Goal: Task Accomplishment & Management: Manage account settings

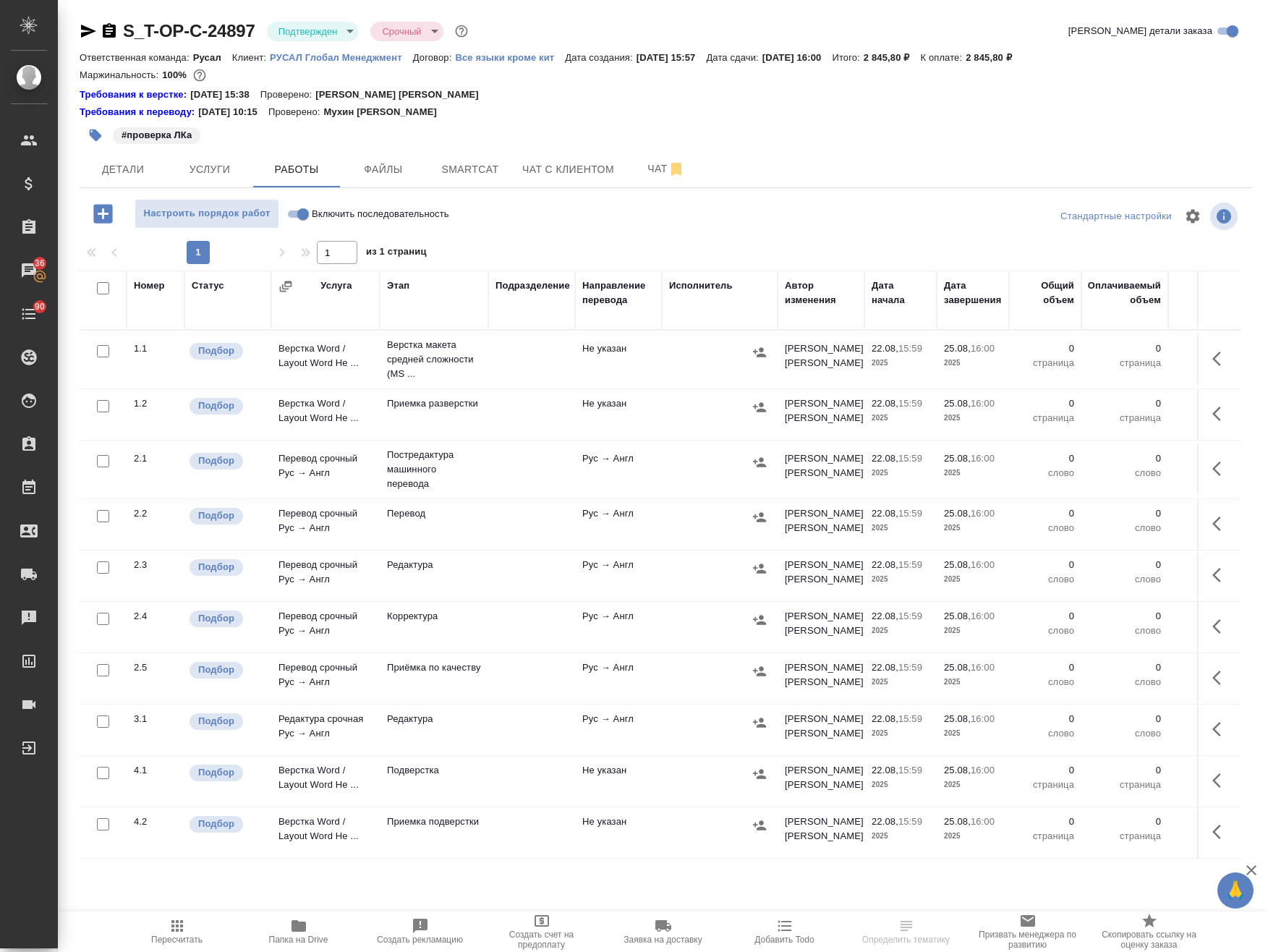
click at [681, 219] on div at bounding box center [666, 217] width 391 height 35
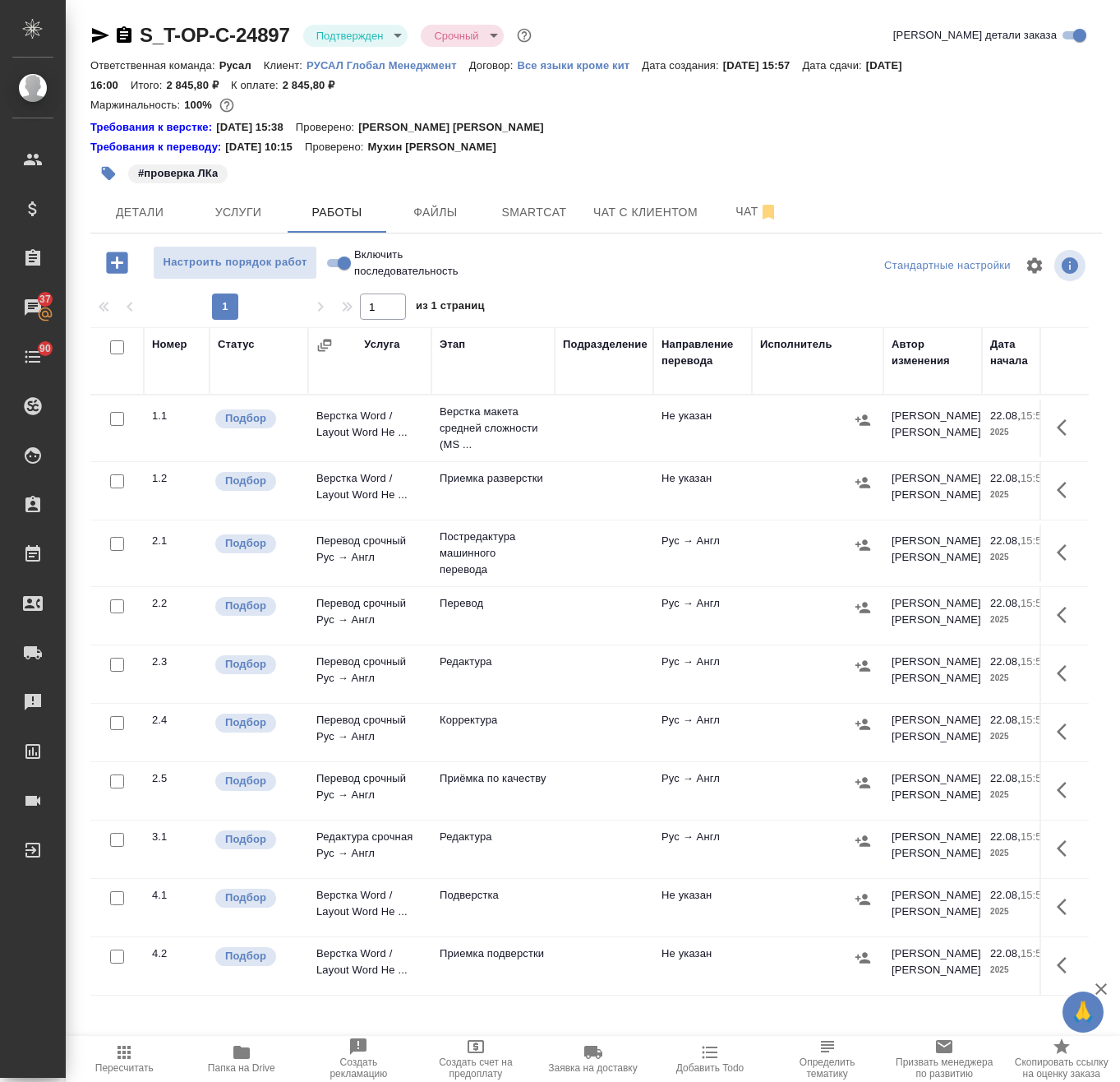
click at [239, 1056] on icon "button" at bounding box center [241, 1052] width 16 height 13
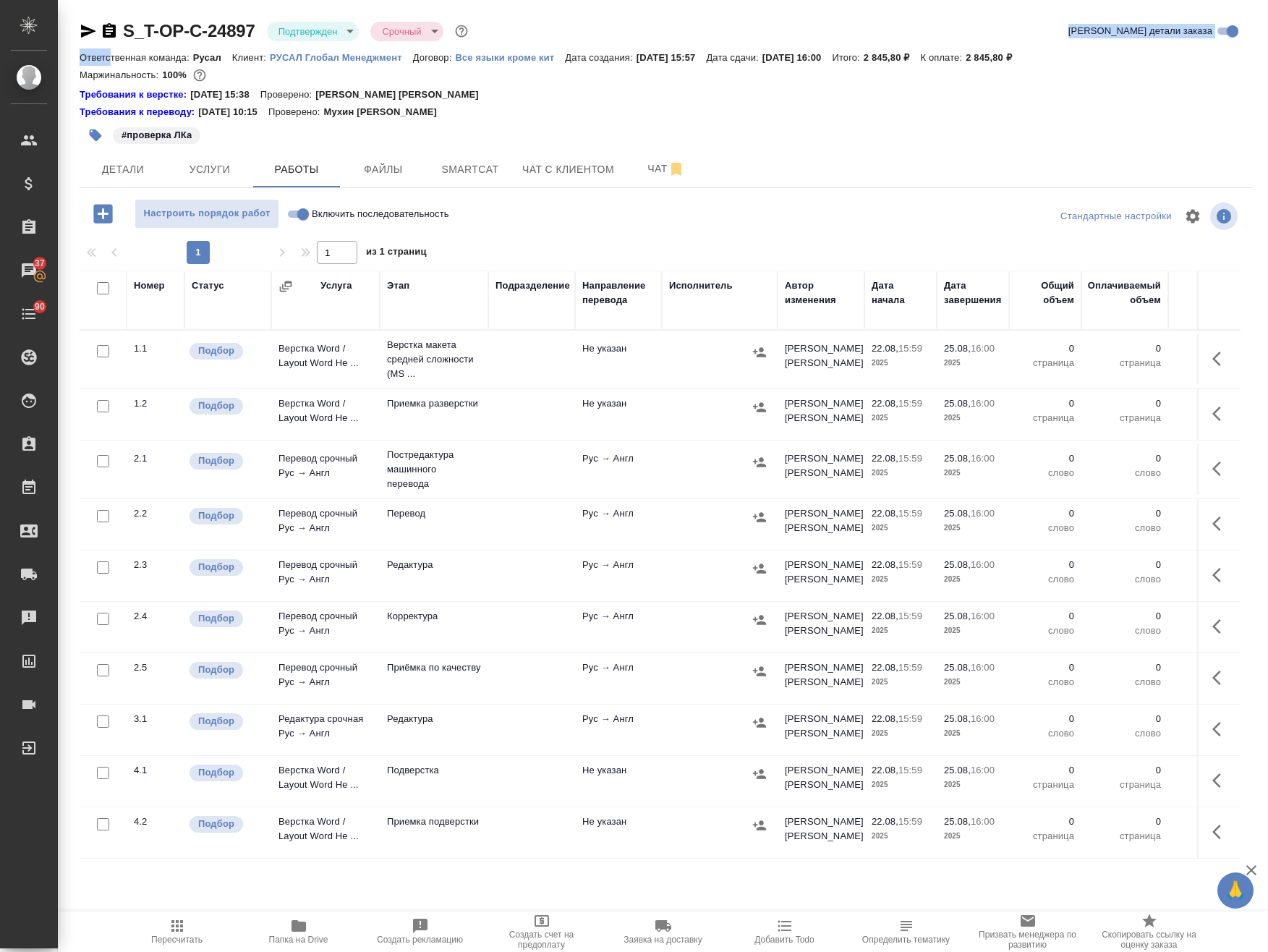
drag, startPoint x: 260, startPoint y: 14, endPoint x: 110, endPoint y: 49, distance: 154.0
click at [110, 49] on div "S_T-OP-C-24897 Подтвержден confirmed Срочный urgent Кратко детали заказа Ответс…" at bounding box center [666, 587] width 1189 height 1175
drag, startPoint x: 254, startPoint y: 19, endPoint x: 122, endPoint y: 36, distance: 133.1
click at [122, 36] on div "S_T-OP-C-24897 Подтвержден confirmed Срочный urgent Кратко детали заказа Ответс…" at bounding box center [666, 587] width 1189 height 1175
copy link "S_T-OP-C-24897"
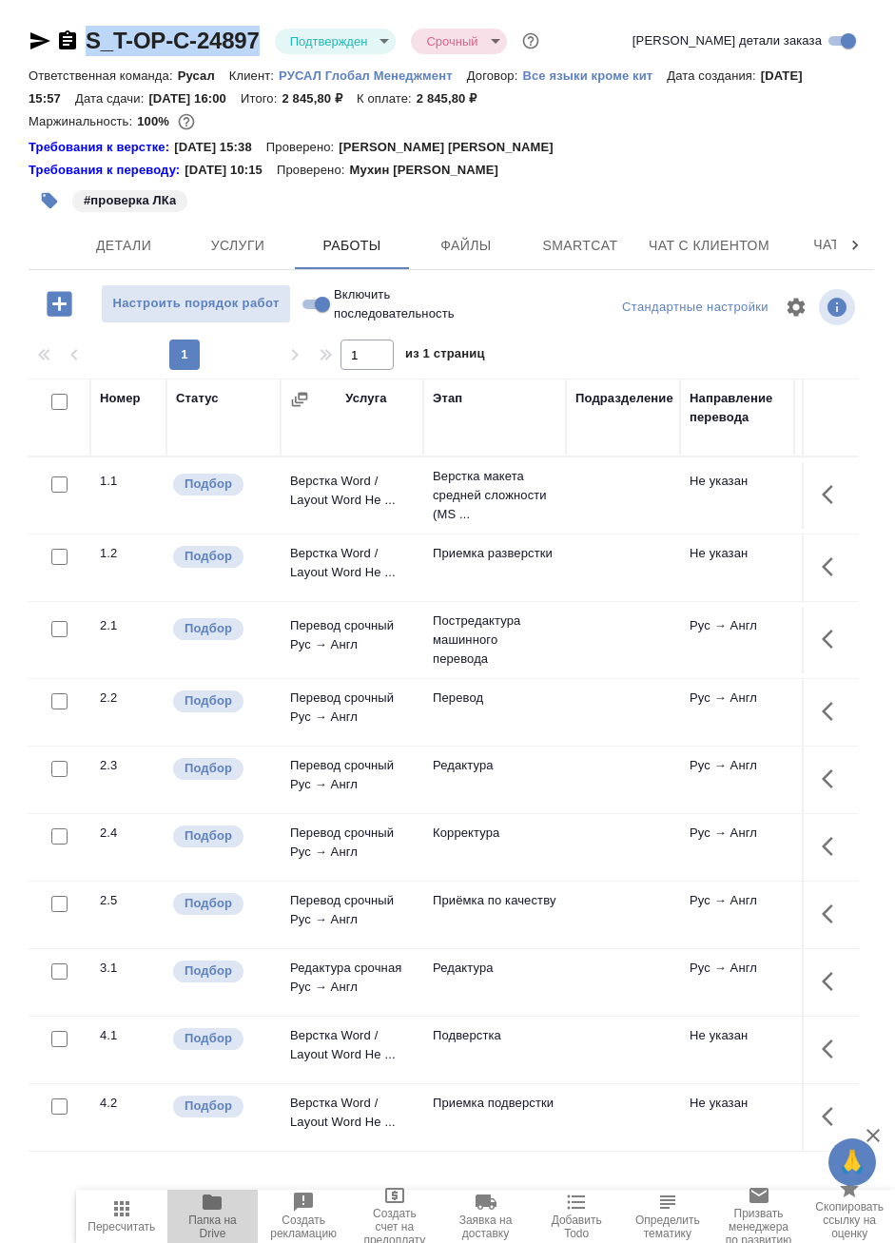
click at [221, 1213] on icon "button" at bounding box center [212, 1202] width 23 height 23
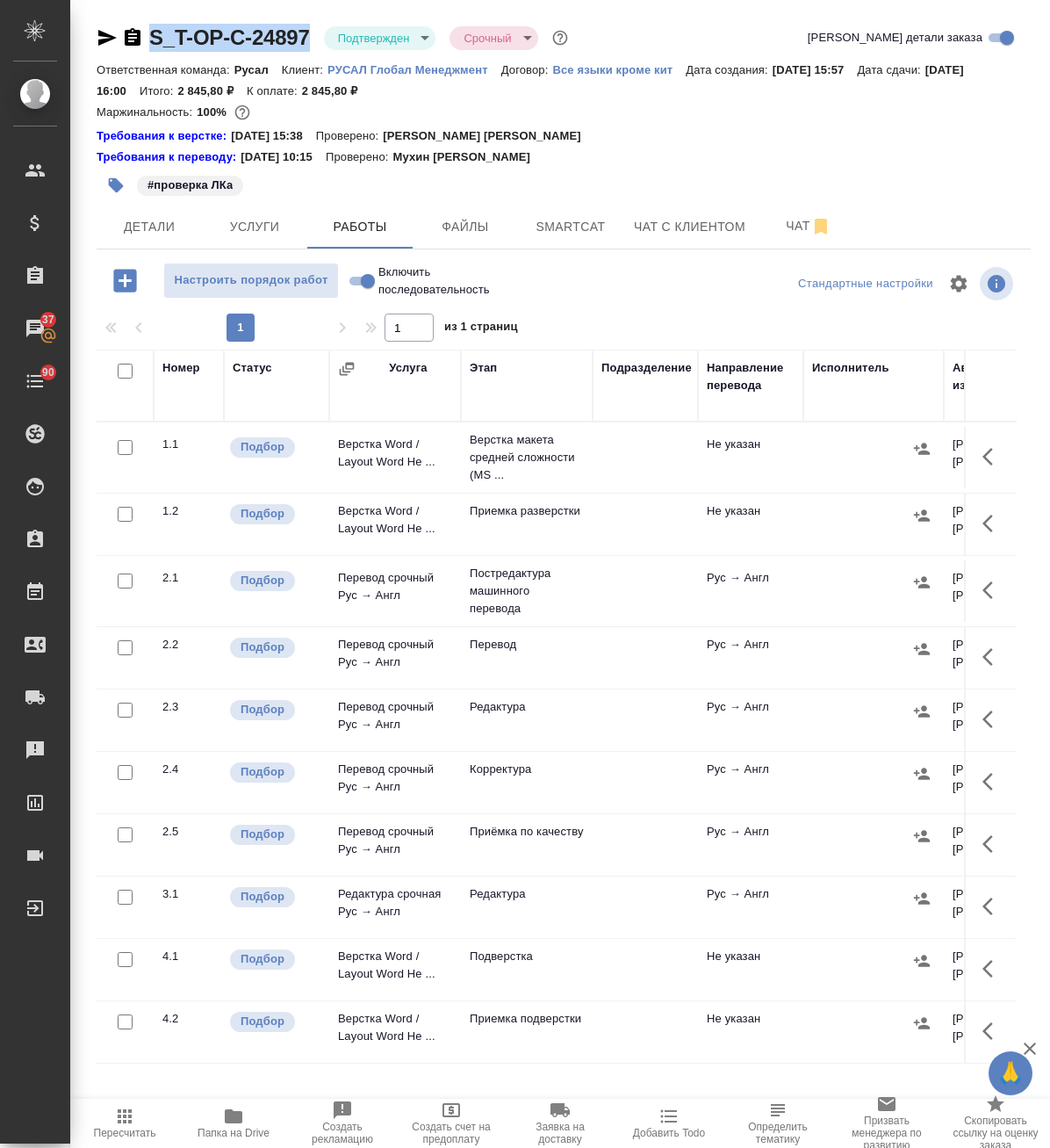
copy link "S_T-OP-C-24897"
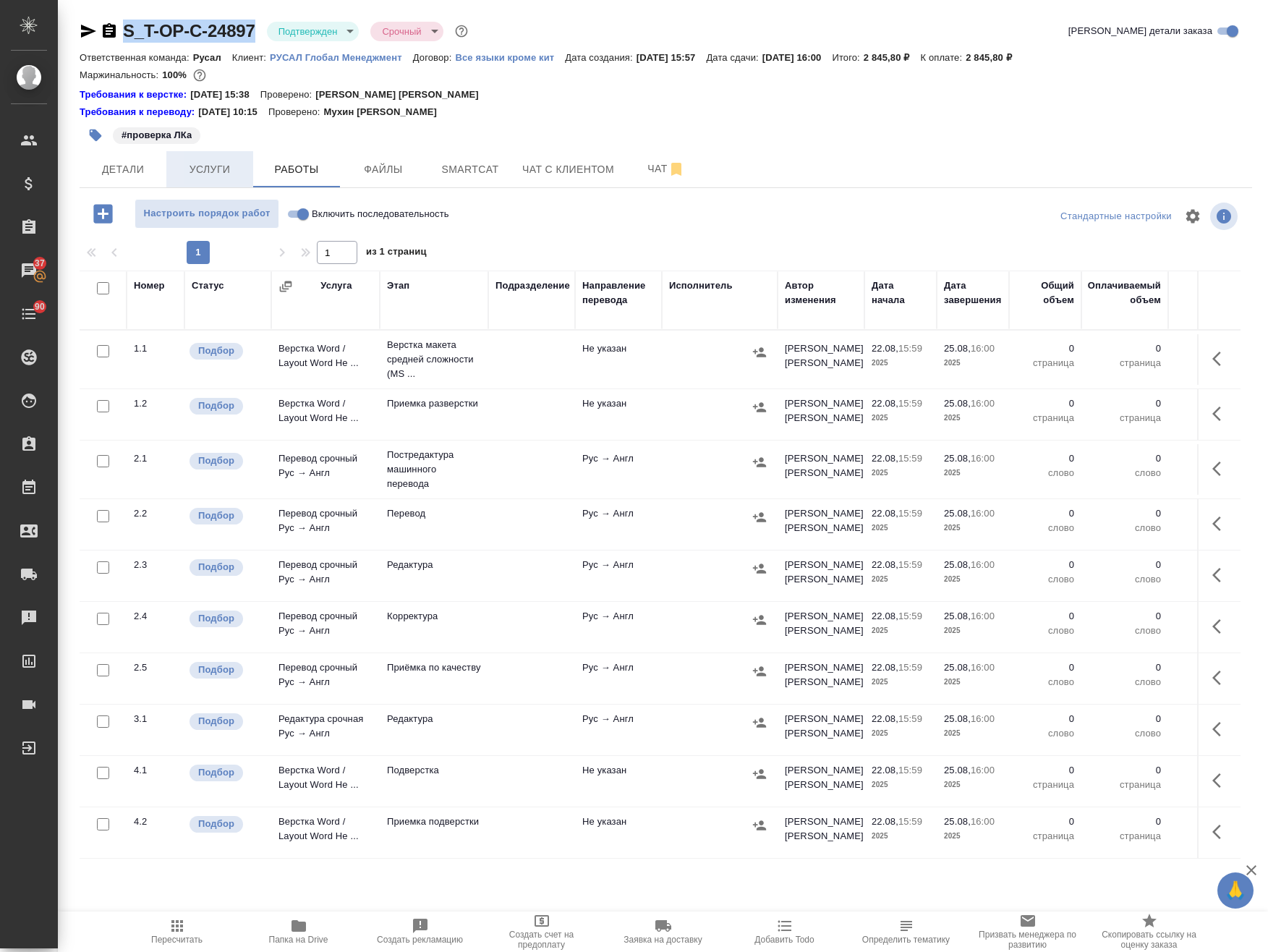
click at [202, 167] on span "Услуги" at bounding box center [209, 170] width 69 height 18
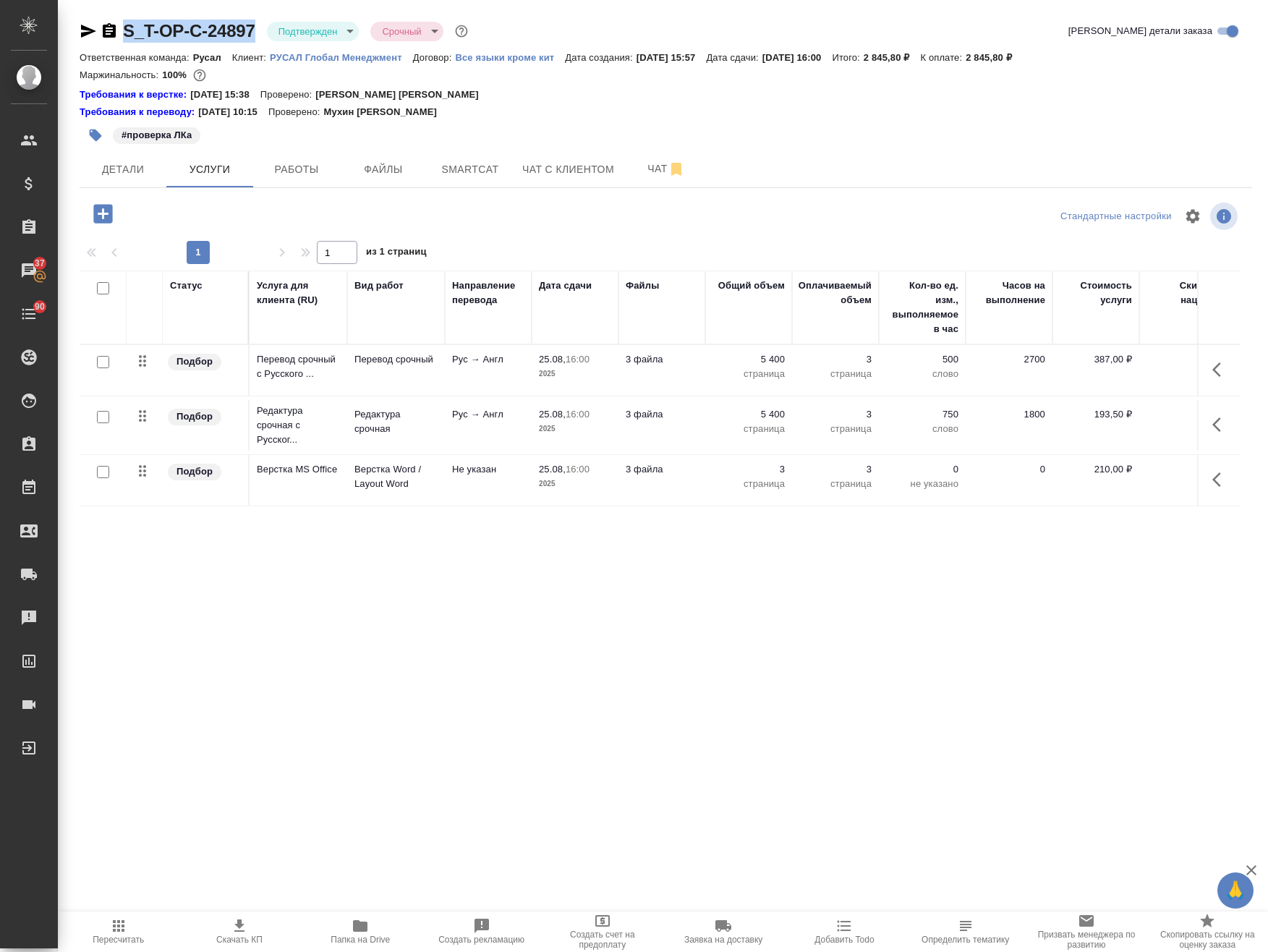
click at [1216, 362] on button "button" at bounding box center [1222, 370] width 35 height 35
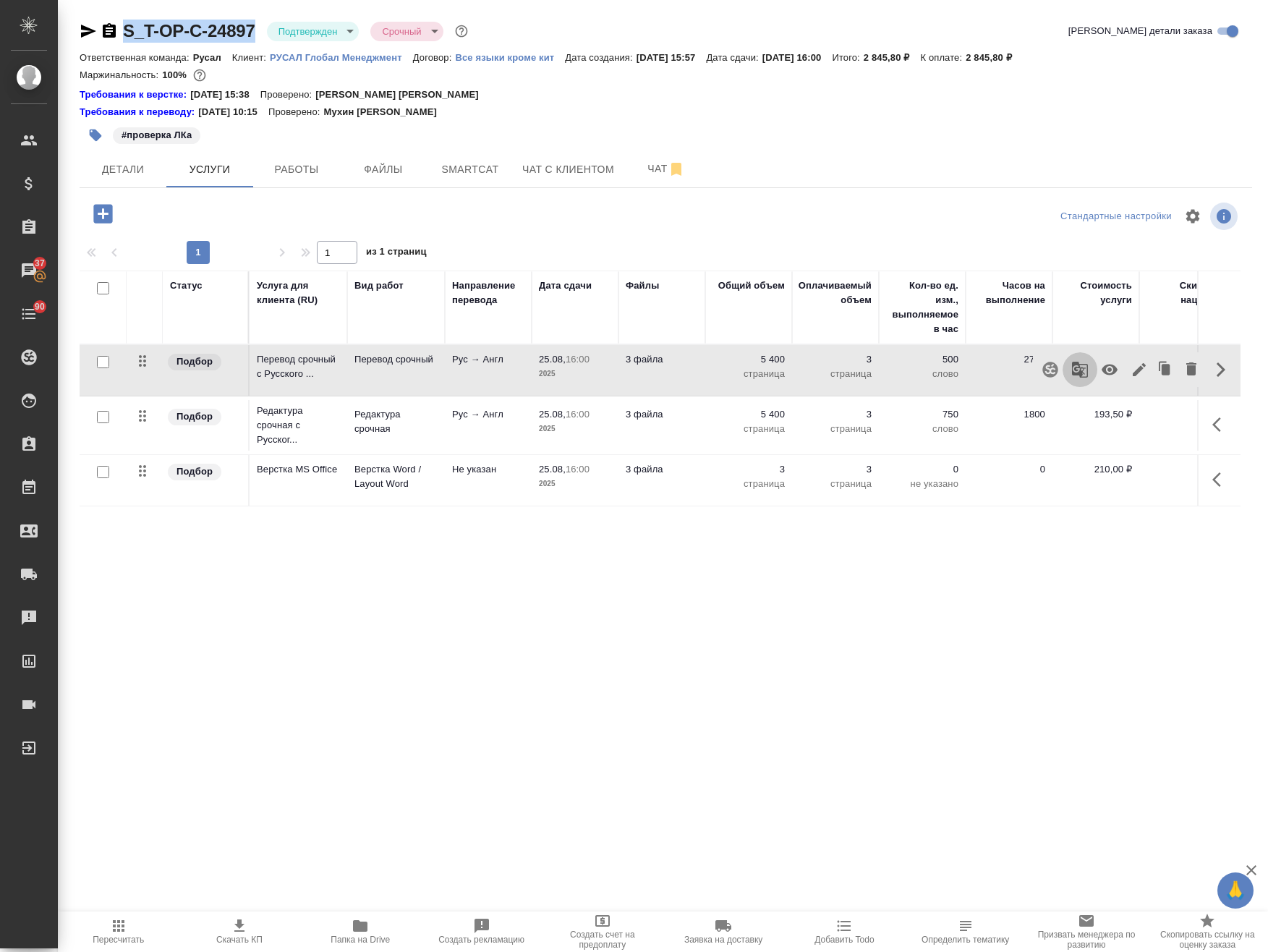
click at [1089, 370] on button "button" at bounding box center [1080, 370] width 35 height 35
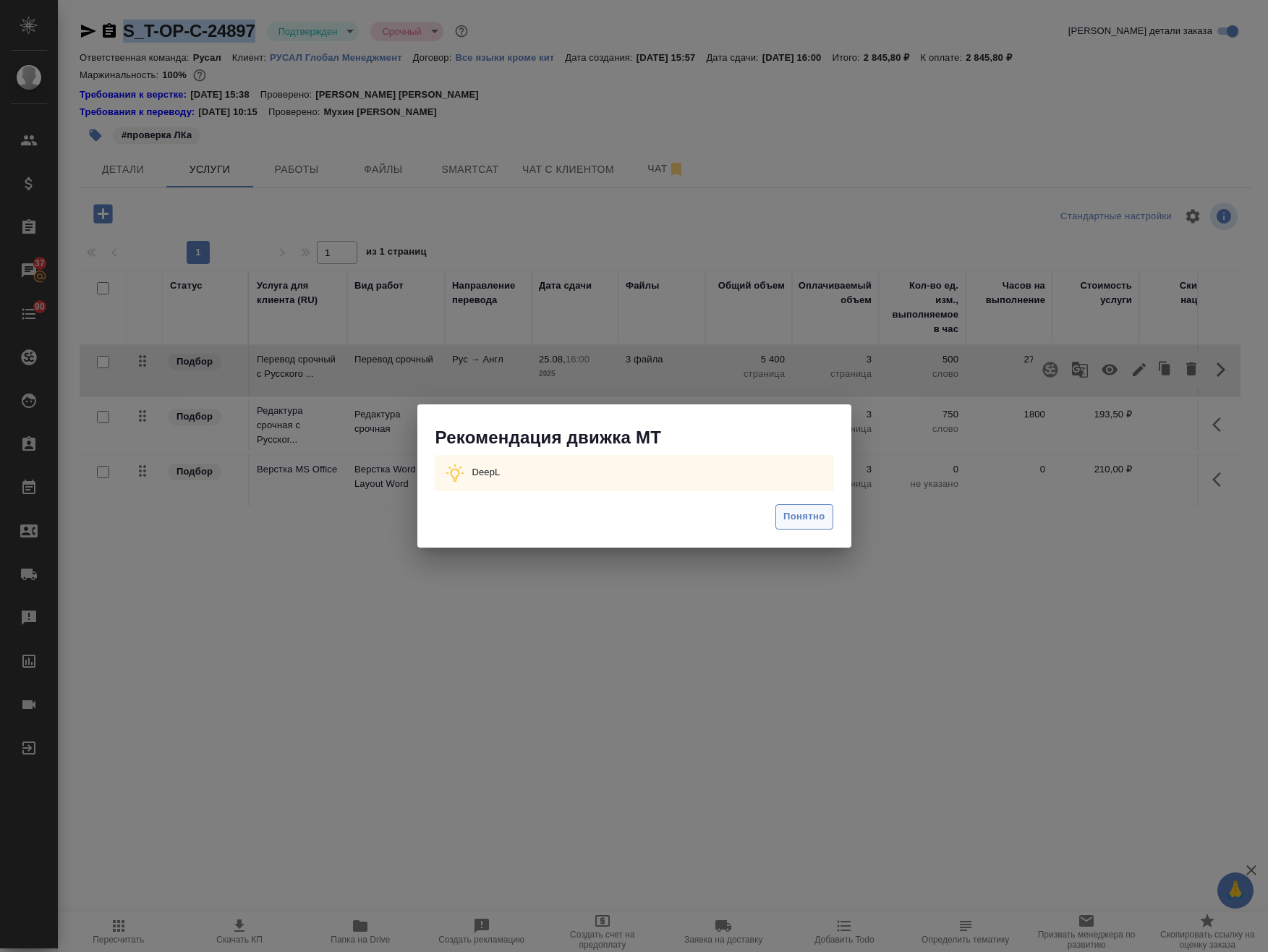
click at [802, 523] on span "Понятно" at bounding box center [804, 517] width 41 height 17
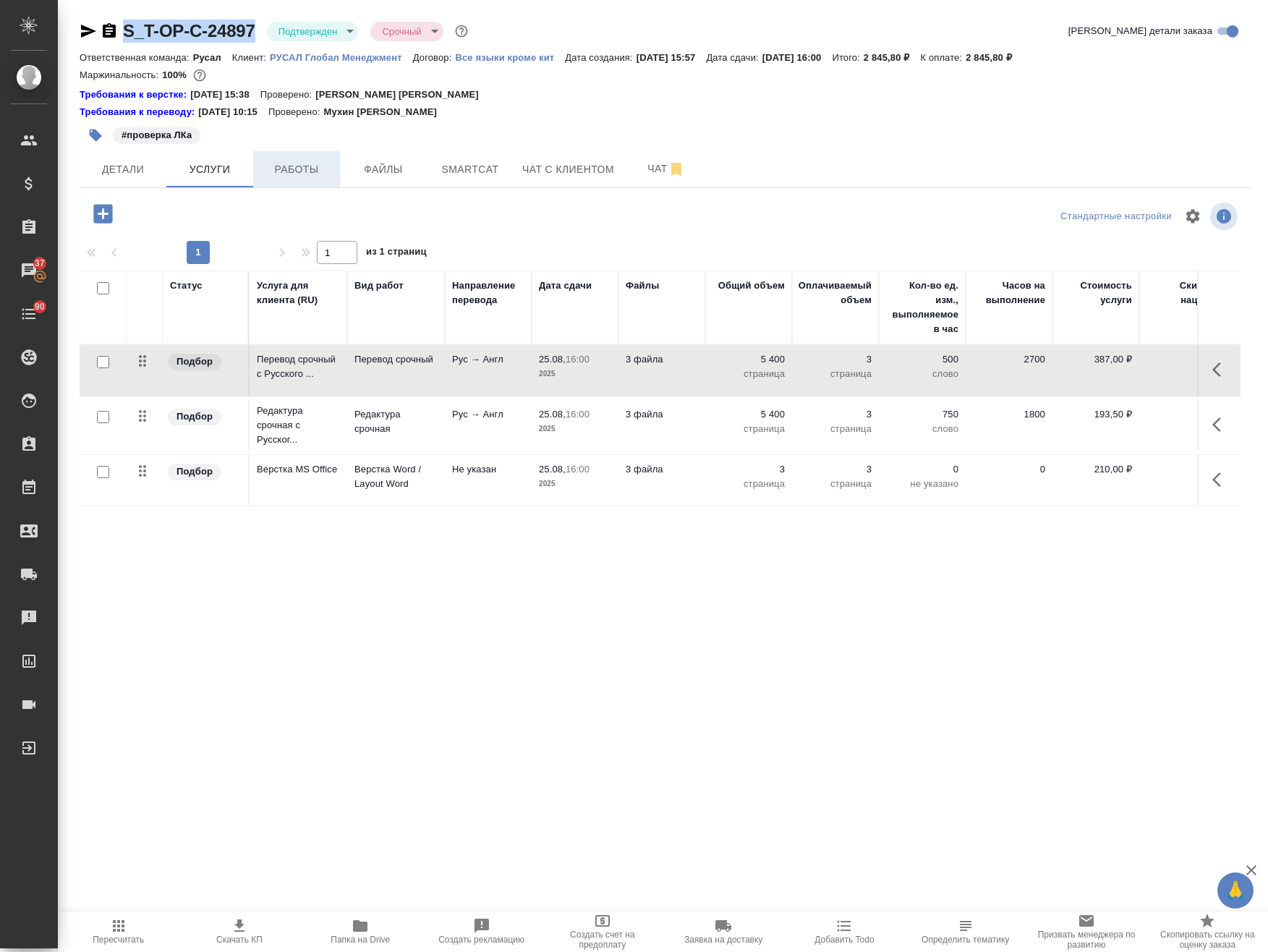
click at [317, 165] on span "Работы" at bounding box center [296, 170] width 69 height 18
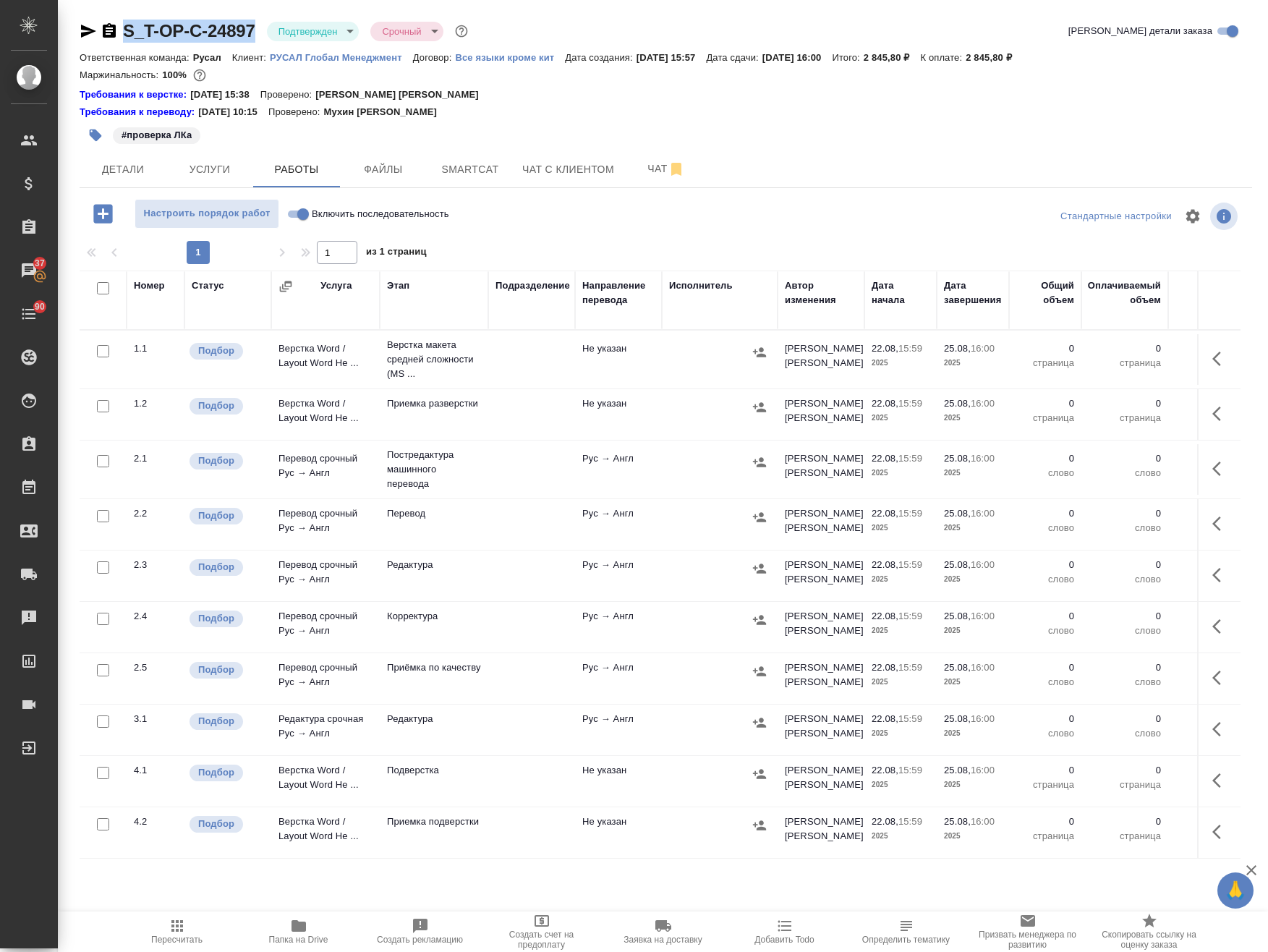
click at [543, 486] on td at bounding box center [532, 469] width 87 height 51
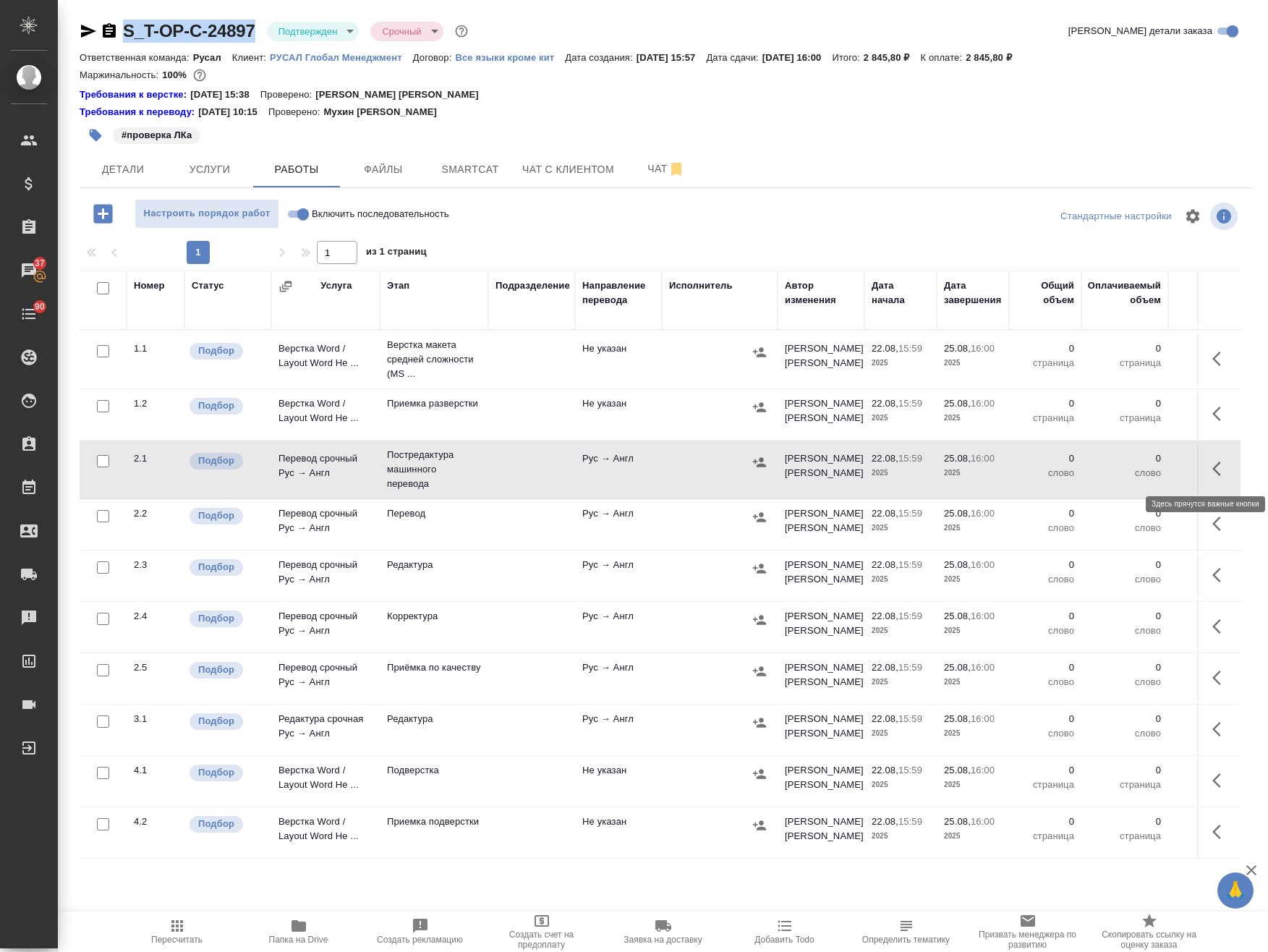
drag, startPoint x: 1209, startPoint y: 472, endPoint x: 1200, endPoint y: 473, distance: 9.1
click at [1212, 472] on icon "button" at bounding box center [1221, 468] width 17 height 17
click at [1106, 474] on icon "button" at bounding box center [1114, 468] width 17 height 17
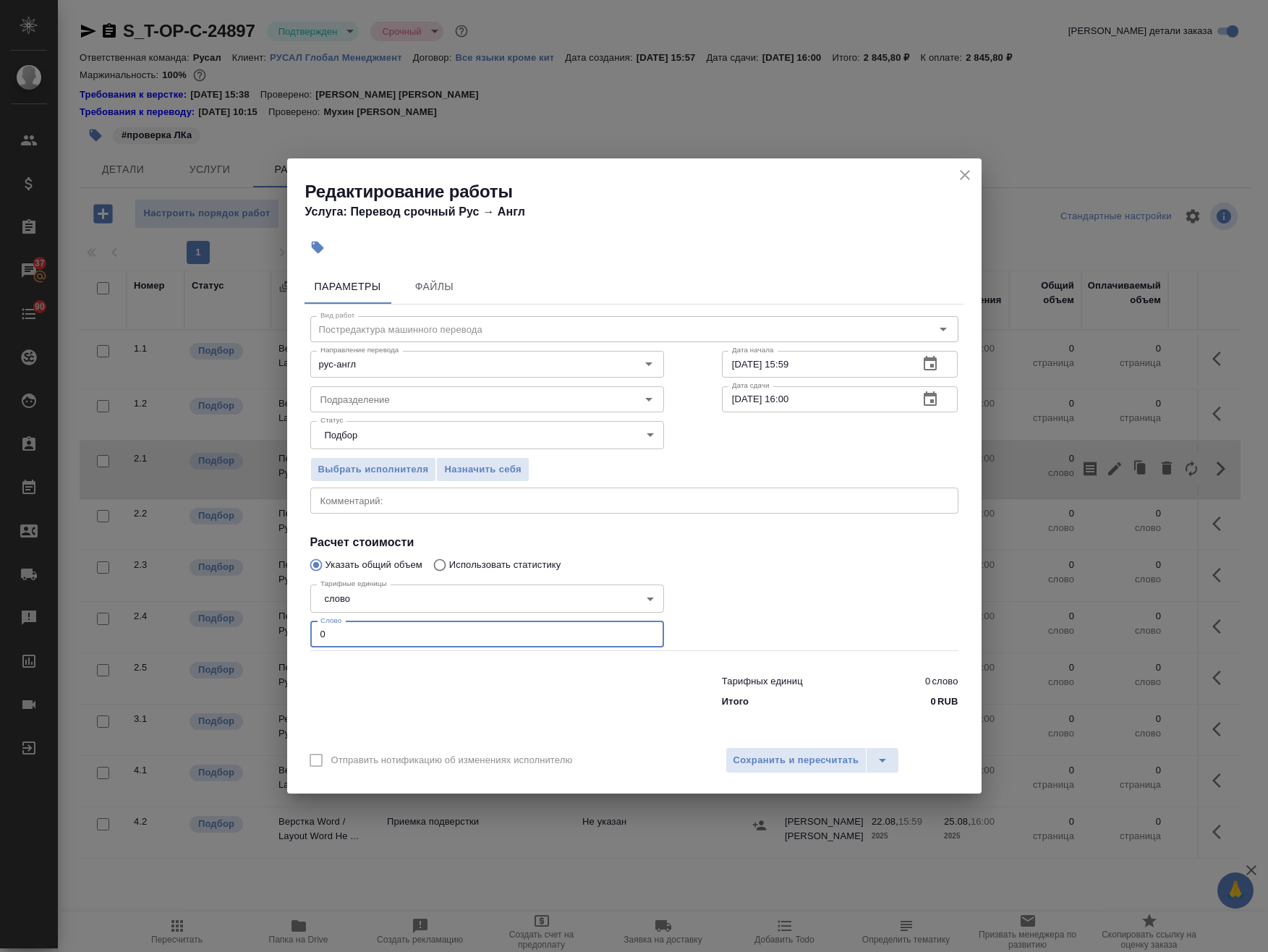
drag, startPoint x: 393, startPoint y: 628, endPoint x: 177, endPoint y: 606, distance: 217.1
click at [178, 608] on div "Редактирование работы Услуга: Перевод срочный Рус → Англ Параметры Файлы Вид ра…" at bounding box center [634, 476] width 1268 height 952
paste input "288"
type input "288"
click at [367, 505] on textarea at bounding box center [634, 500] width 628 height 11
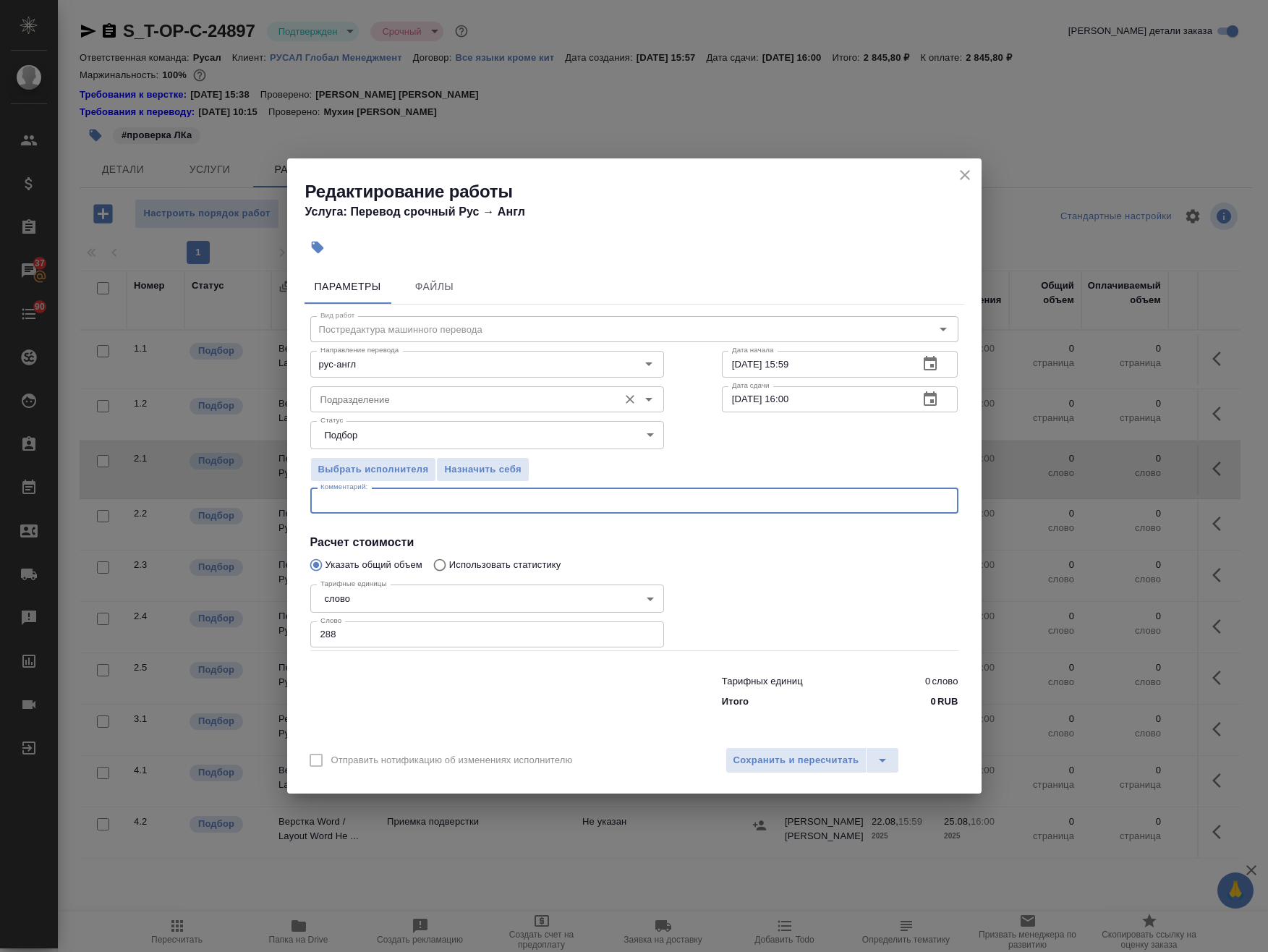
paste textarea "Требование к переводу: [URL][DOMAIN_NAME]"
type textarea "Требование к переводу: [URL][DOMAIN_NAME]"
click at [788, 401] on input "[DATE] 16:00" at bounding box center [815, 399] width 186 height 26
type input "25.08.2025 12:00"
click at [736, 363] on input "22.08.2025 15:59" at bounding box center [815, 363] width 186 height 26
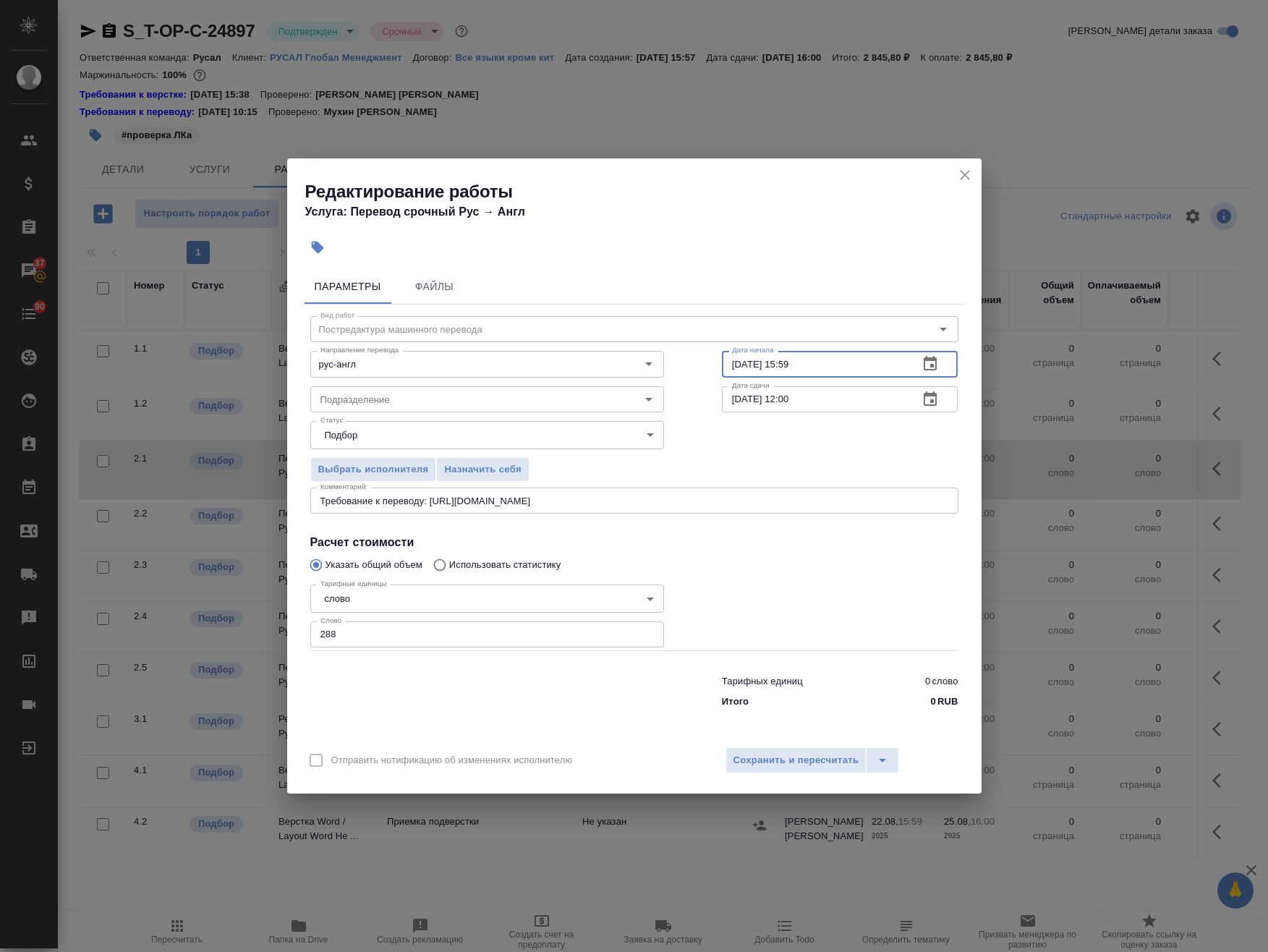
drag, startPoint x: 819, startPoint y: 365, endPoint x: 789, endPoint y: 372, distance: 30.8
click at [789, 372] on input "24.08.2025 15:59" at bounding box center [815, 363] width 186 height 26
type input "24.08.2025 14:00"
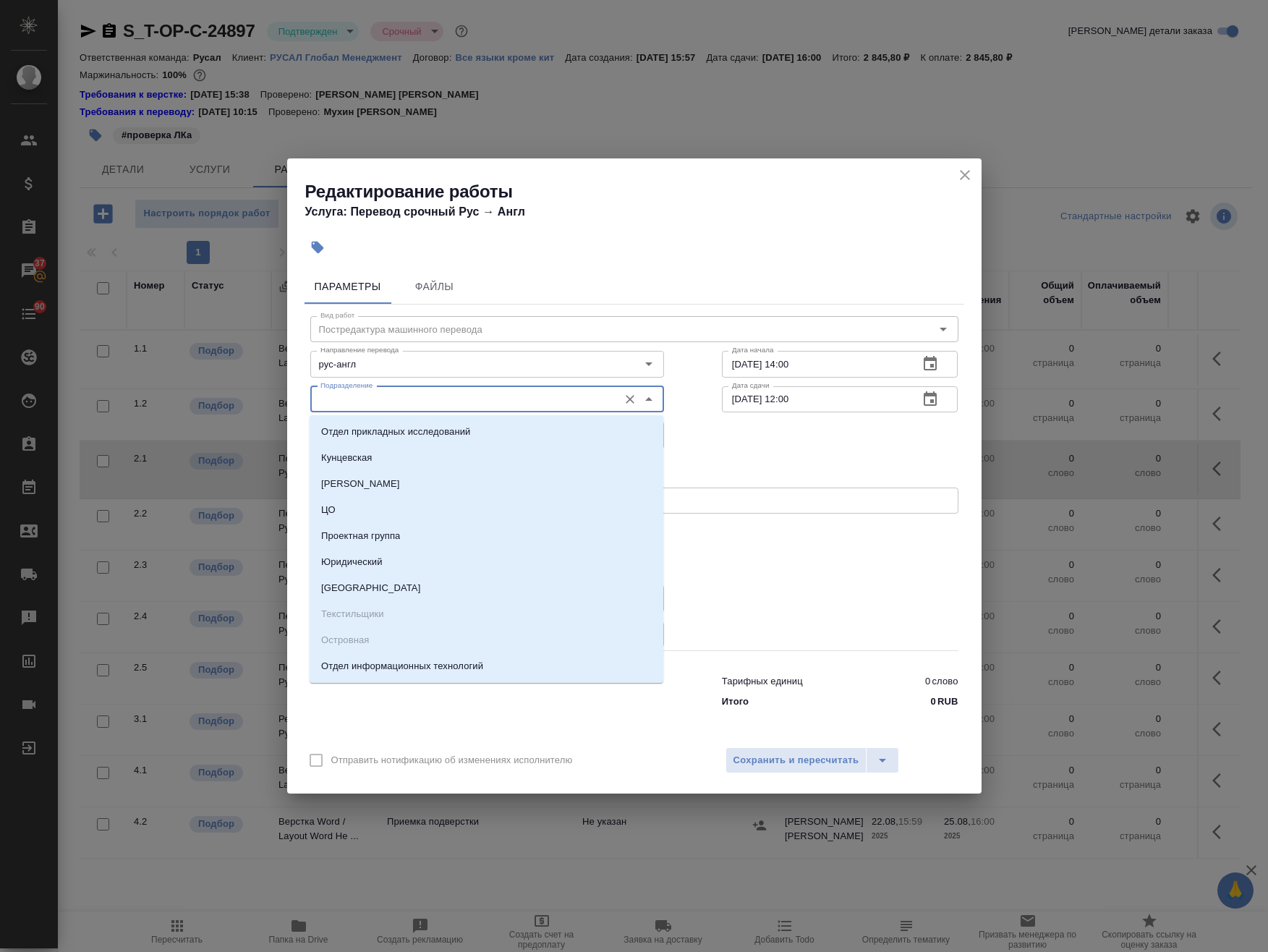
click at [409, 405] on input "Подразделение" at bounding box center [463, 399] width 297 height 17
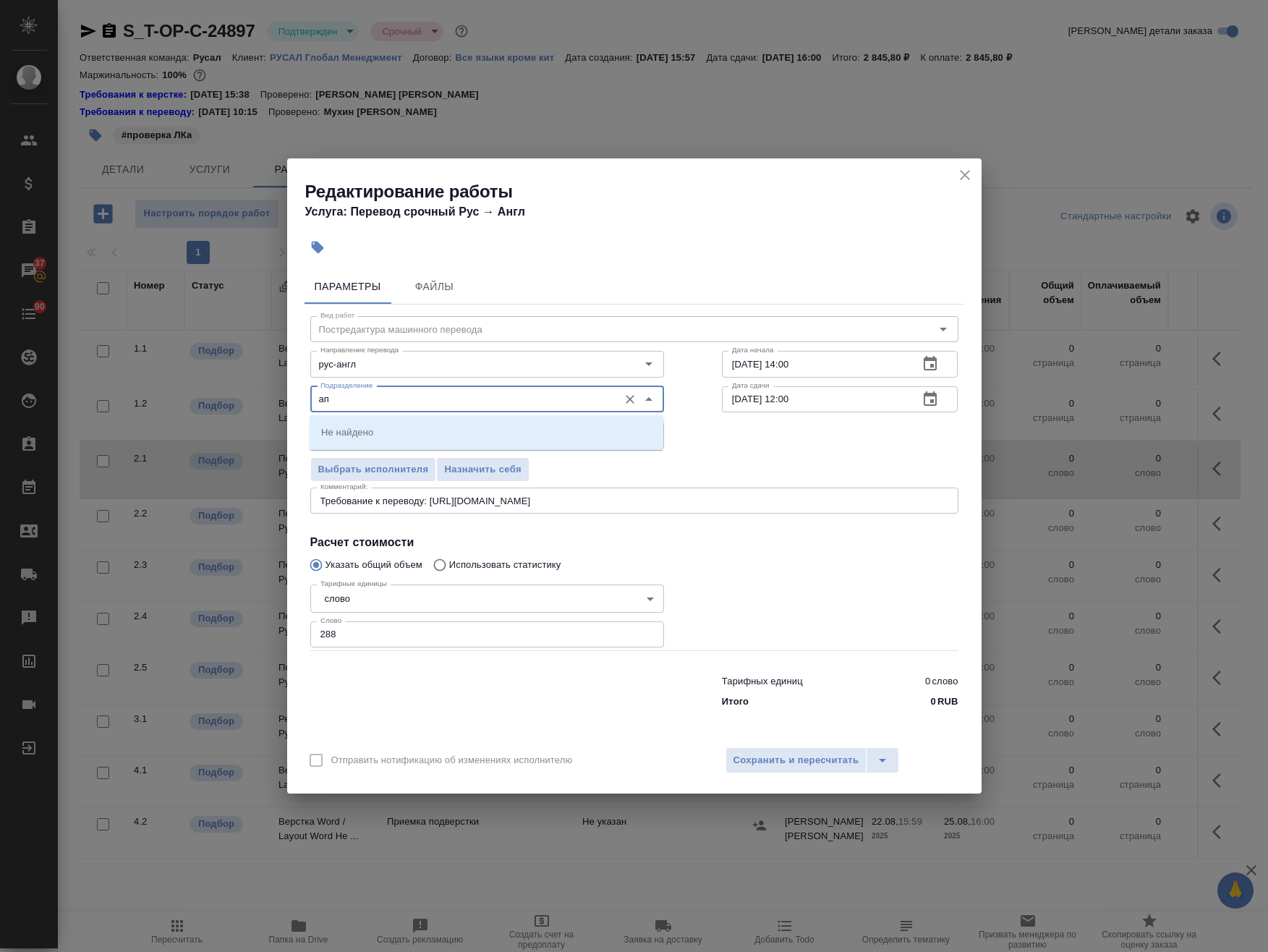
type input "а"
click at [421, 462] on li "Проектный офис" at bounding box center [486, 458] width 354 height 26
type input "Проектный офис"
click at [827, 768] on span "Сохранить и пересчитать" at bounding box center [796, 760] width 126 height 17
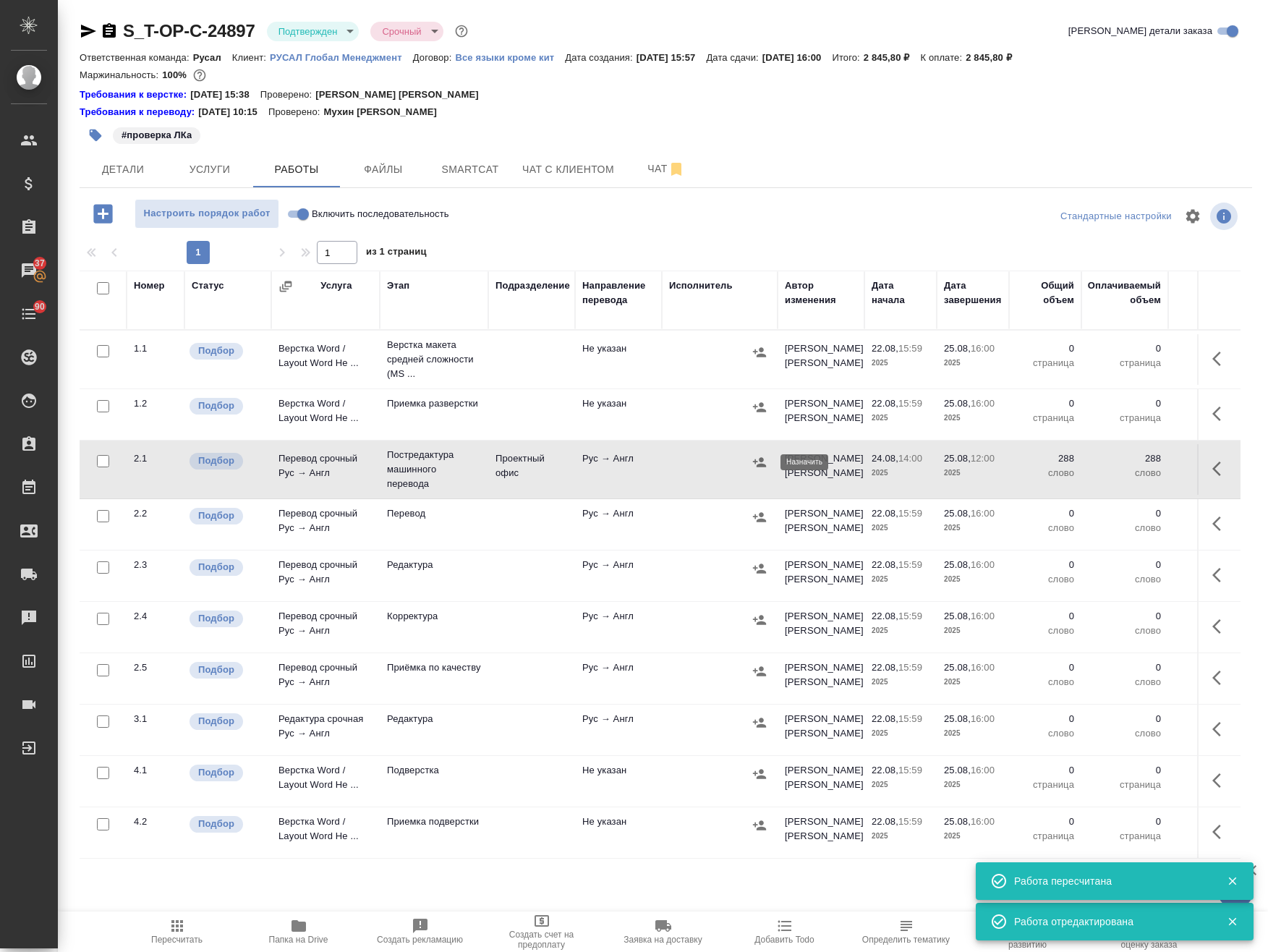
click at [751, 465] on button "button" at bounding box center [759, 462] width 22 height 22
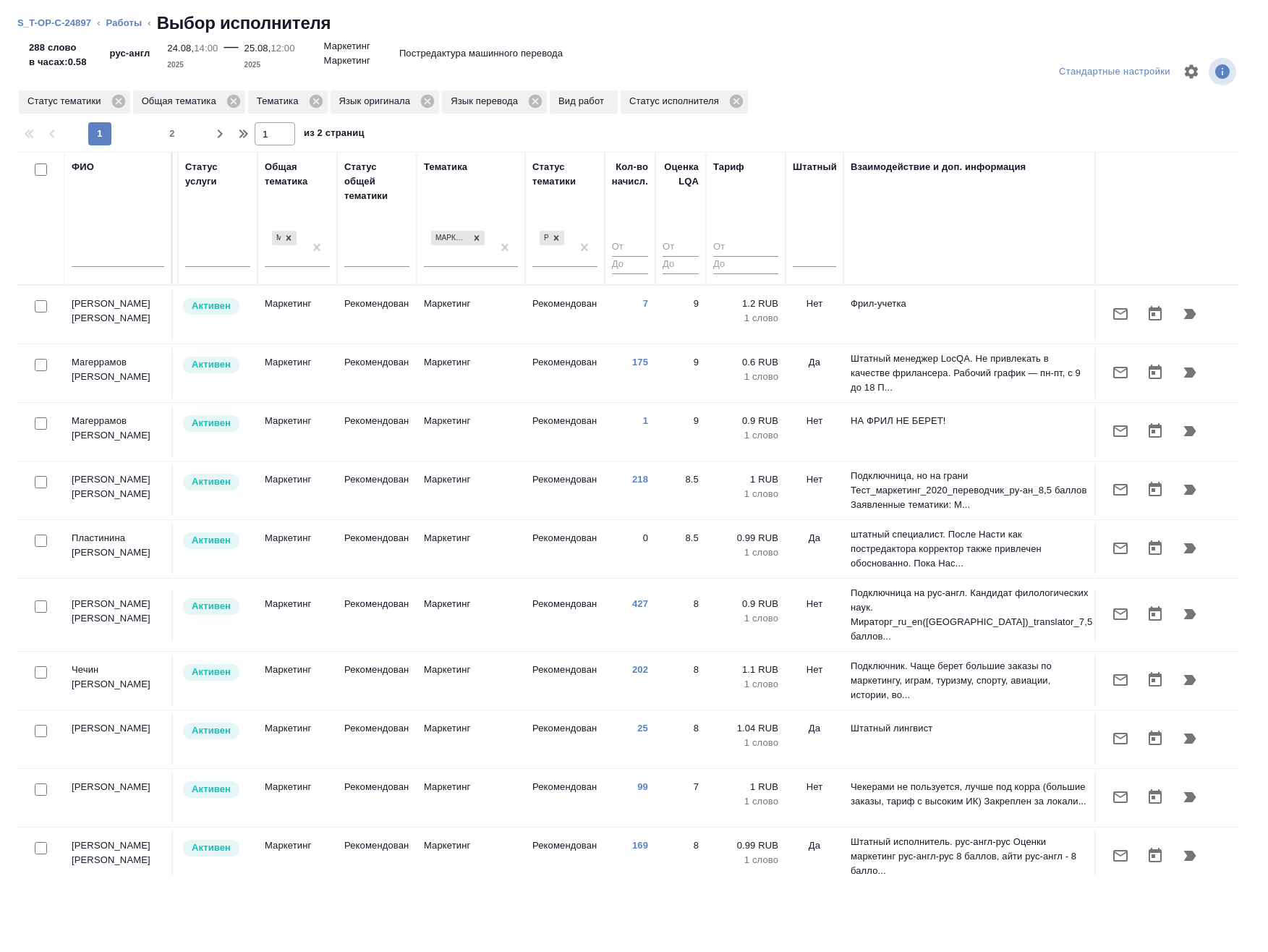
scroll to position [0, 891]
click at [799, 254] on div at bounding box center [812, 253] width 43 height 21
click at [825, 304] on div "Нет" at bounding box center [899, 299] width 217 height 26
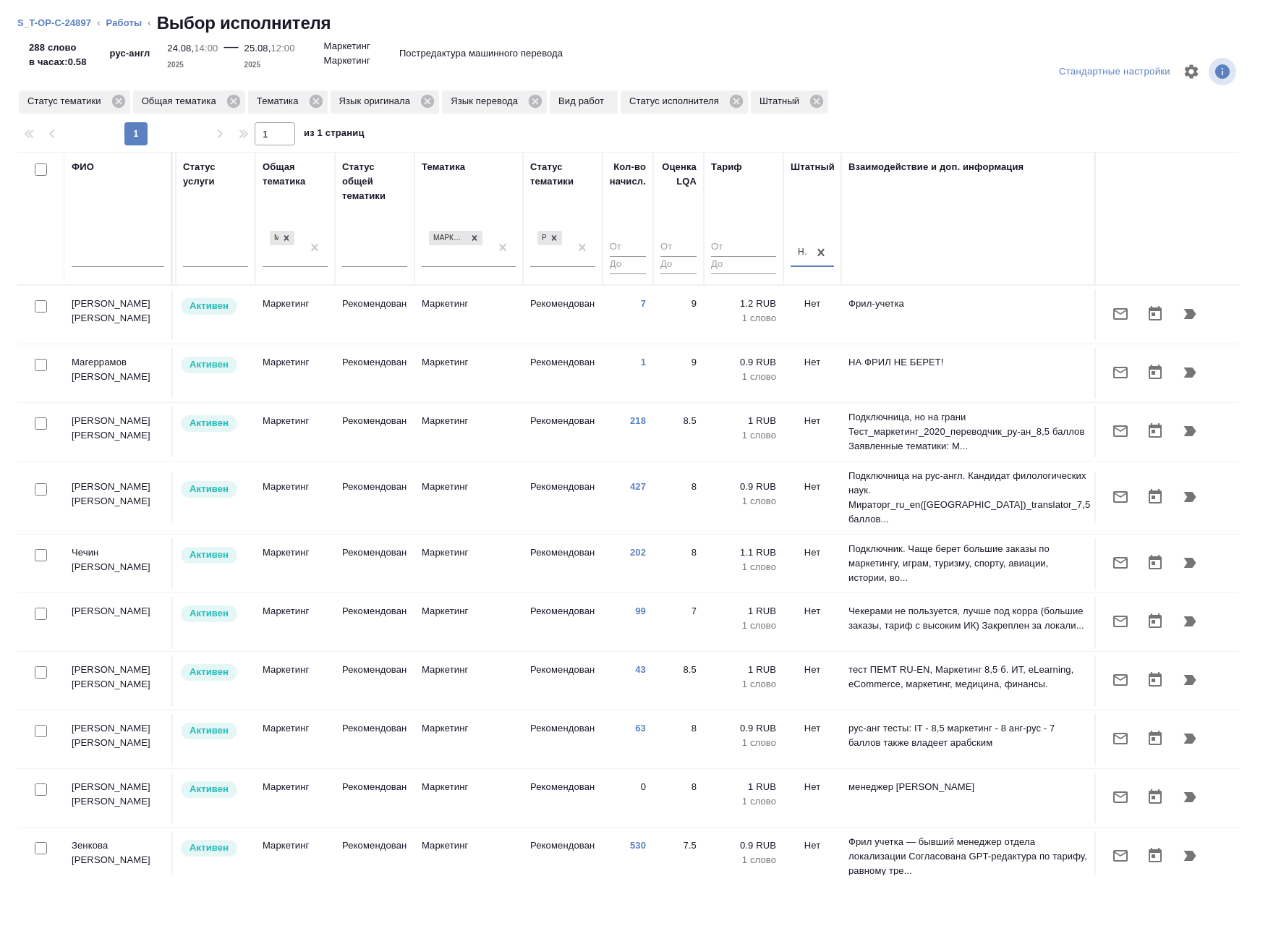
click at [47, 604] on div at bounding box center [40, 614] width 33 height 21
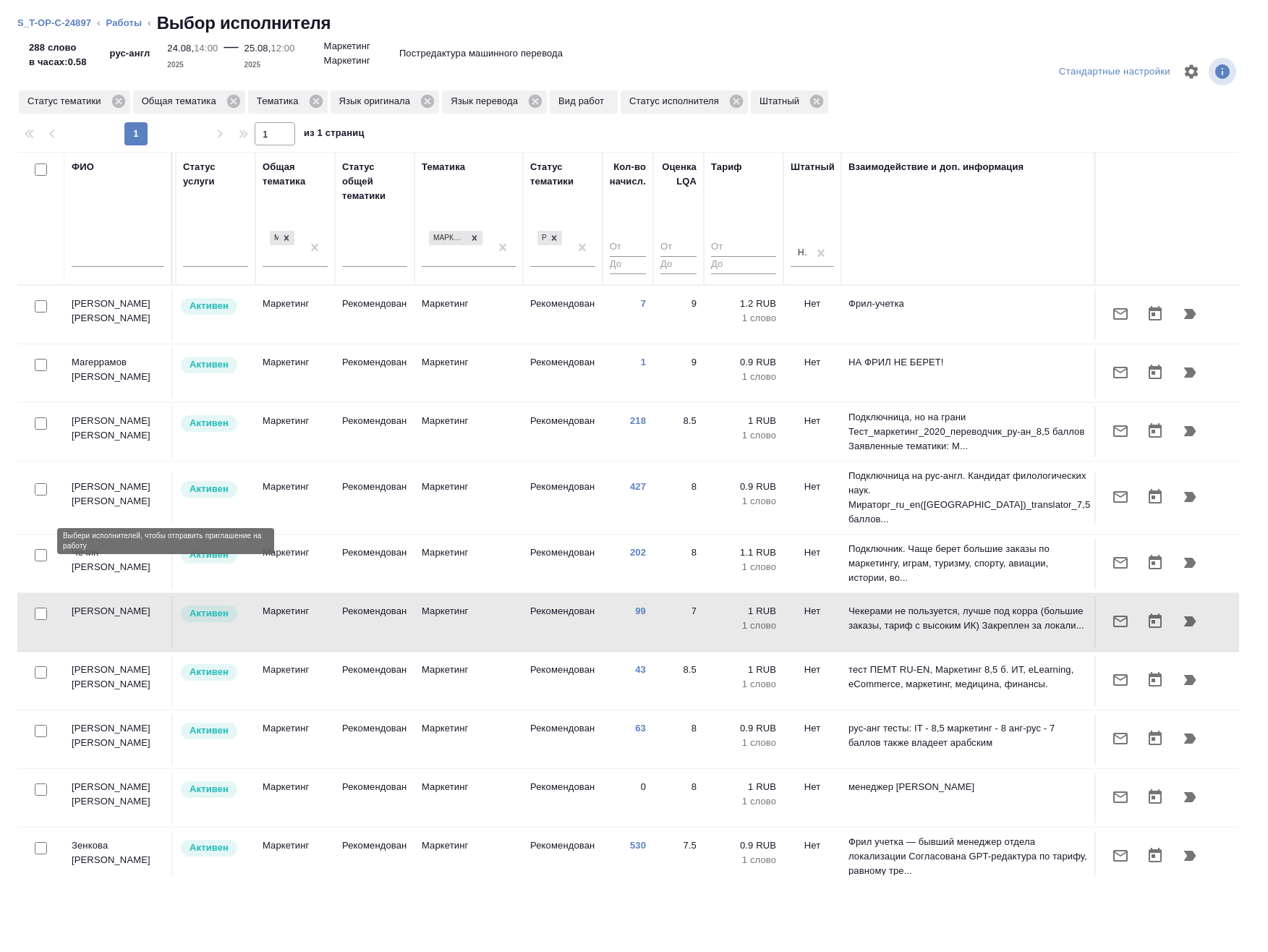
click at [43, 549] on input "checkbox" at bounding box center [41, 555] width 12 height 12
checkbox input "true"
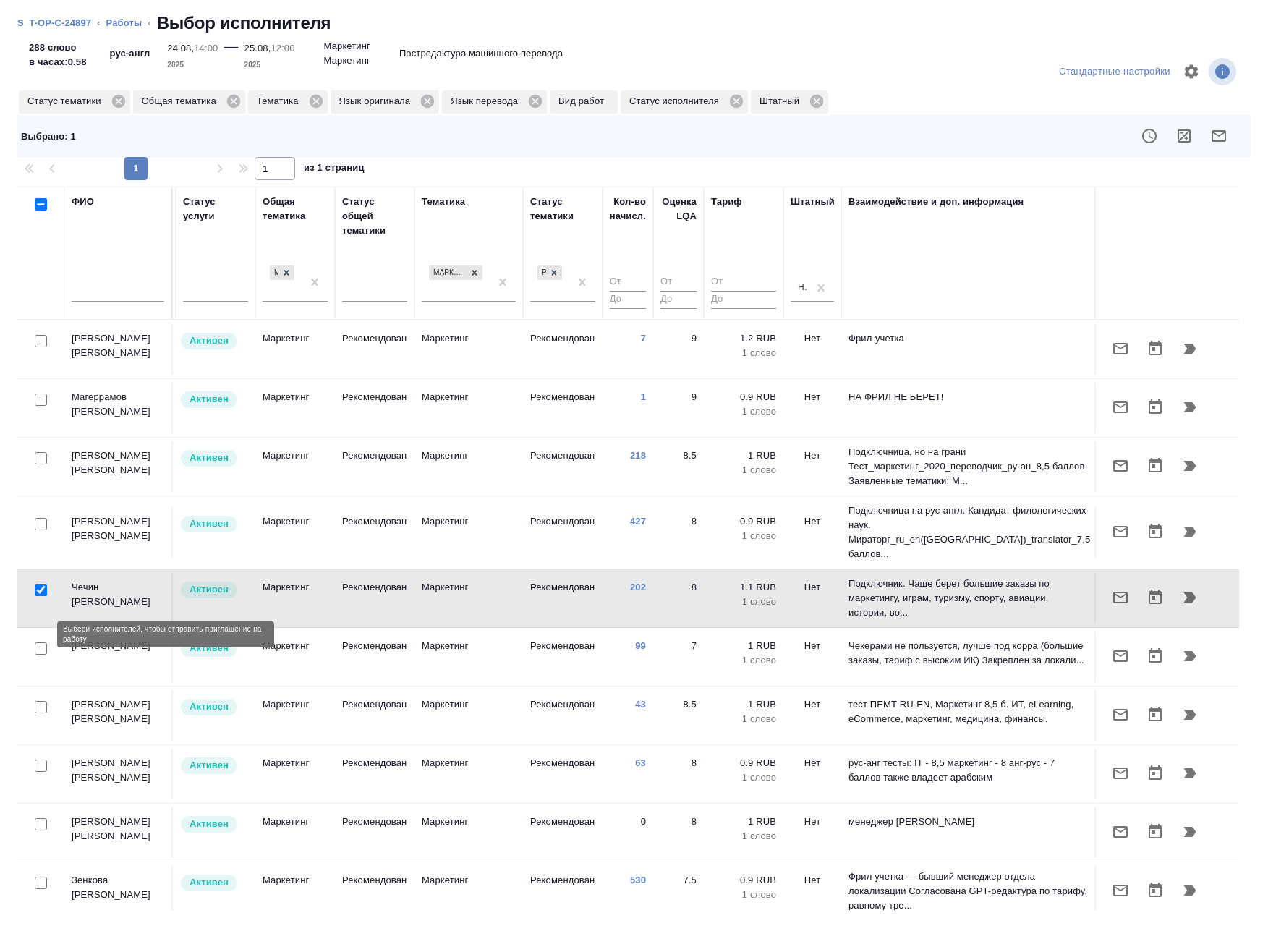
click at [39, 643] on input "checkbox" at bounding box center [41, 649] width 12 height 12
checkbox input "true"
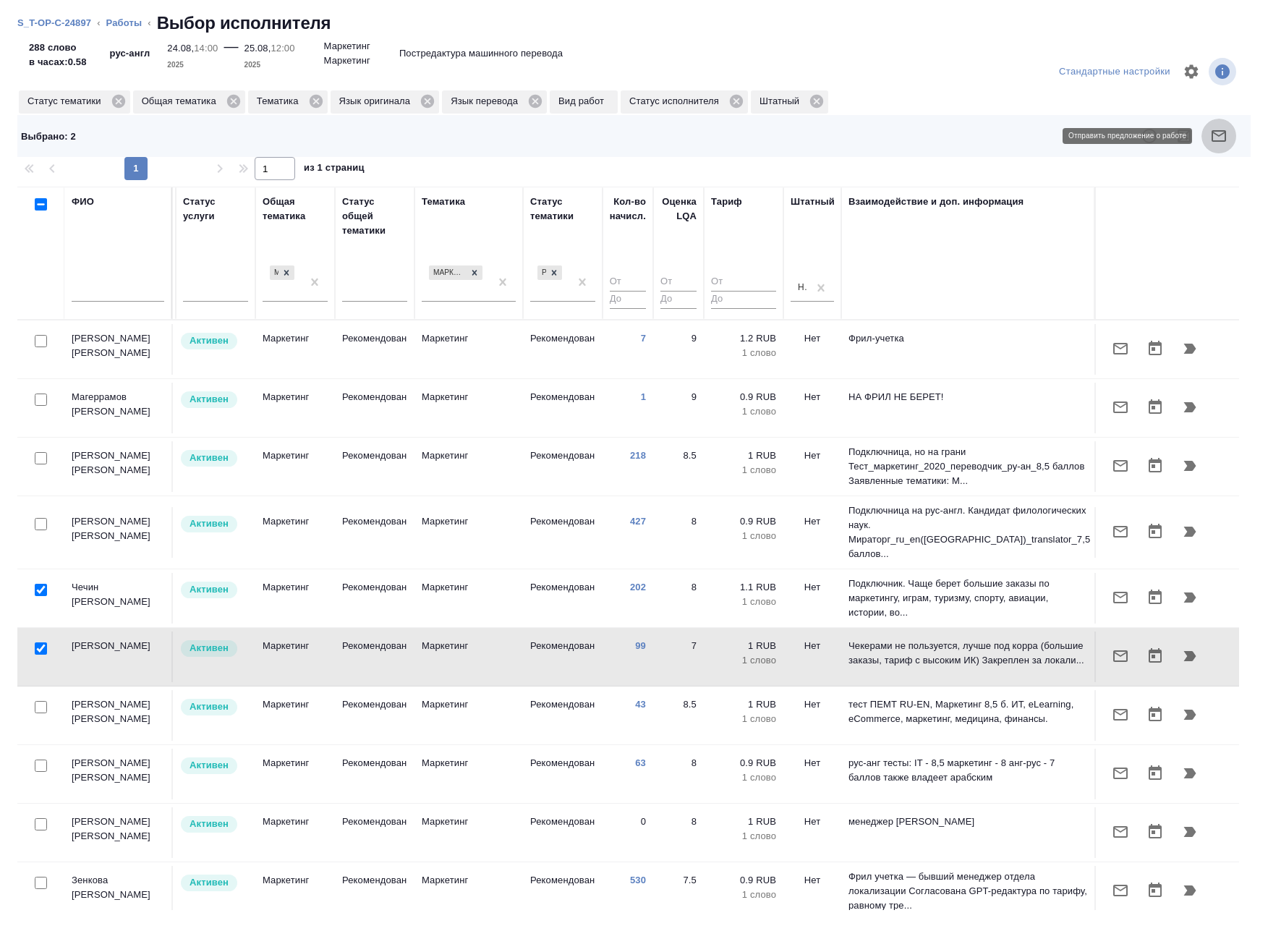
click at [1218, 134] on icon "button" at bounding box center [1219, 135] width 17 height 17
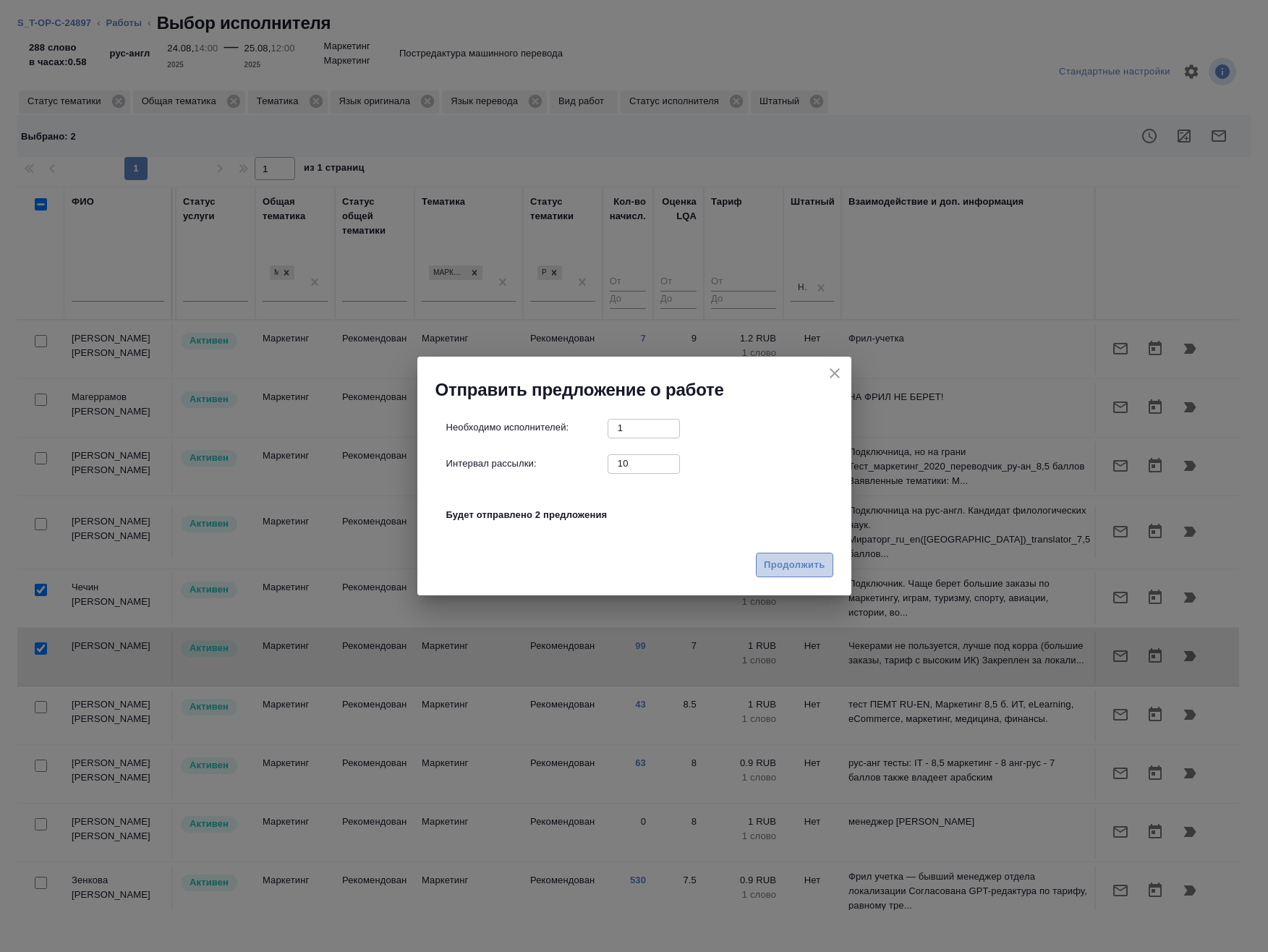
click at [794, 566] on span "Продолжить" at bounding box center [794, 565] width 61 height 17
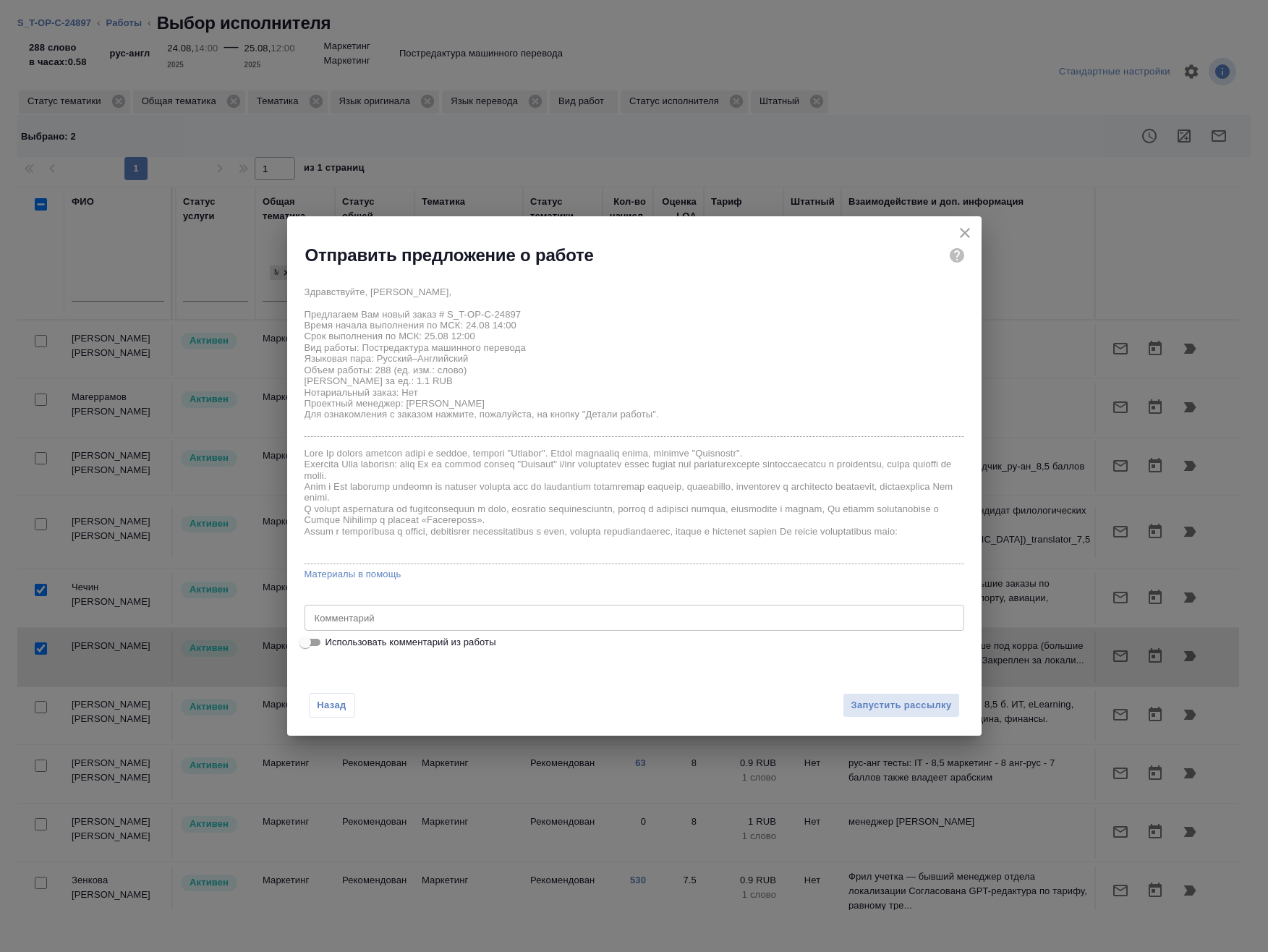
click at [478, 642] on span "Использовать комментарий из работы" at bounding box center [411, 642] width 170 height 14
click at [332, 642] on input "Использовать комментарий из работы" at bounding box center [305, 642] width 52 height 17
checkbox input "true"
type textarea "Требование к переводу: https://drive.awatera.com/s/ib5dGLEdndg5YS2"
click at [882, 701] on span "Запустить рассылку" at bounding box center [901, 706] width 100 height 17
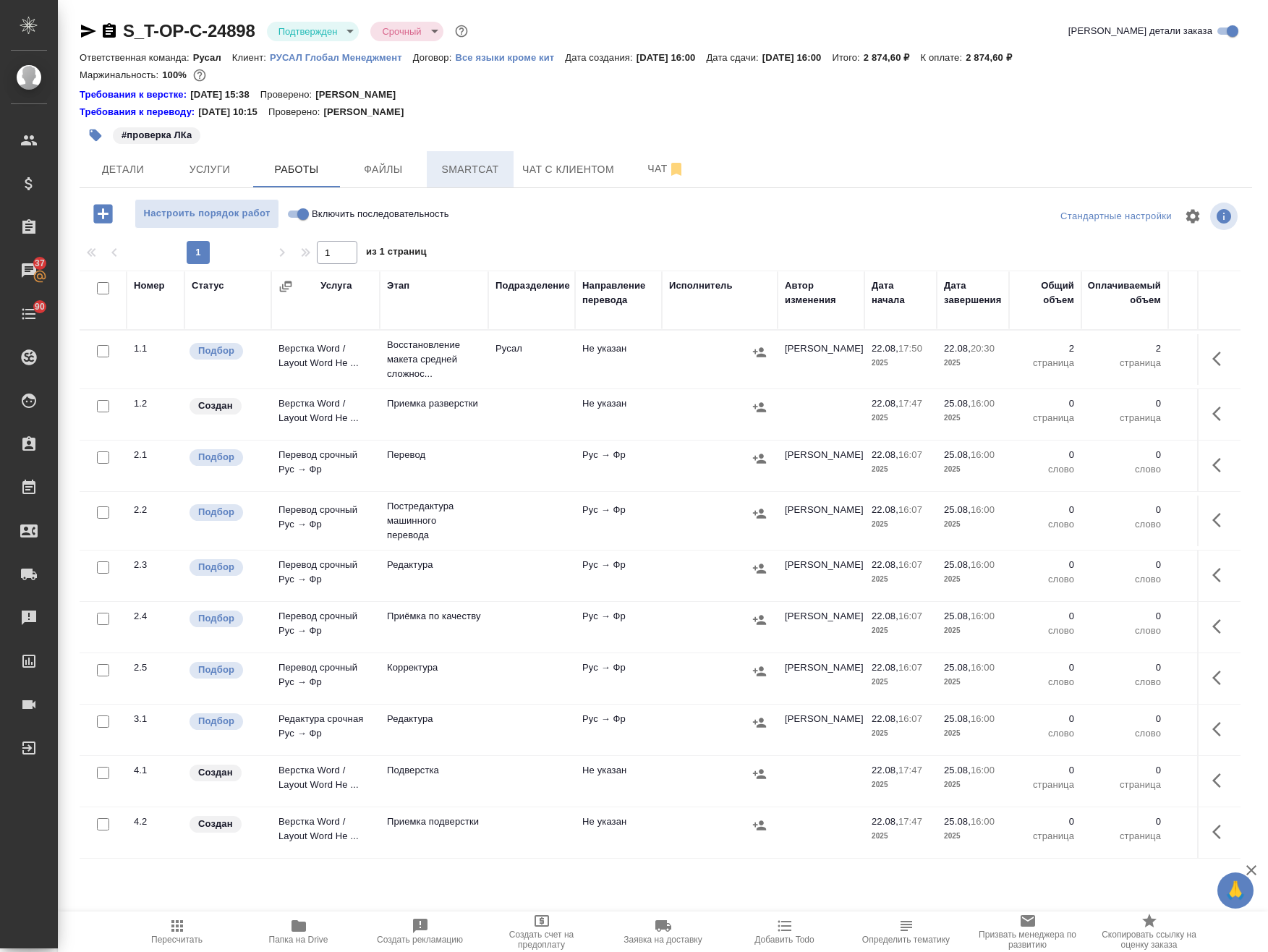
click at [481, 166] on span "Smartcat" at bounding box center [470, 170] width 69 height 18
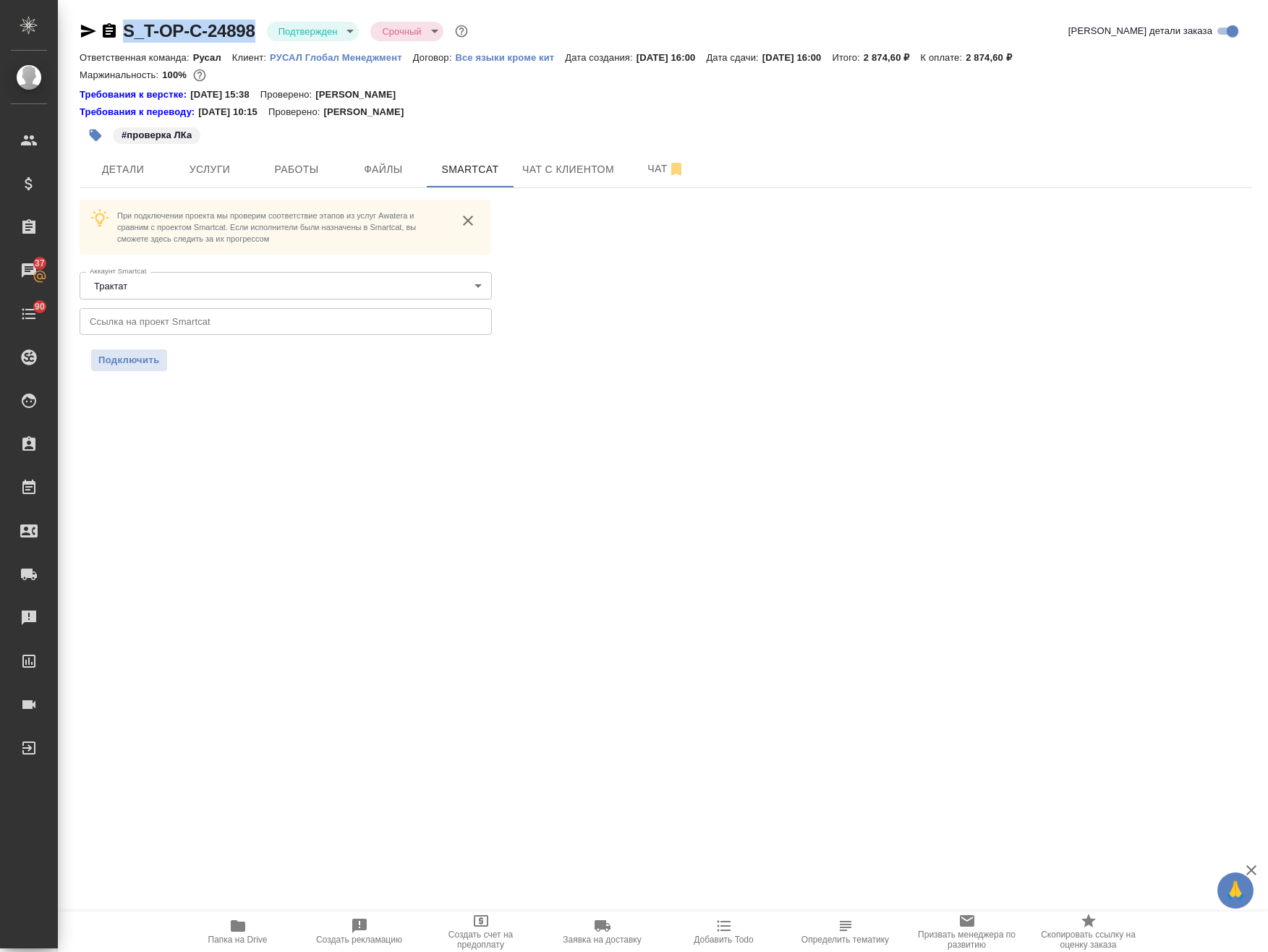
drag, startPoint x: 253, startPoint y: 31, endPoint x: 124, endPoint y: 46, distance: 129.9
click at [124, 46] on div "S_T-OP-C-24898 Подтвержден confirmed Срочный urgent Кратко детали заказа" at bounding box center [666, 34] width 1173 height 29
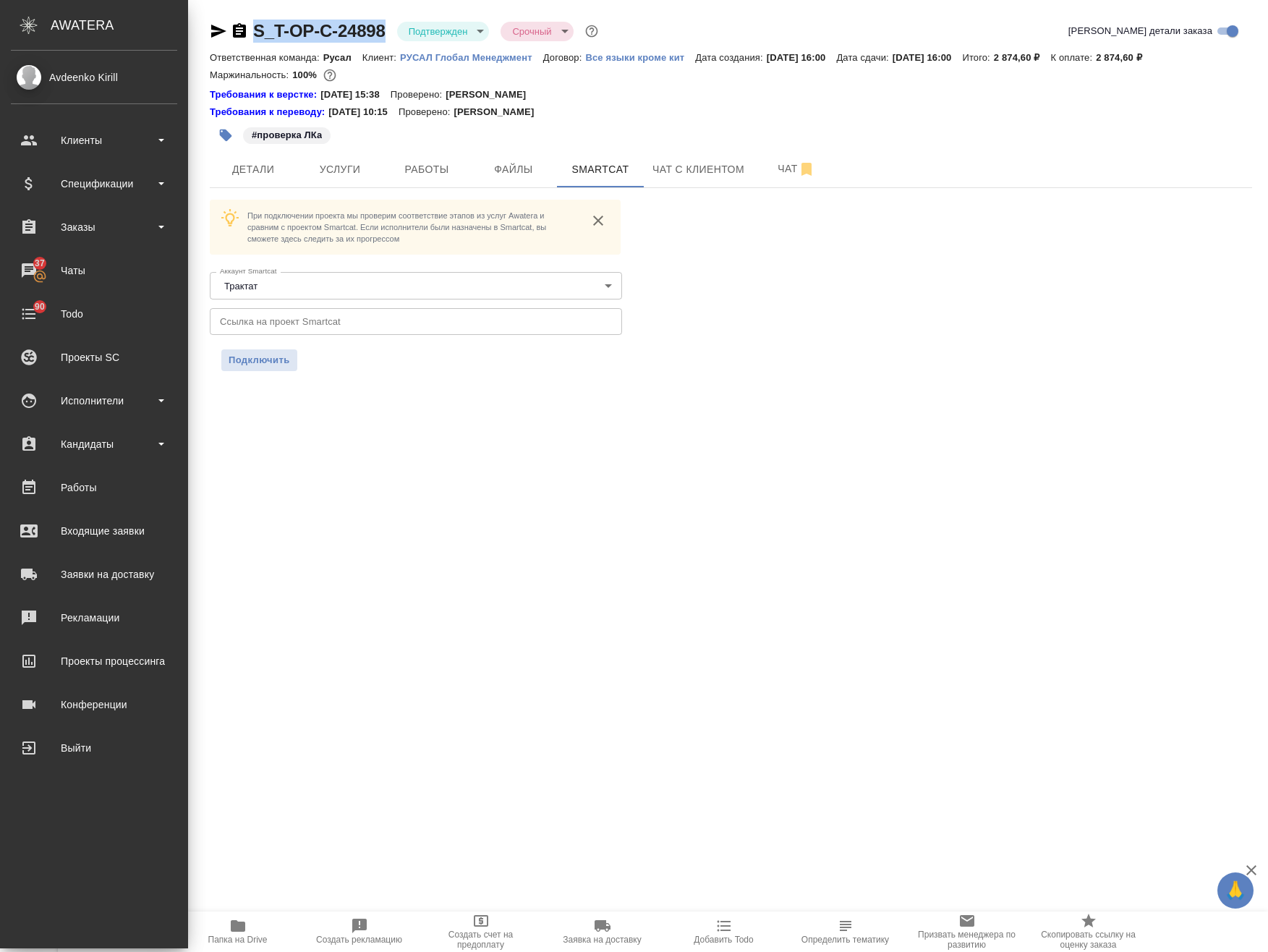
copy link "S_T-OP-C-24898"
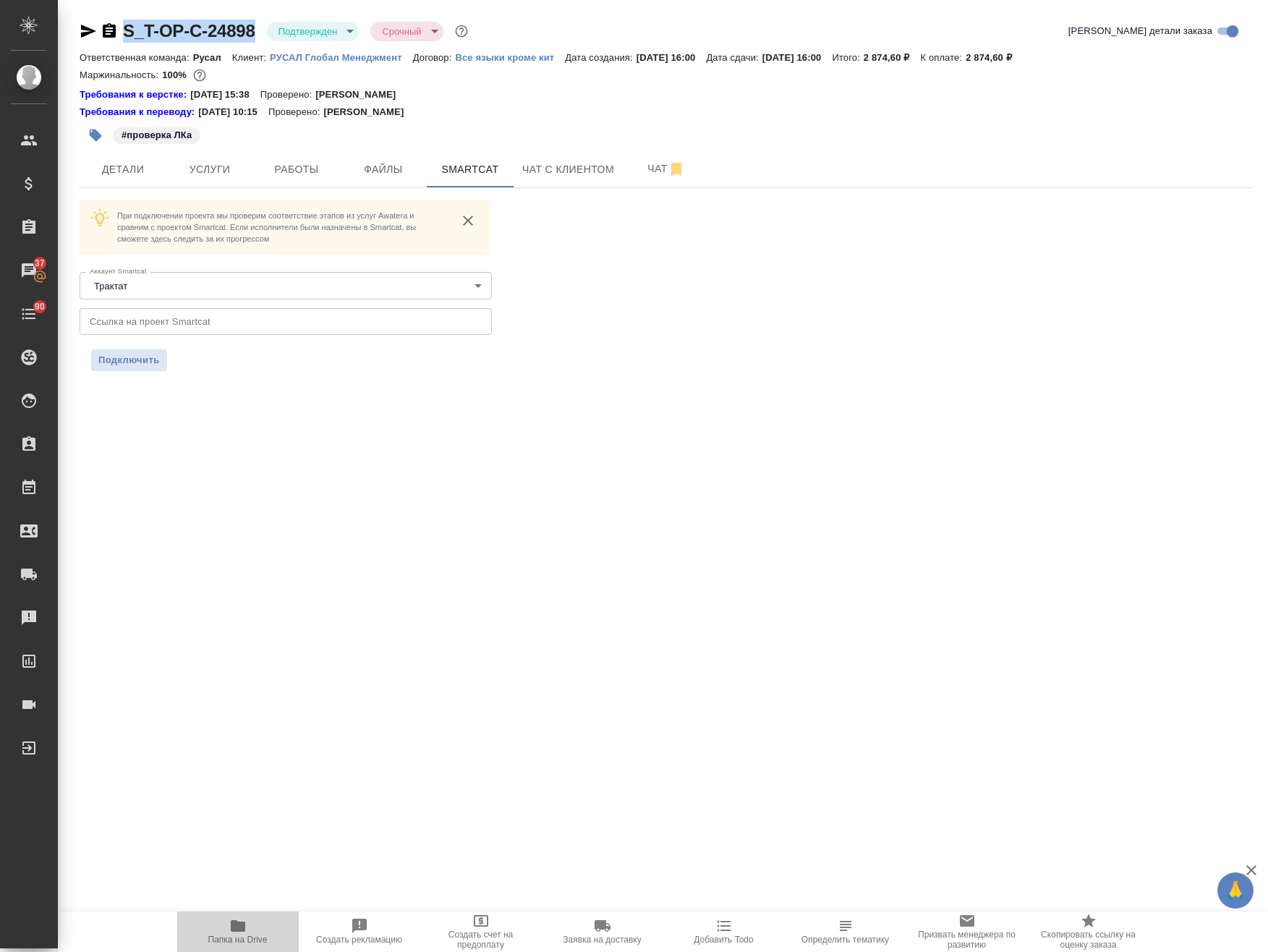
click at [235, 919] on icon "button" at bounding box center [237, 925] width 17 height 17
click at [238, 173] on span "Услуги" at bounding box center [209, 170] width 69 height 18
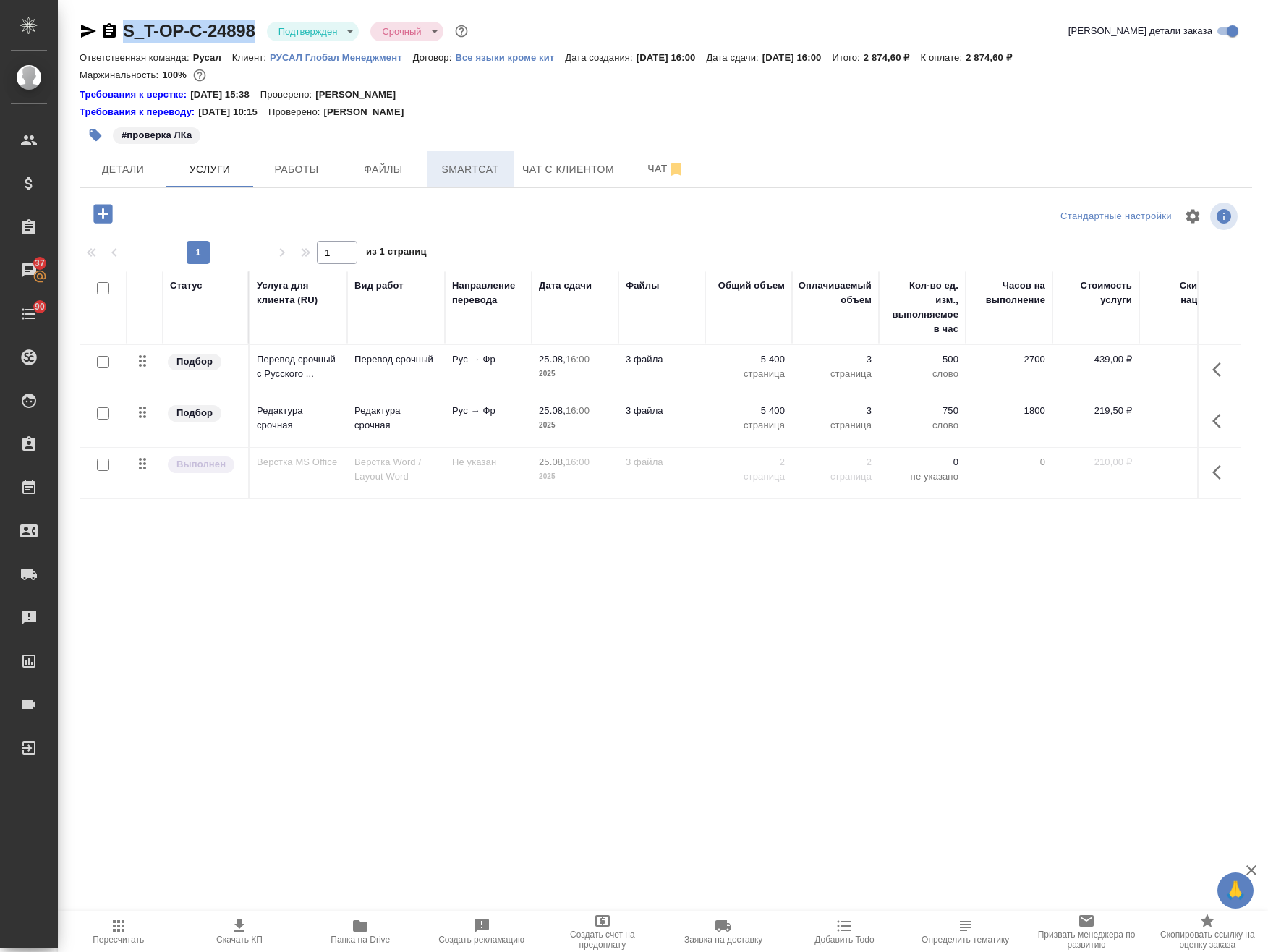
click at [481, 169] on span "Smartcat" at bounding box center [470, 170] width 69 height 18
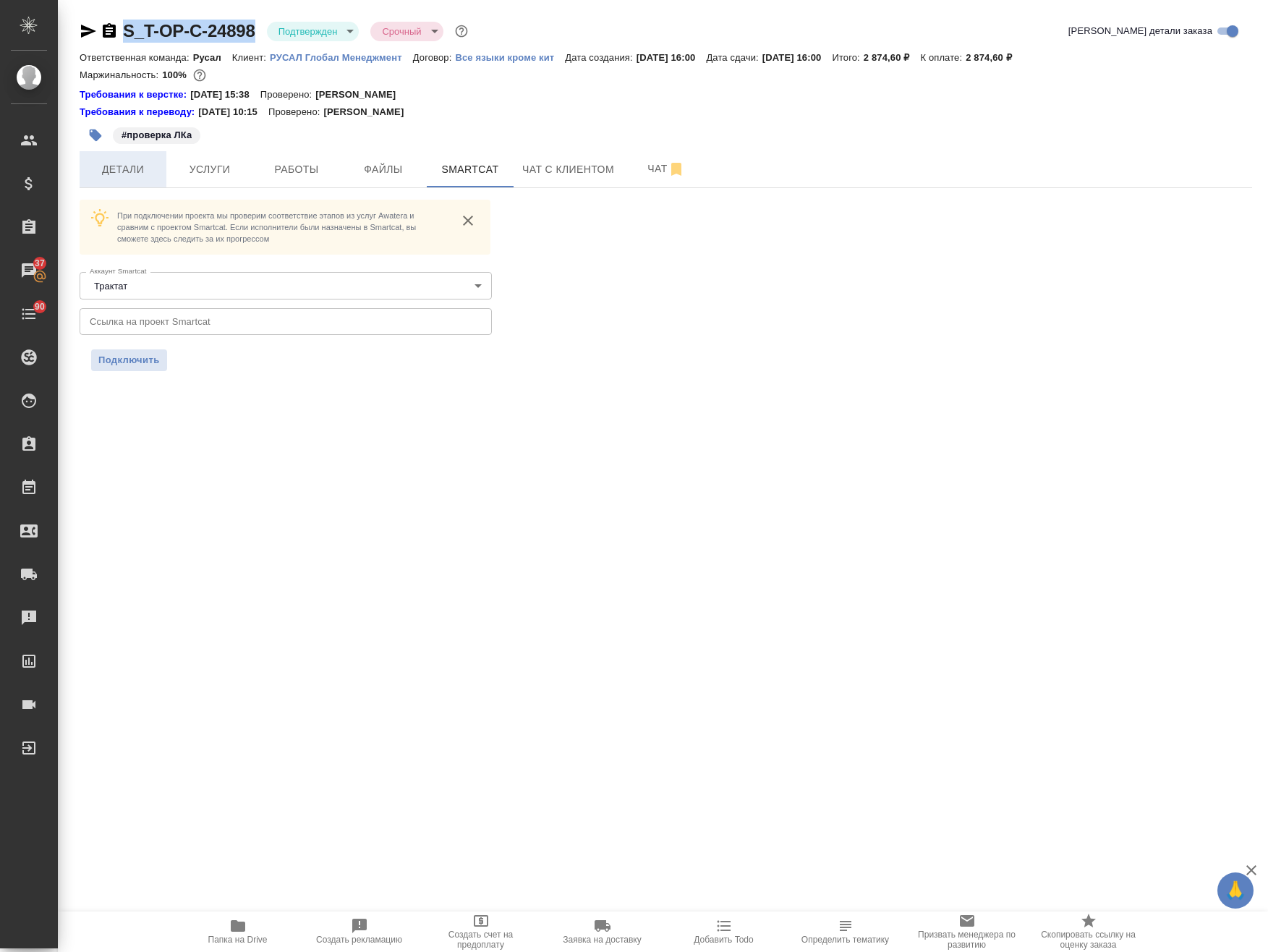
click at [126, 161] on span "Детали" at bounding box center [122, 170] width 69 height 18
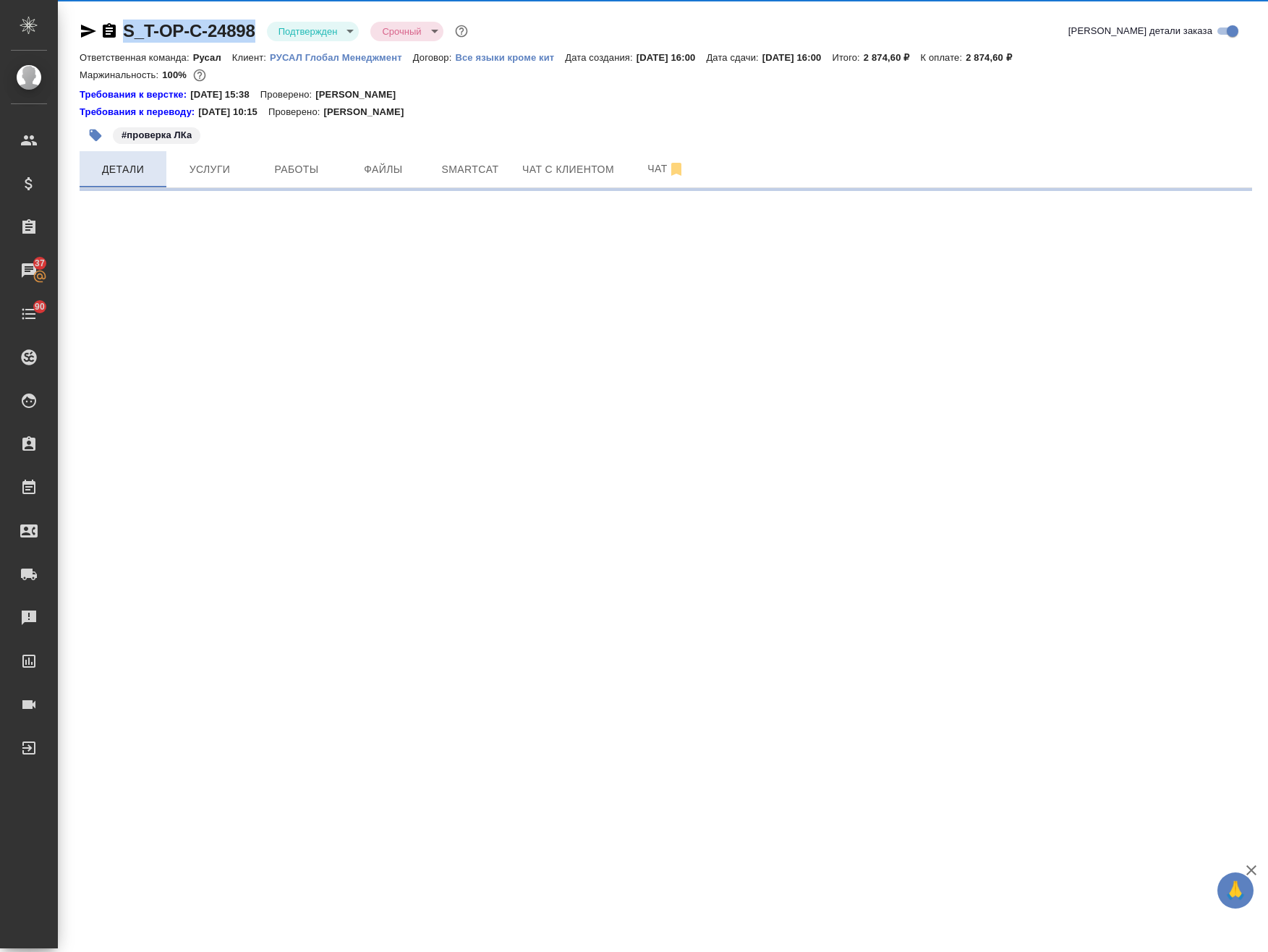
select select "RU"
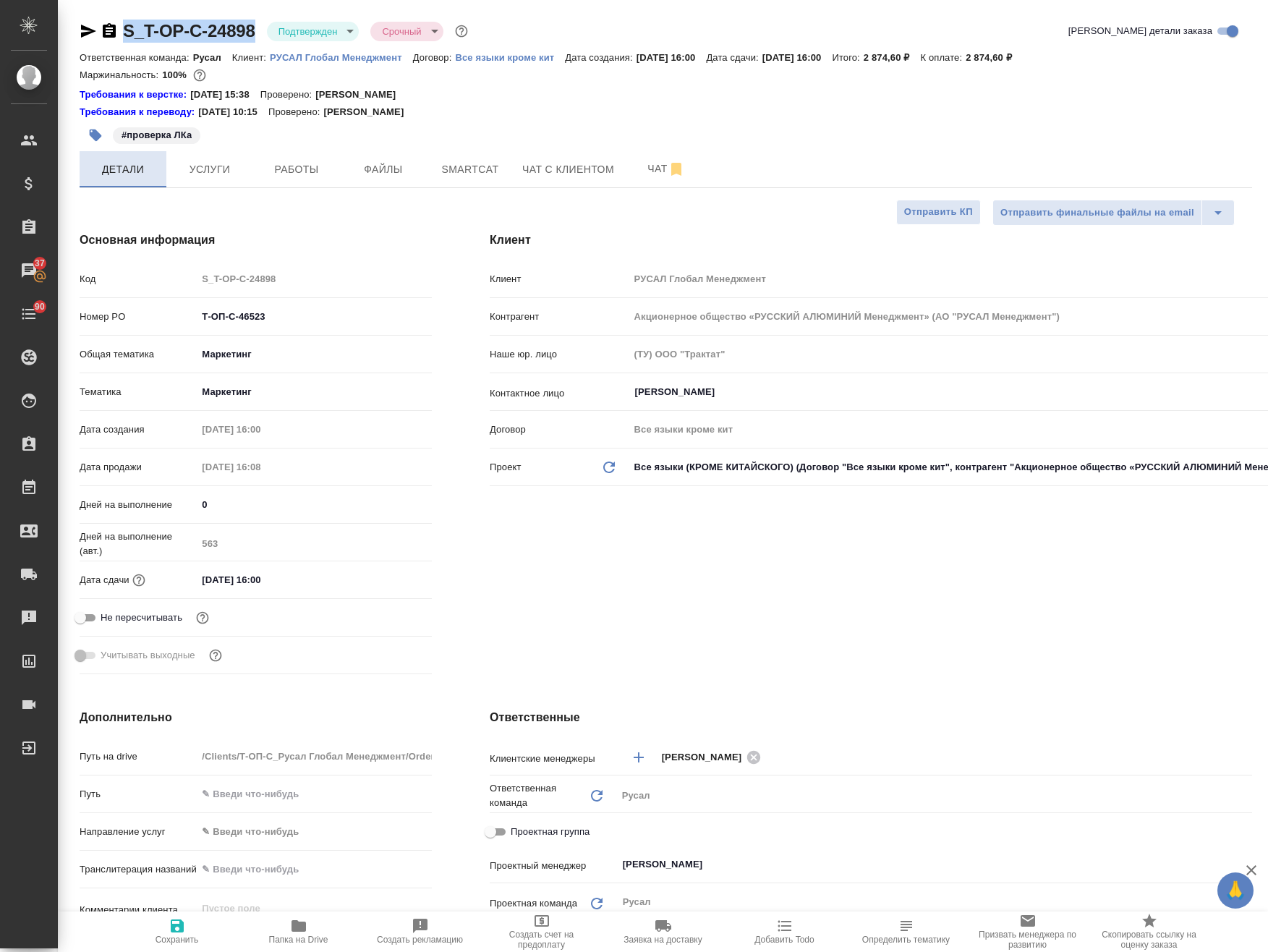
type textarea "x"
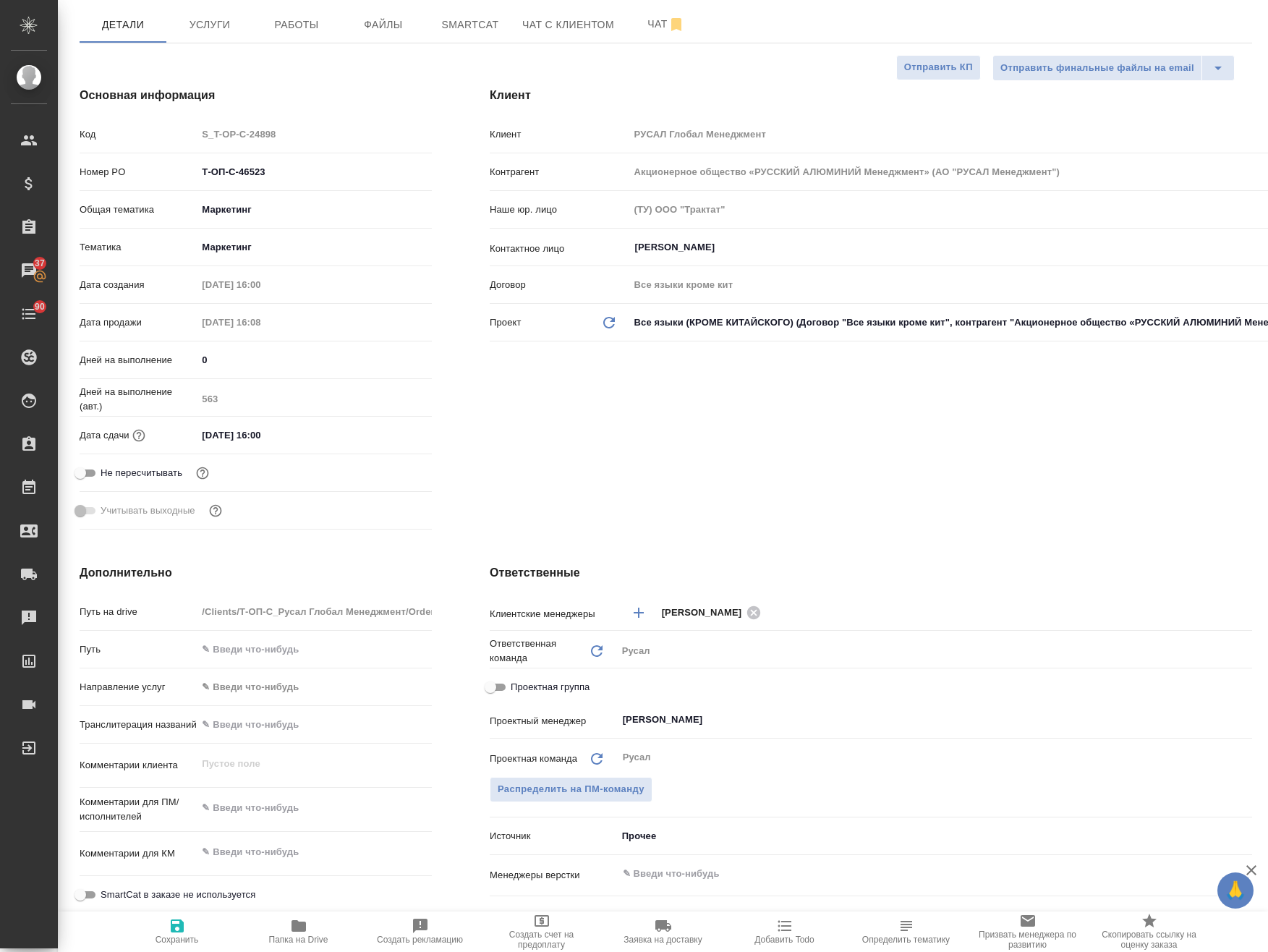
type textarea "x"
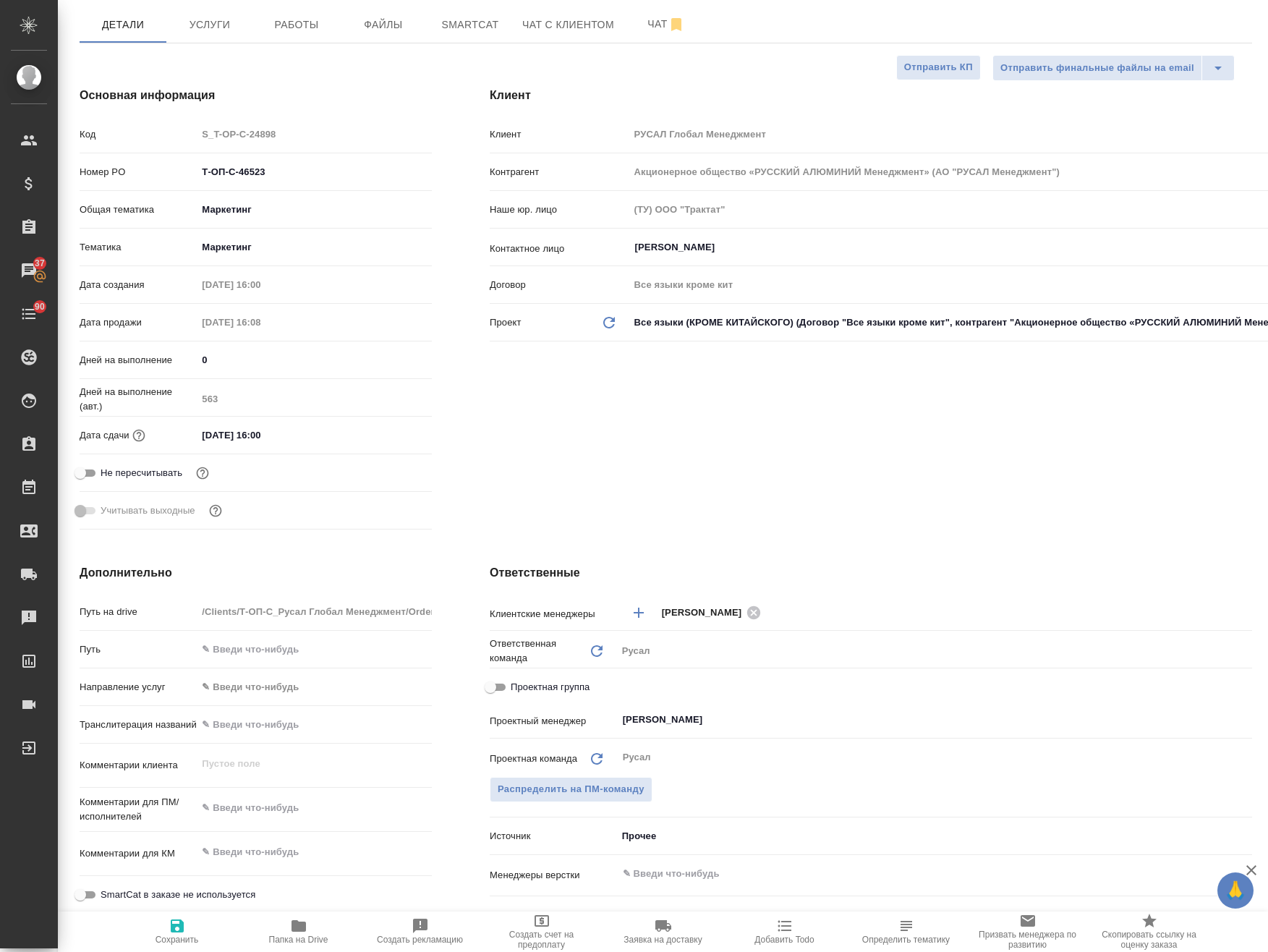
type textarea "x"
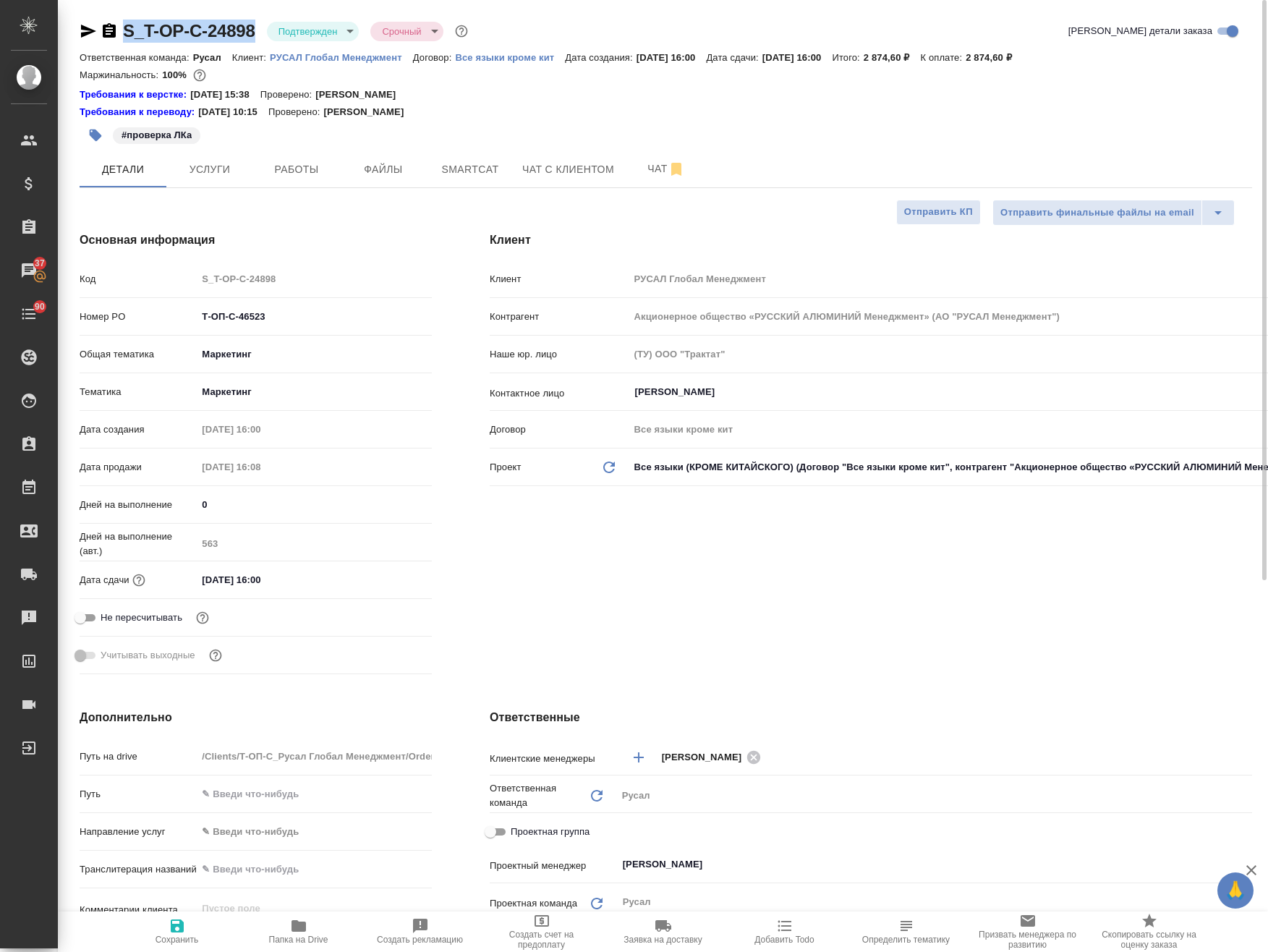
type textarea "x"
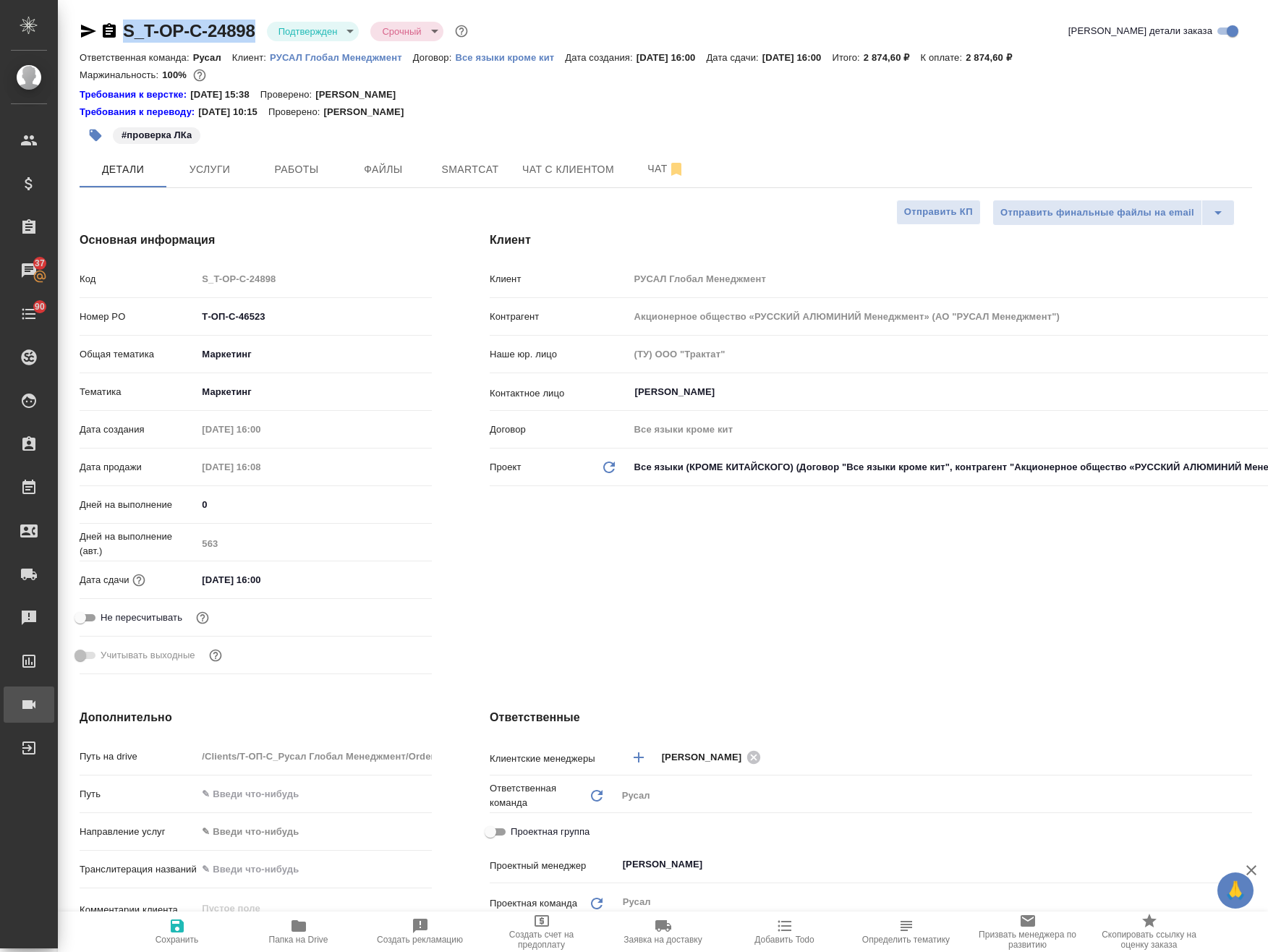
type textarea "x"
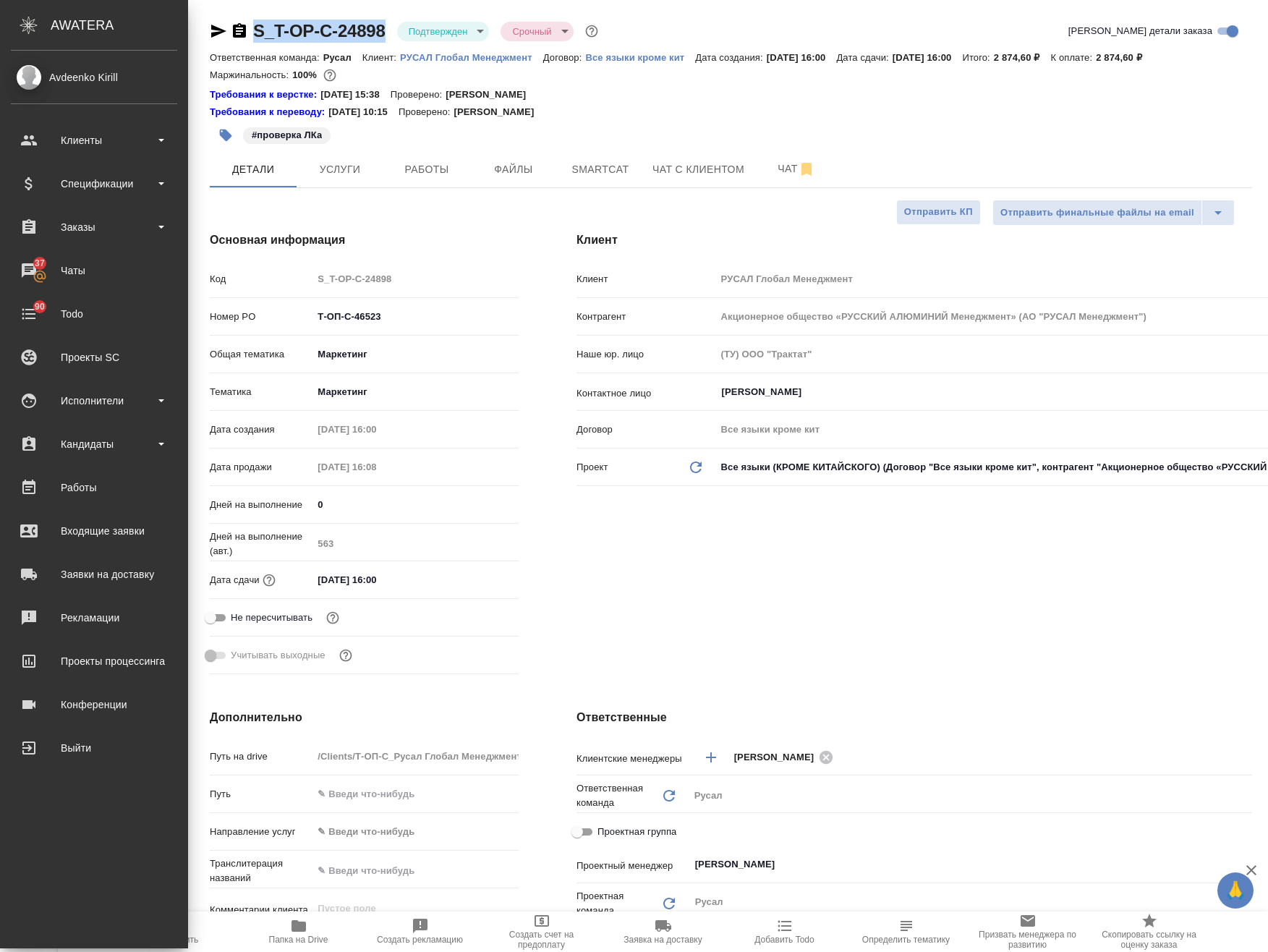
type textarea "x"
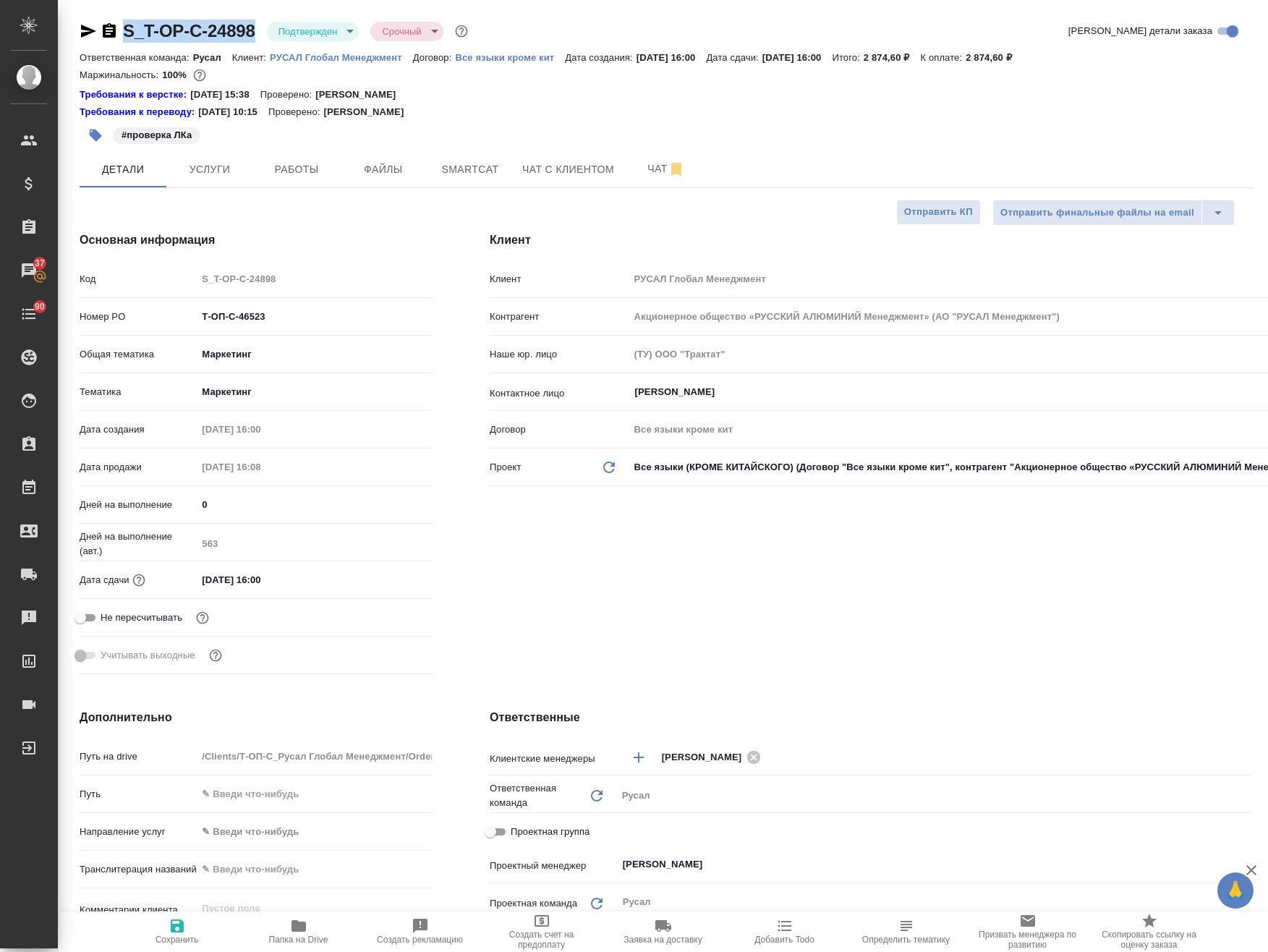
type textarea "x"
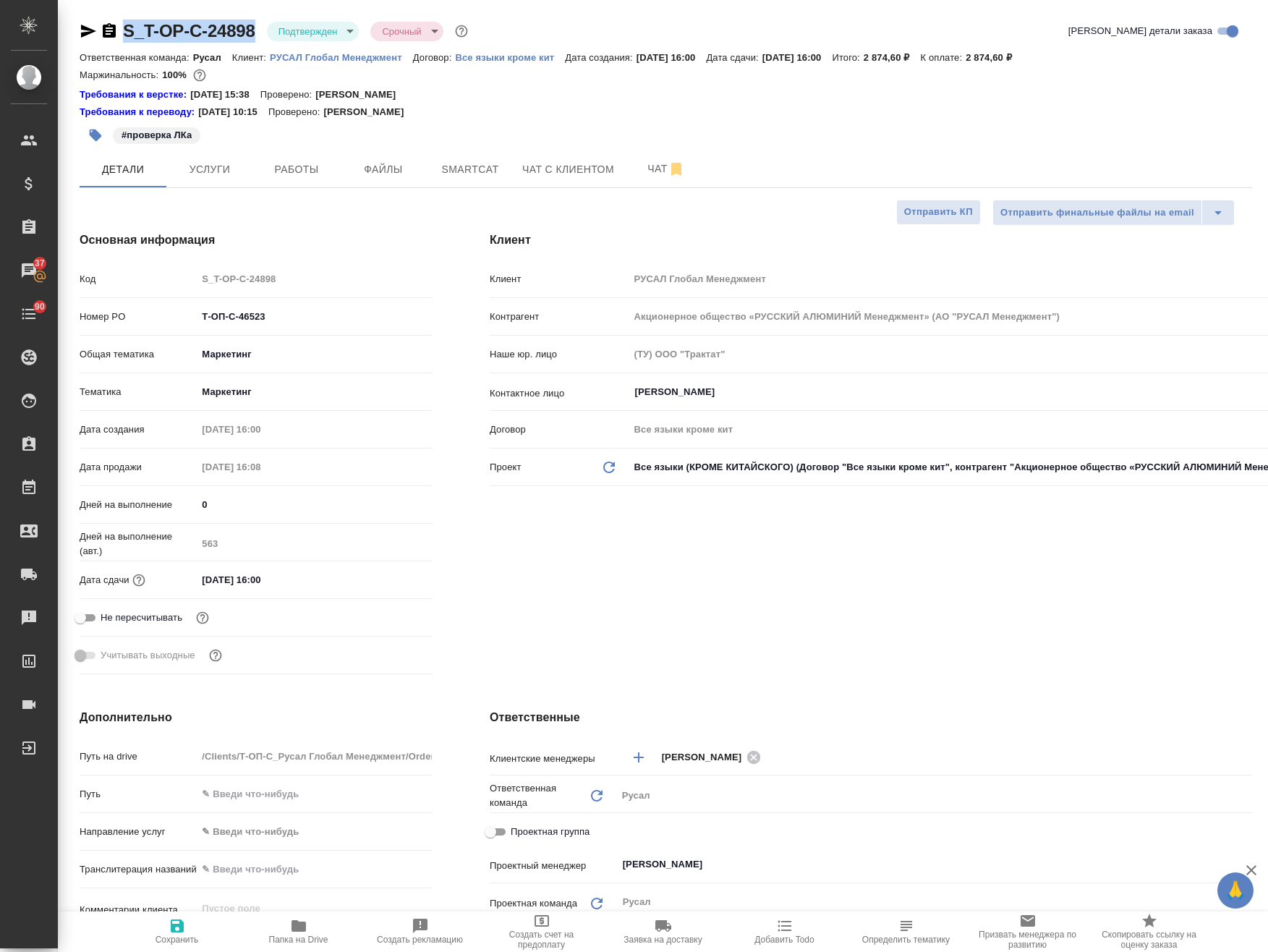
type textarea "x"
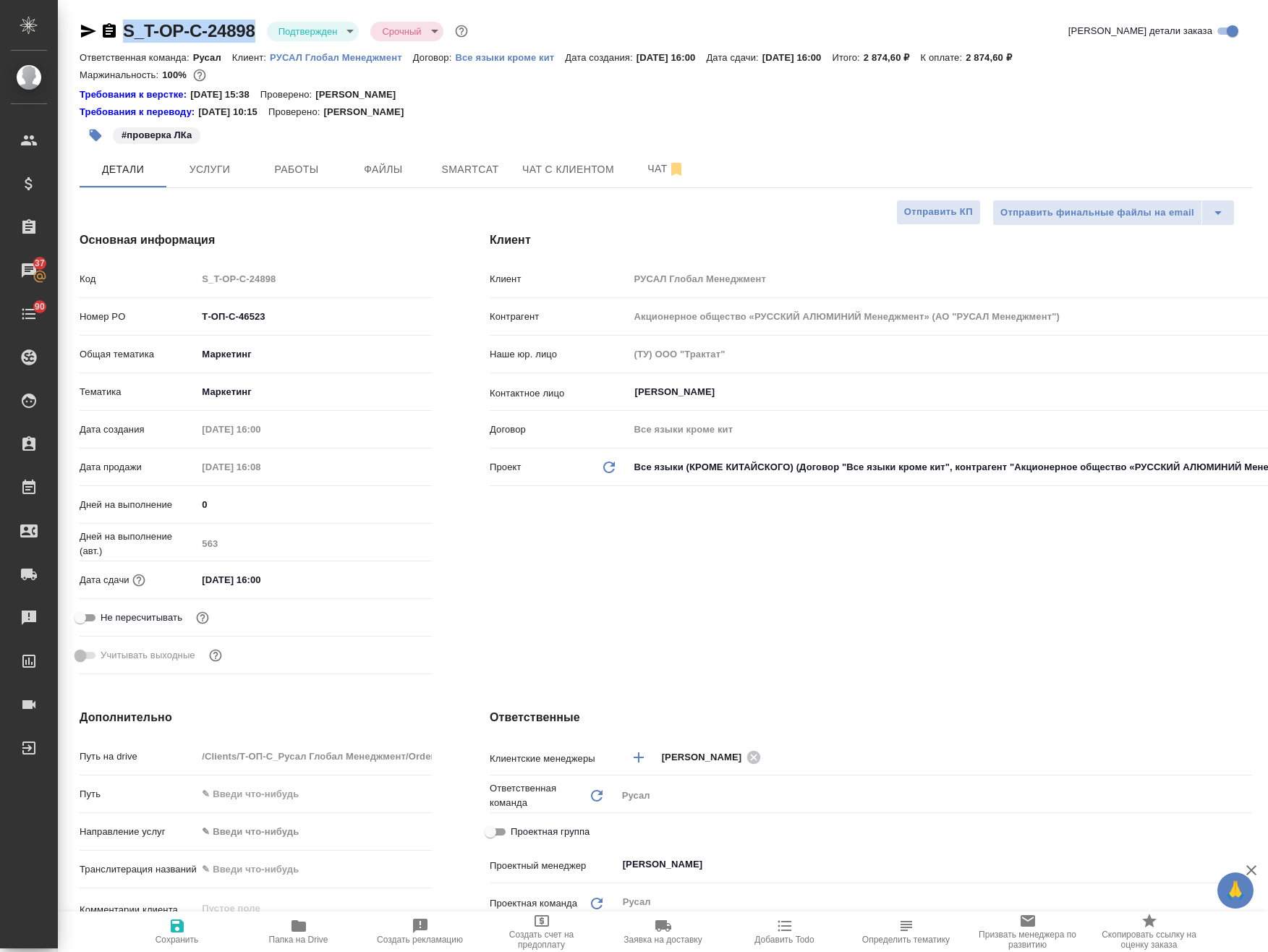
type textarea "x"
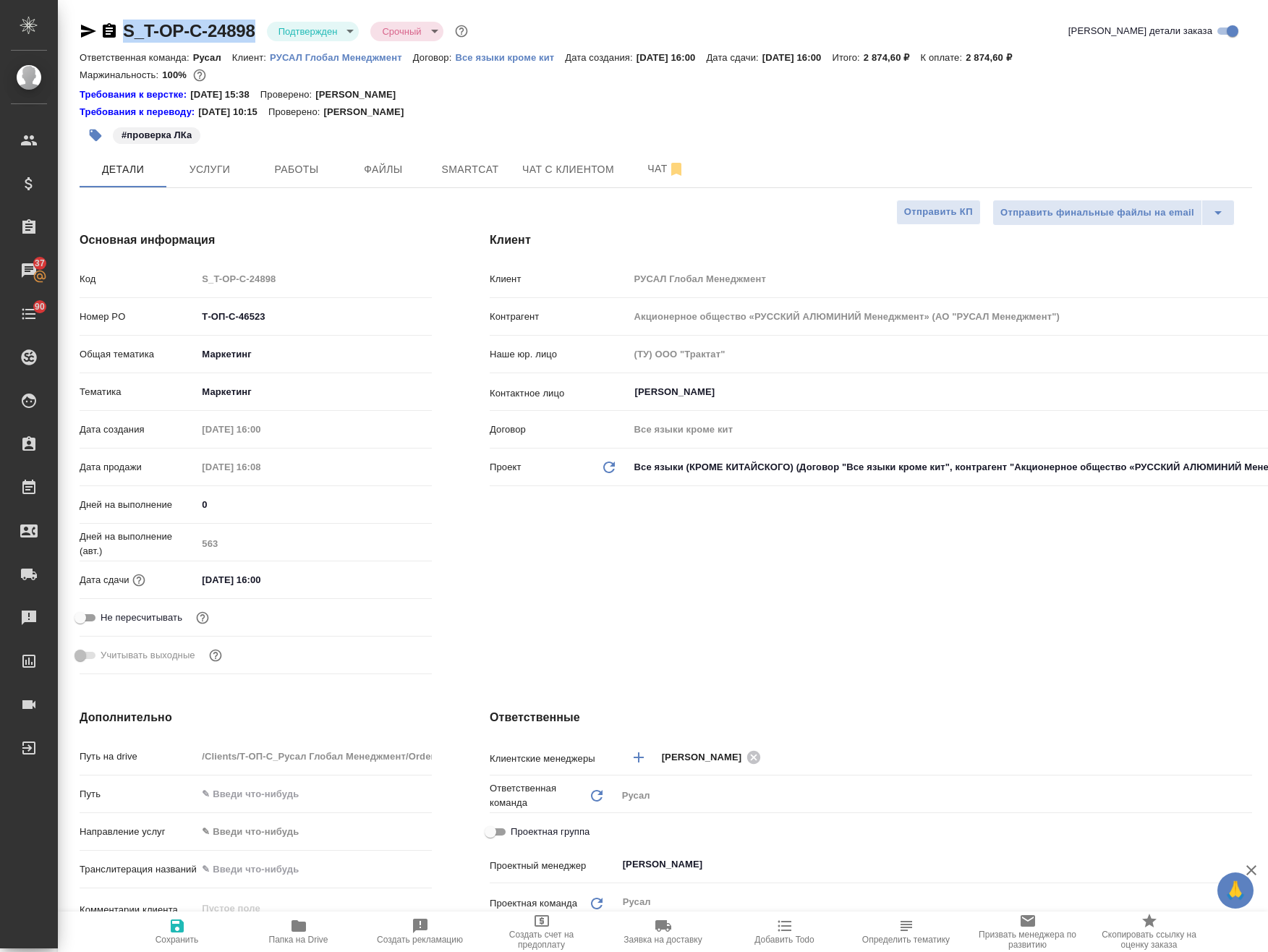
type textarea "x"
click at [787, 585] on div "Клиент Клиент РУСАЛ Глобал Менеджмент Контрагент Акционерное общество «РУССКИЙ …" at bounding box center [871, 455] width 821 height 506
click at [194, 163] on span "Услуги" at bounding box center [209, 170] width 69 height 18
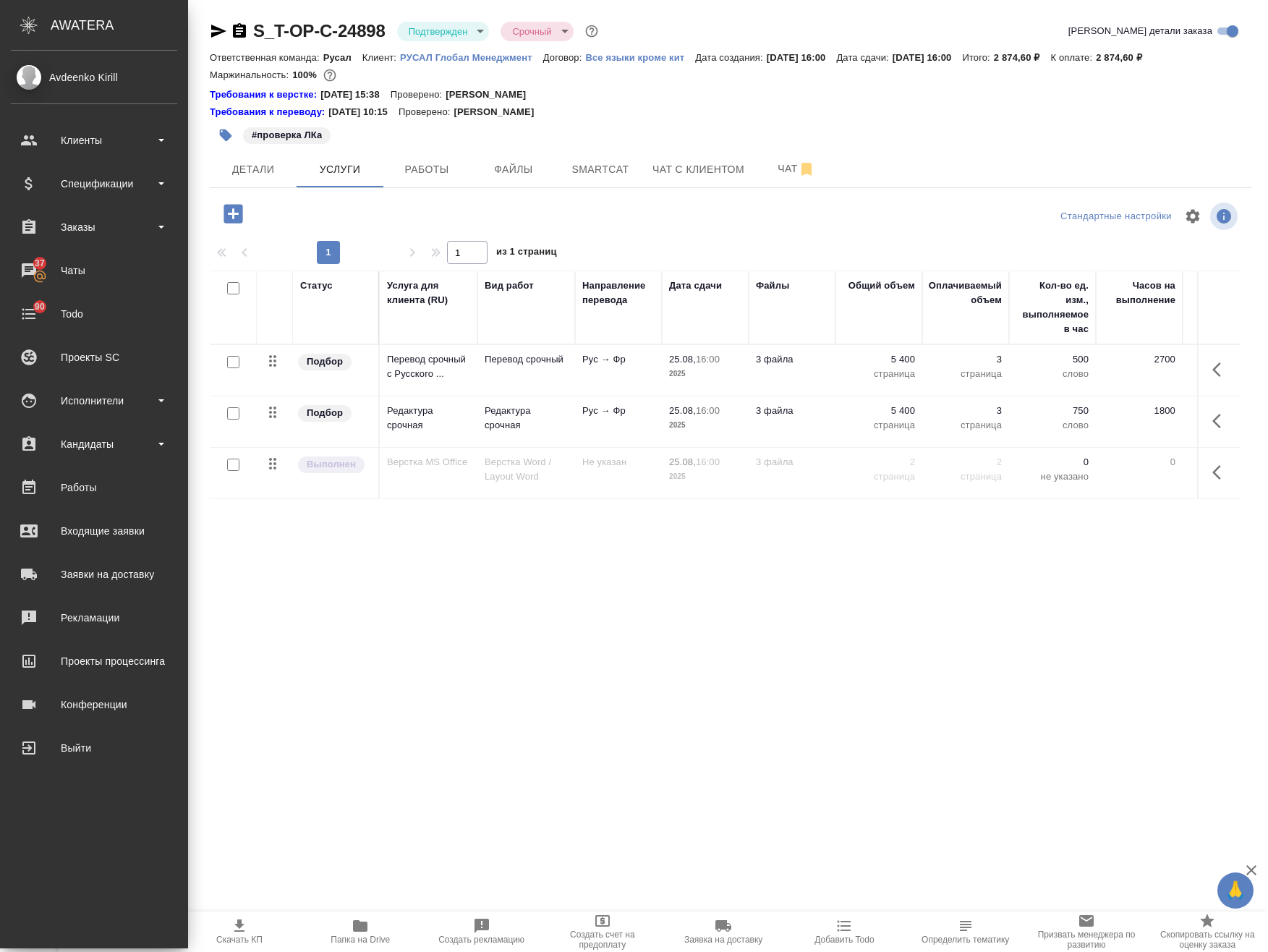
drag, startPoint x: 52, startPoint y: 838, endPoint x: 32, endPoint y: 819, distance: 27.6
click at [51, 838] on div "Avdeenko Kirill Клиенты Спецификации Заказы 37 Чаты 90 Todo Проекты SC Исполнит…" at bounding box center [94, 500] width 188 height 897
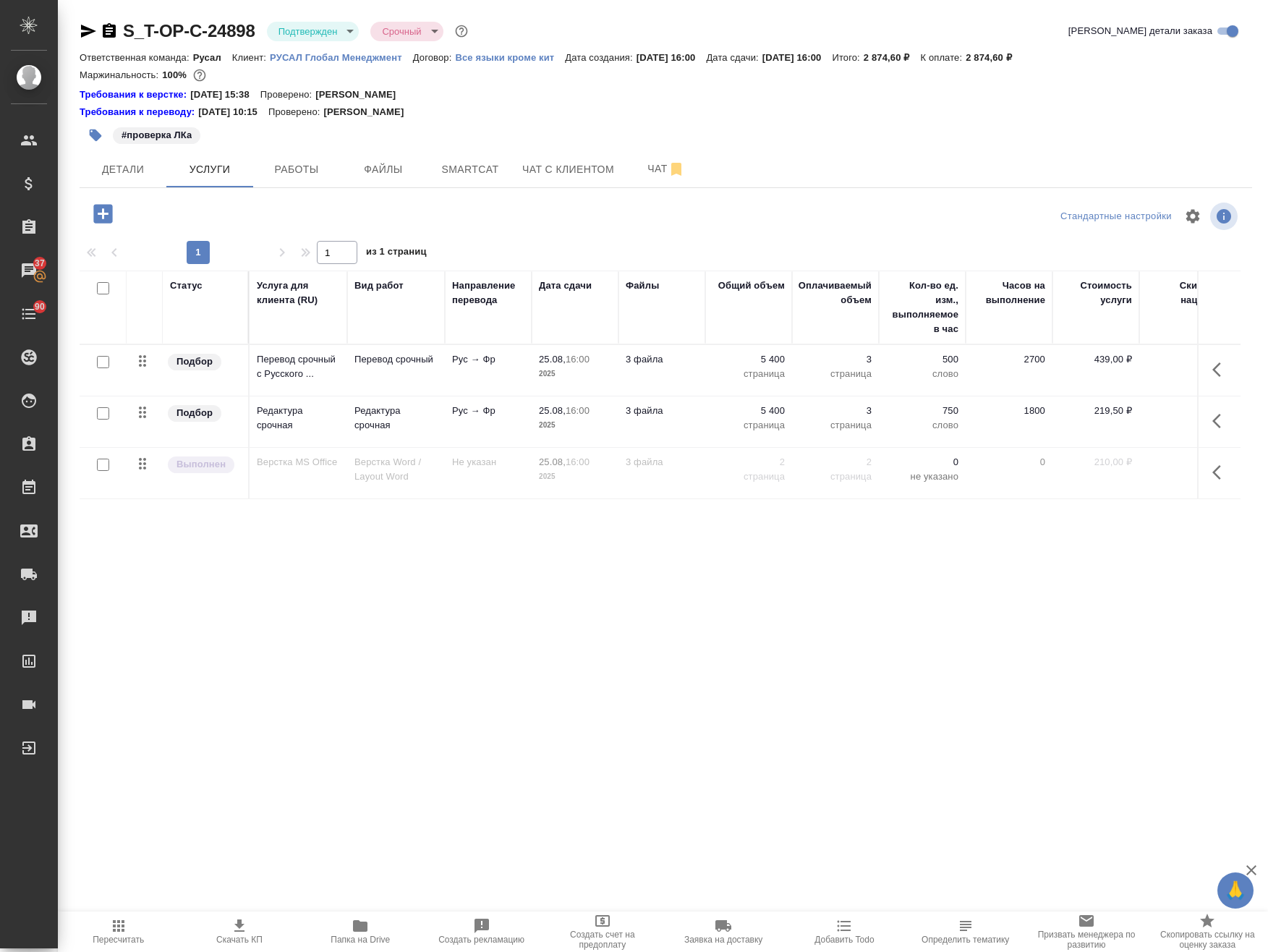
click at [378, 922] on span "Папка на Drive" at bounding box center [361, 931] width 103 height 27
drag, startPoint x: 234, startPoint y: 33, endPoint x: 125, endPoint y: 33, distance: 109.0
click at [125, 33] on div "S_T-OP-C-24898 Подтвержден confirmed Срочный urgent" at bounding box center [275, 31] width 392 height 23
drag, startPoint x: 258, startPoint y: 648, endPoint x: 284, endPoint y: 455, distance: 194.7
click at [259, 646] on div "Статус Услуга для клиента (RU) Вид работ Направление перевода Дата сдачи Файлы …" at bounding box center [660, 524] width 1161 height 506
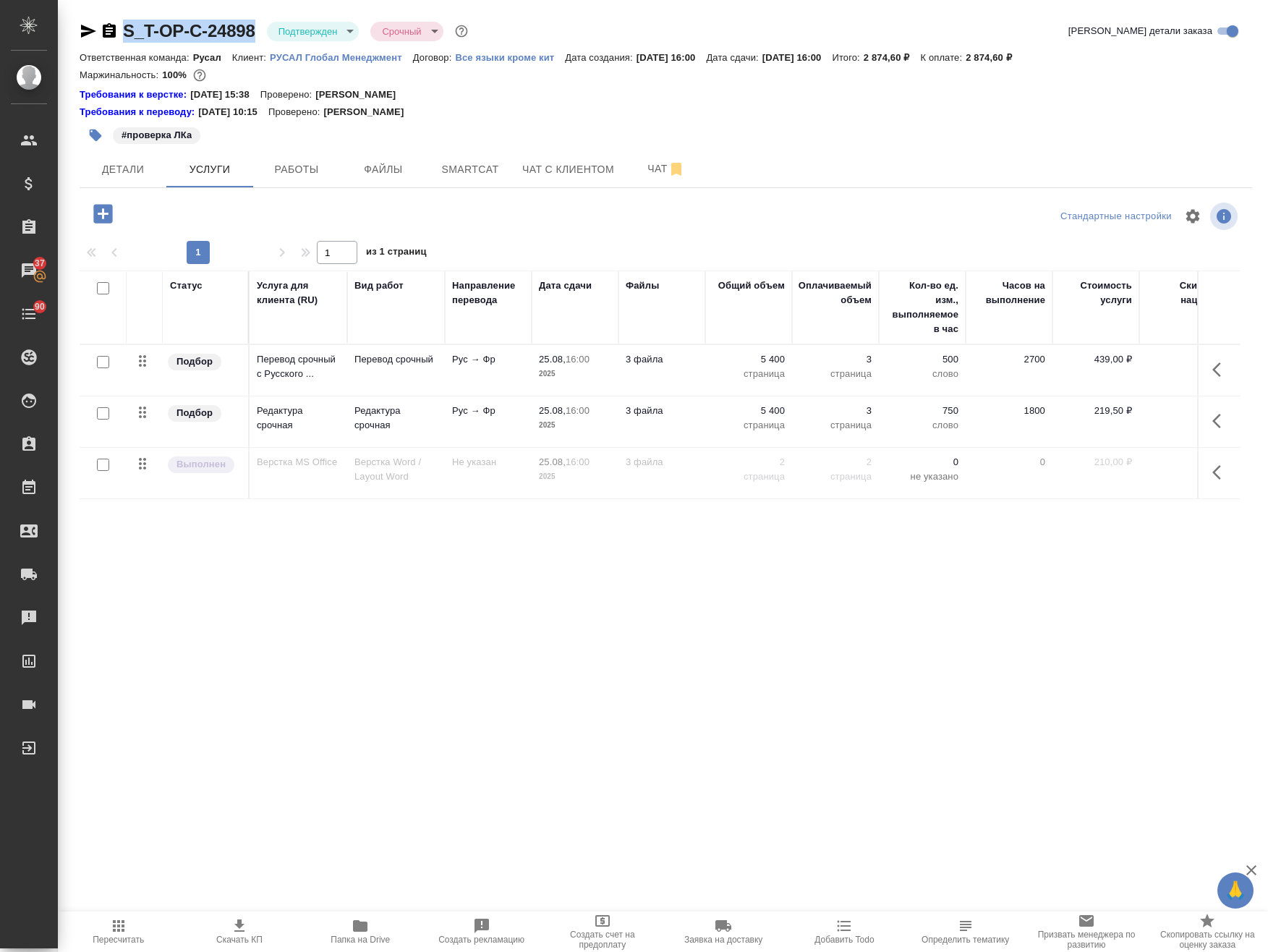
drag, startPoint x: 253, startPoint y: 18, endPoint x: 123, endPoint y: 32, distance: 130.8
click at [123, 32] on div "S_T-OP-C-24898 Подтвержден confirmed Срочный urgent Кратко детали заказа Ответс…" at bounding box center [666, 407] width 1189 height 814
copy link "S_T-OP-C-24898"
click at [1028, 652] on div "Статус Услуга для клиента (RU) Вид работ Направление перевода Дата сдачи Файлы …" at bounding box center [660, 524] width 1161 height 506
click at [284, 182] on button "Работы" at bounding box center [297, 170] width 87 height 36
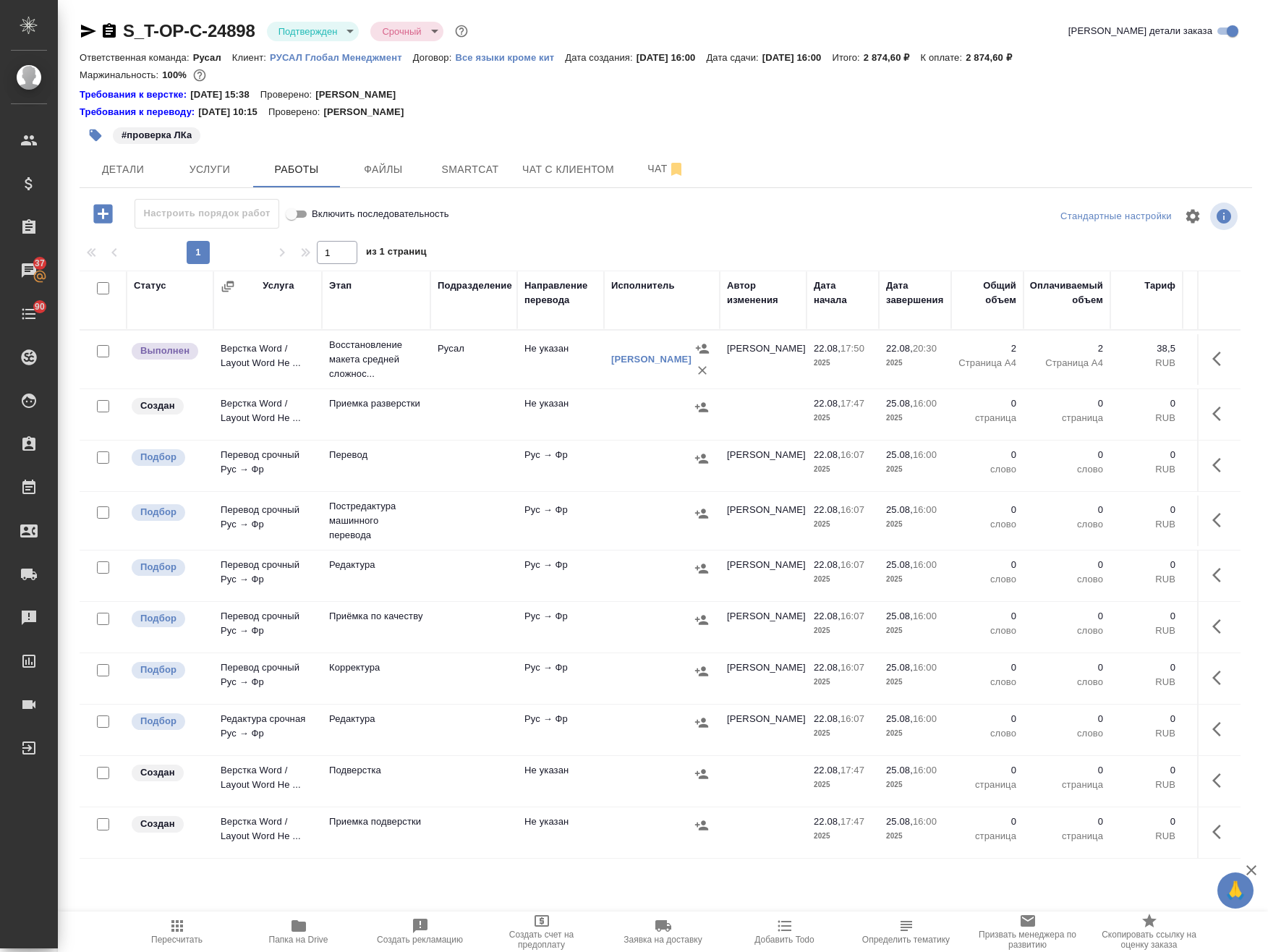
drag, startPoint x: 101, startPoint y: 405, endPoint x: 253, endPoint y: 411, distance: 152.1
click at [101, 405] on input "checkbox" at bounding box center [103, 406] width 12 height 12
checkbox input "true"
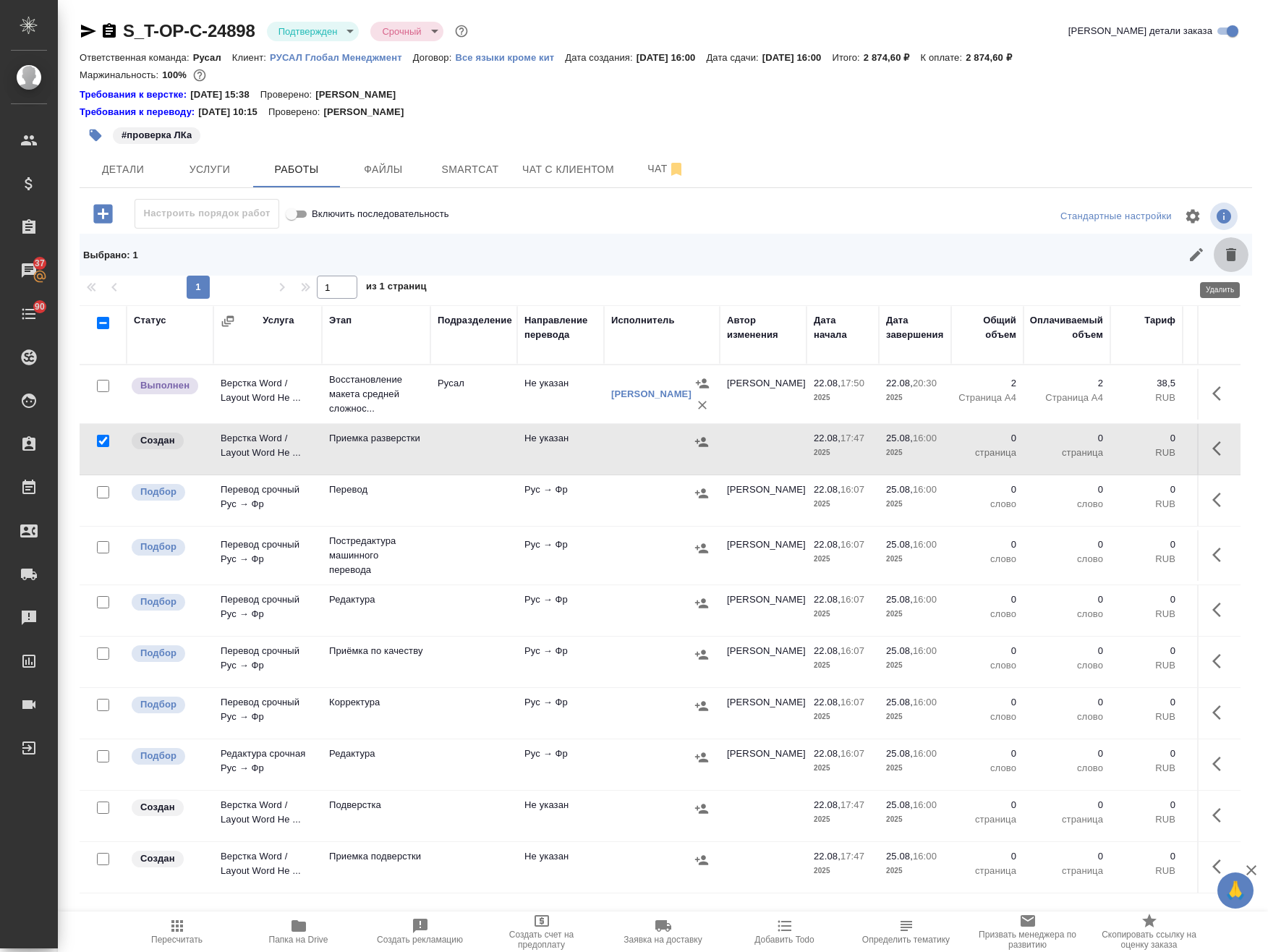
click at [1226, 257] on icon "button" at bounding box center [1231, 254] width 10 height 13
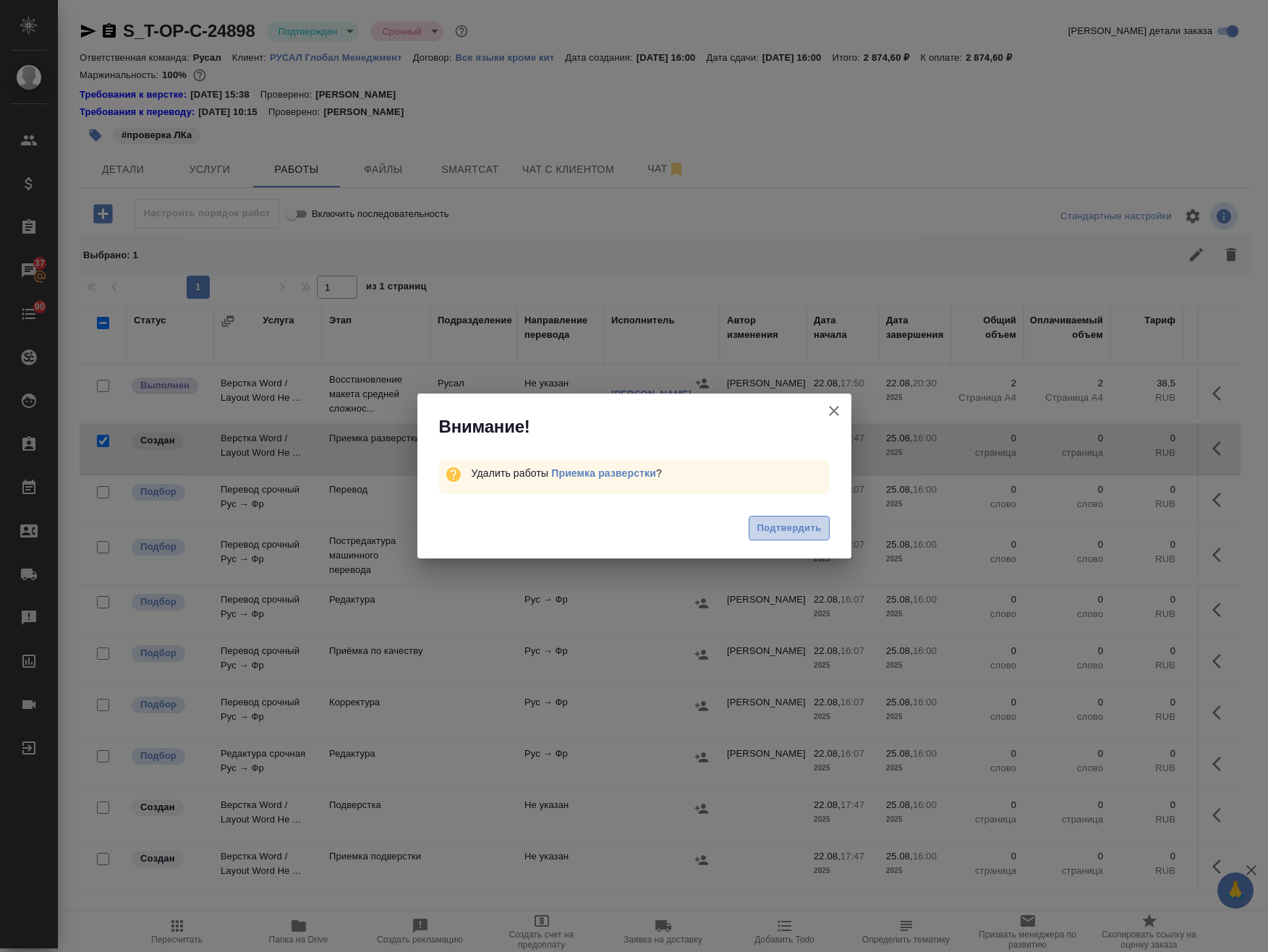
click at [787, 533] on span "Подтвердить" at bounding box center [789, 528] width 65 height 17
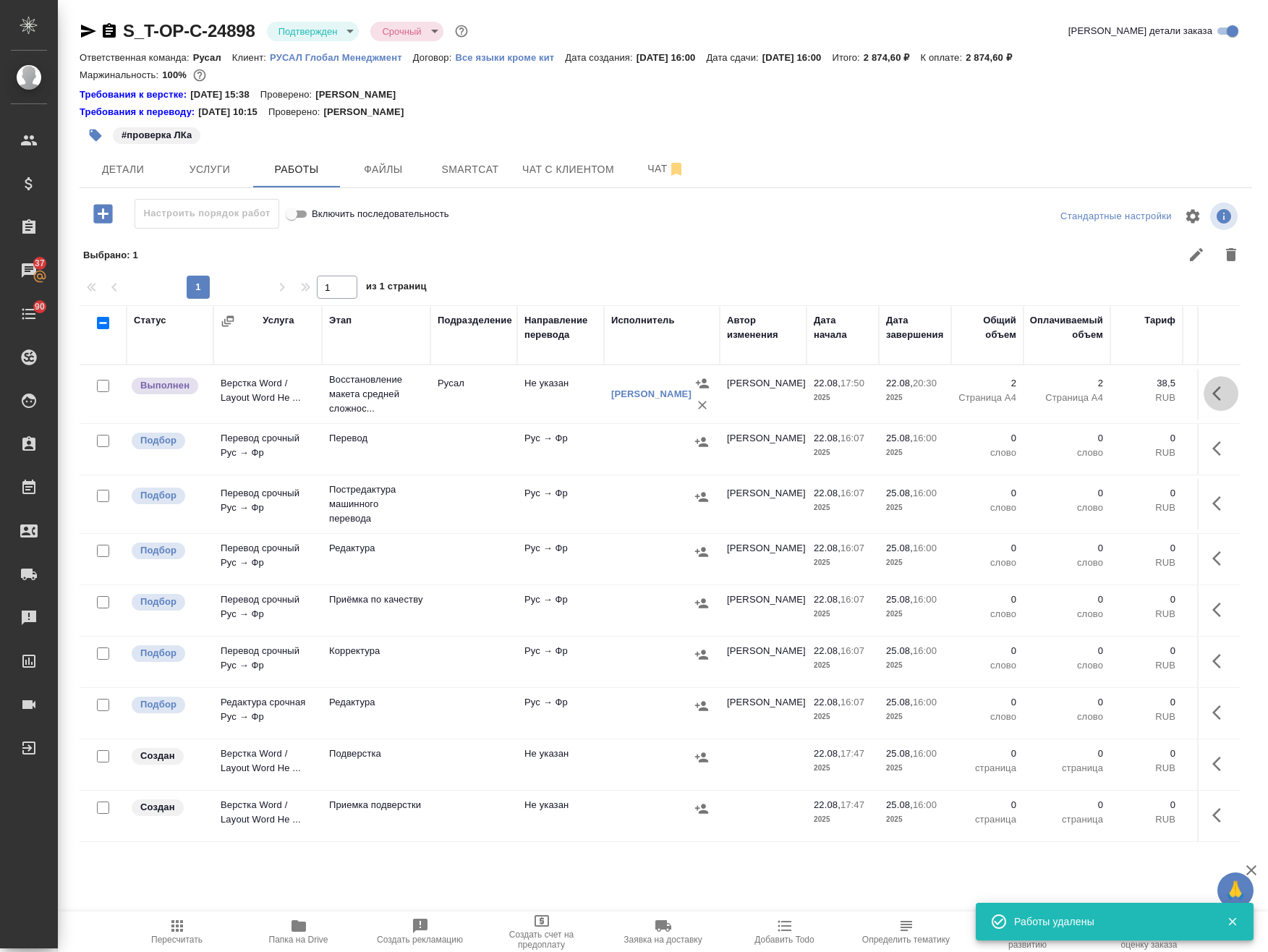
click at [1205, 382] on button "button" at bounding box center [1222, 394] width 35 height 35
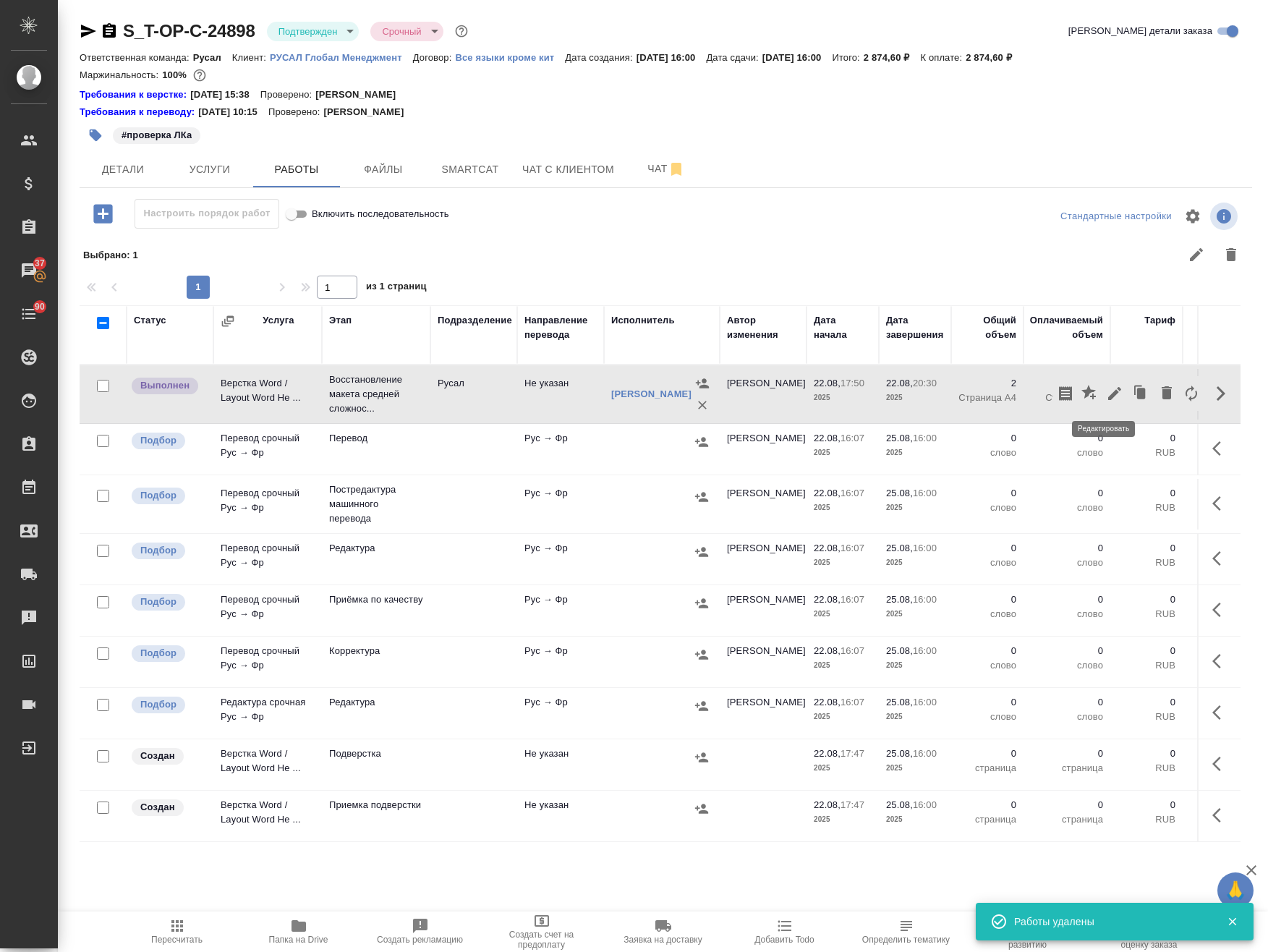
click at [1106, 392] on icon "button" at bounding box center [1114, 393] width 17 height 17
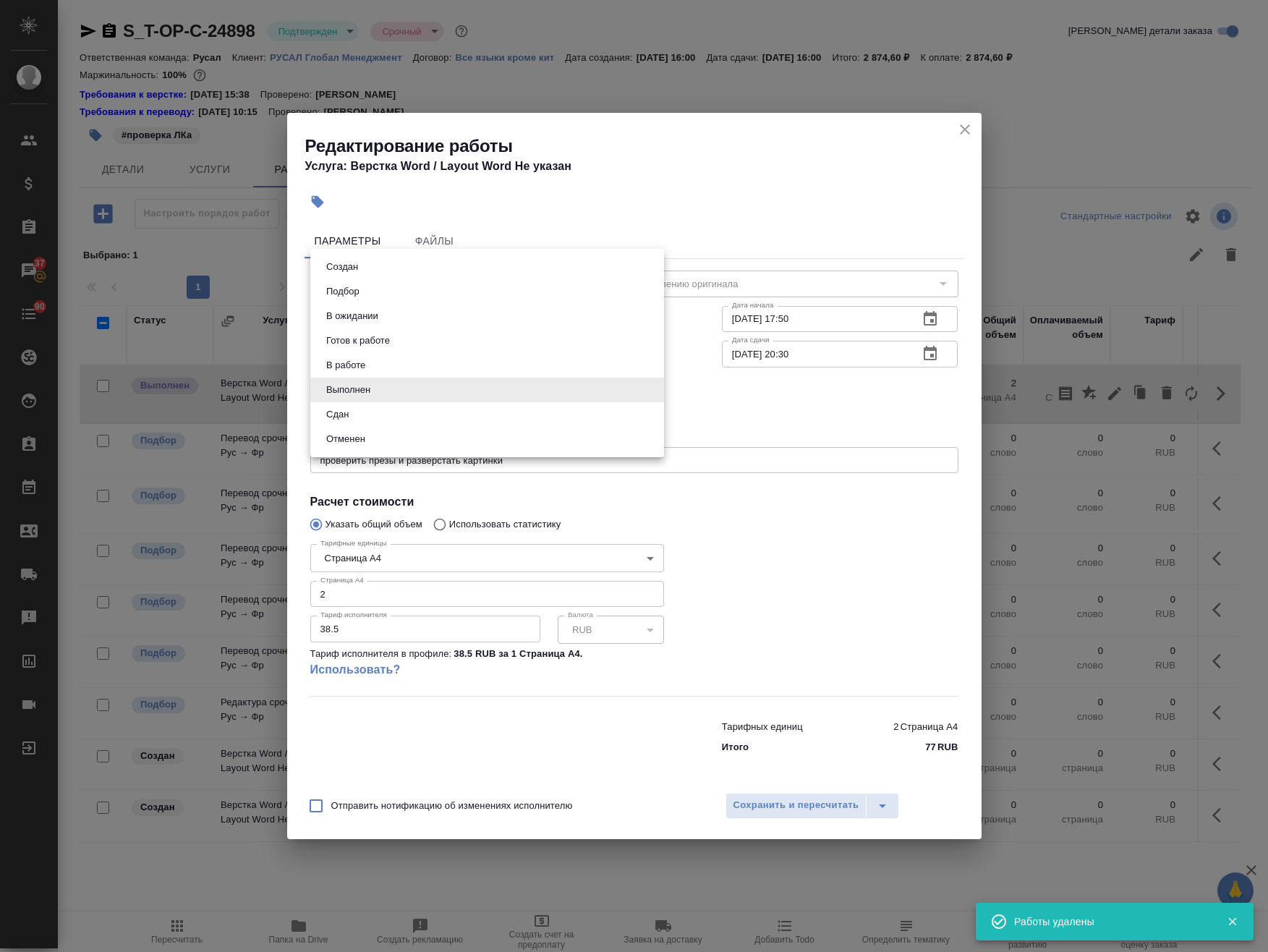
click at [431, 393] on body "🙏 .cls-1 fill:#fff; AWATERA Avdeenko Kirill Клиенты Спецификации Заказы 37 Чаты…" at bounding box center [634, 476] width 1268 height 952
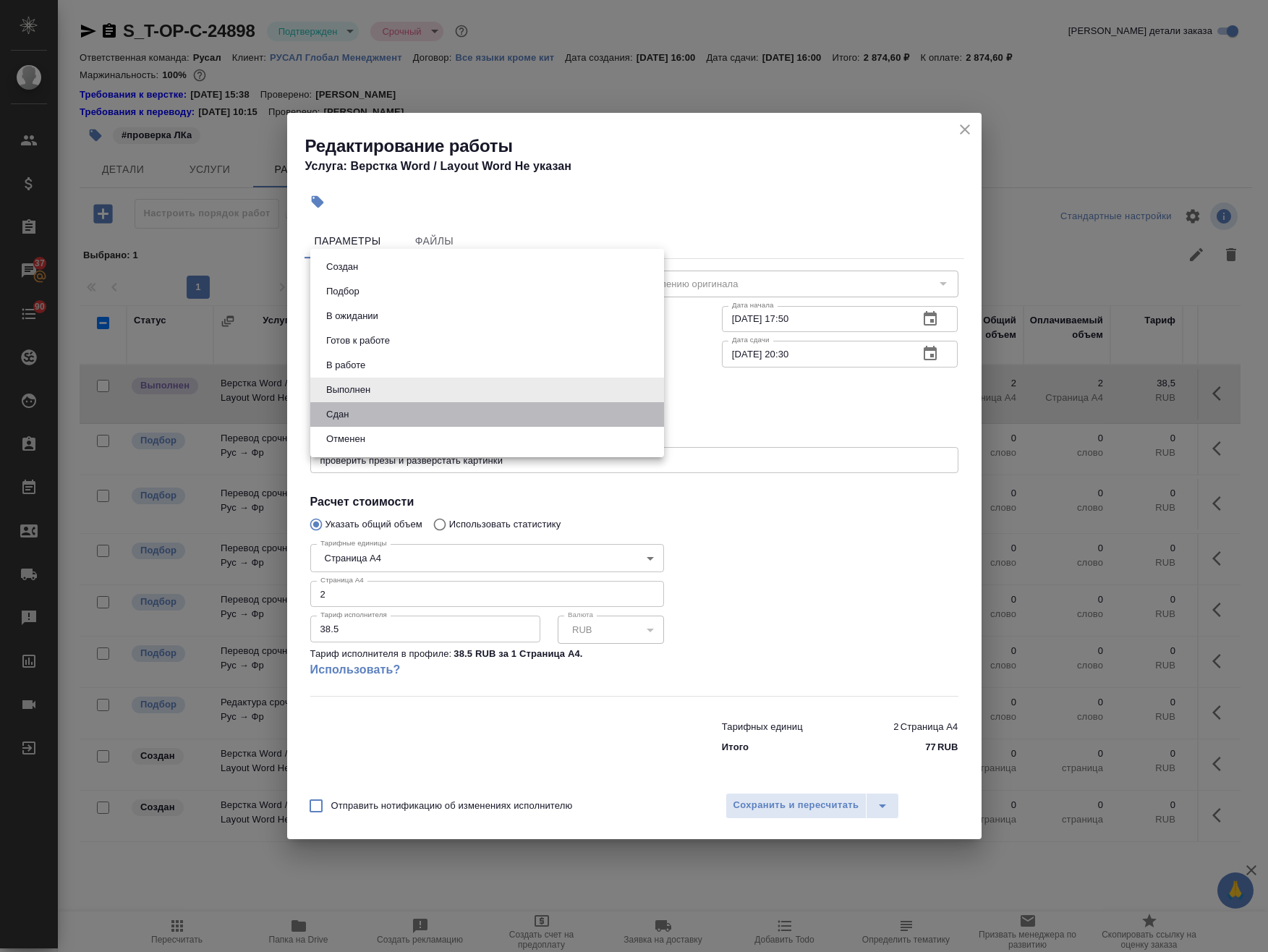
click at [406, 415] on li "Сдан" at bounding box center [487, 414] width 354 height 24
type input "closed"
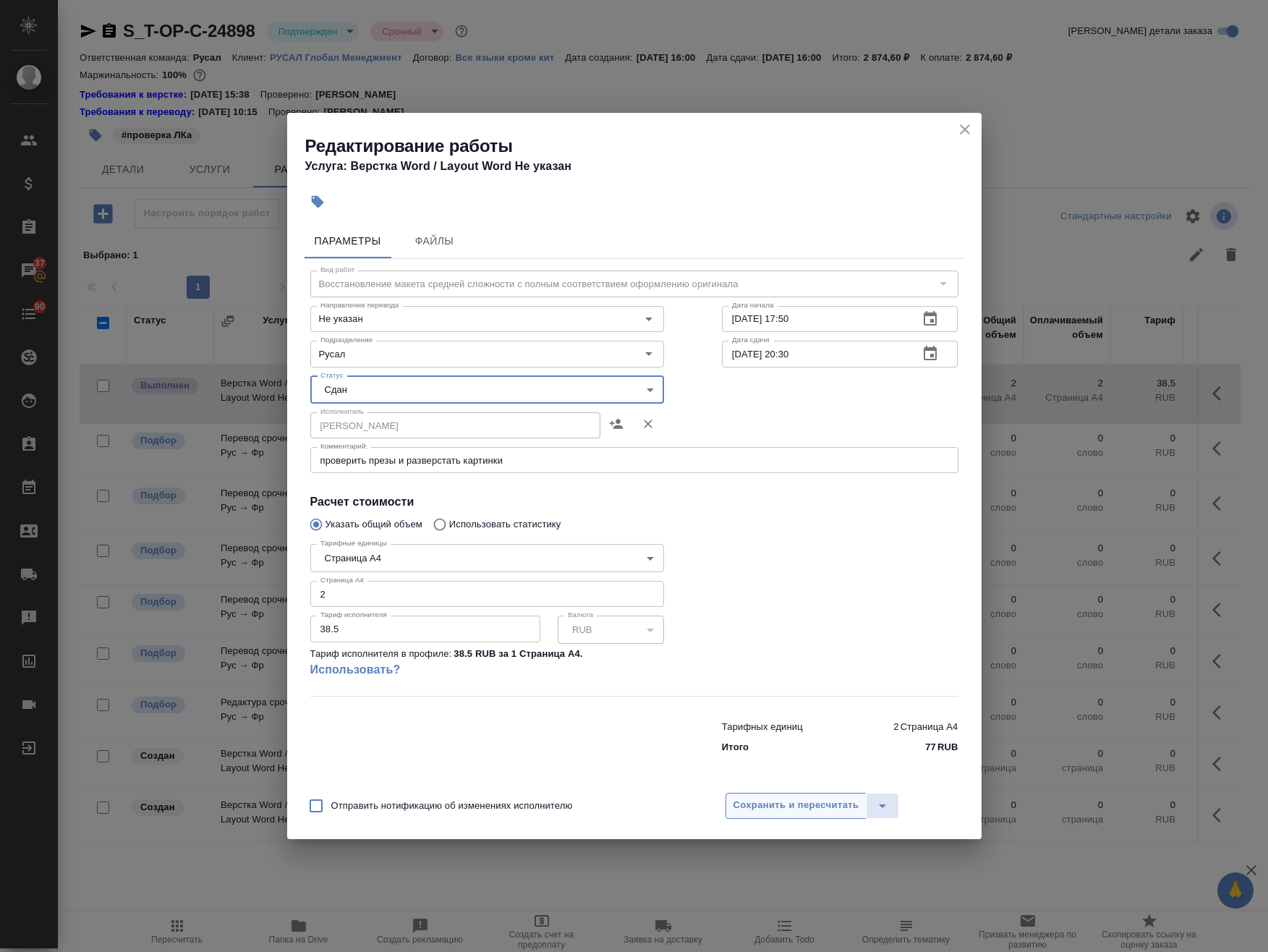
click at [764, 816] on button "Сохранить и пересчитать" at bounding box center [796, 805] width 141 height 26
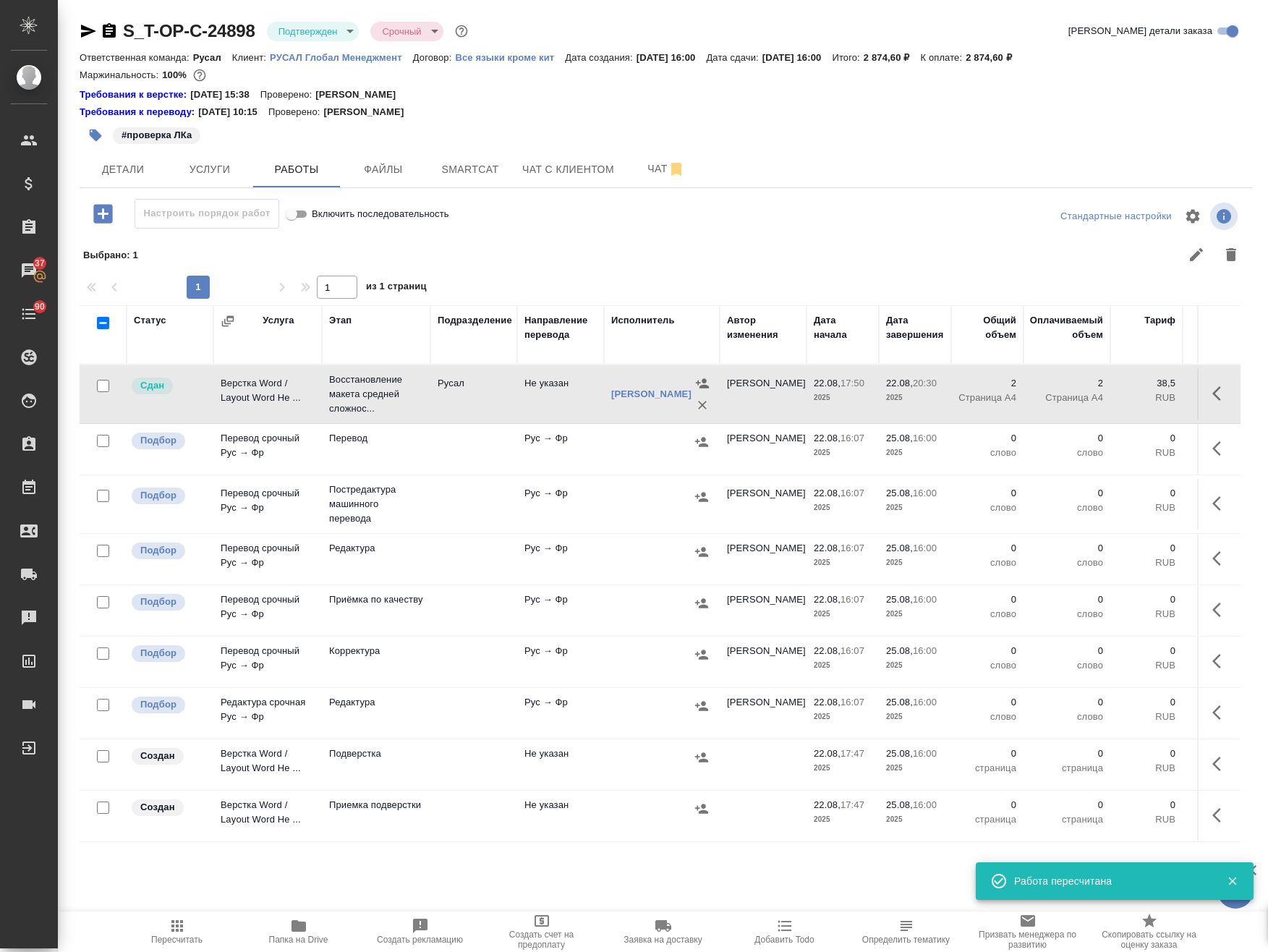
click at [466, 409] on td "Русал" at bounding box center [474, 394] width 87 height 51
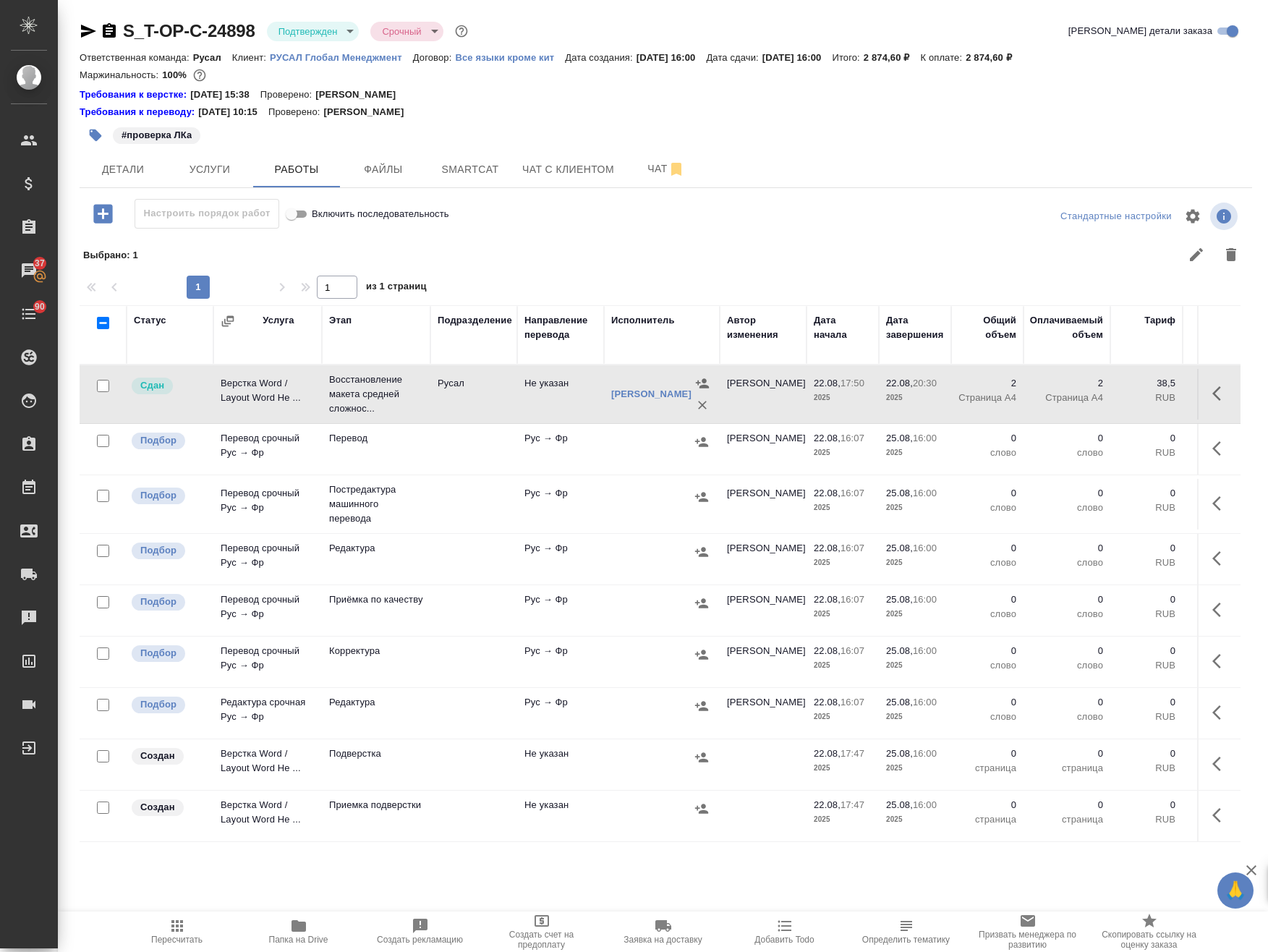
click at [466, 409] on td "Русал" at bounding box center [474, 394] width 87 height 51
click at [466, 160] on span "Smartcat" at bounding box center [470, 170] width 69 height 18
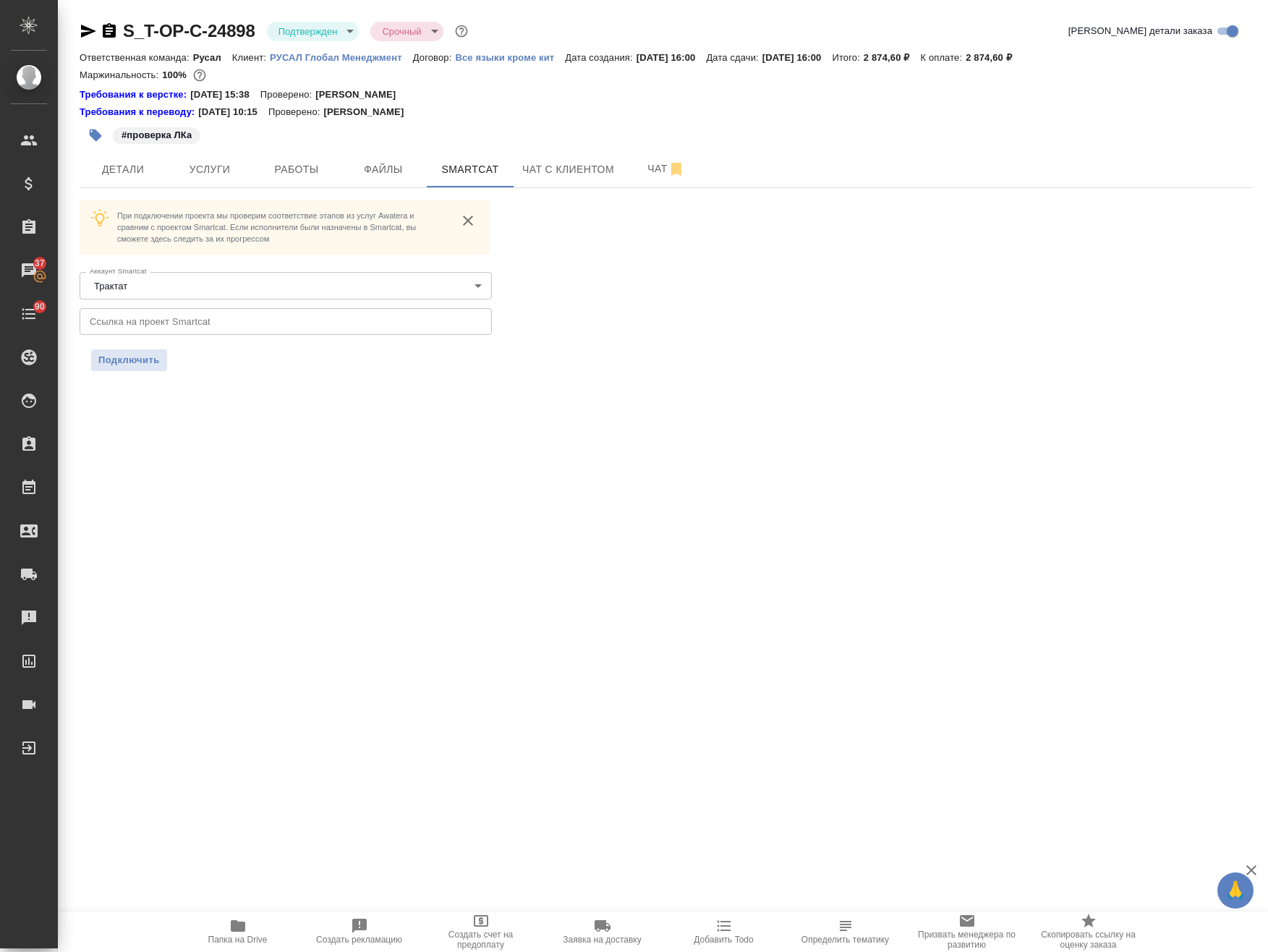
drag, startPoint x: 219, startPoint y: 167, endPoint x: 241, endPoint y: 190, distance: 31.8
click at [219, 167] on span "Услуги" at bounding box center [209, 170] width 69 height 18
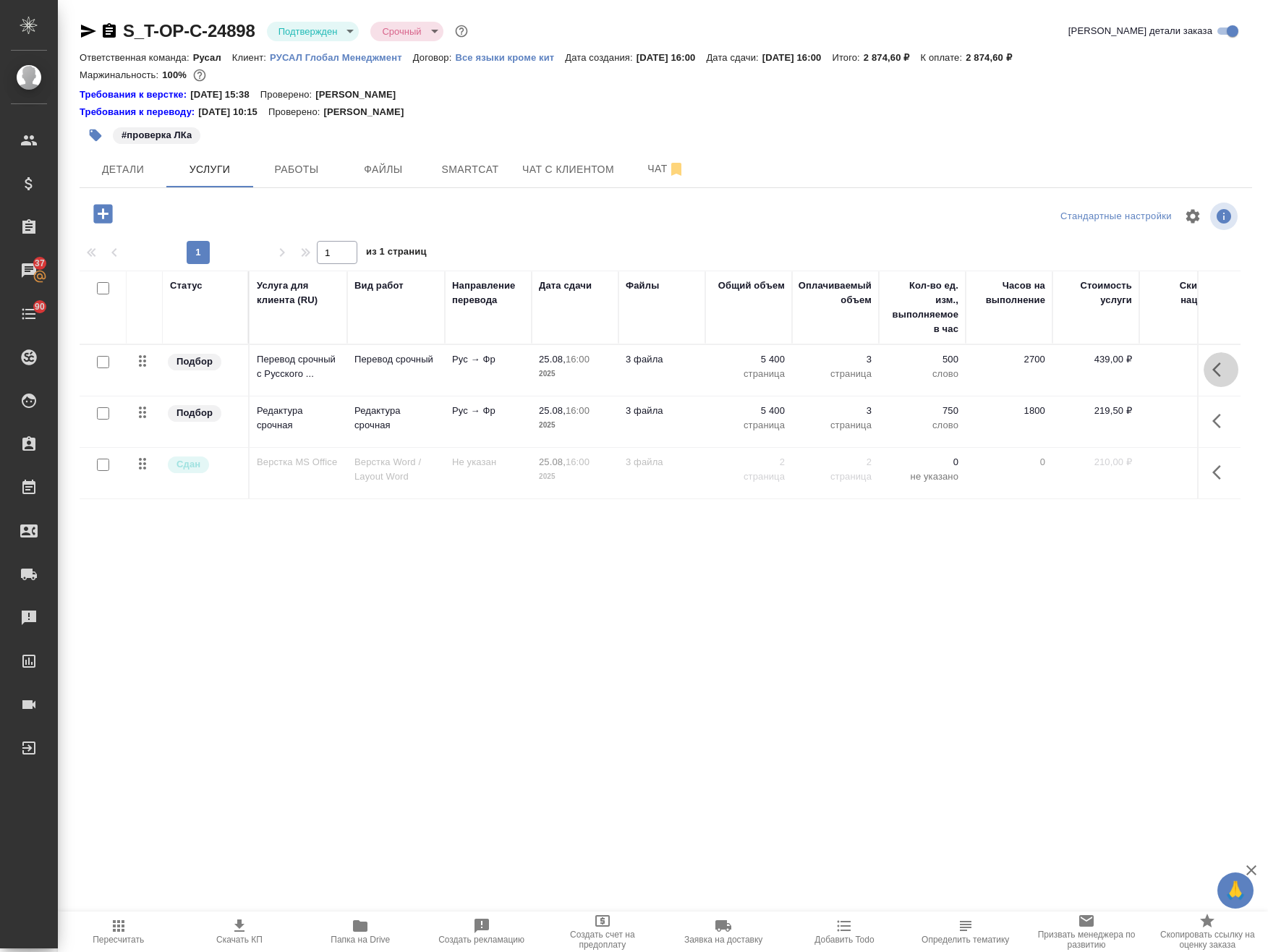
click at [1216, 367] on icon "button" at bounding box center [1216, 369] width 8 height 14
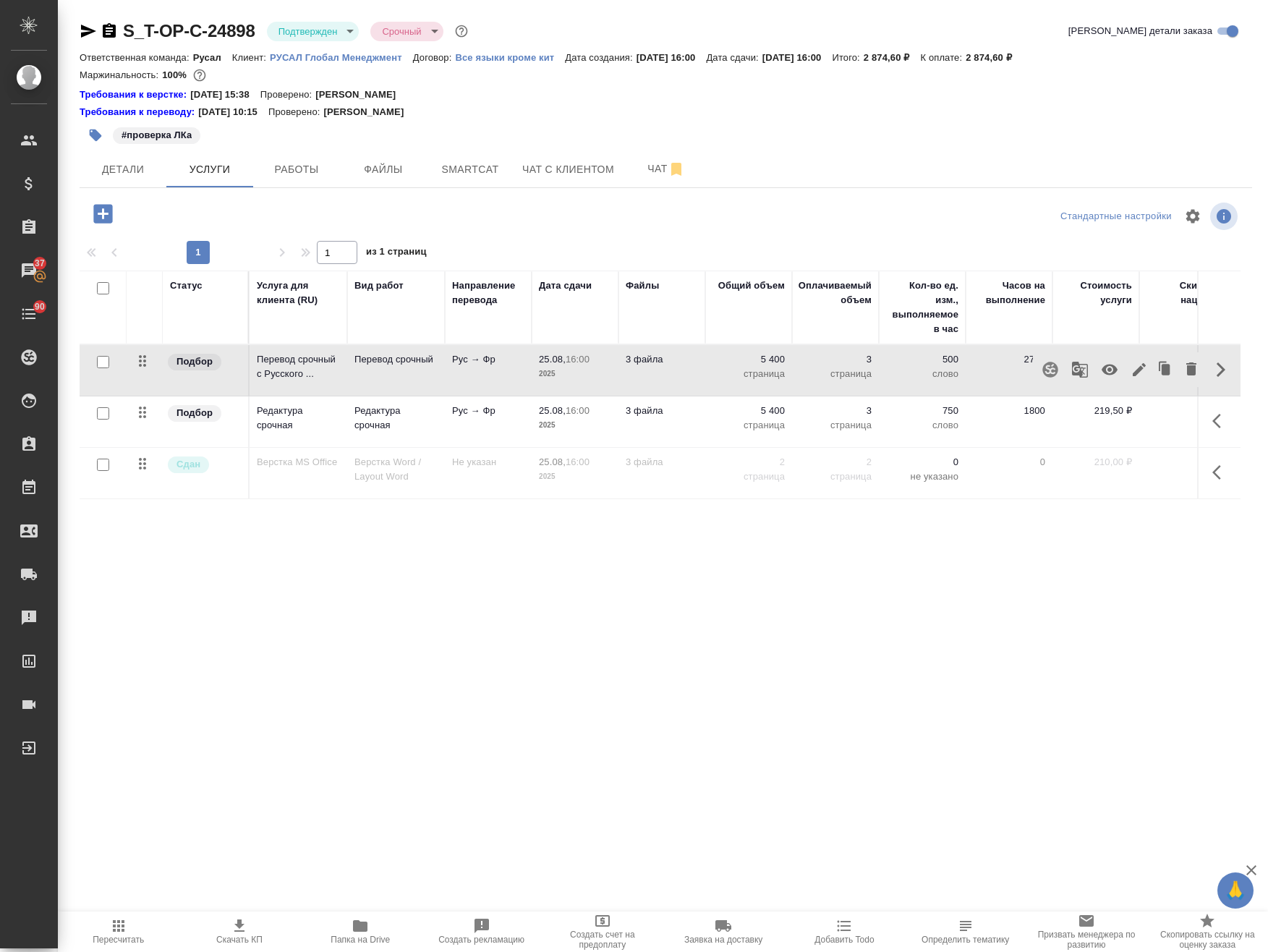
click at [1086, 370] on icon "button" at bounding box center [1080, 370] width 17 height 17
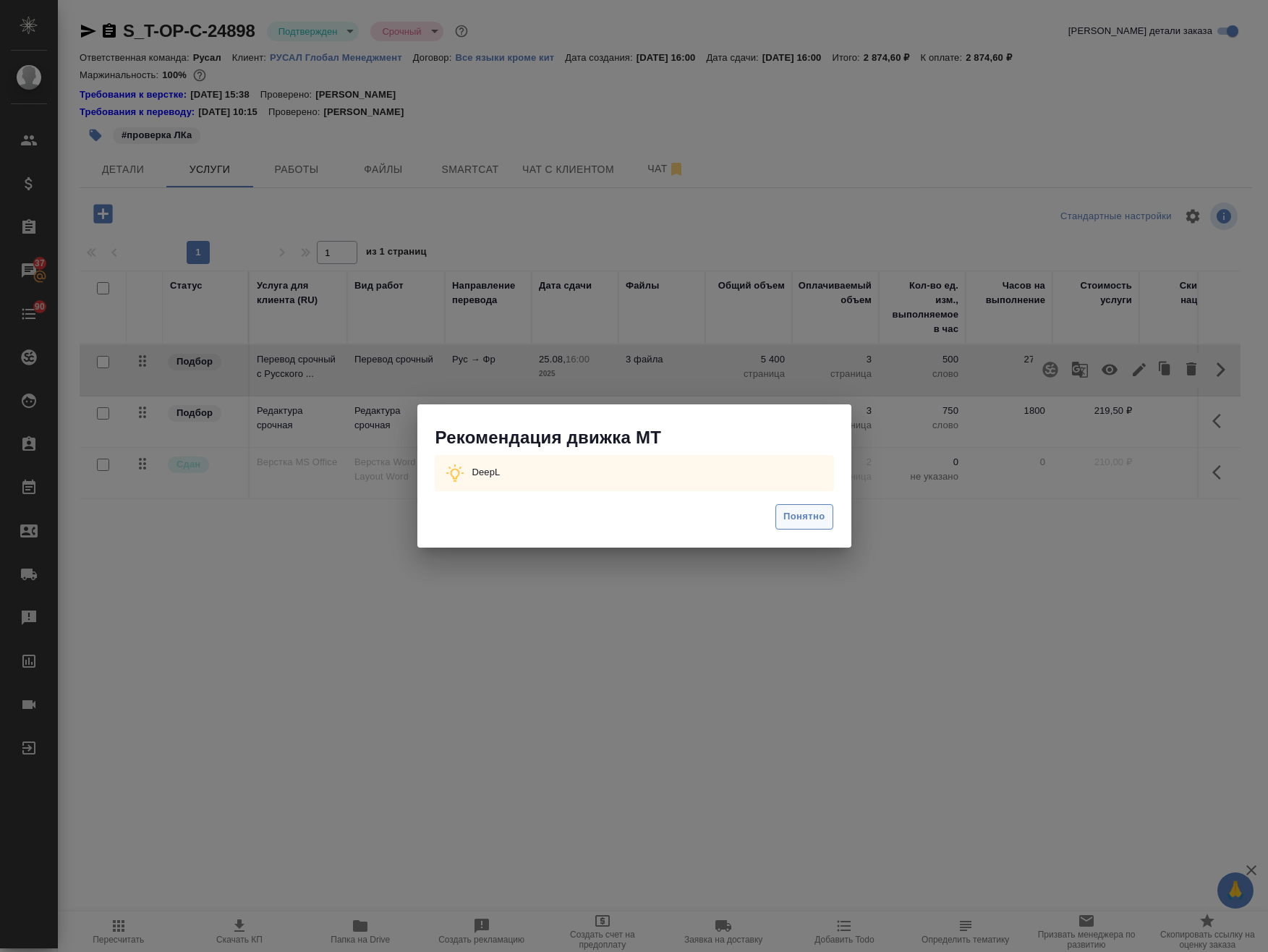
drag, startPoint x: 821, startPoint y: 518, endPoint x: 803, endPoint y: 516, distance: 18.1
click at [821, 517] on span "Понятно" at bounding box center [804, 517] width 41 height 17
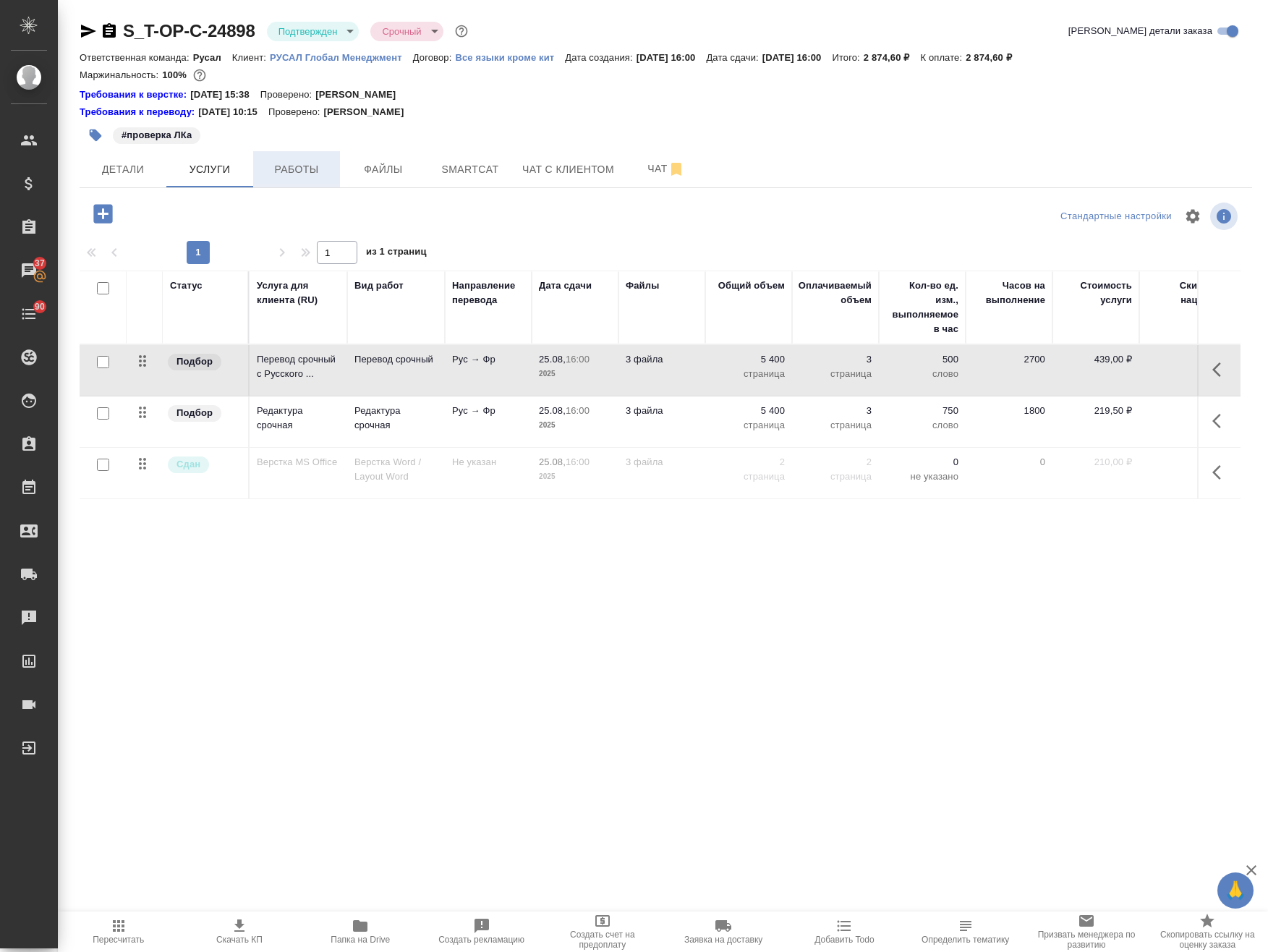
click at [309, 174] on span "Работы" at bounding box center [296, 170] width 69 height 18
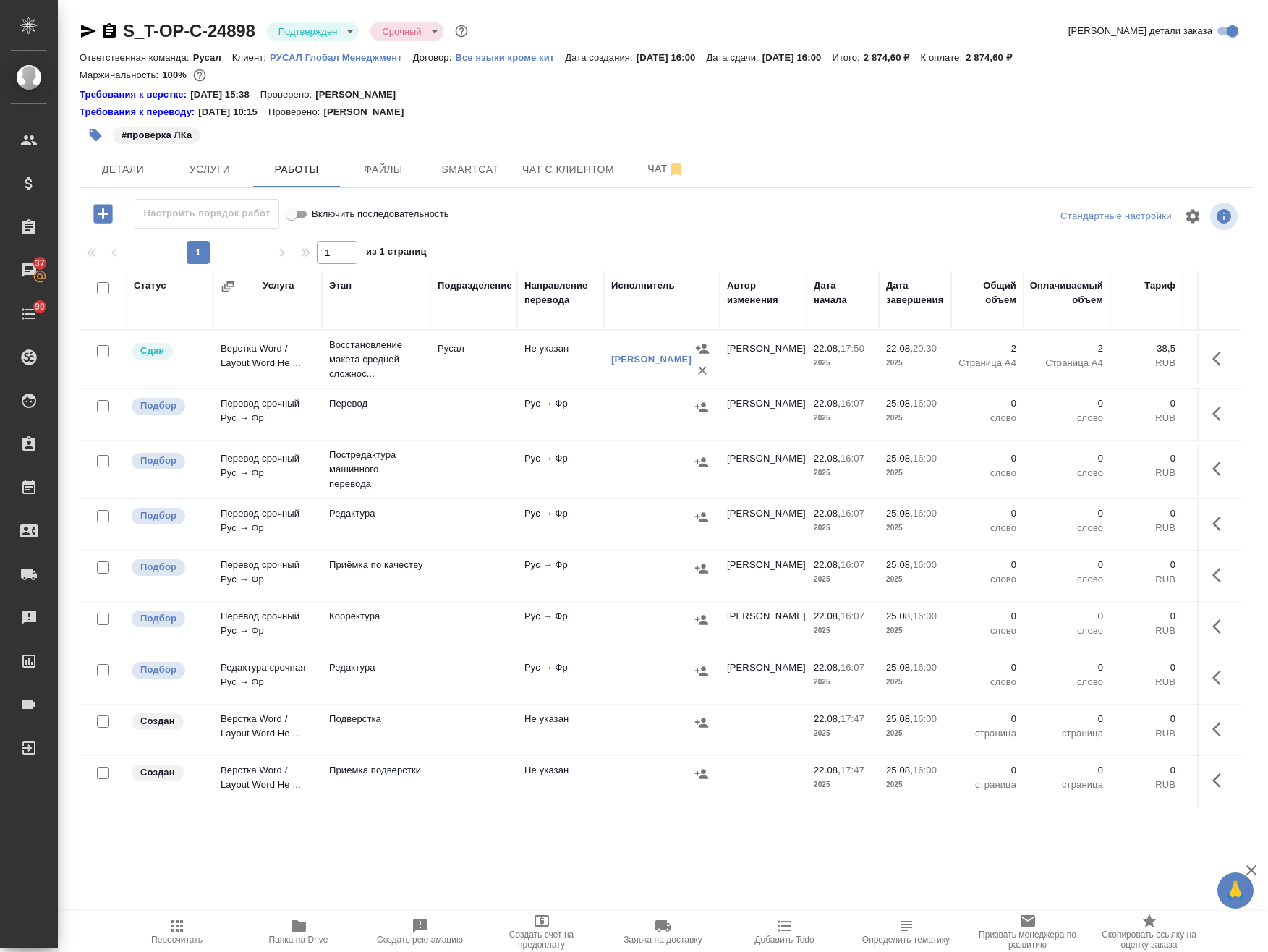
click at [469, 471] on td at bounding box center [474, 469] width 87 height 51
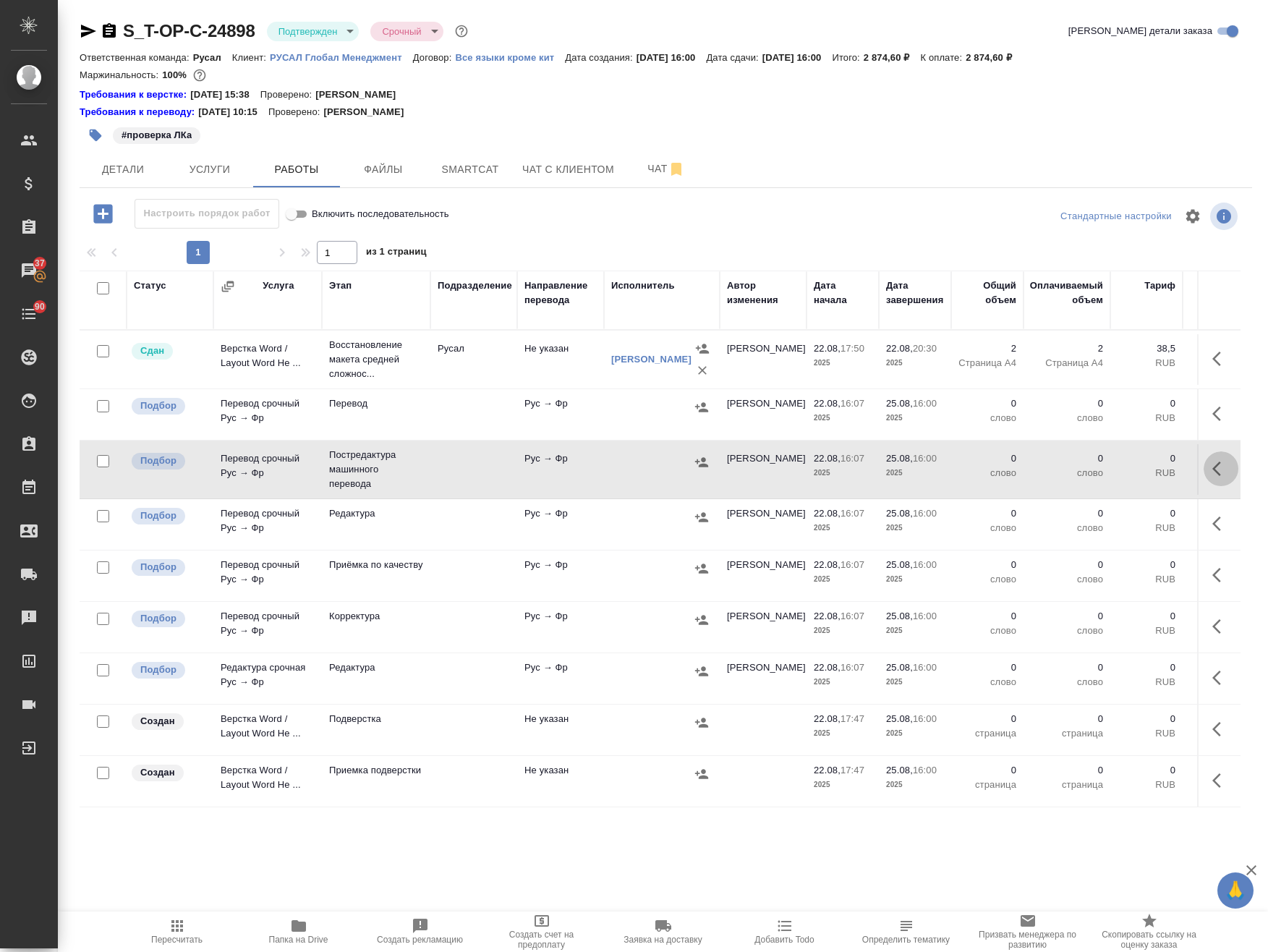
click at [1212, 472] on icon "button" at bounding box center [1221, 468] width 17 height 17
click at [1108, 471] on icon "button" at bounding box center [1114, 468] width 13 height 13
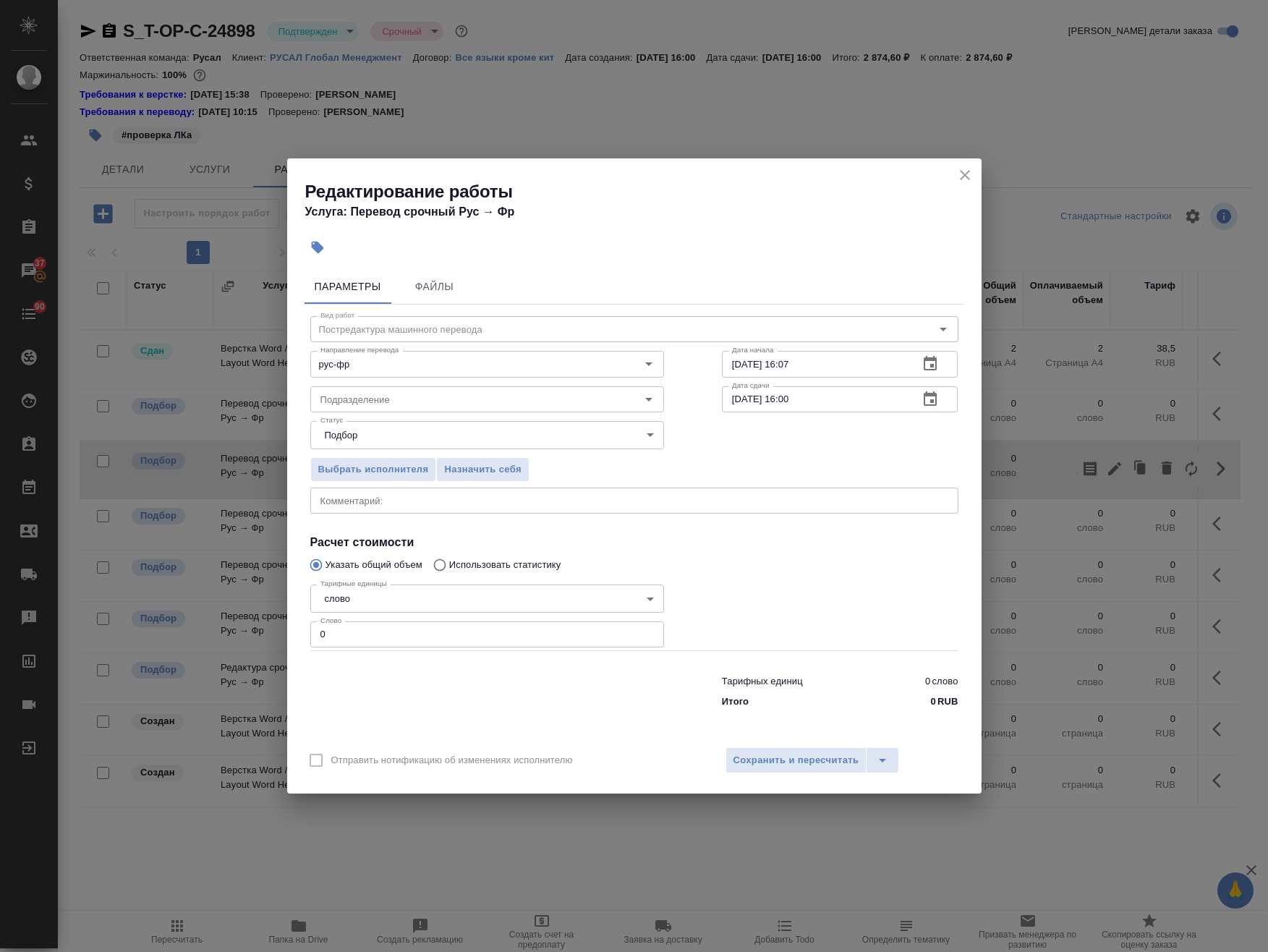
drag, startPoint x: 252, startPoint y: 630, endPoint x: 190, endPoint y: 614, distance: 64.0
click at [186, 624] on div "Редактирование работы Услуга: Перевод срочный Рус → Фр Параметры Файлы Вид рабо…" at bounding box center [634, 476] width 1268 height 952
paste input "29"
type input "290"
click at [337, 510] on div "x Комментарий:" at bounding box center [634, 500] width 648 height 26
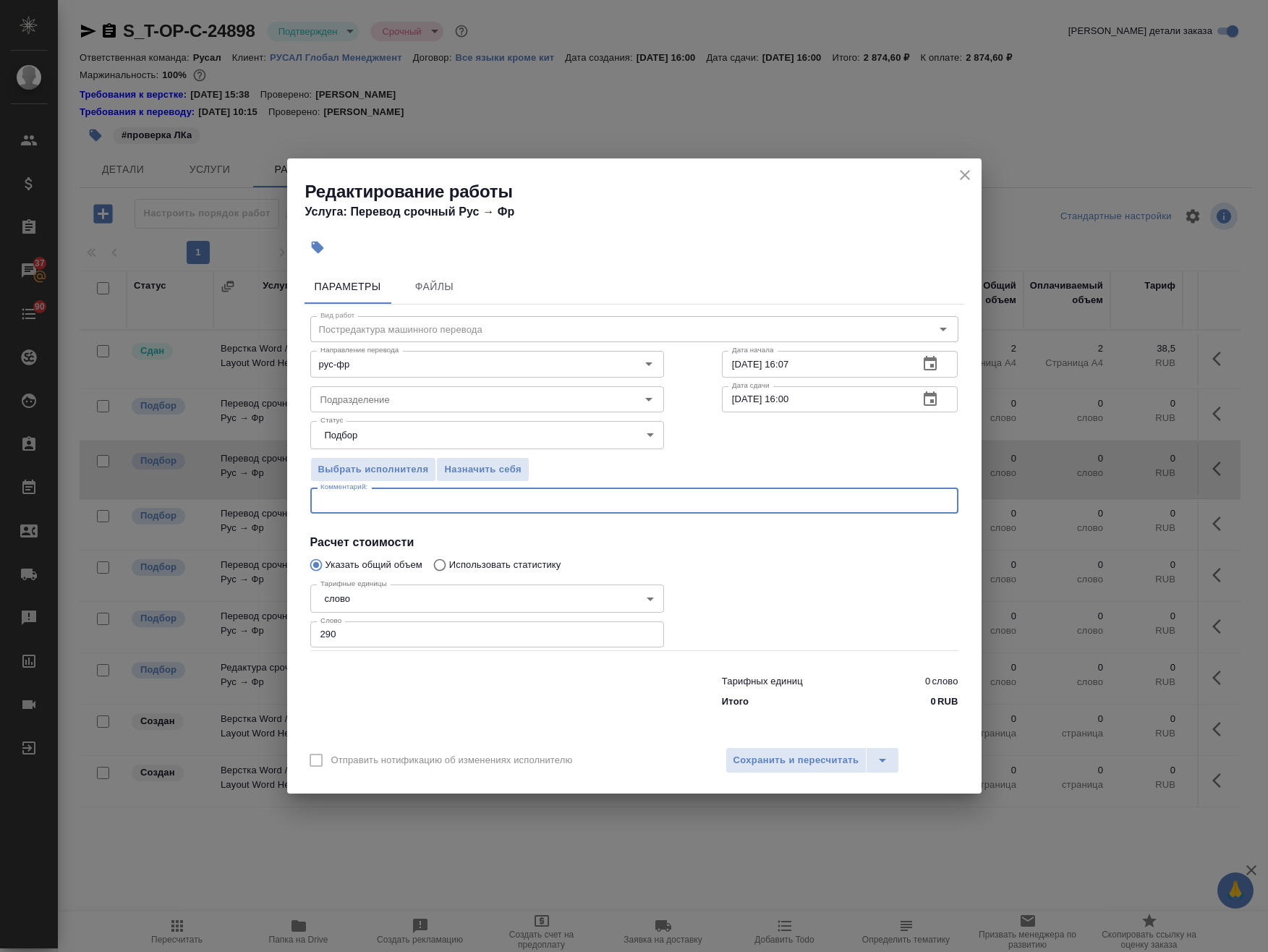
paste textarea "Требование к переводу: https://drive.awatera.com/s/ib5dGLEdndg5YS2"
type textarea "Требование к переводу: https://drive.awatera.com/s/ib5dGLEdndg5YS2"
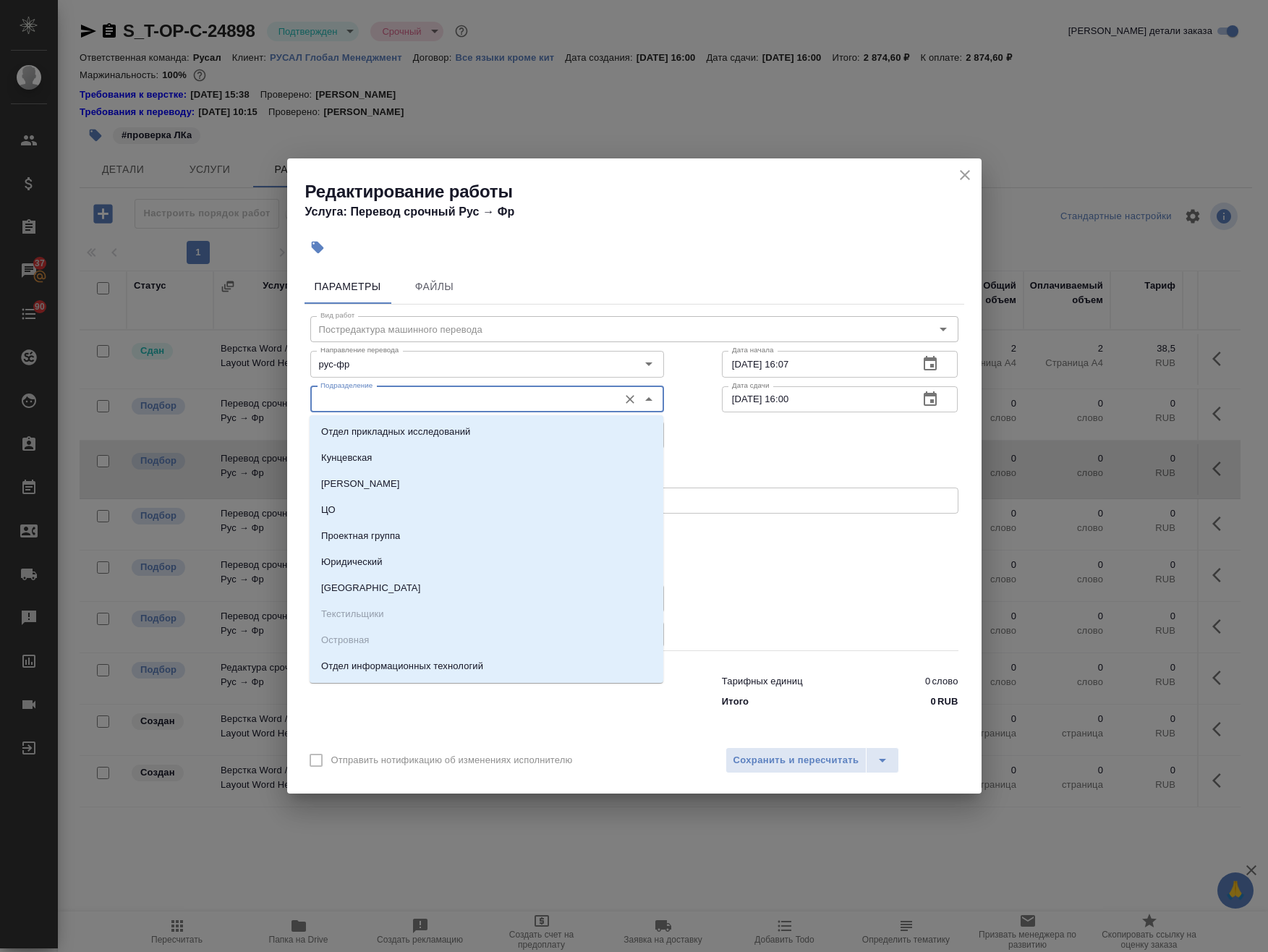
click at [362, 401] on input "Подразделение" at bounding box center [463, 399] width 297 height 17
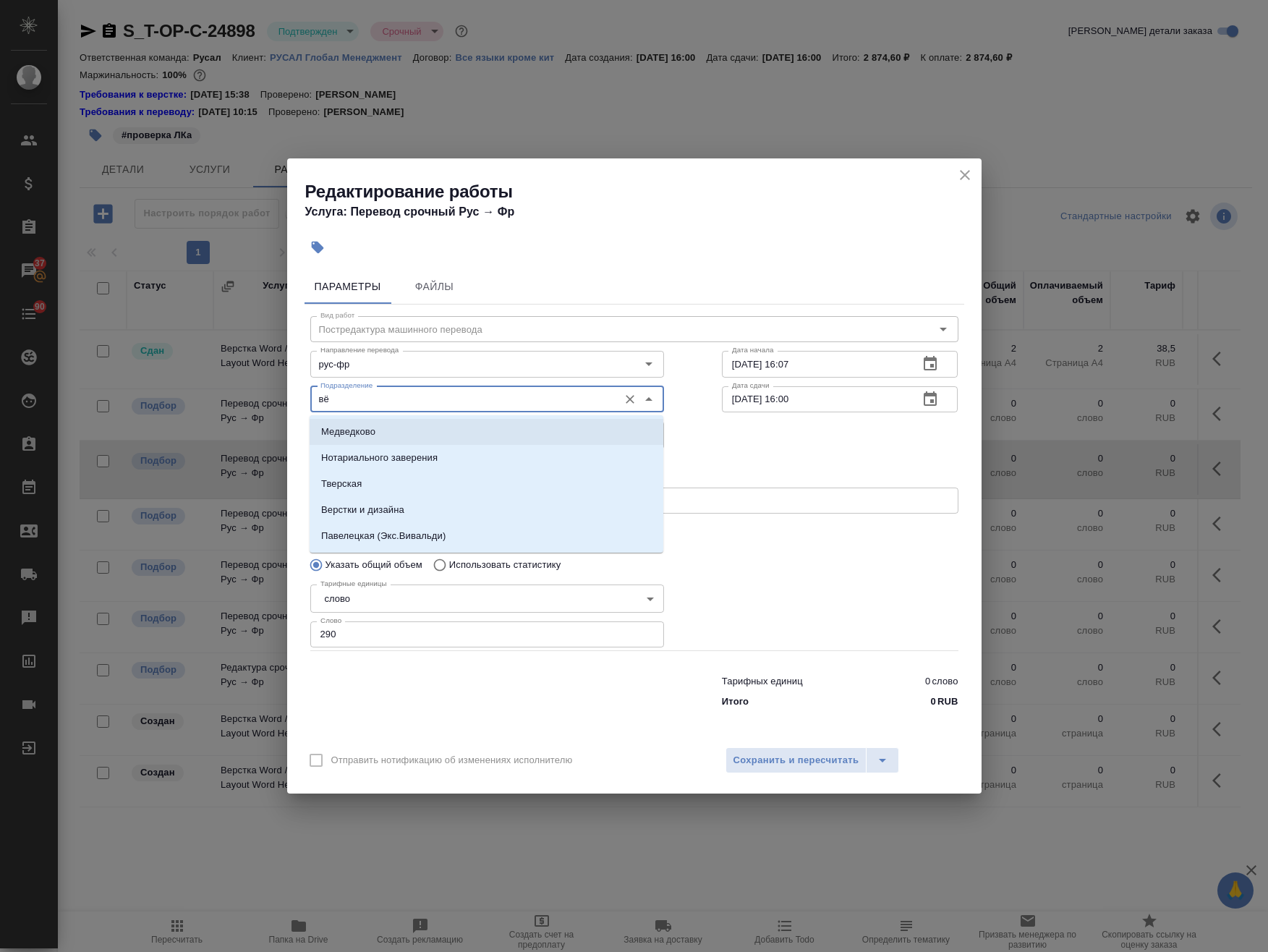
drag, startPoint x: 274, startPoint y: 398, endPoint x: 183, endPoint y: 393, distance: 91.1
click at [185, 393] on div "Редактирование работы Услуга: Перевод срочный Рус → Фр Параметры Файлы Вид рабо…" at bounding box center [634, 476] width 1268 height 952
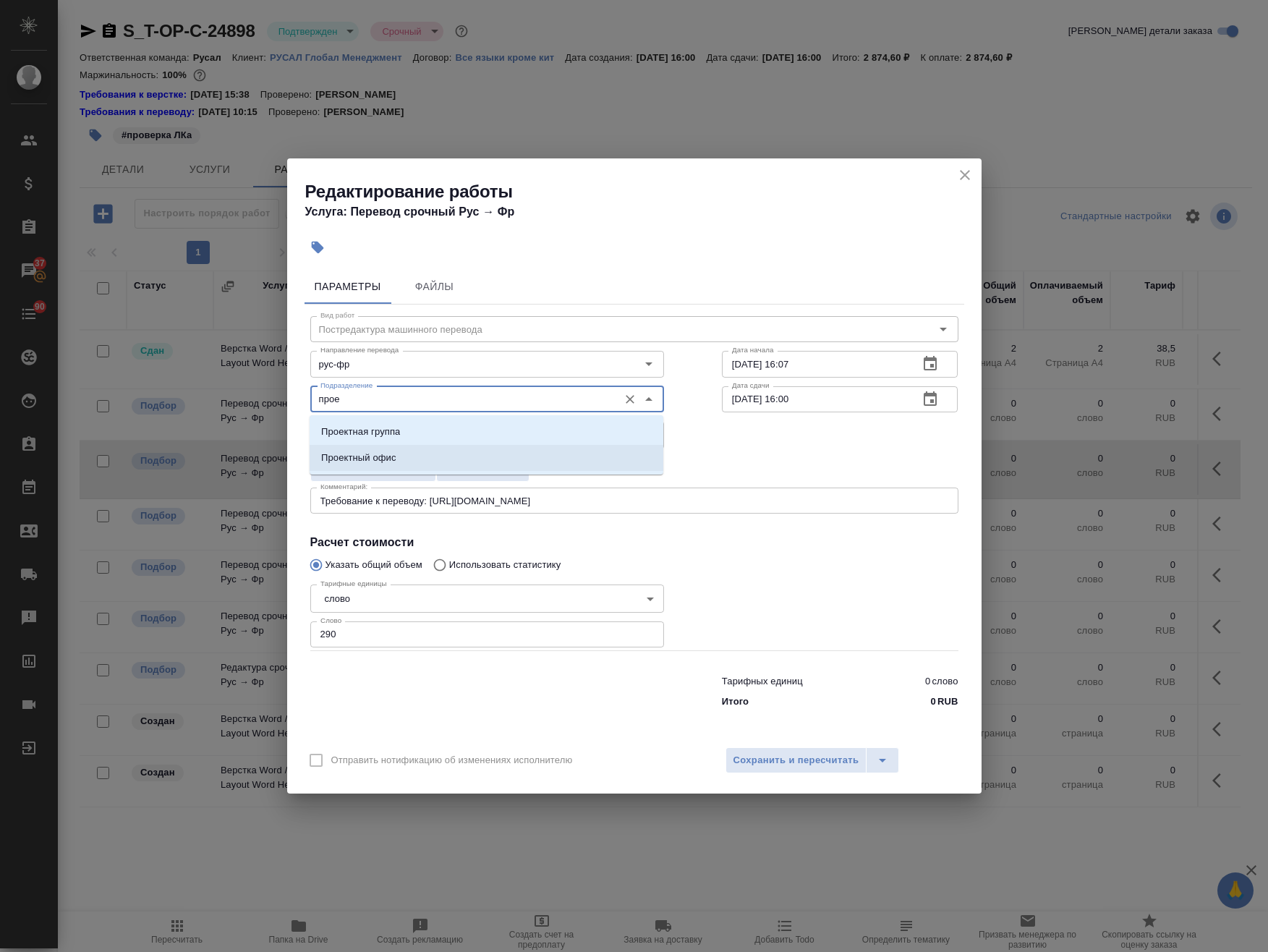
click at [431, 457] on li "Проектный офис" at bounding box center [486, 458] width 354 height 26
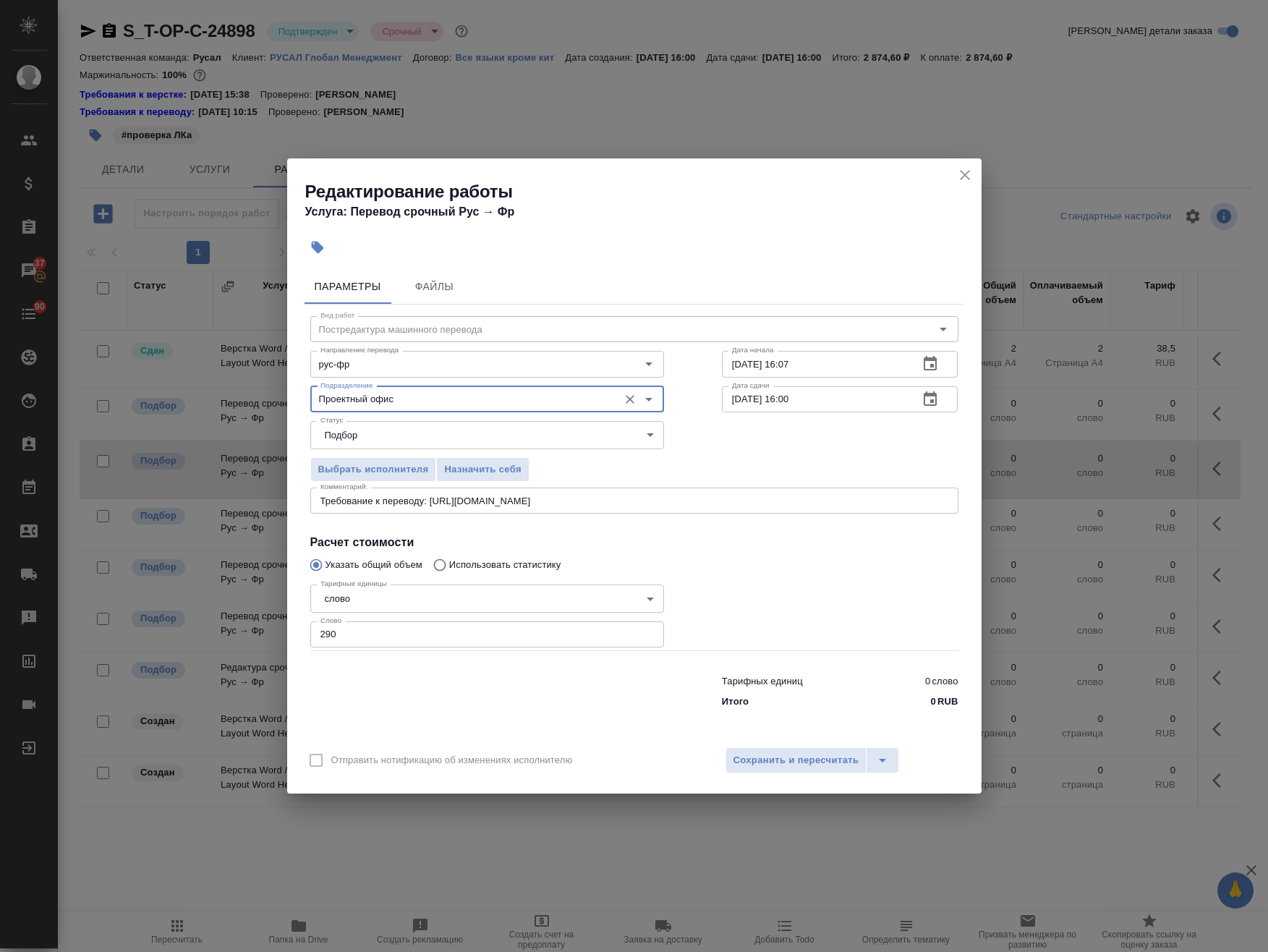
type input "Проектный офис"
drag, startPoint x: 738, startPoint y: 361, endPoint x: 742, endPoint y: 370, distance: 9.8
click at [742, 370] on input "22.08.2025 16:07" at bounding box center [815, 363] width 186 height 26
drag, startPoint x: 781, startPoint y: 369, endPoint x: 788, endPoint y: 381, distance: 13.9
click at [788, 381] on div "Вид работ Постредактура машинного перевода Вид работ Направление перевода рус-ф…" at bounding box center [634, 509] width 659 height 410
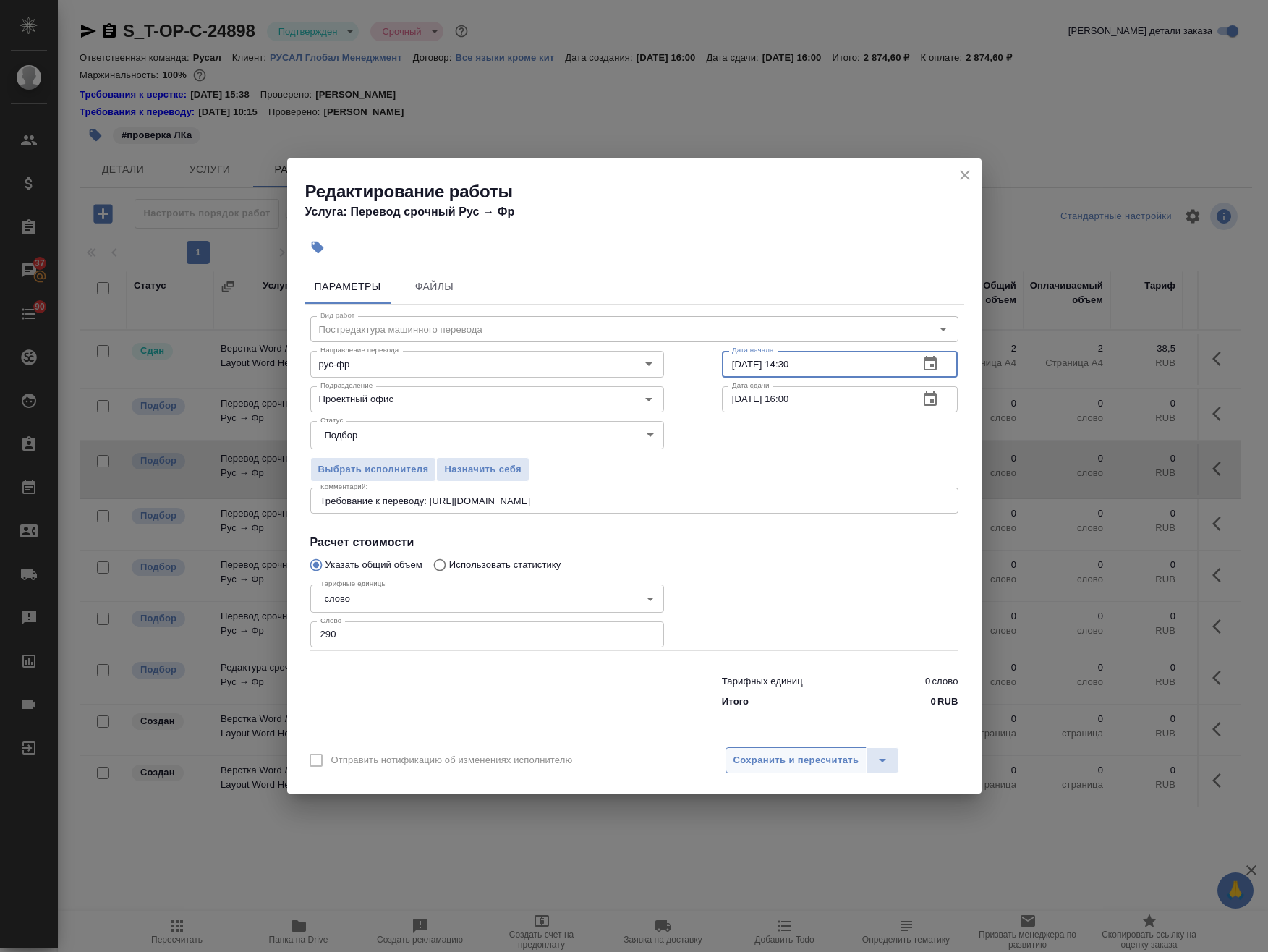
type input "24.08.2025 14:30"
click at [820, 766] on span "Сохранить и пересчитать" at bounding box center [796, 760] width 126 height 17
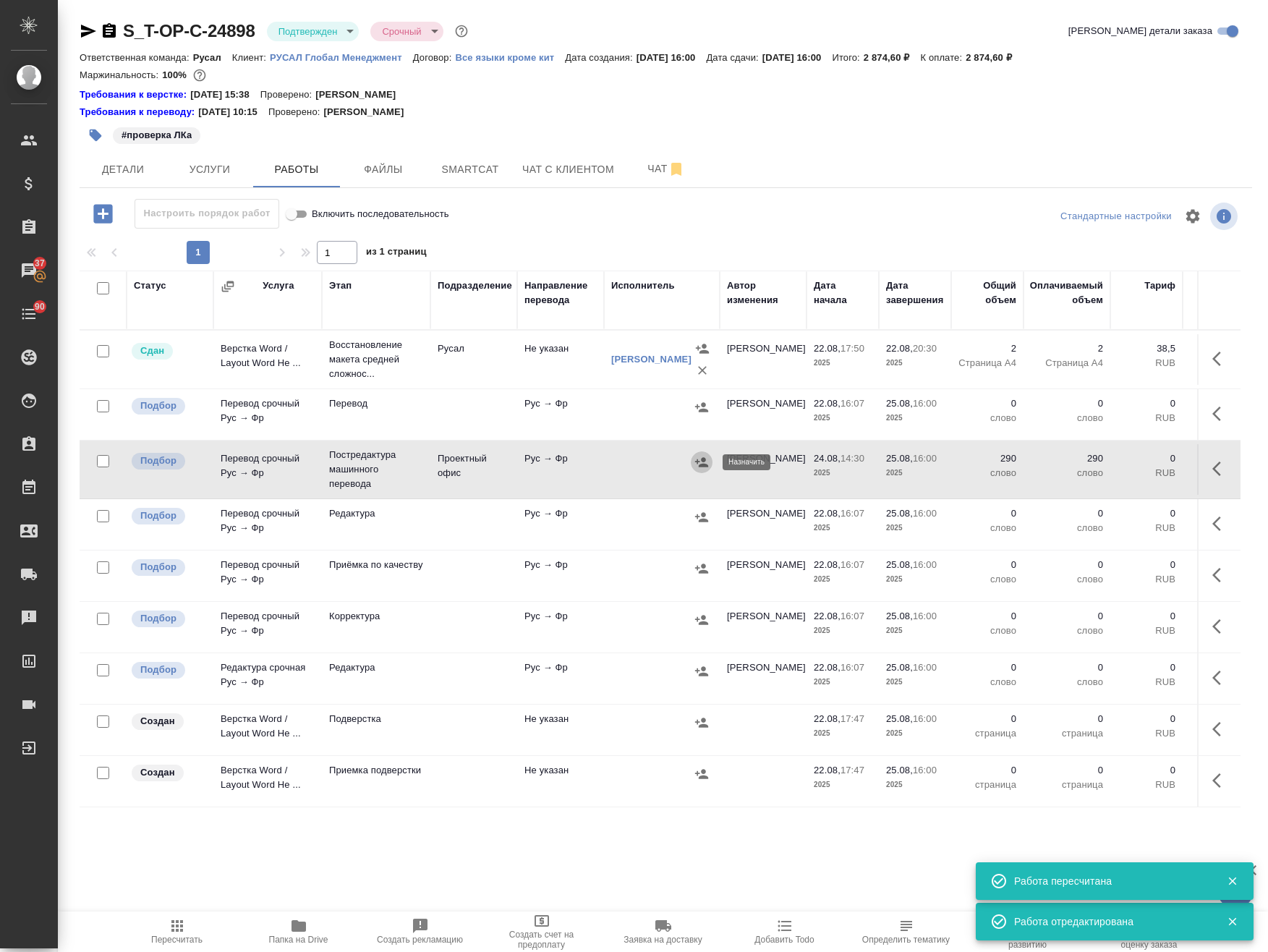
click at [699, 462] on icon "button" at bounding box center [701, 462] width 13 height 9
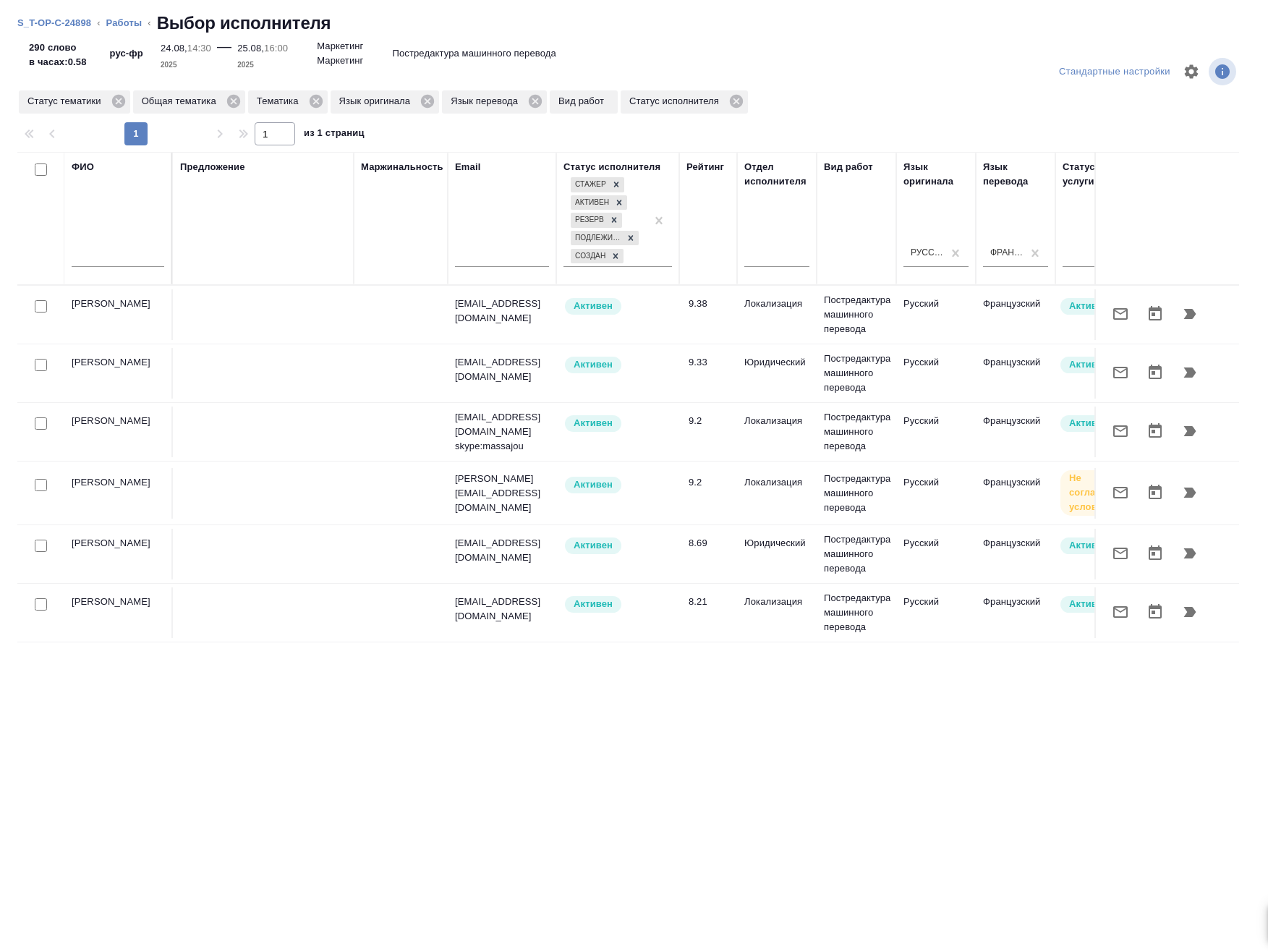
drag, startPoint x: 531, startPoint y: 864, endPoint x: 784, endPoint y: 866, distance: 253.0
click at [989, 864] on div "ФИО Предложение Маржинальность Email Статус исполнителя Стажер Активен Резерв П…" at bounding box center [628, 513] width 1222 height 723
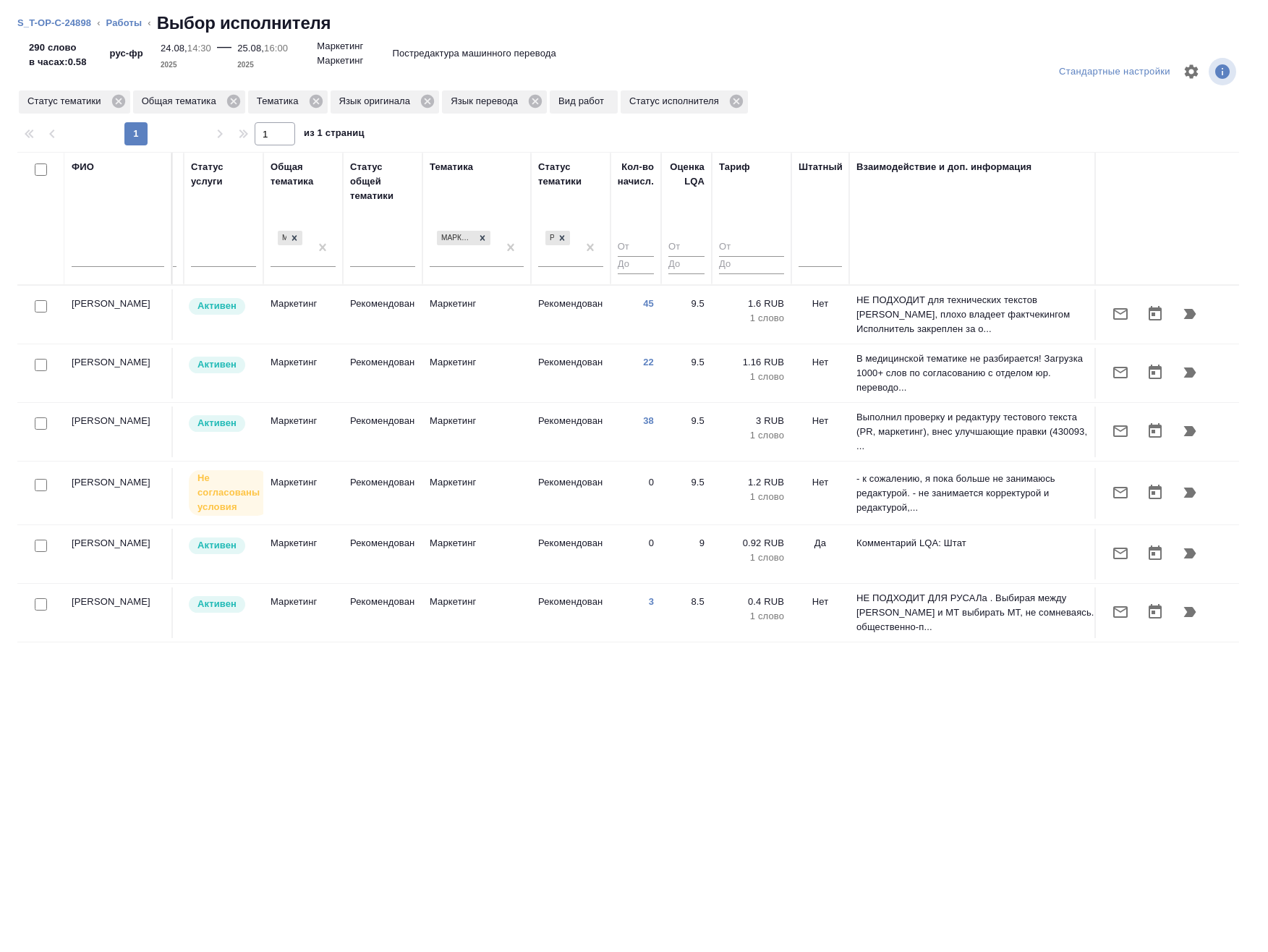
scroll to position [0, 880]
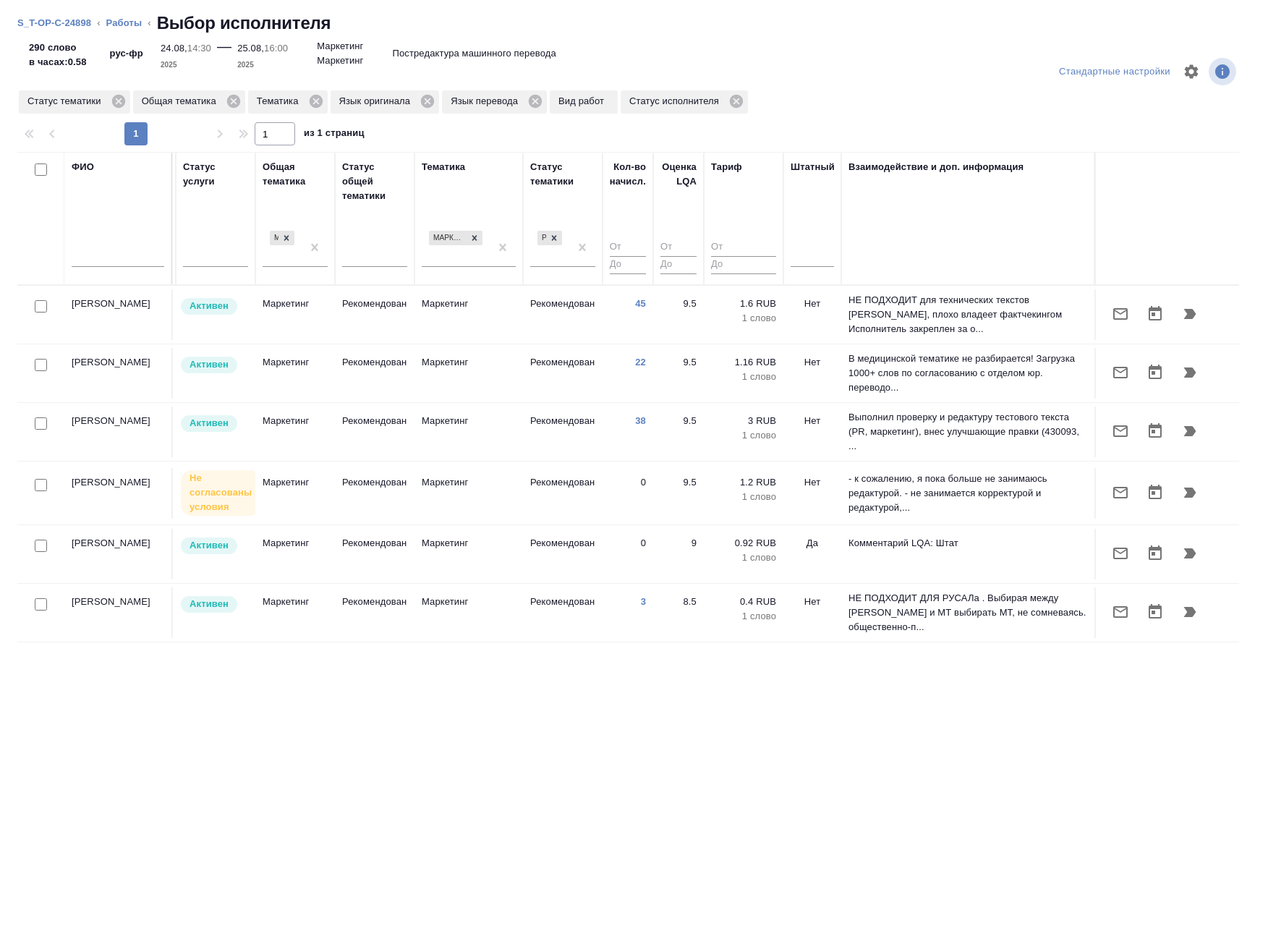
click at [973, 741] on div "ФИО Предложение Маржинальность Email Статус исполнителя Стажер Активен Резерв П…" at bounding box center [628, 513] width 1222 height 723
click at [125, 22] on link "Работы" at bounding box center [125, 23] width 37 height 11
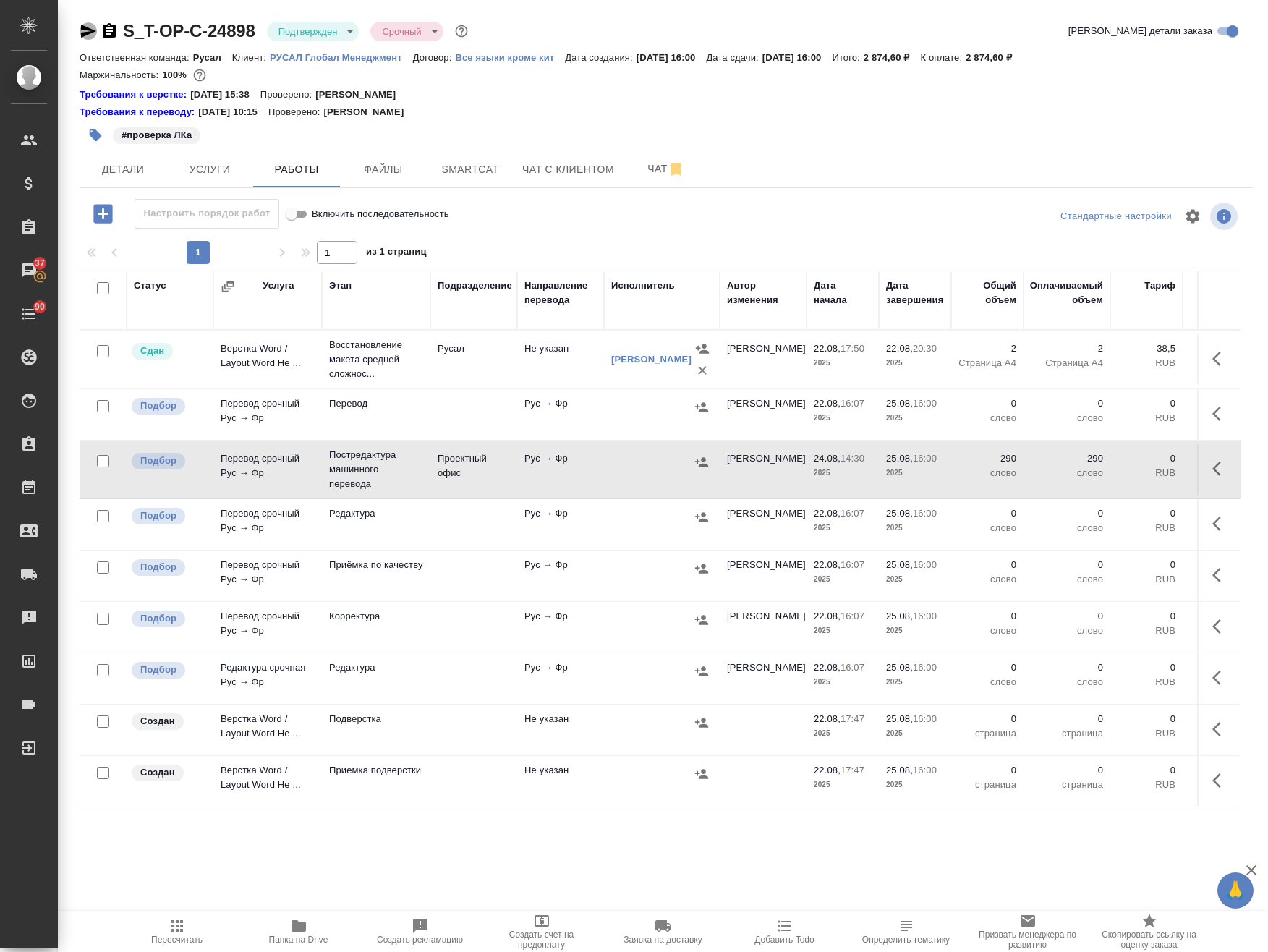
click at [91, 31] on icon "button" at bounding box center [88, 30] width 17 height 17
click at [928, 118] on div "Требования к переводу: 04.09.2024 10:15 Проверено: Мухин Павел" at bounding box center [666, 112] width 1173 height 14
click at [694, 458] on button "button" at bounding box center [701, 462] width 22 height 22
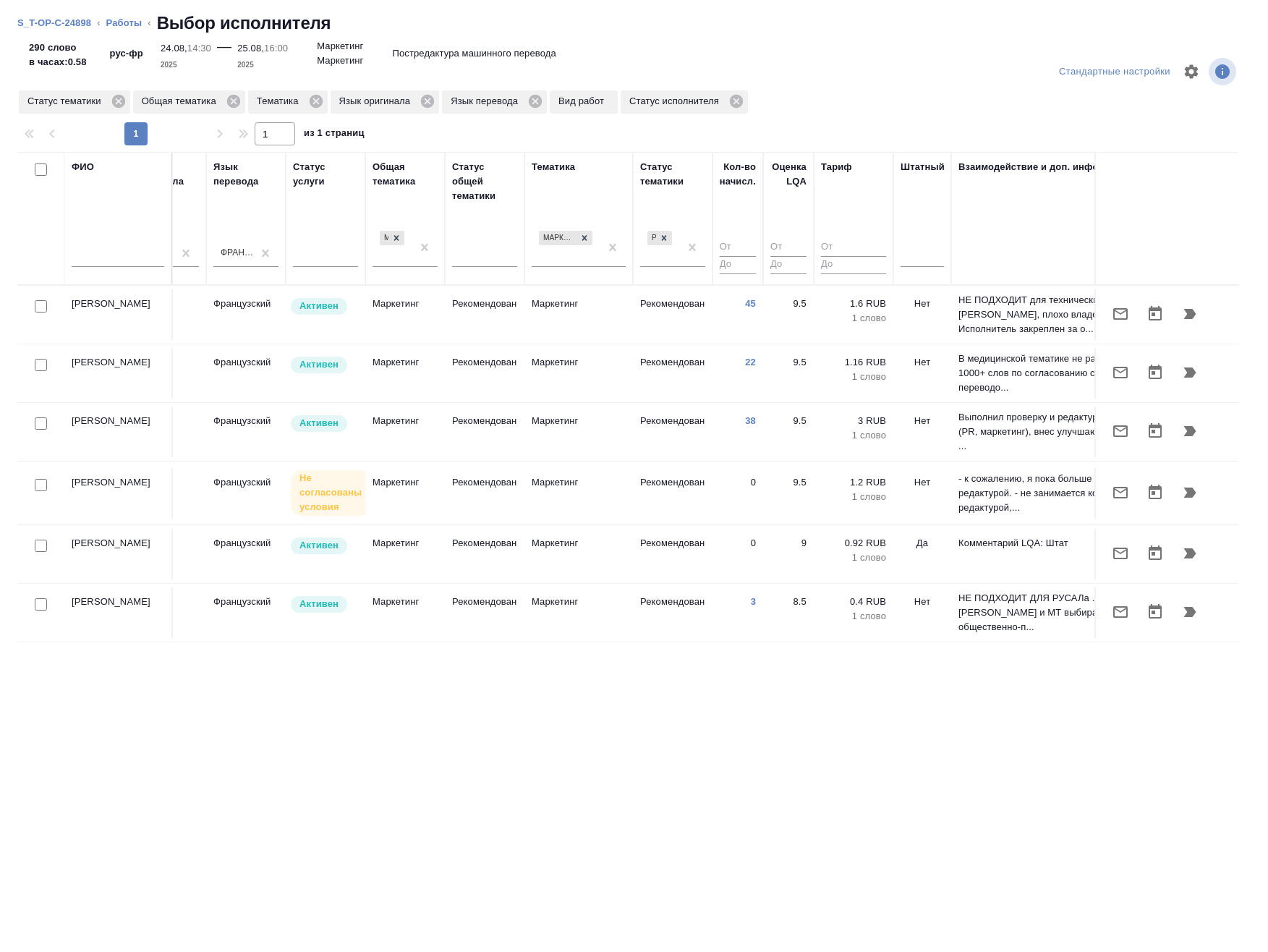
scroll to position [0, 777]
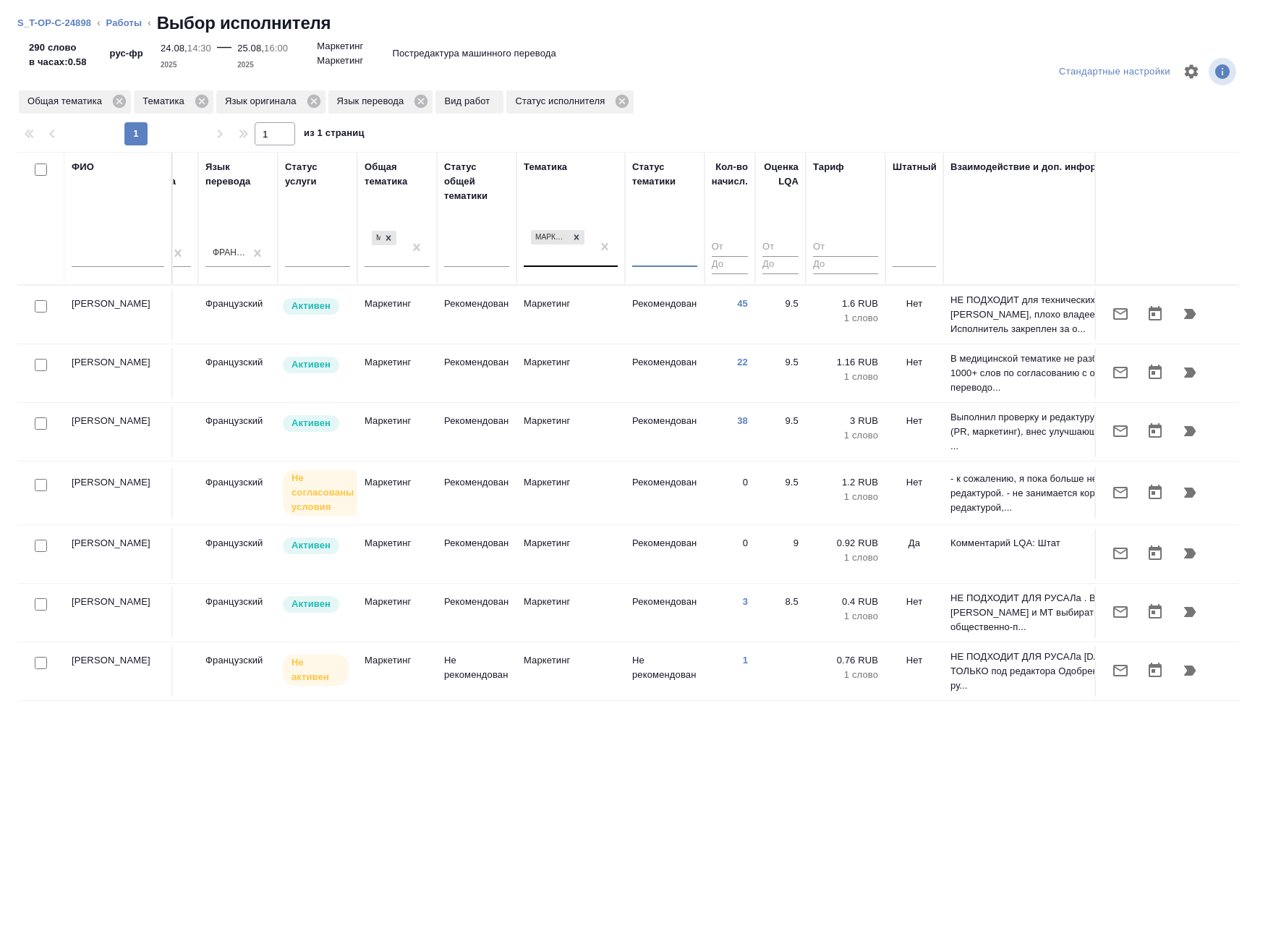
drag, startPoint x: 597, startPoint y: 247, endPoint x: 584, endPoint y: 266, distance: 23.0
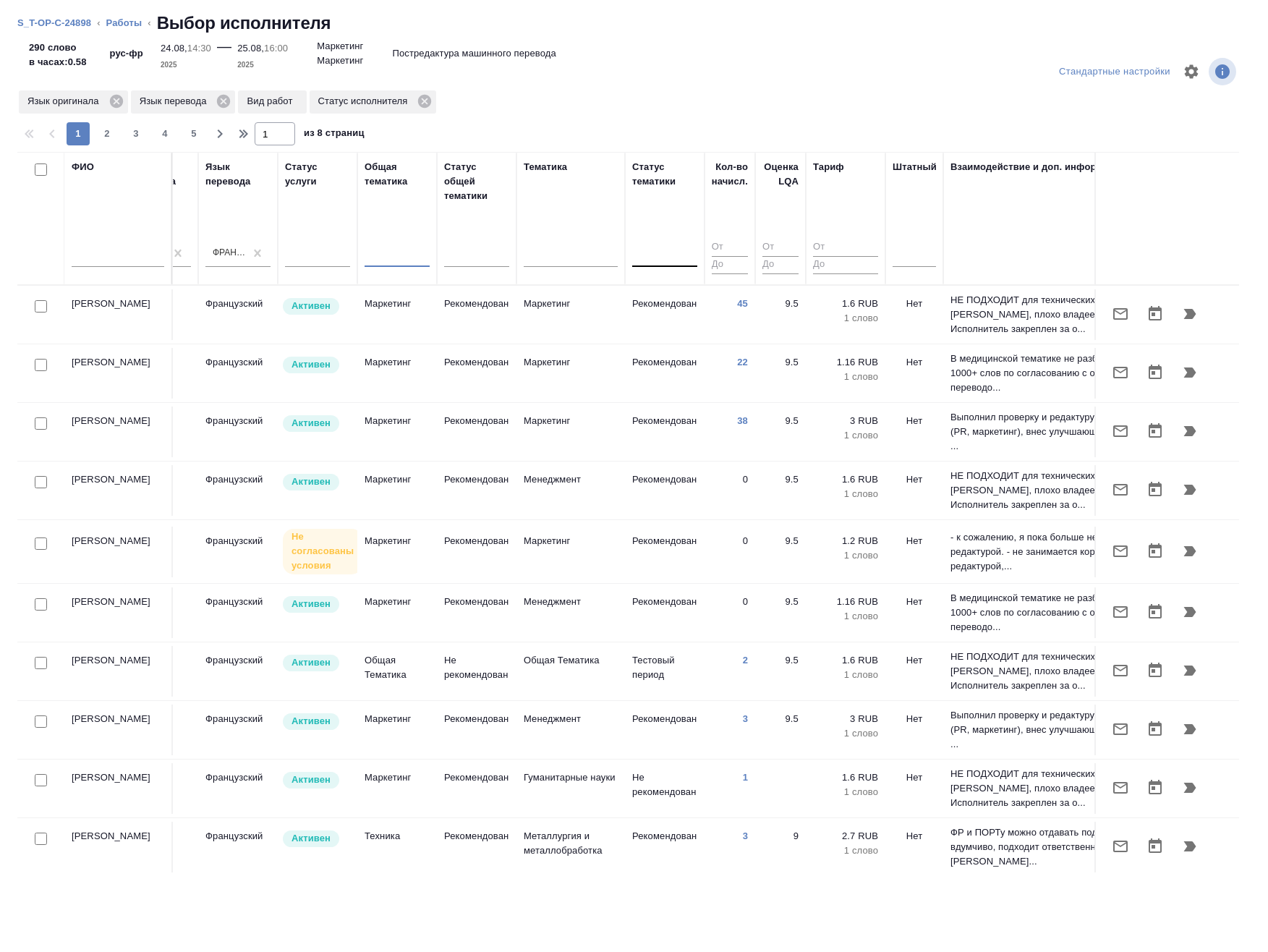
click at [663, 259] on div at bounding box center [665, 253] width 65 height 21
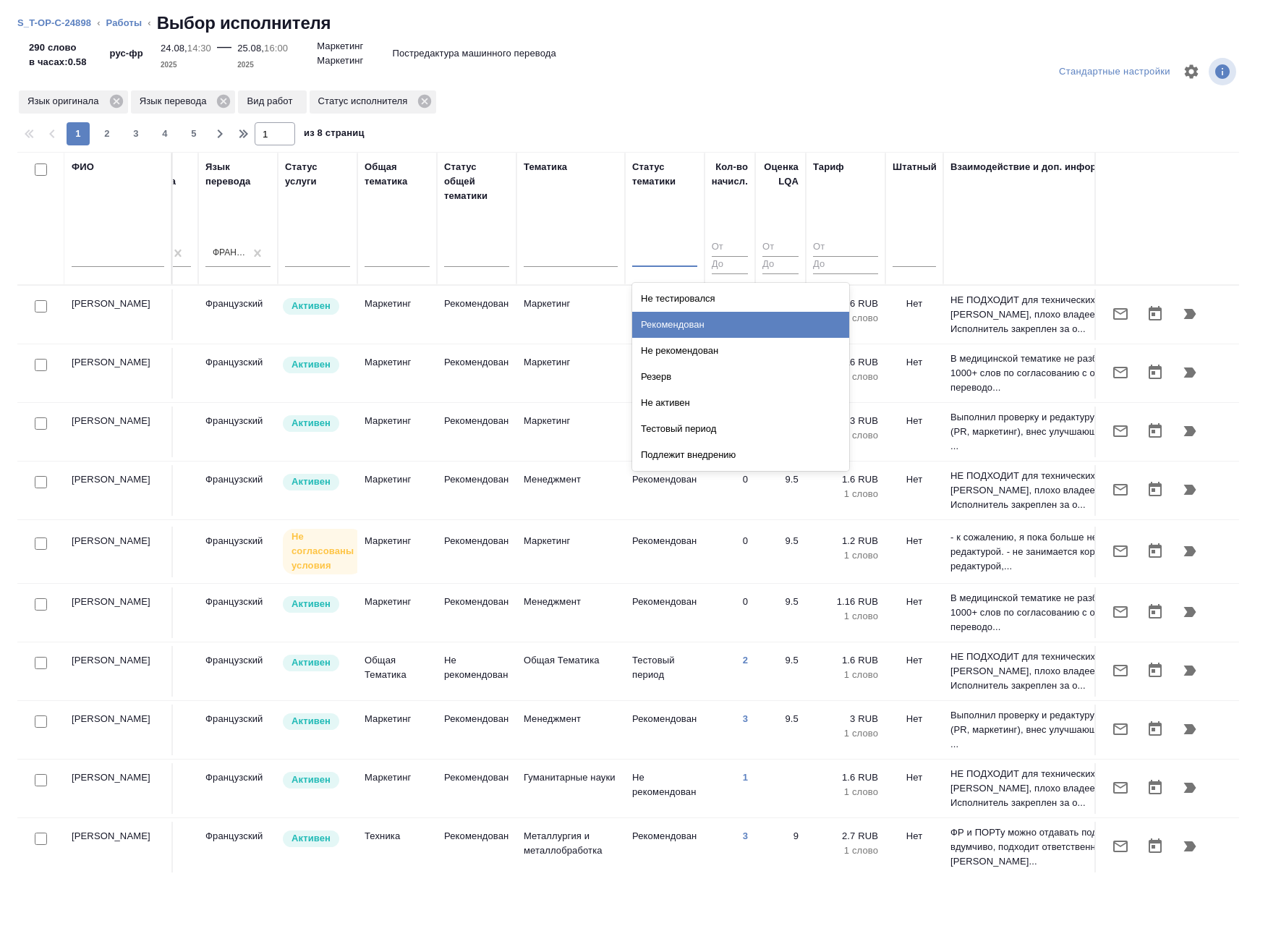
click at [698, 323] on div "Рекомендован" at bounding box center [740, 325] width 217 height 26
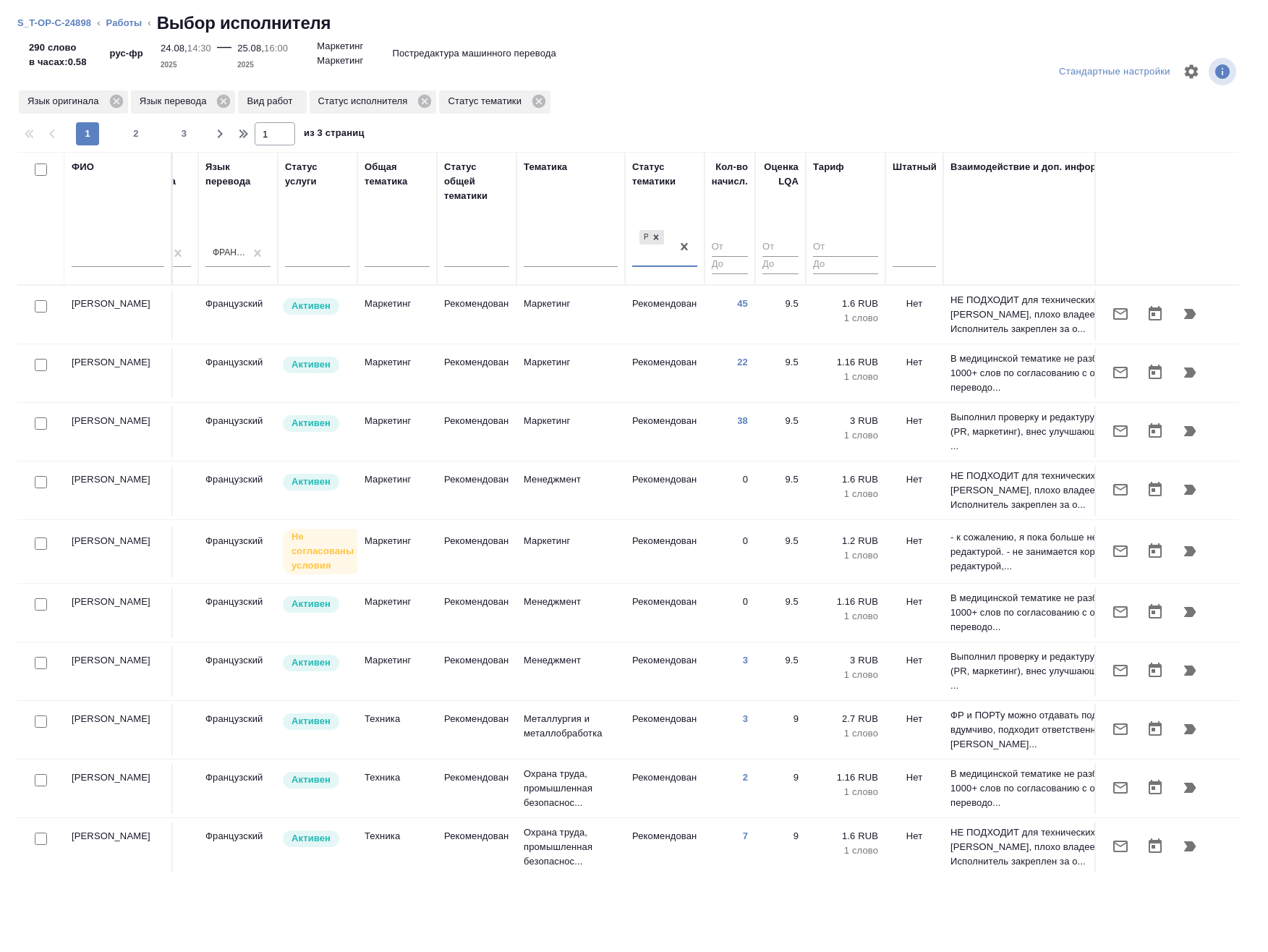
scroll to position [0, 891]
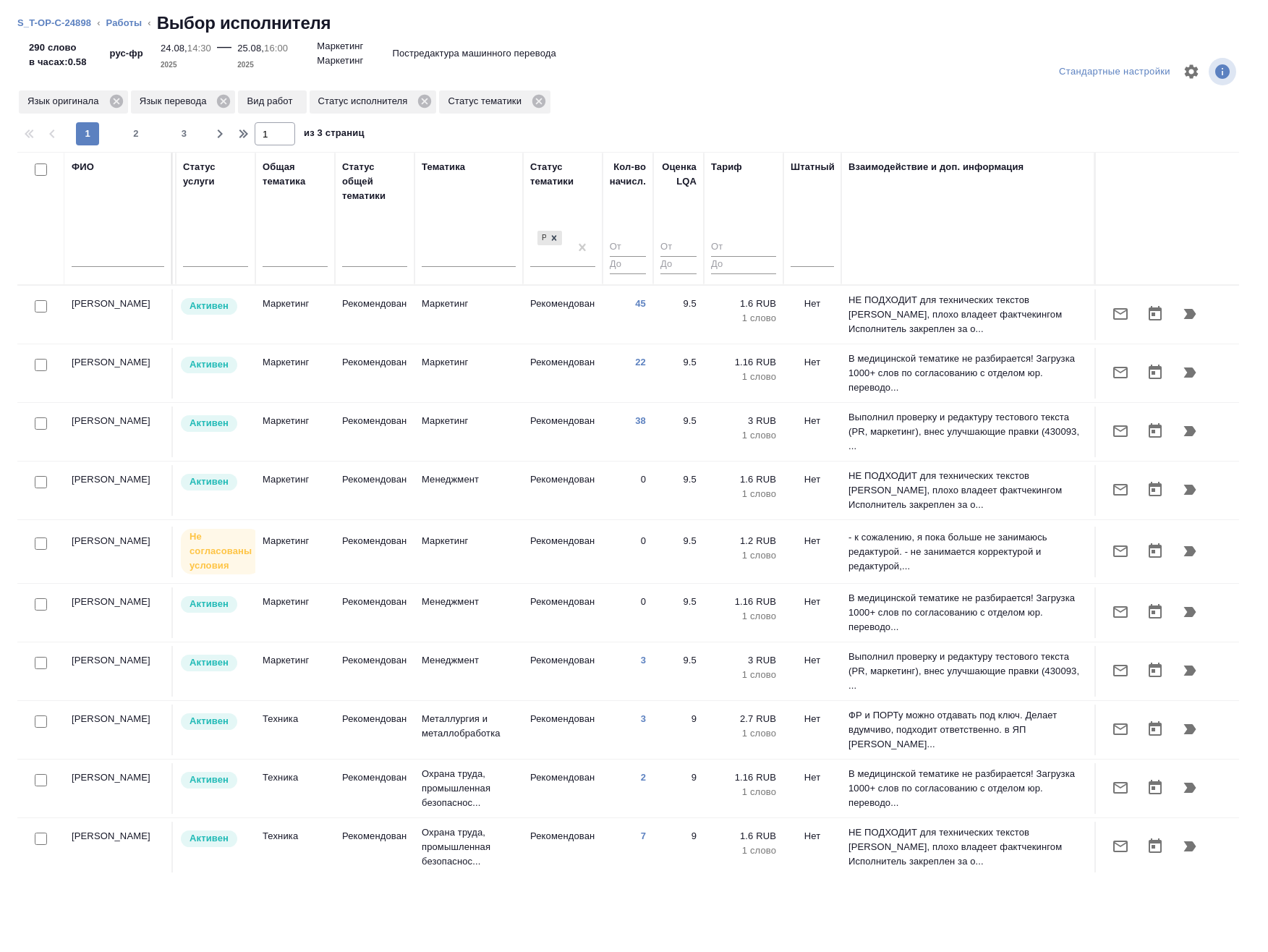
click at [899, 898] on div "Стандартные настройки Язык оригинала Язык перевода Вид работ Статус исполнителя…" at bounding box center [634, 497] width 1268 height 909
click at [38, 662] on input "checkbox" at bounding box center [41, 663] width 12 height 12
checkbox input "true"
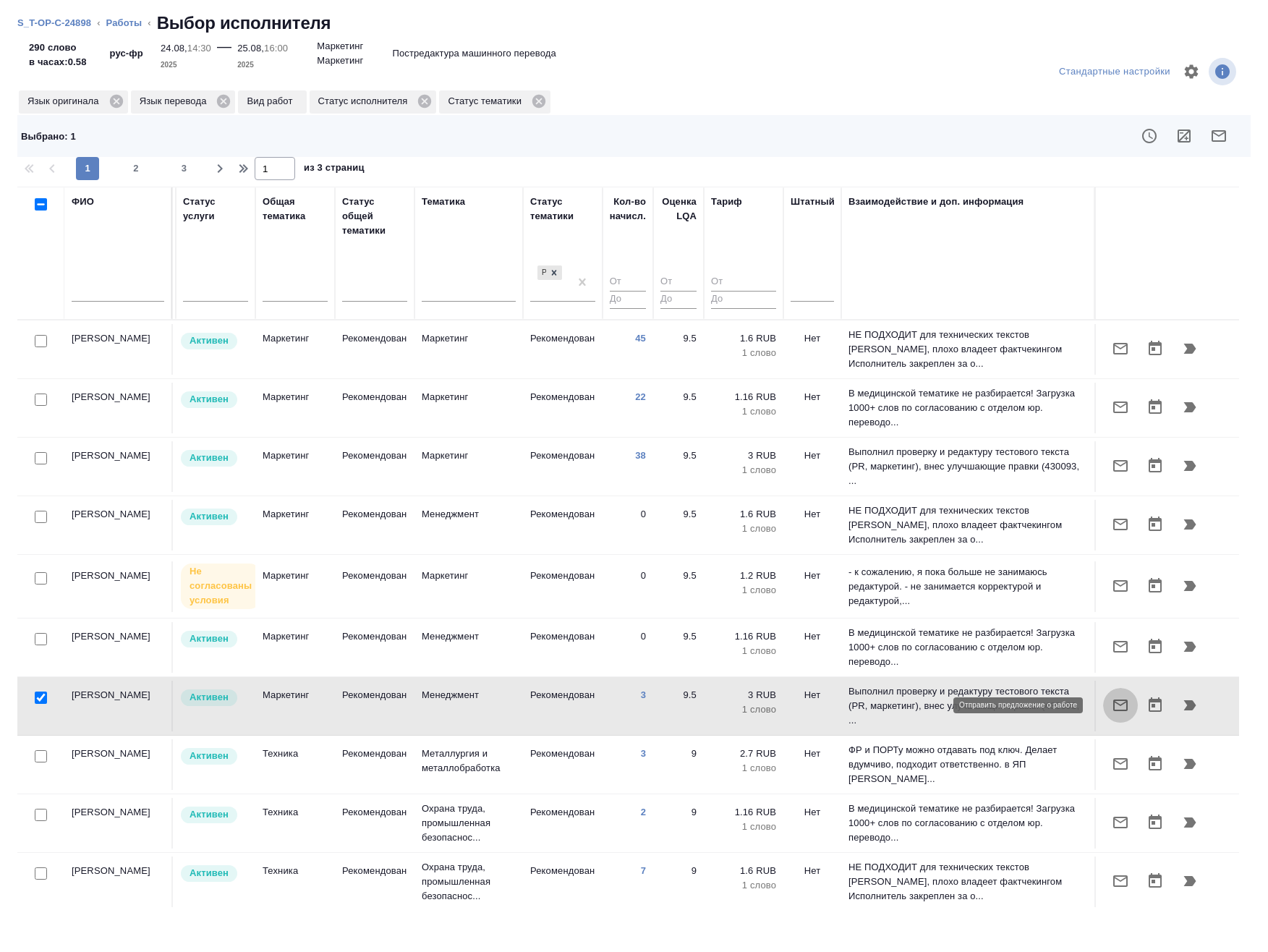
click at [1112, 706] on icon "button" at bounding box center [1120, 705] width 17 height 17
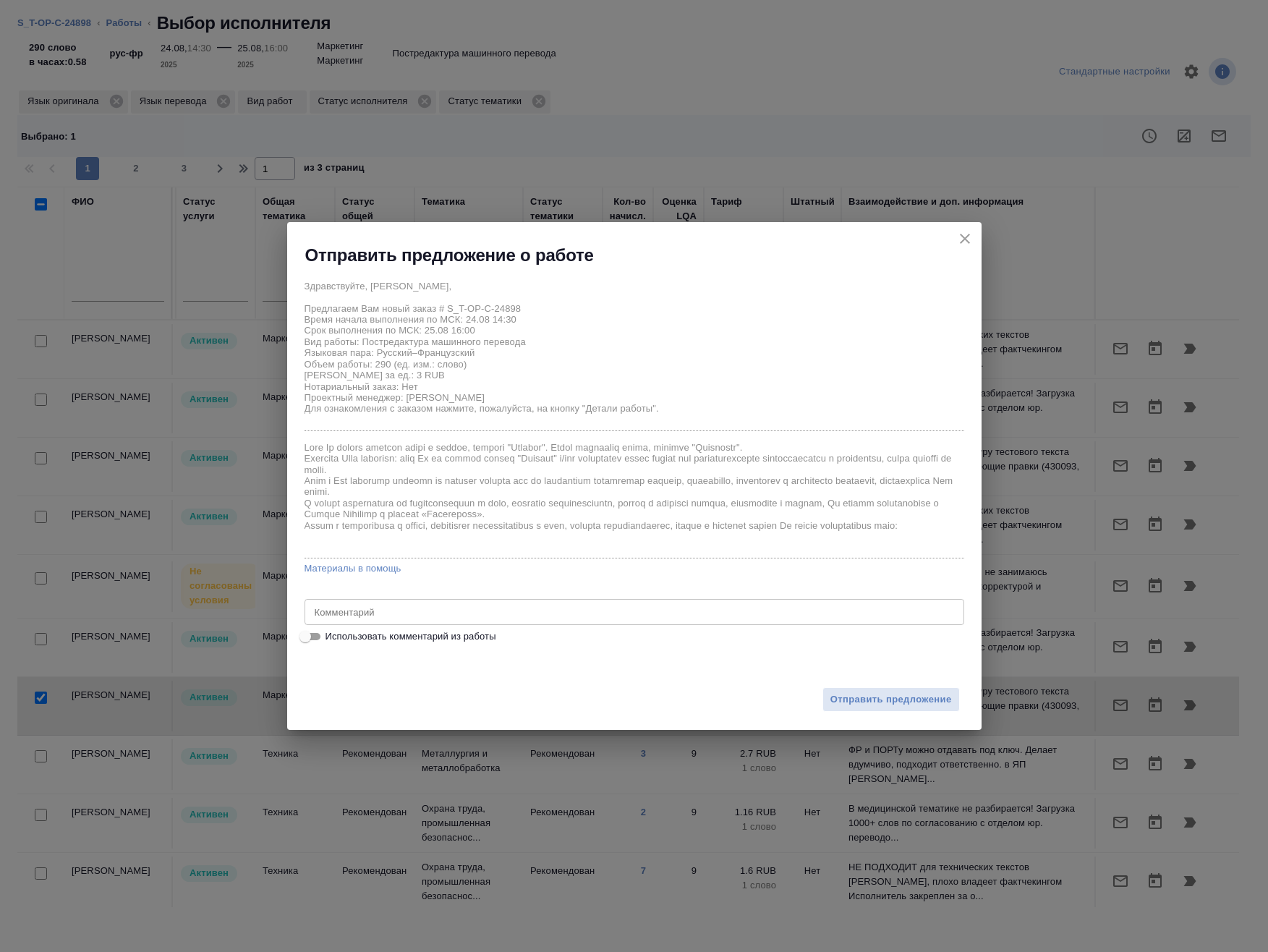
click at [446, 633] on span "Использовать комментарий из работы" at bounding box center [411, 636] width 170 height 14
click at [332, 633] on input "Использовать комментарий из работы" at bounding box center [305, 636] width 52 height 17
checkbox input "true"
type textarea "Требование к переводу: https://drive.awatera.com/s/ib5dGLEdndg5YS2"
click at [944, 702] on span "Отправить предложение" at bounding box center [891, 700] width 122 height 17
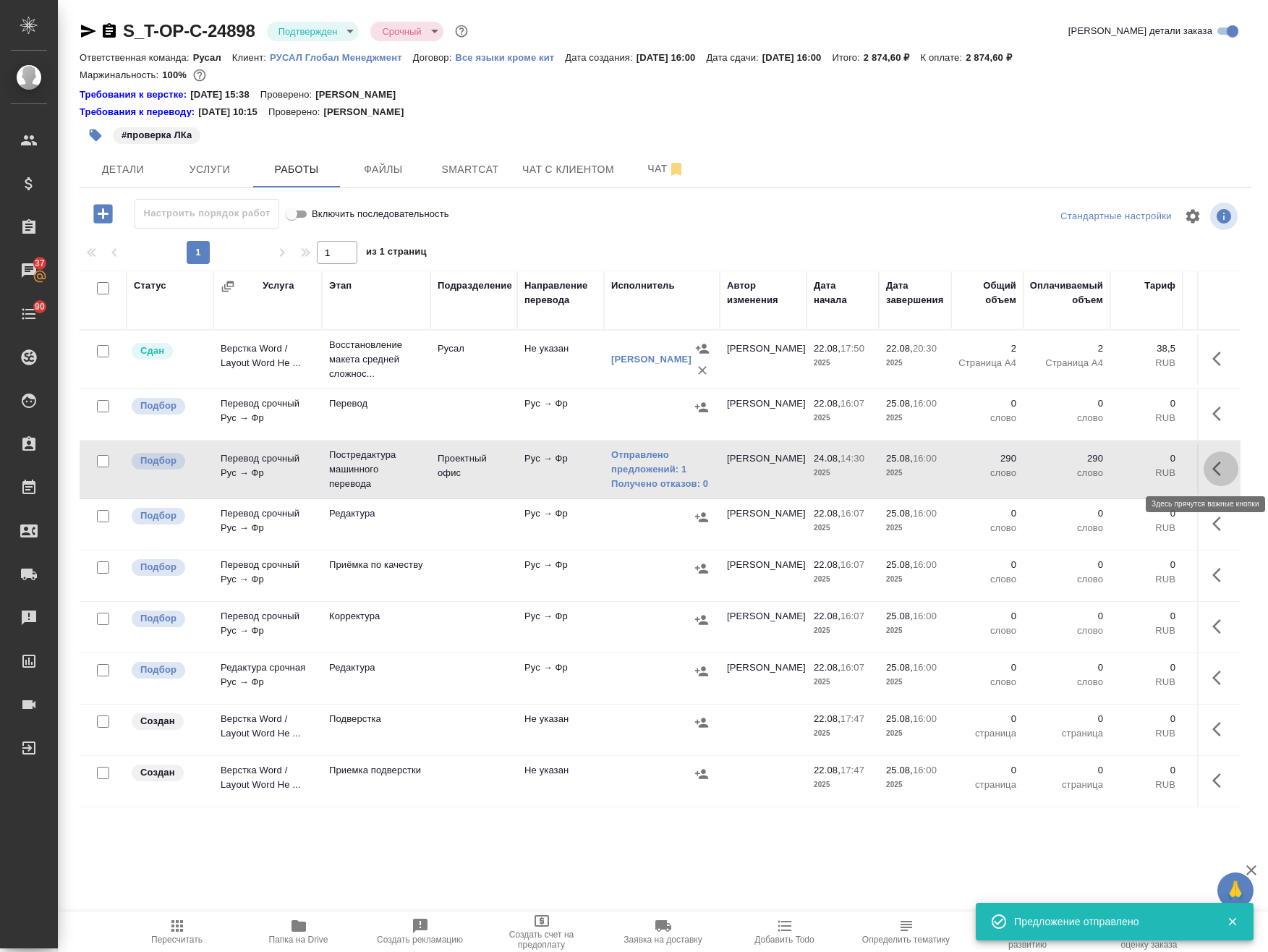
click at [1212, 470] on icon "button" at bounding box center [1221, 468] width 17 height 17
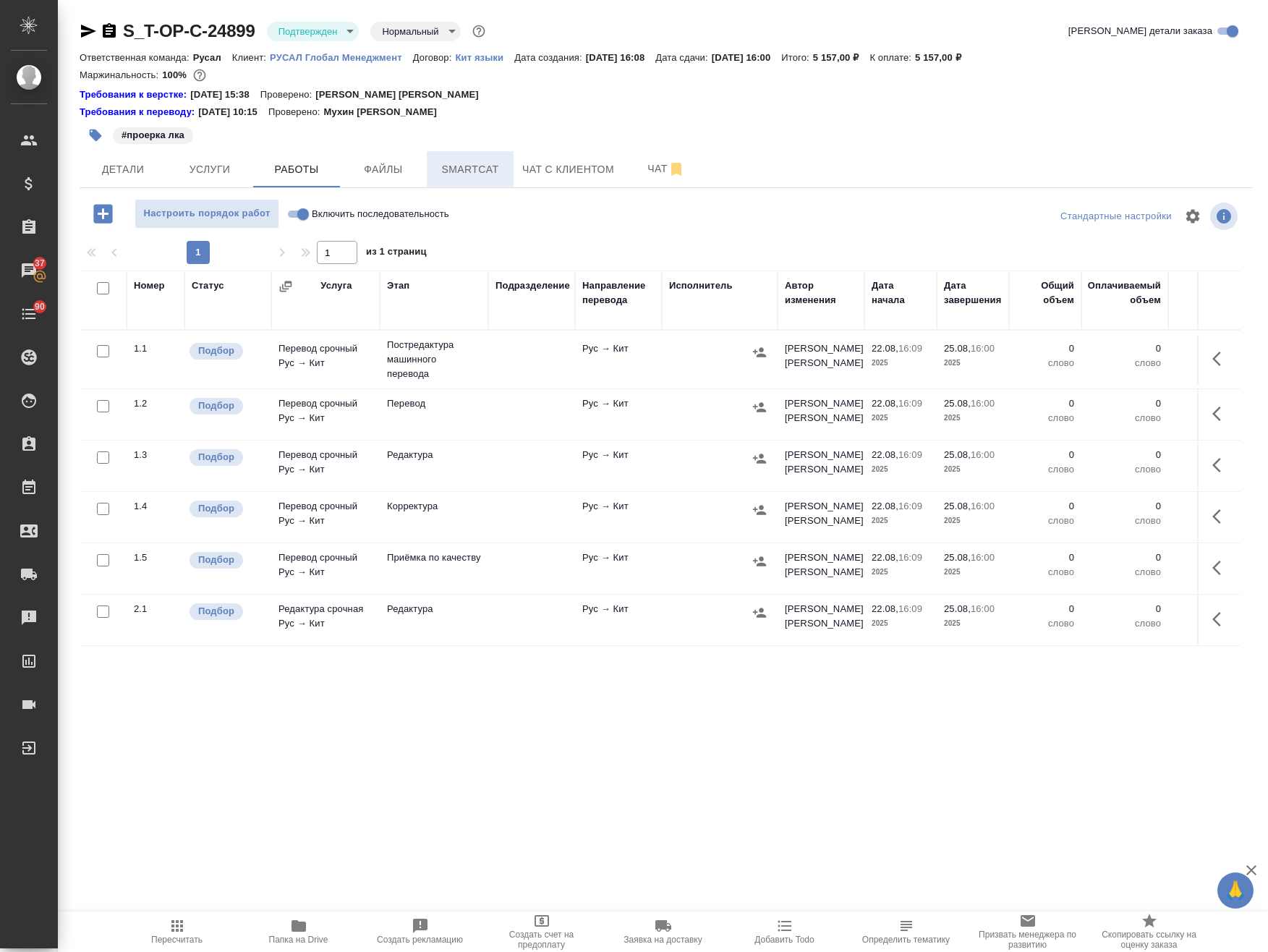
click at [453, 163] on span "Smartcat" at bounding box center [470, 170] width 69 height 18
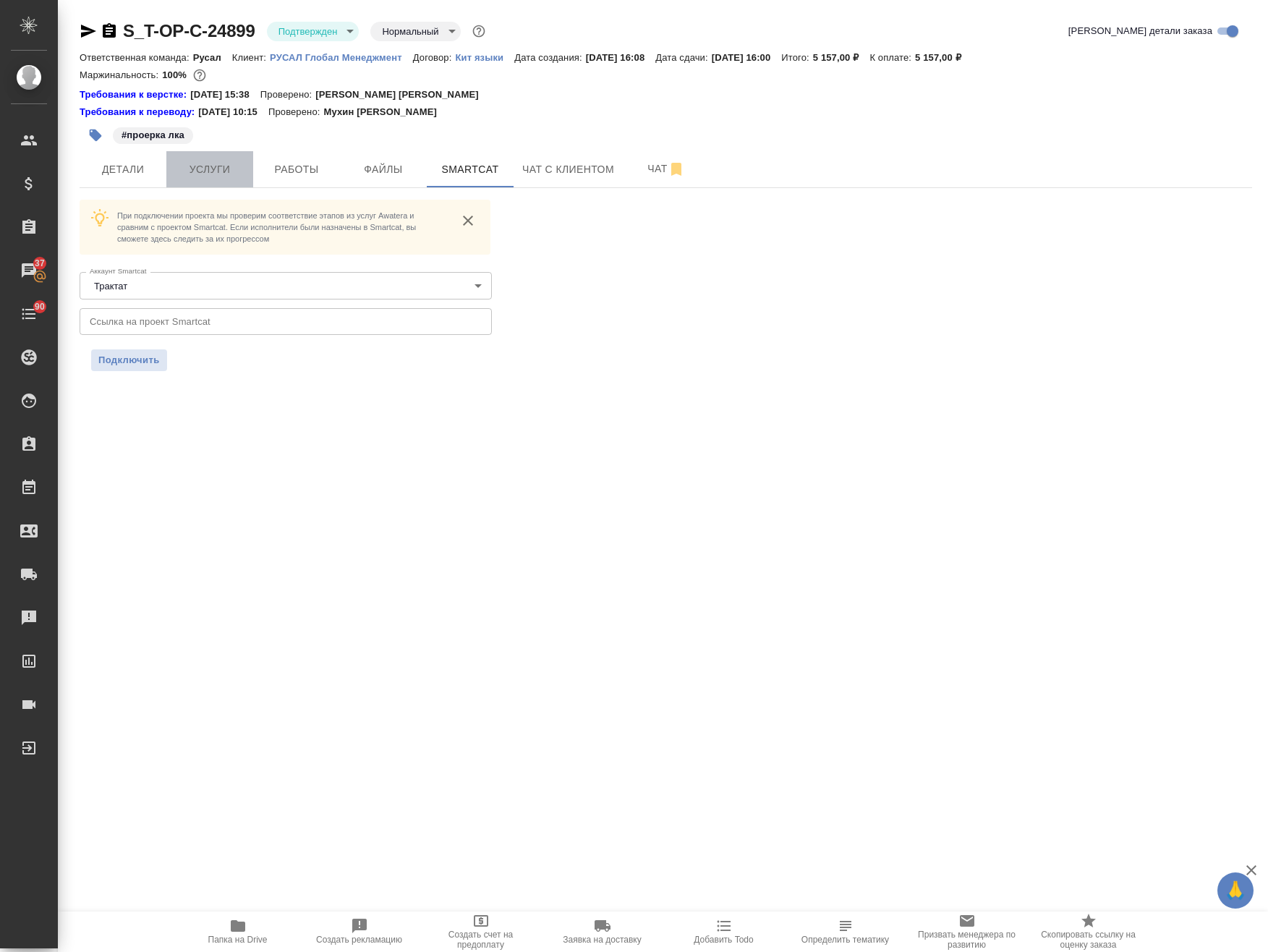
click at [211, 166] on span "Услуги" at bounding box center [209, 170] width 69 height 18
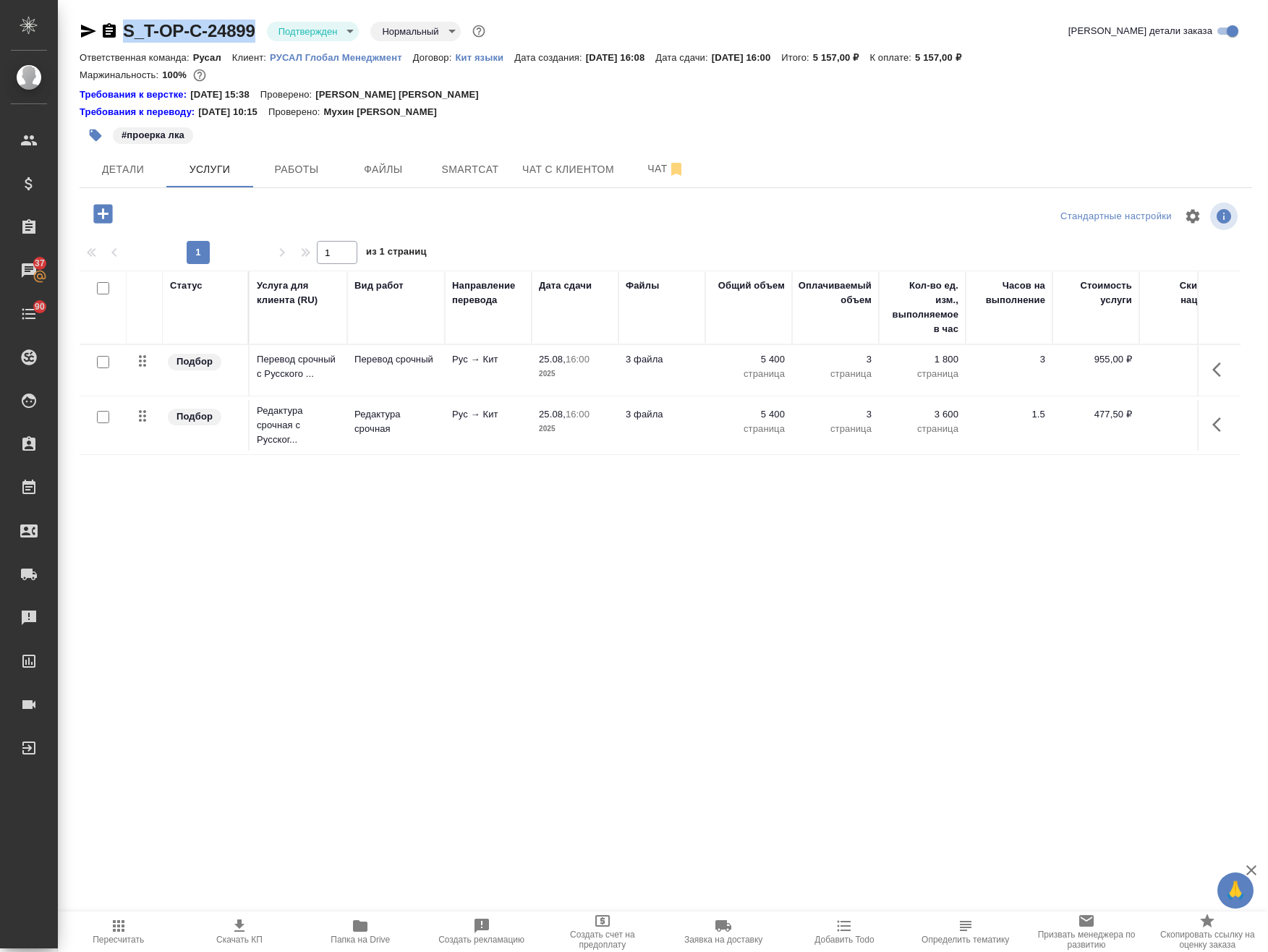
drag, startPoint x: 259, startPoint y: 17, endPoint x: 122, endPoint y: 40, distance: 138.9
click at [122, 40] on div "S_T-OP-C-24899 Подтвержден confirmed Нормальный normal Кратко детали заказа Отв…" at bounding box center [666, 407] width 1189 height 814
copy link "S_T-OP-C-24899"
click at [317, 172] on span "Работы" at bounding box center [296, 170] width 69 height 18
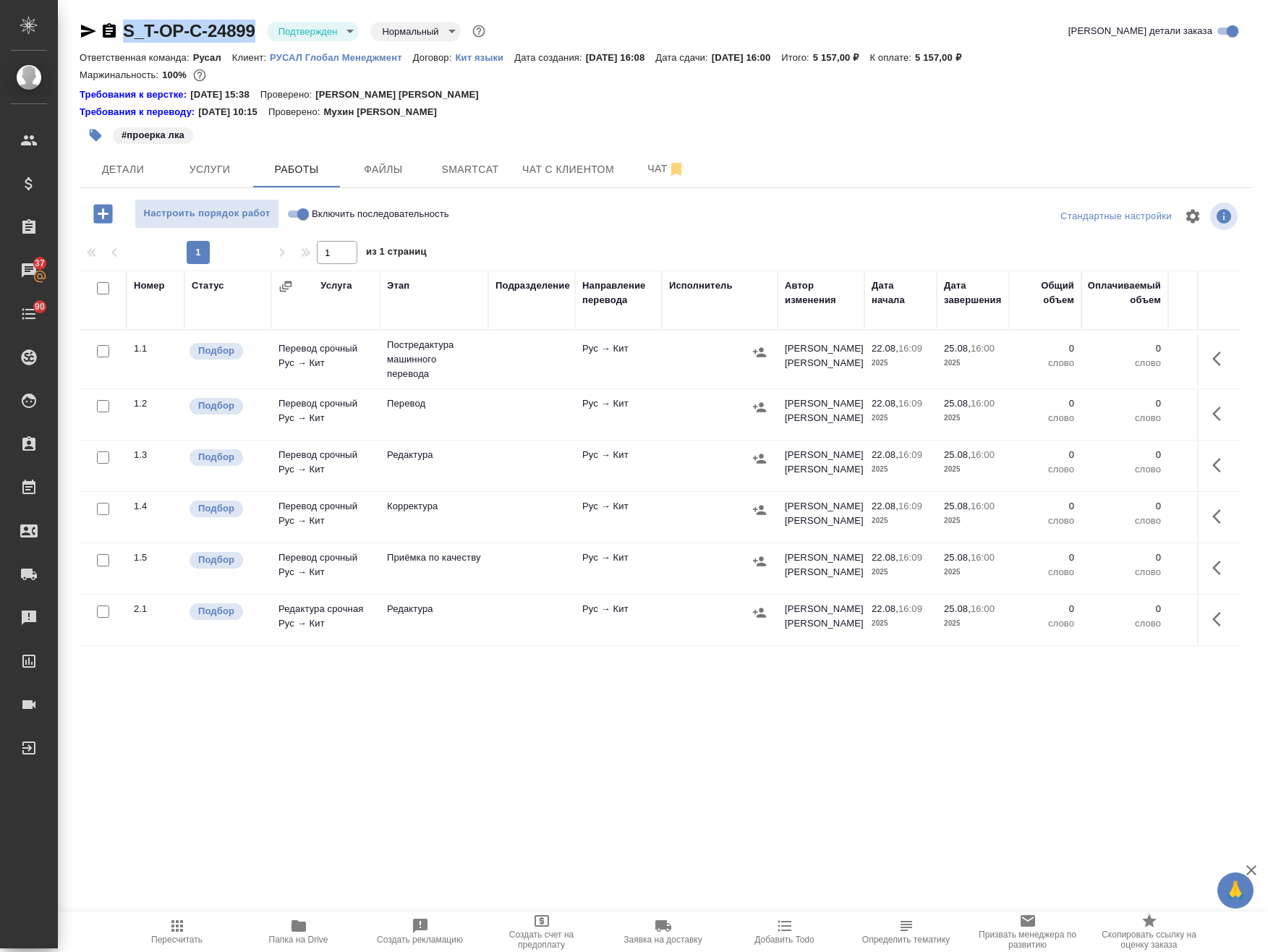
click at [523, 357] on td at bounding box center [532, 359] width 87 height 51
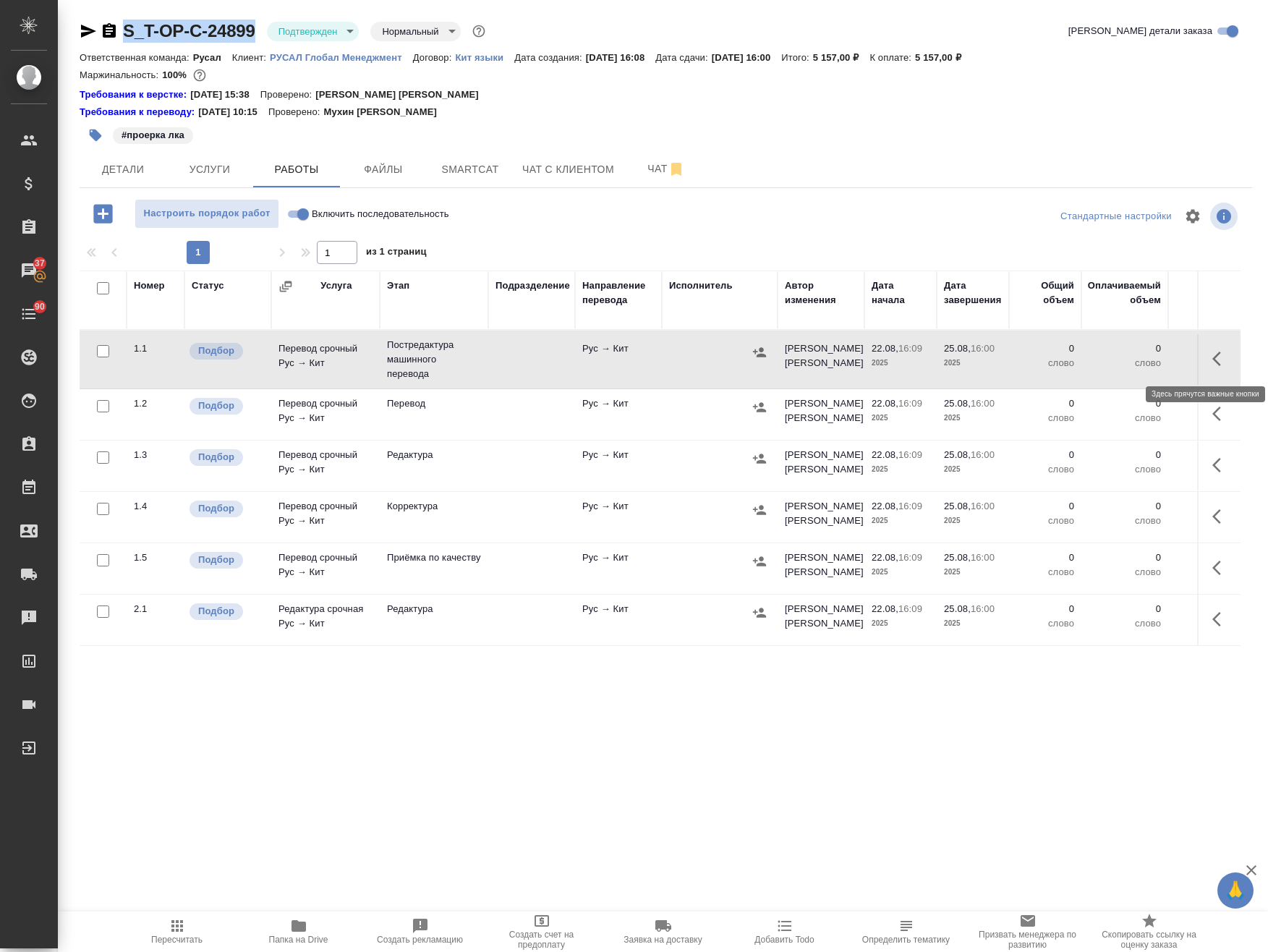
click at [1212, 353] on icon "button" at bounding box center [1216, 358] width 8 height 14
click at [1106, 359] on icon "button" at bounding box center [1114, 358] width 17 height 17
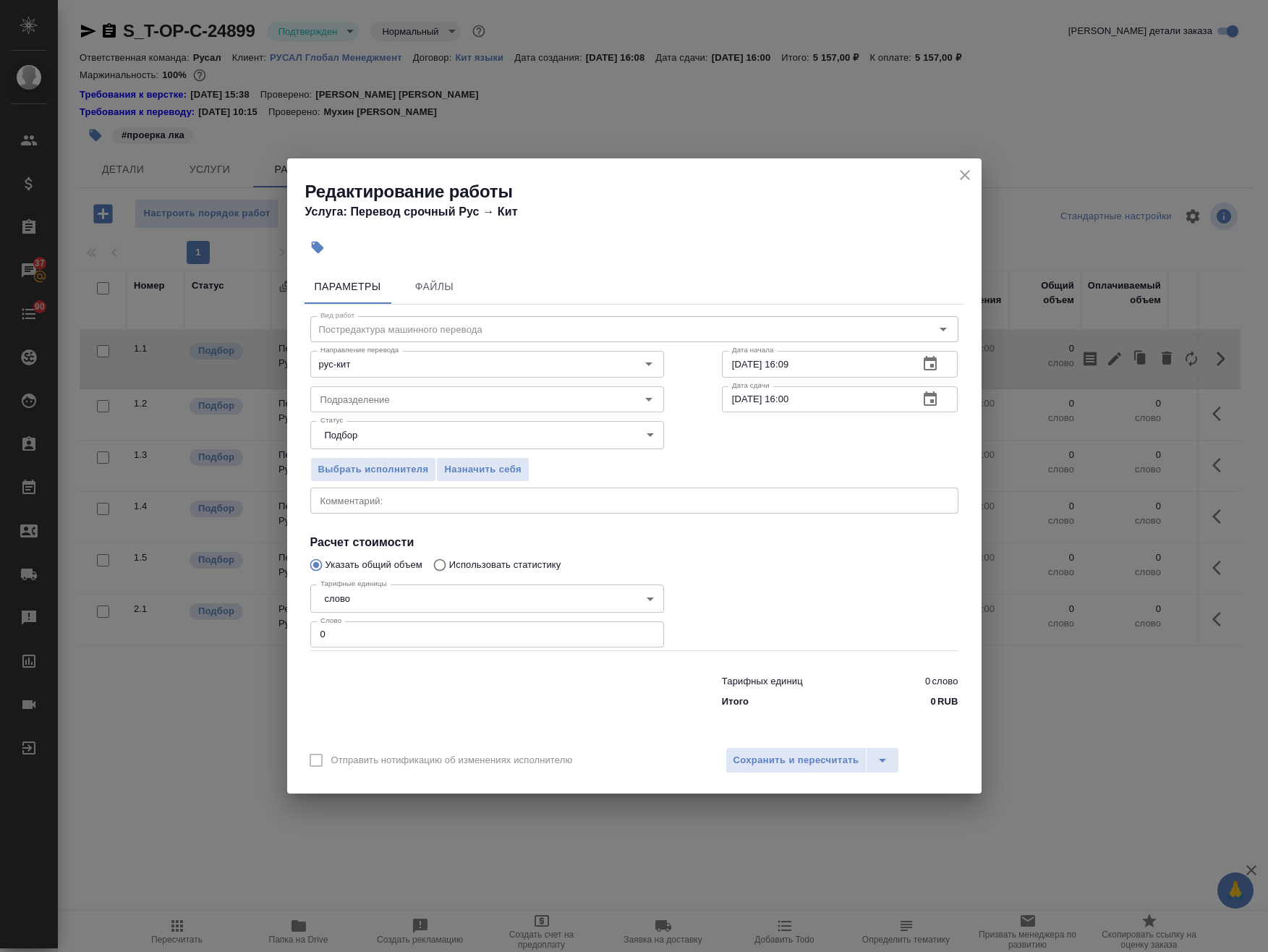
drag, startPoint x: 339, startPoint y: 642, endPoint x: 232, endPoint y: 631, distance: 107.6
click at [209, 639] on div "Редактирование работы Услуга: Перевод срочный Рус → Кит Параметры Файлы Вид раб…" at bounding box center [634, 476] width 1268 height 952
paste input "447"
type input "447"
click at [340, 503] on textarea at bounding box center [634, 500] width 628 height 11
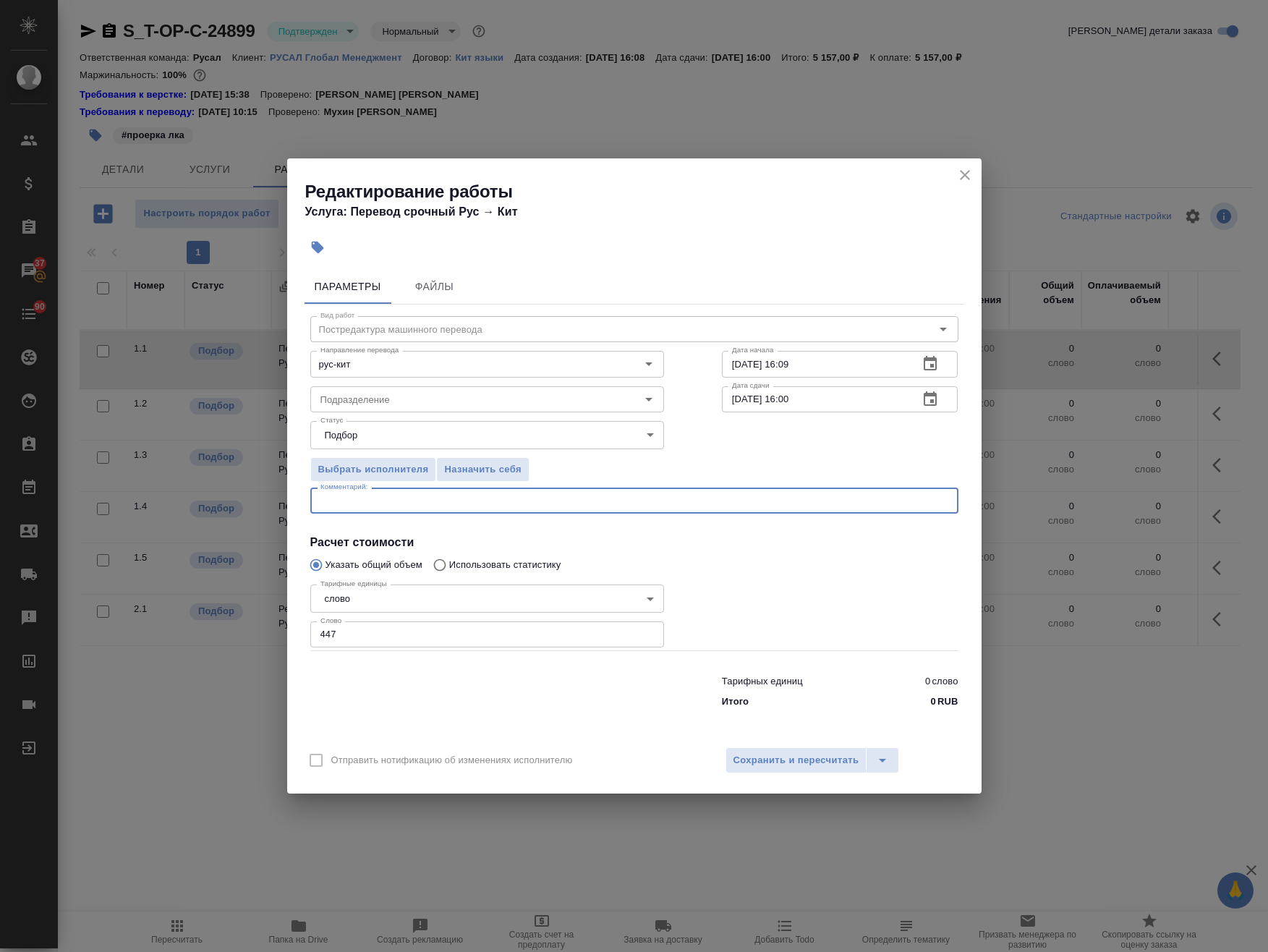
paste textarea "Требование к переводу: [URL][DOMAIN_NAME]"
type textarea "Требование к переводу: [URL][DOMAIN_NAME]"
click at [348, 395] on input "Подразделение" at bounding box center [463, 399] width 297 height 17
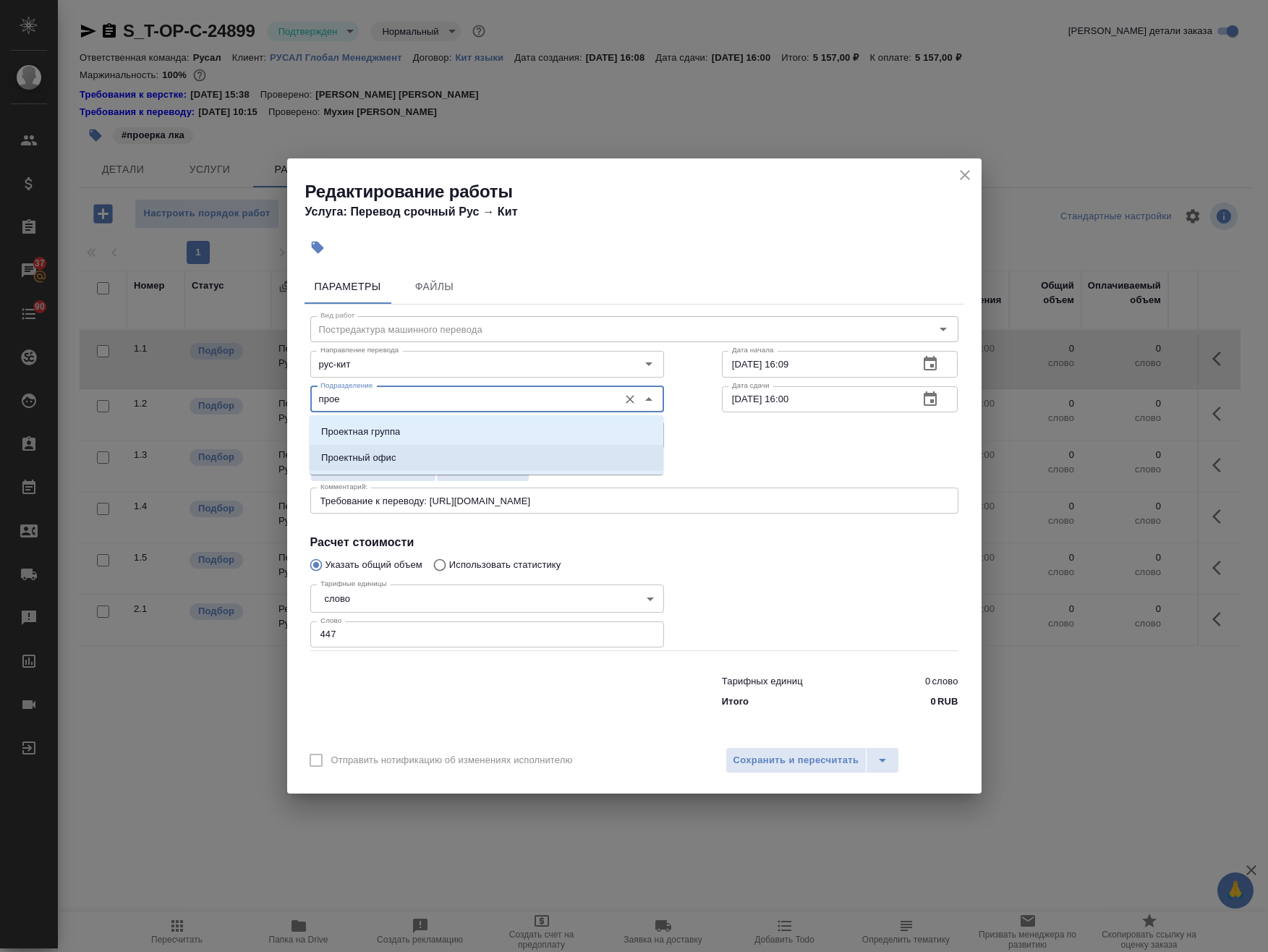
click at [480, 474] on ul "Проектная группа Проектный офис" at bounding box center [486, 456] width 354 height 52
click at [470, 456] on li "Проектный офис" at bounding box center [486, 458] width 354 height 26
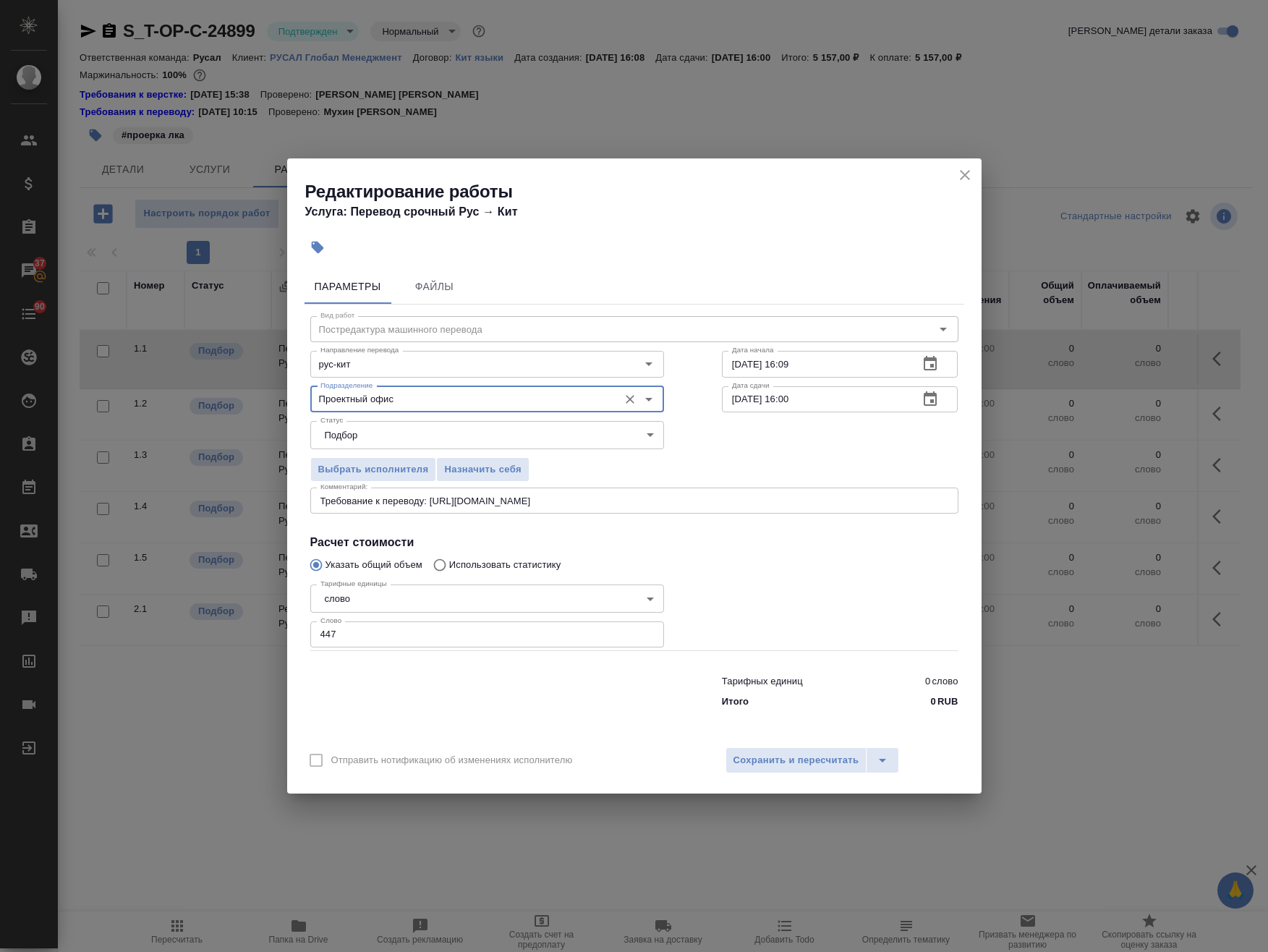
type input "Проектный офис"
drag, startPoint x: 788, startPoint y: 399, endPoint x: 791, endPoint y: 408, distance: 9.5
click at [791, 408] on input "[DATE] 16:00" at bounding box center [815, 399] width 186 height 26
type input "[DATE] 14:00"
drag, startPoint x: 824, startPoint y: 360, endPoint x: 788, endPoint y: 372, distance: 37.9
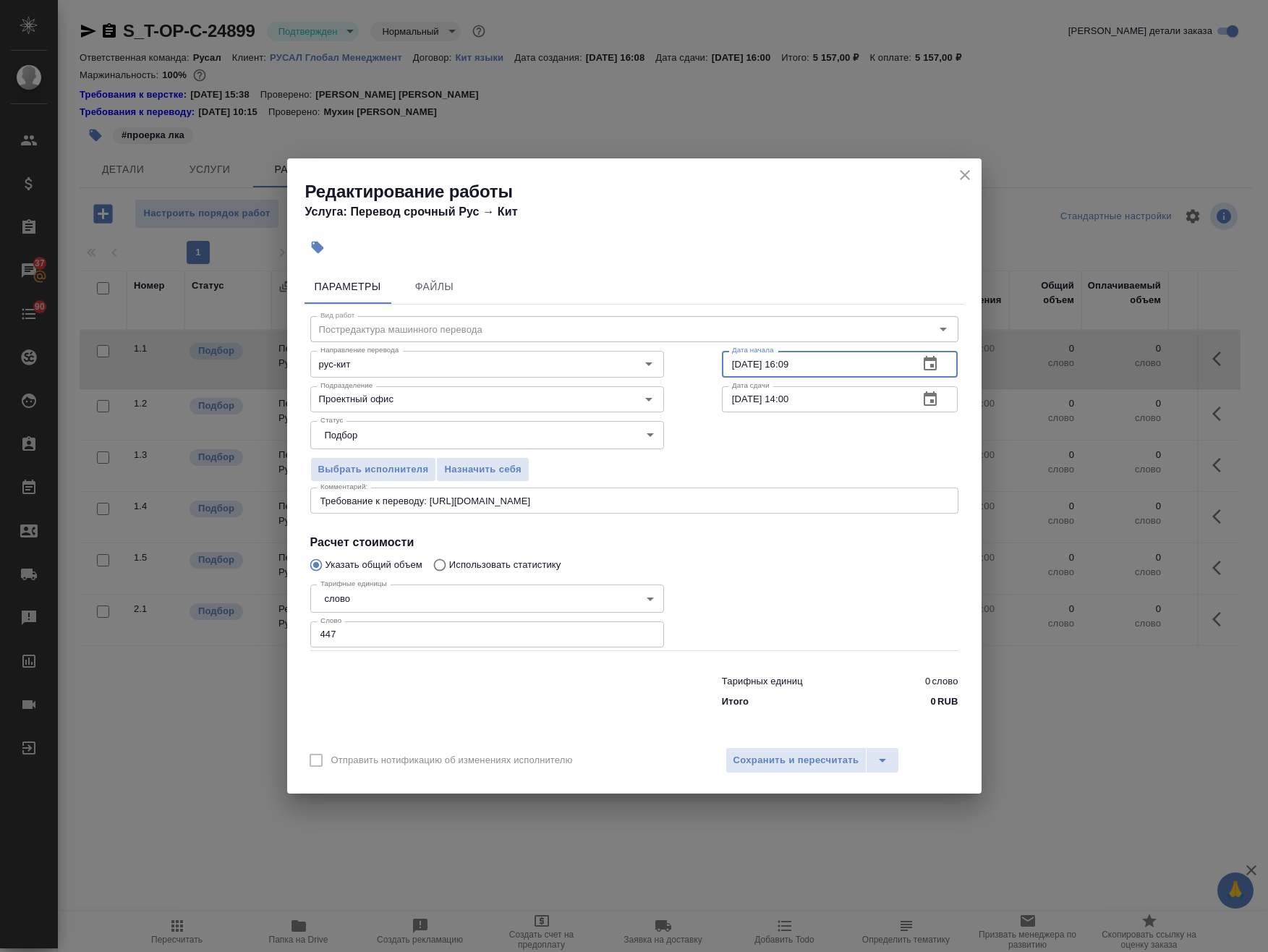
click at [788, 372] on input "22.08.2025 16:09" at bounding box center [815, 363] width 186 height 26
click at [737, 368] on input "22.08.2025 16:09" at bounding box center [815, 363] width 186 height 26
drag, startPoint x: 827, startPoint y: 367, endPoint x: 789, endPoint y: 363, distance: 38.2
click at [789, 363] on input "24.08.2025 16:09" at bounding box center [815, 363] width 186 height 26
type input "24.08.2025 14:15"
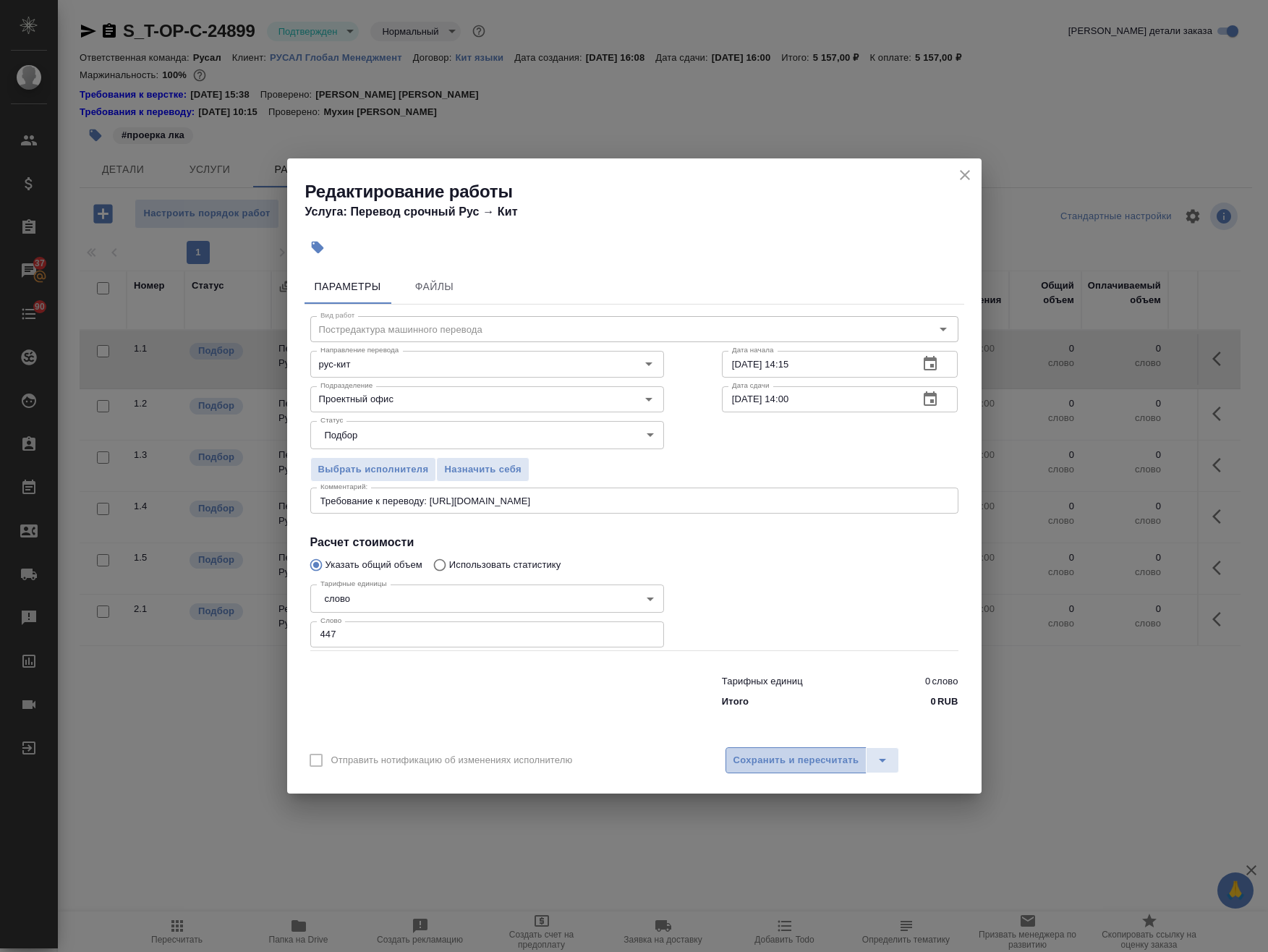
click at [789, 754] on span "Сохранить и пересчитать" at bounding box center [796, 760] width 126 height 17
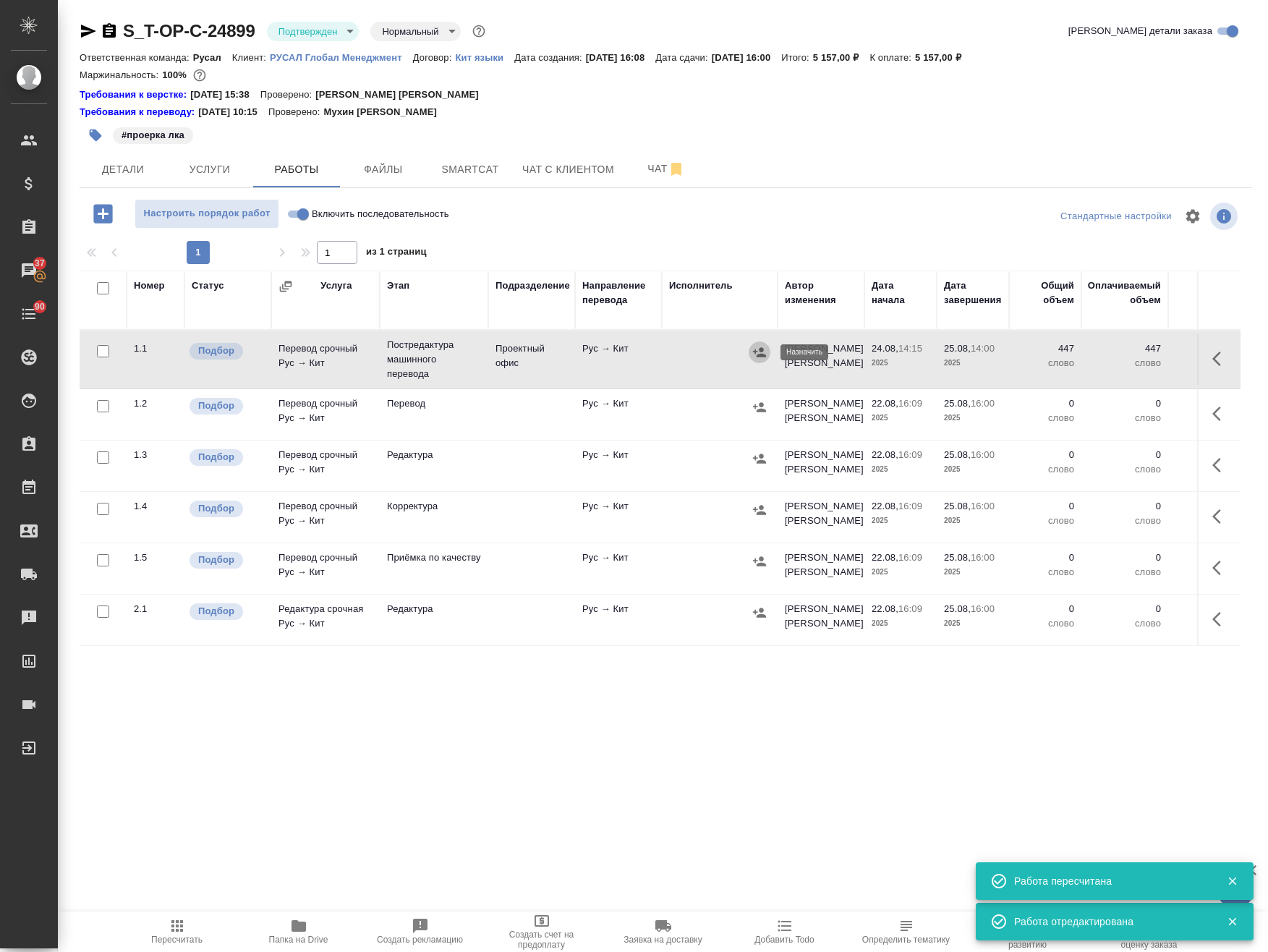
click at [763, 347] on icon "button" at bounding box center [759, 352] width 14 height 14
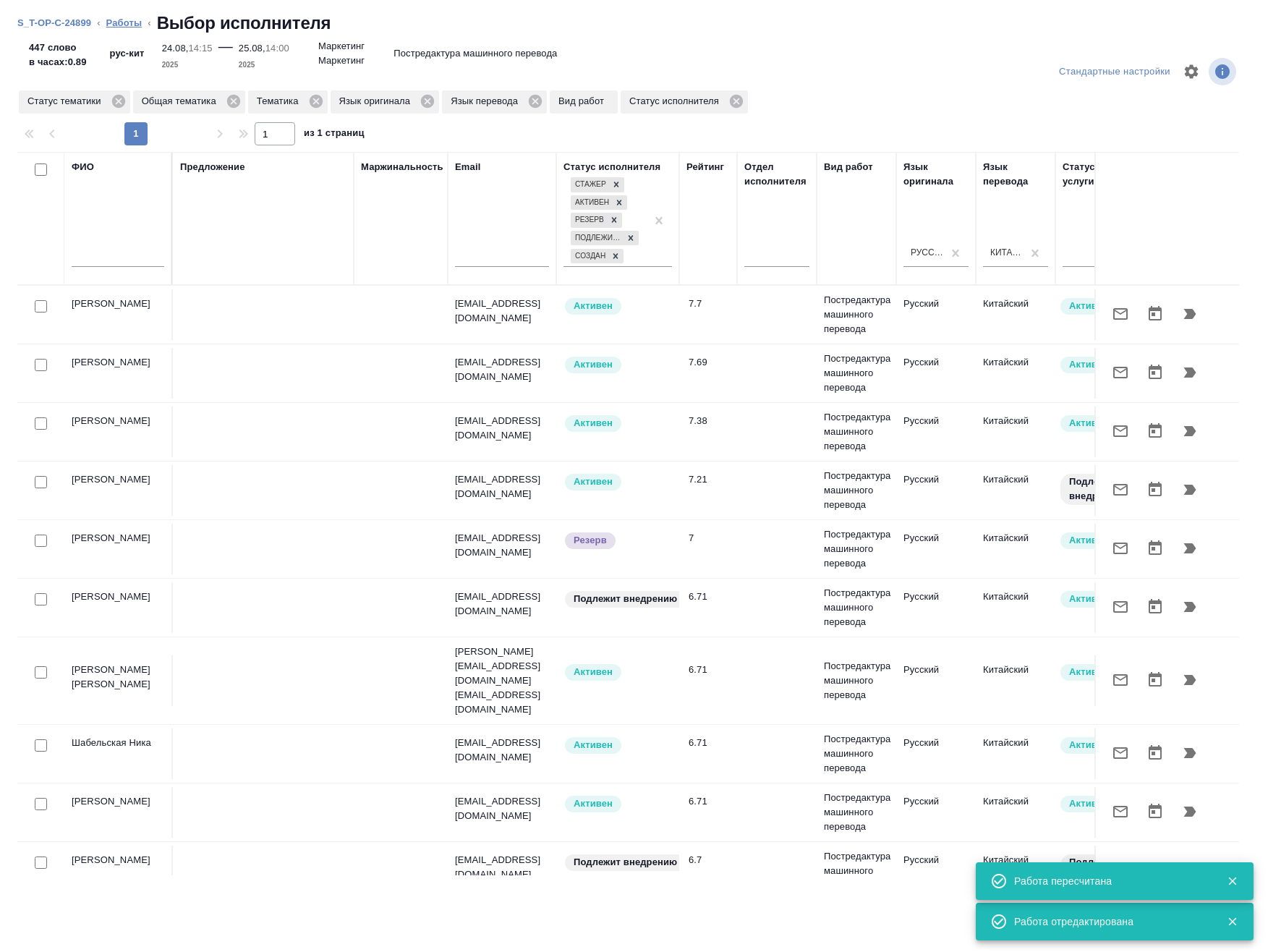
click at [130, 21] on link "Работы" at bounding box center [125, 23] width 37 height 11
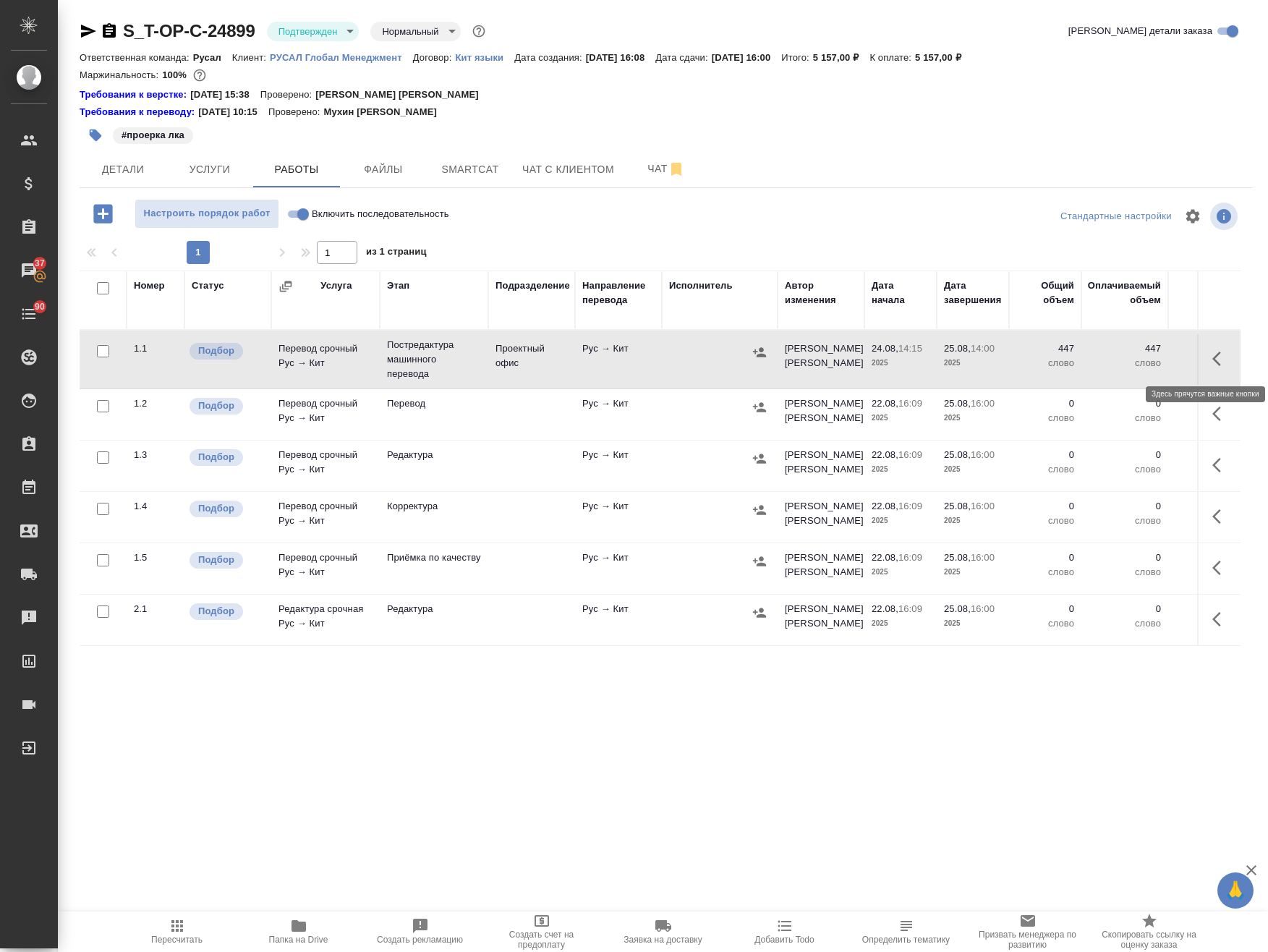
click at [1212, 363] on icon "button" at bounding box center [1221, 358] width 17 height 17
click at [1084, 360] on icon "button" at bounding box center [1090, 358] width 13 height 14
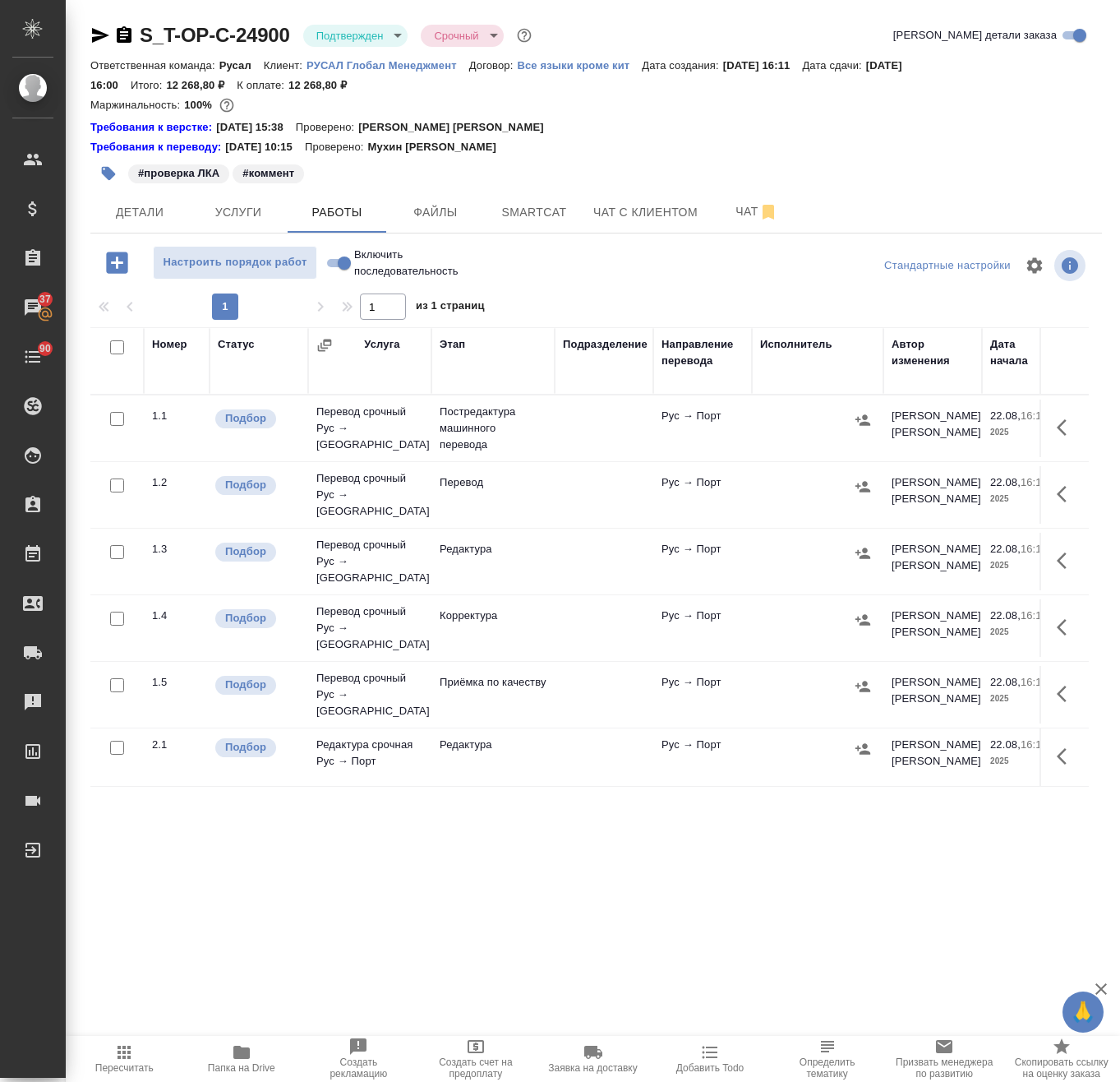
click at [267, 1052] on span "Папка на Drive" at bounding box center [242, 1058] width 98 height 31
click at [130, 210] on span "Детали" at bounding box center [139, 213] width 79 height 21
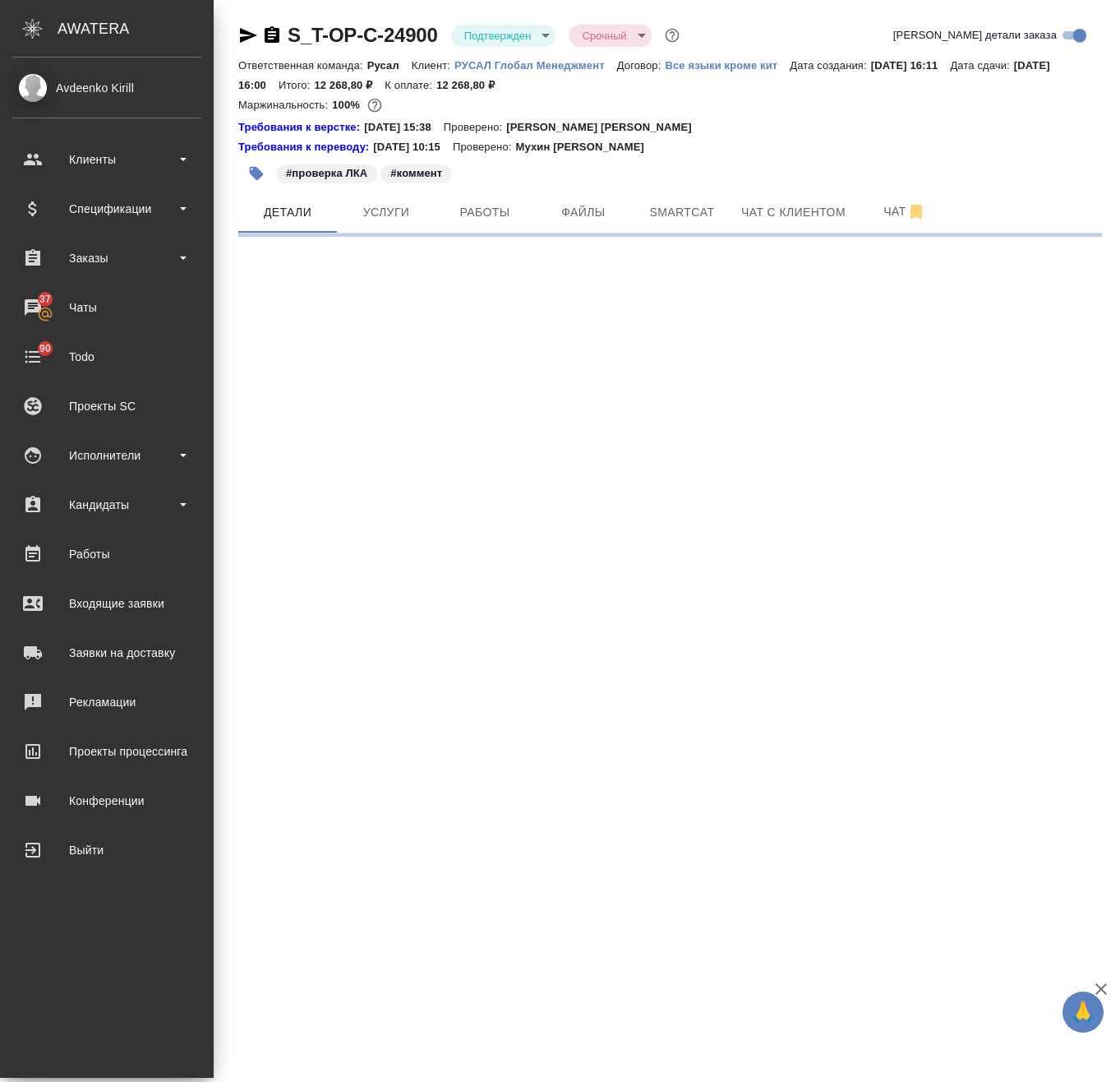
select select "RU"
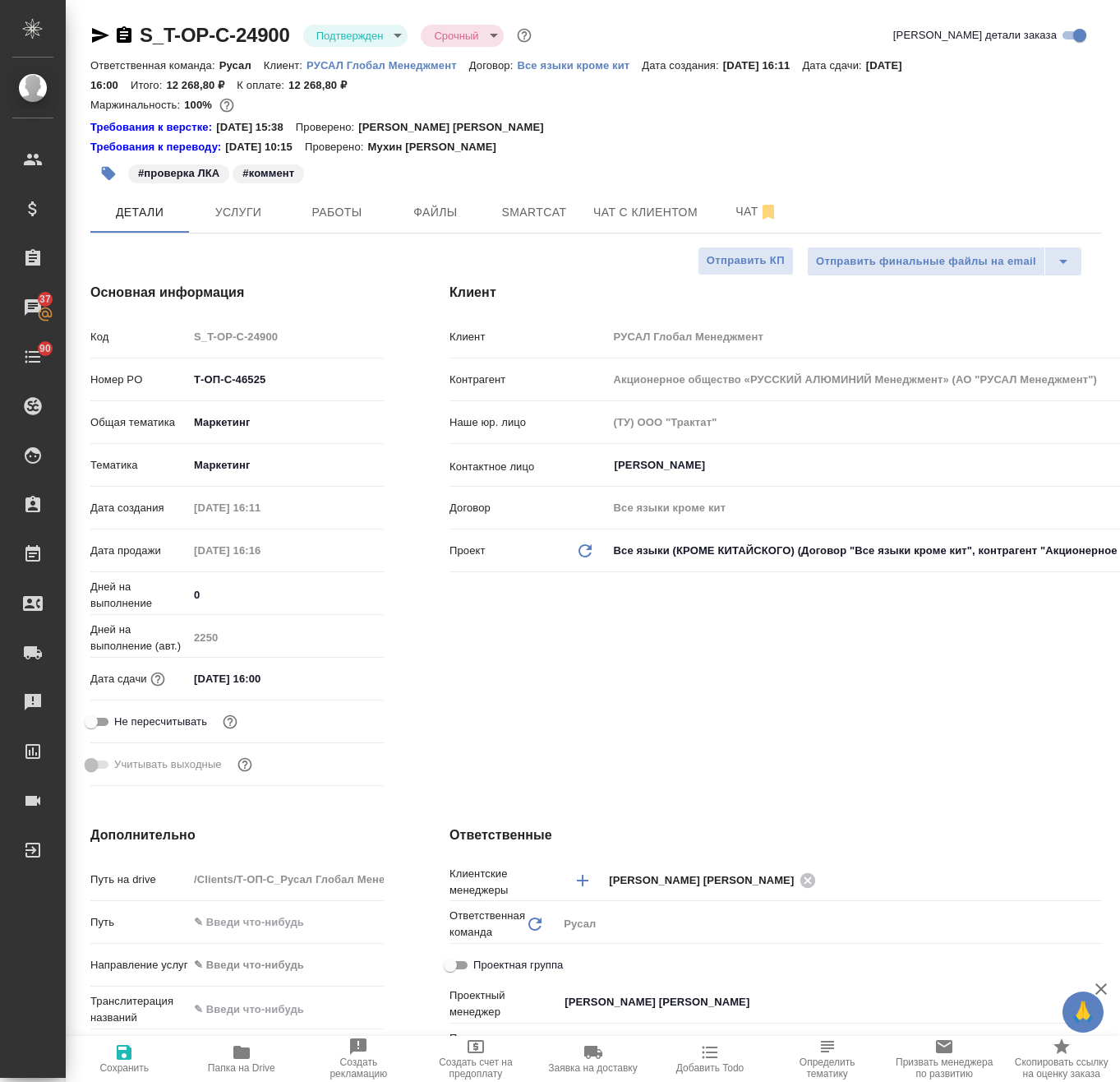
type textarea "x"
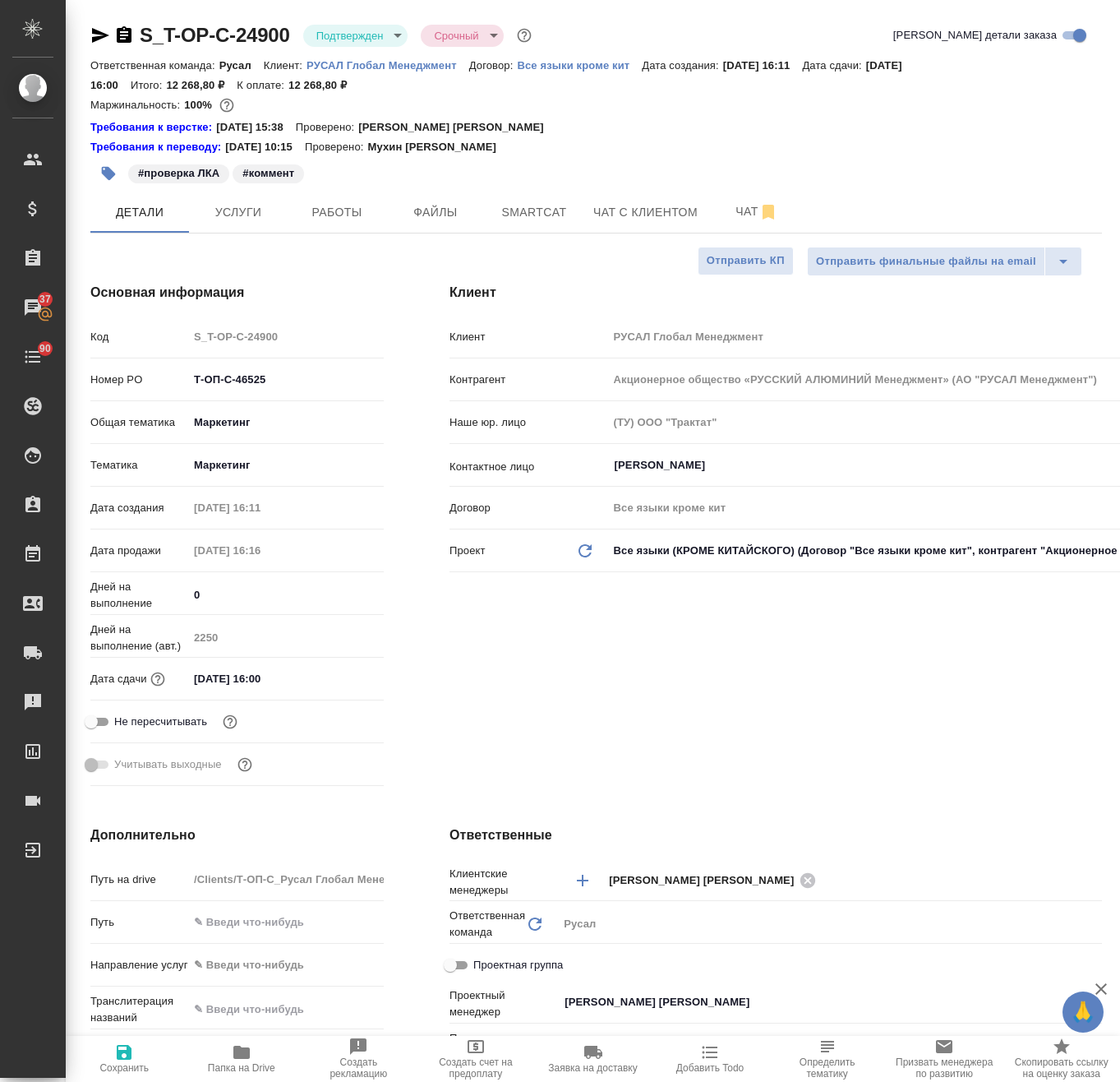
type textarea "x"
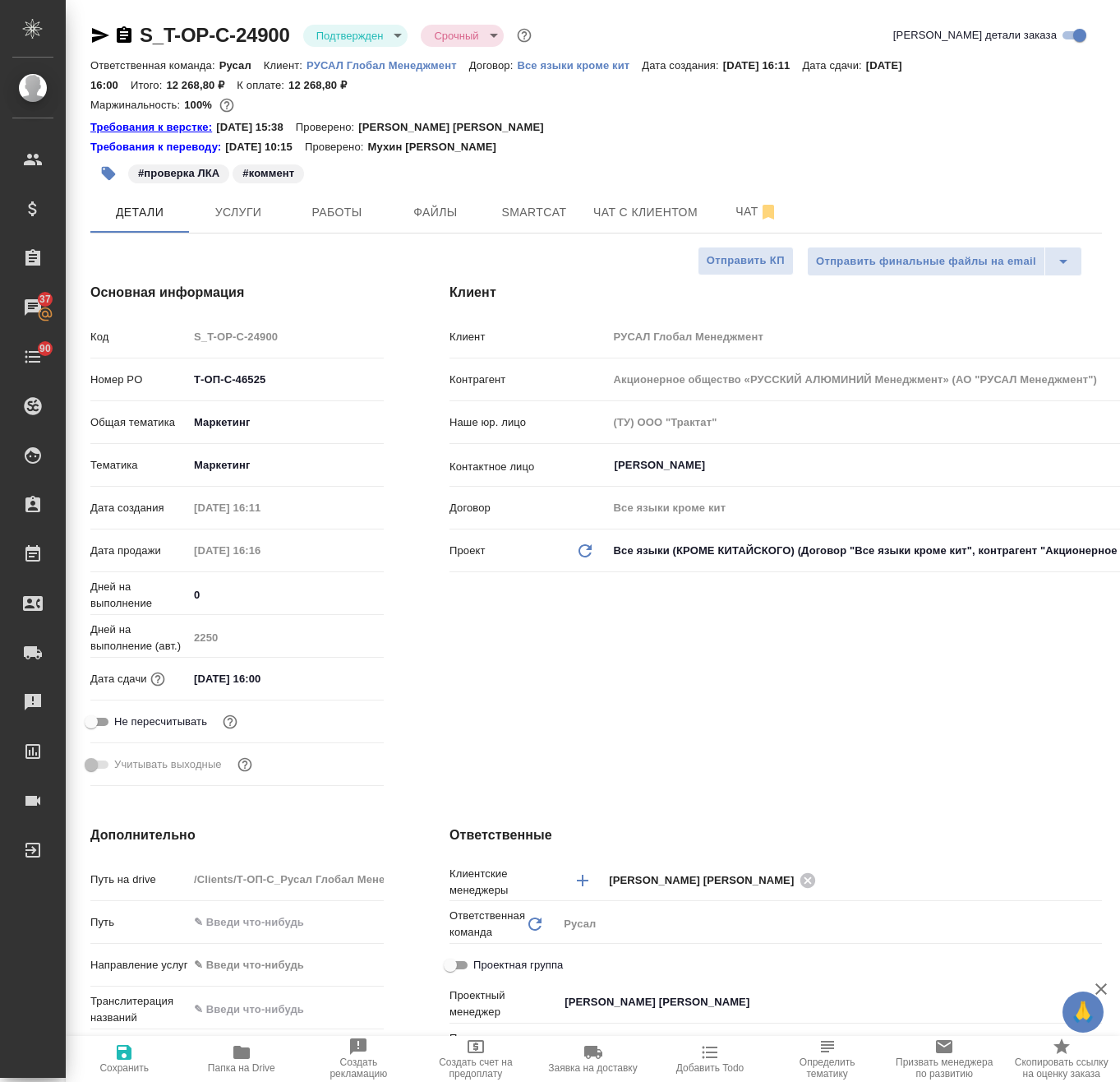
type textarea "x"
drag, startPoint x: 285, startPoint y: 16, endPoint x: 140, endPoint y: 46, distance: 148.1
click at [140, 46] on div "S_T-OP-C-24900 Подтвержден confirmed Срочный urgent Кратко детали заказа Ответс…" at bounding box center [596, 896] width 1030 height 1793
copy link "S_T-OP-C-24900"
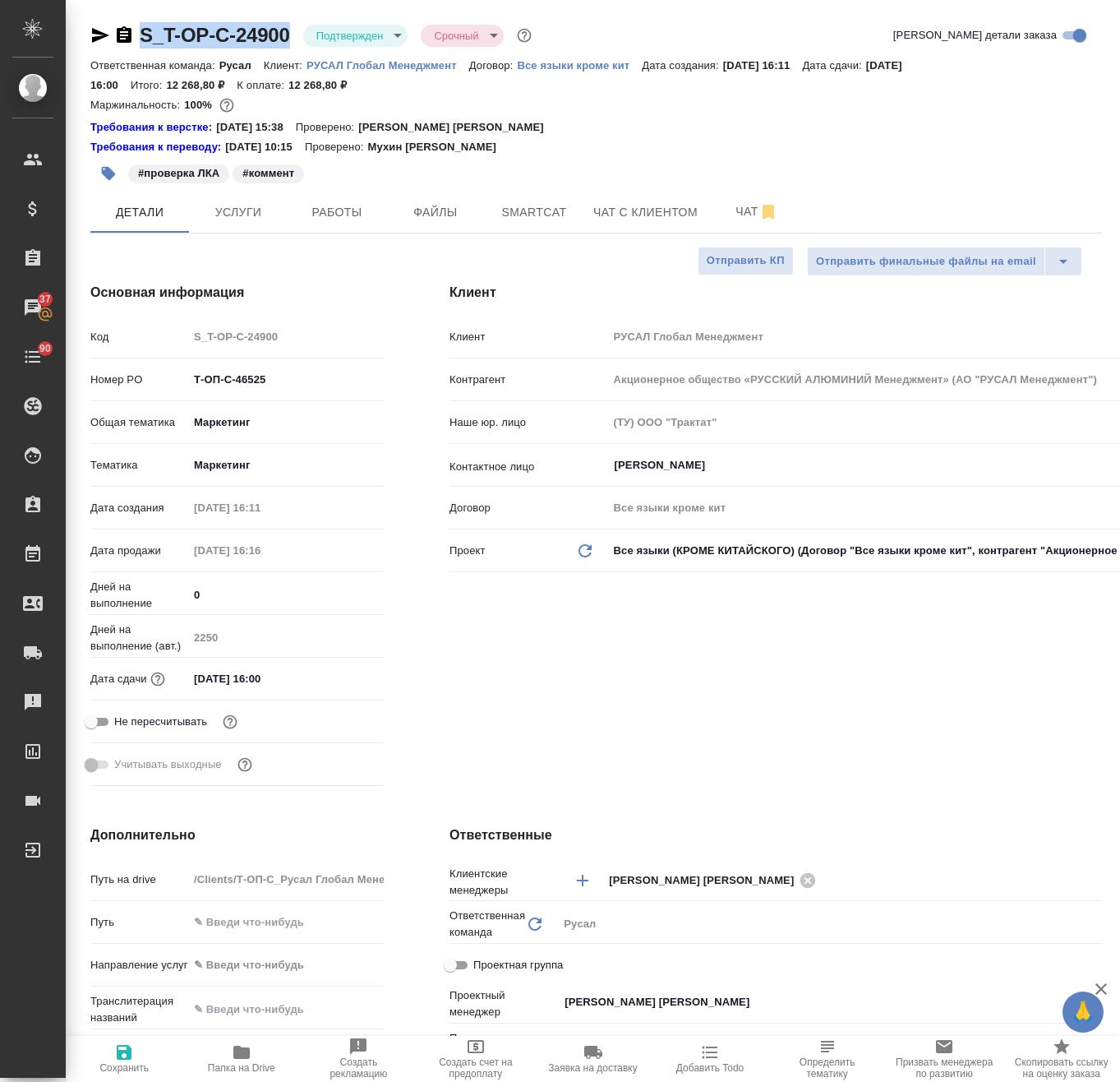
type textarea "x"
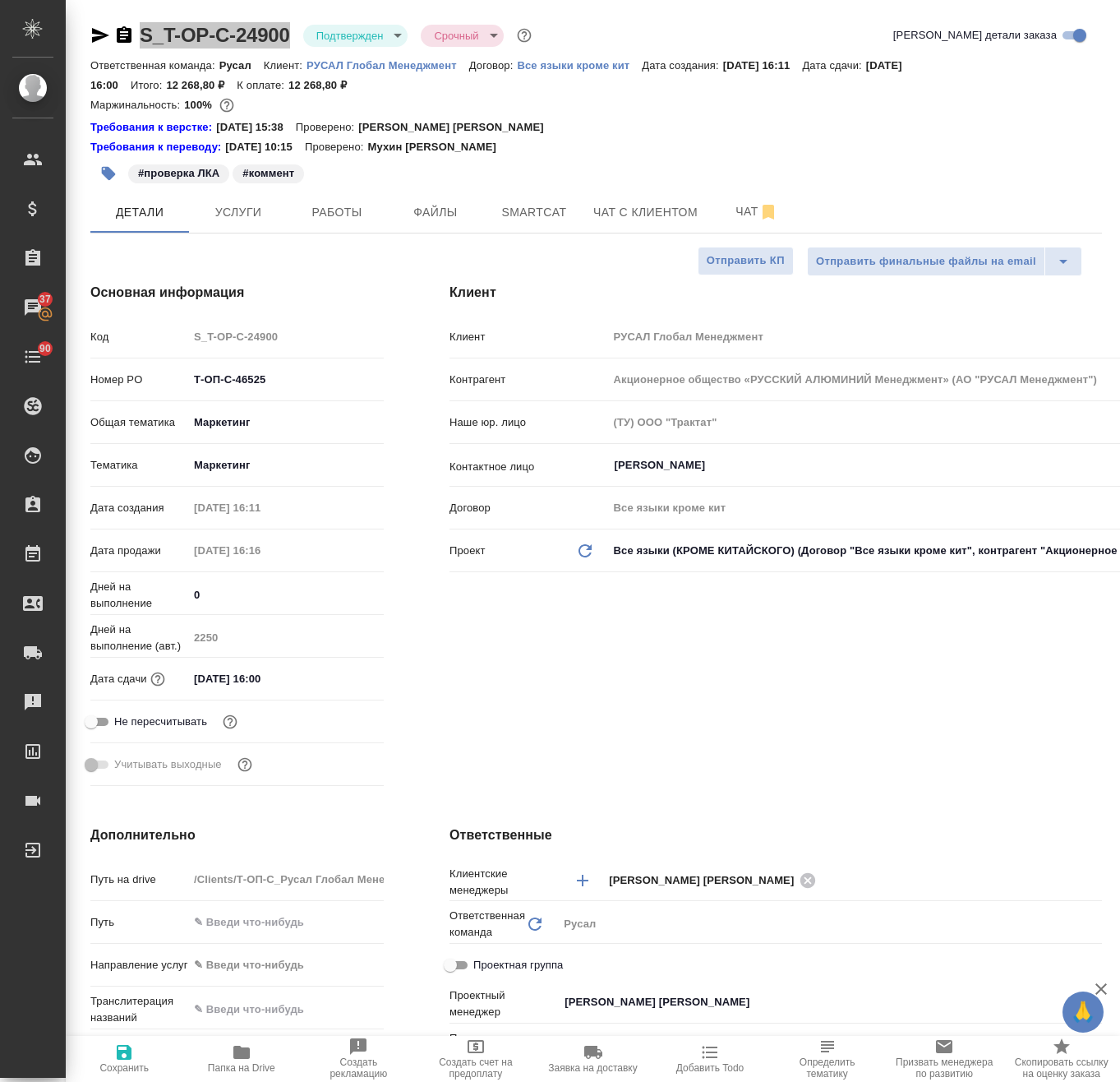
type textarea "x"
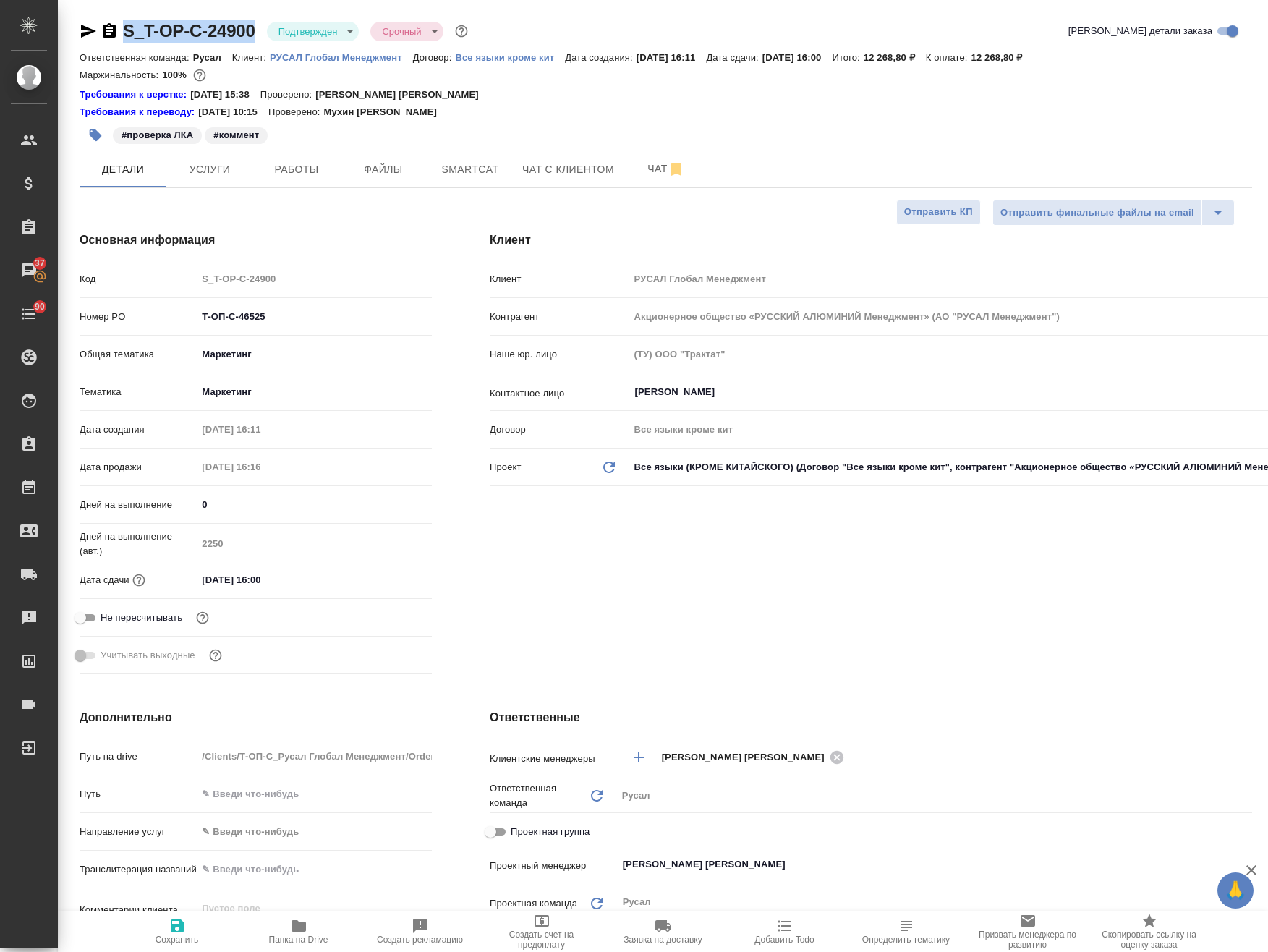
type textarea "x"
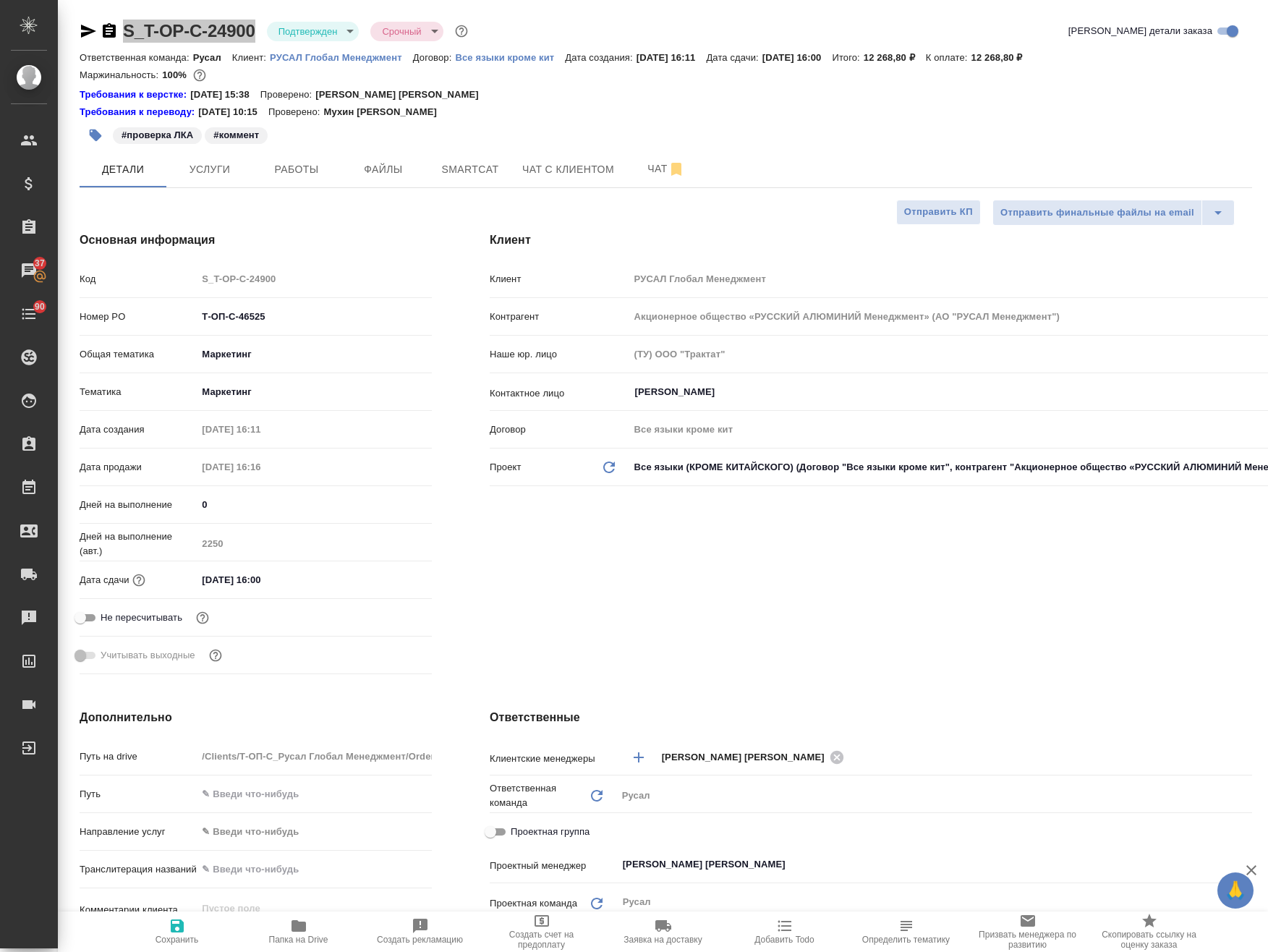
type textarea "x"
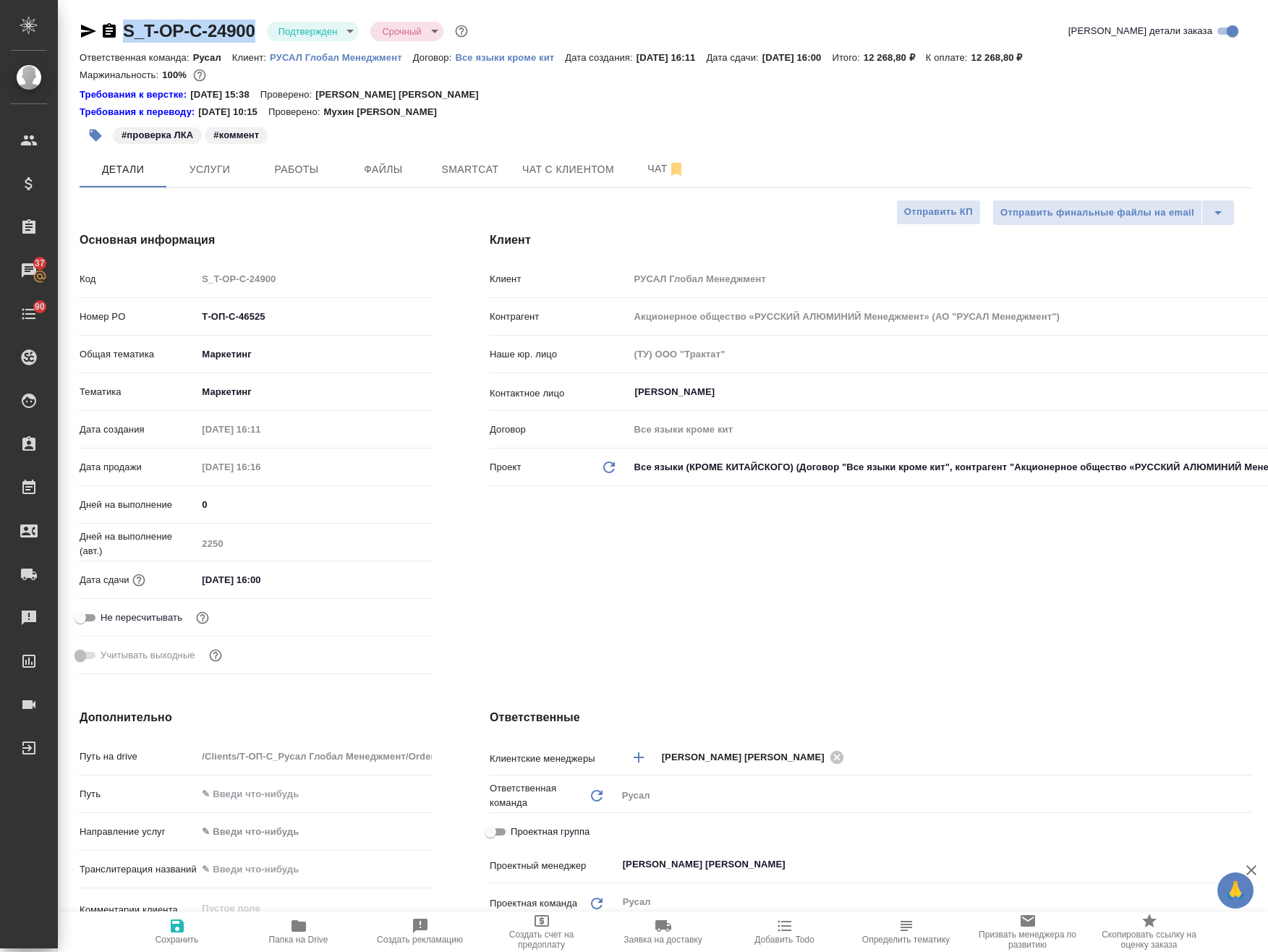
type textarea "x"
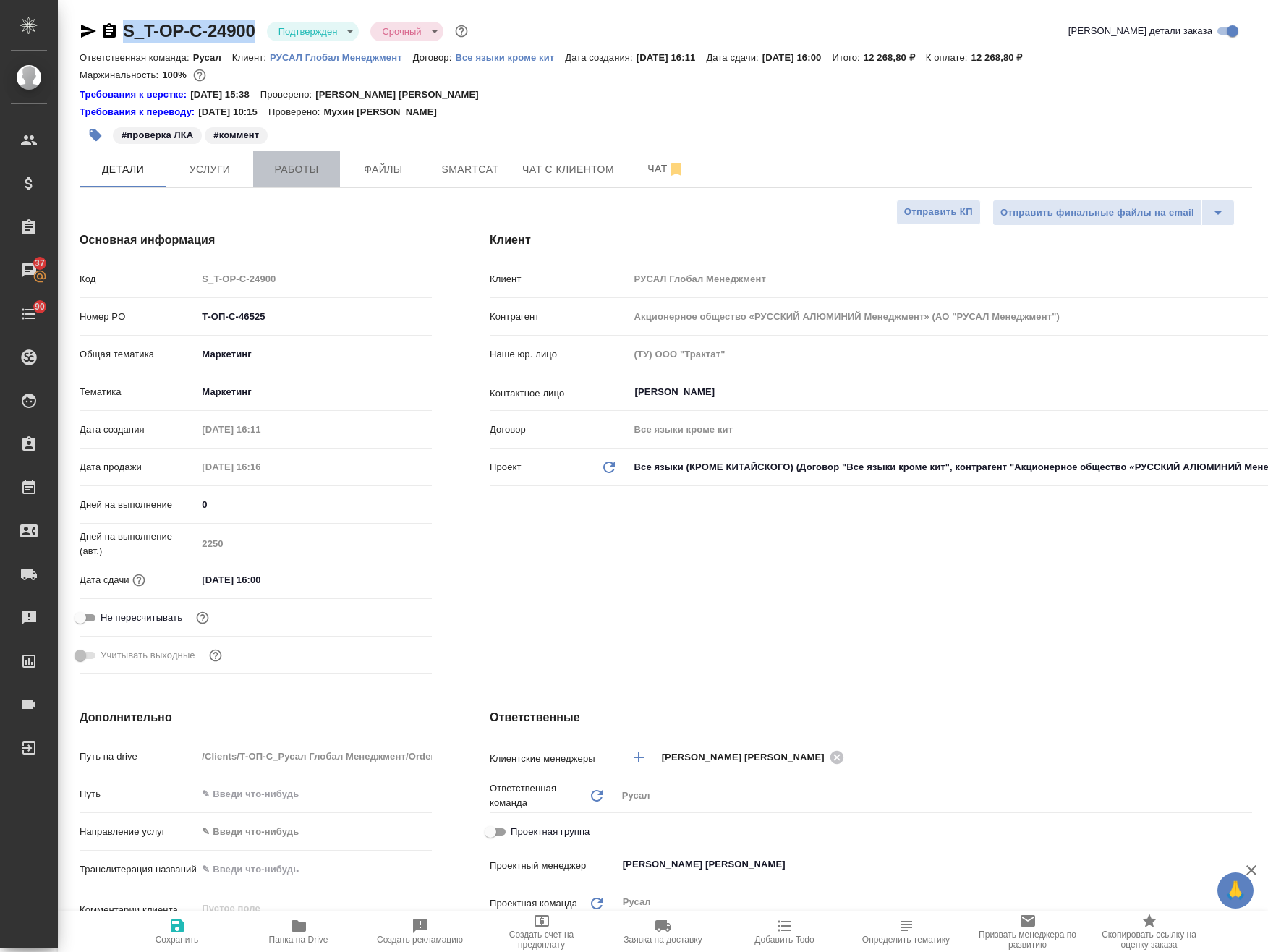
click at [326, 170] on span "Работы" at bounding box center [296, 170] width 69 height 18
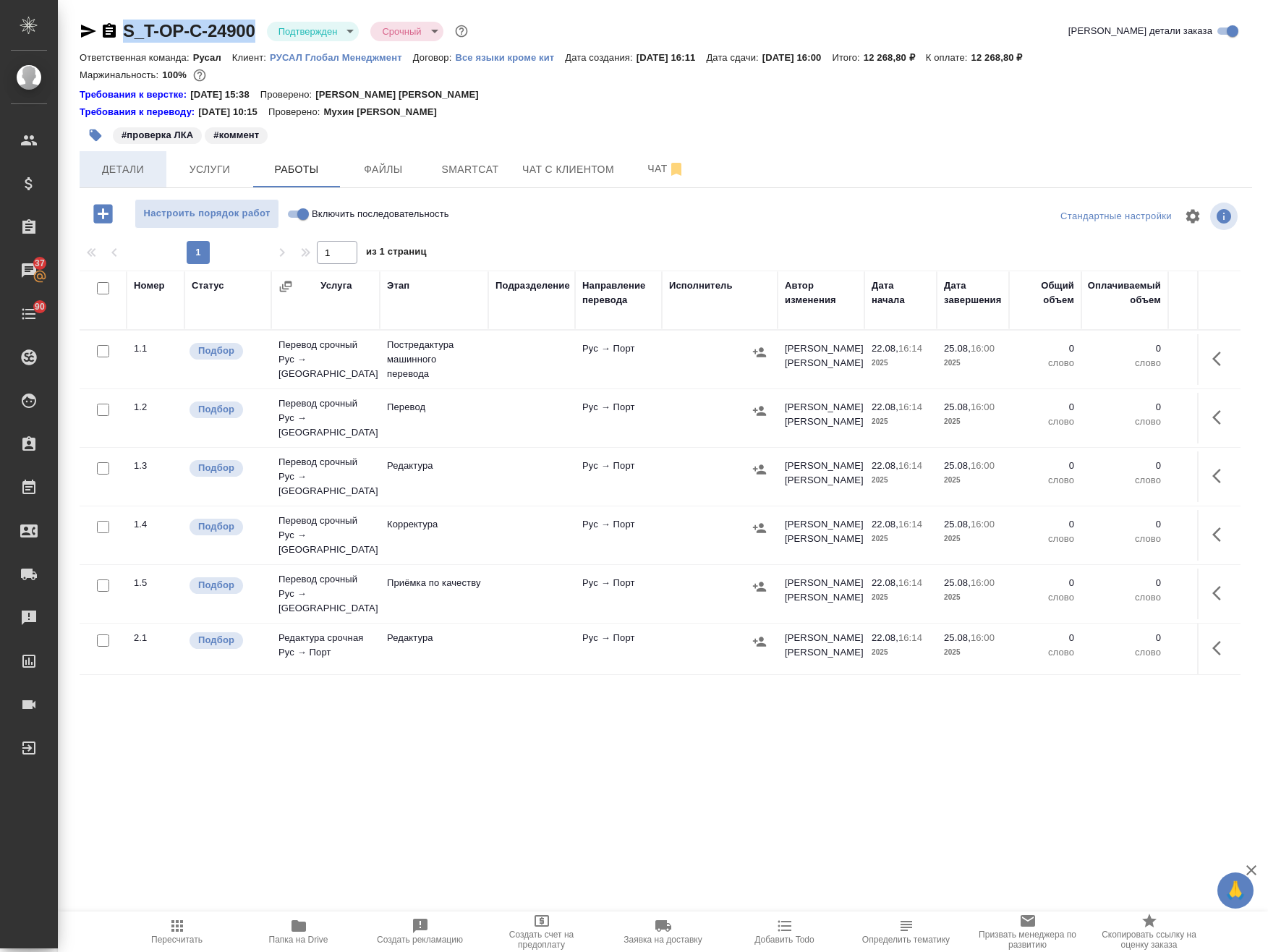
click at [126, 170] on span "Детали" at bounding box center [122, 170] width 69 height 18
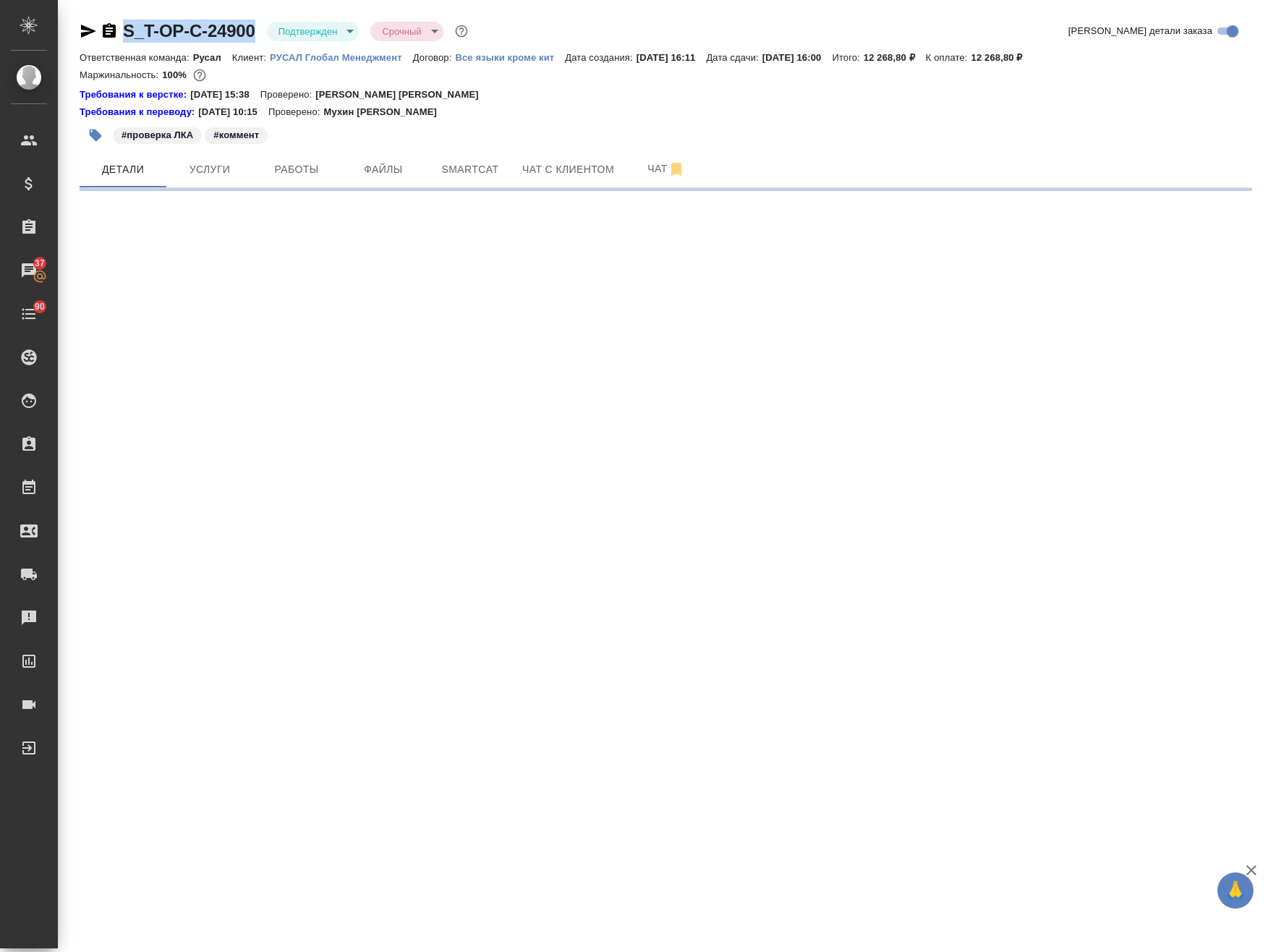
select select "RU"
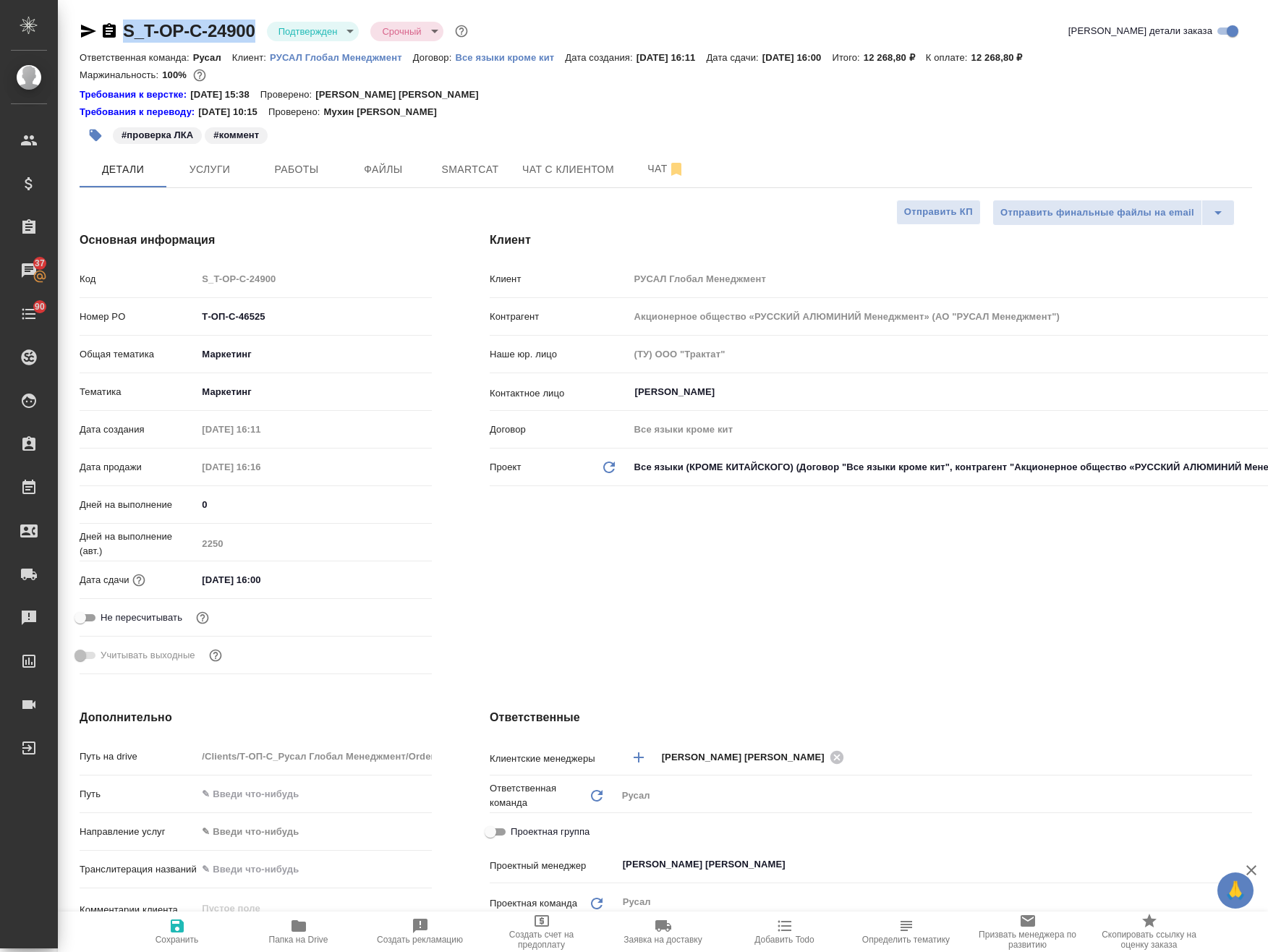
type textarea "x"
click at [308, 170] on span "Работы" at bounding box center [296, 170] width 69 height 18
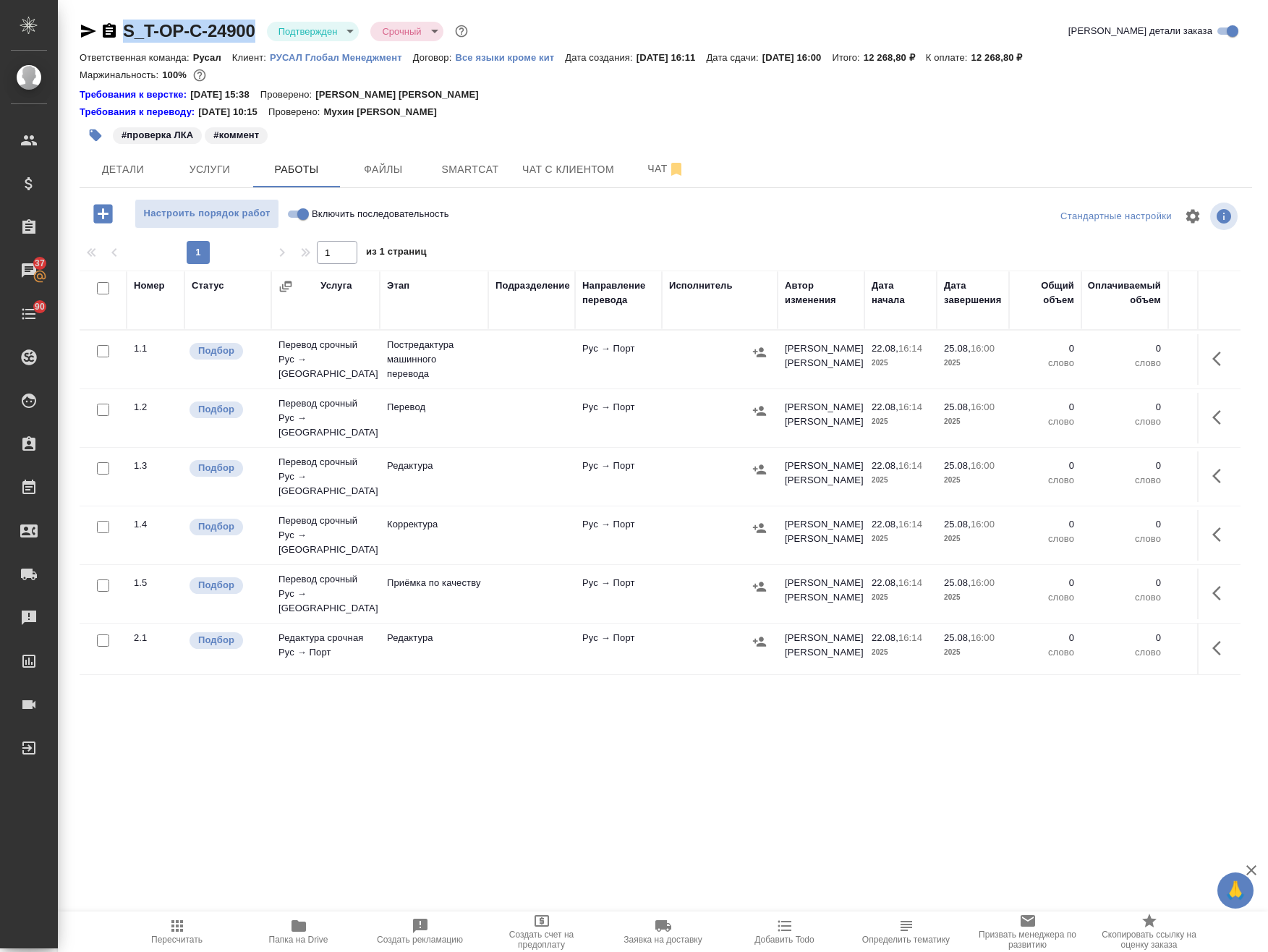
click at [723, 349] on div at bounding box center [720, 352] width 101 height 22
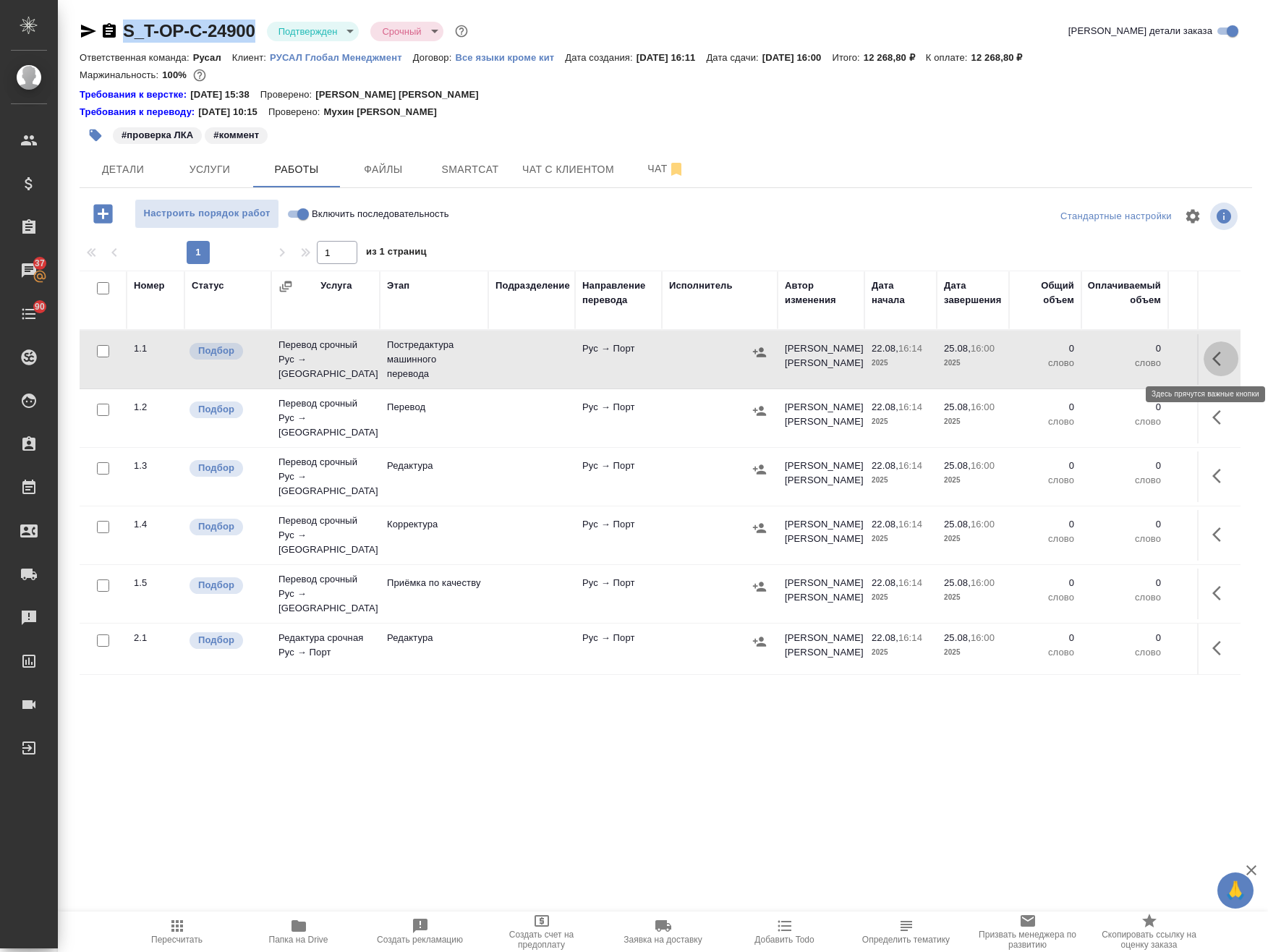
click at [1219, 361] on button "button" at bounding box center [1222, 359] width 35 height 35
click at [1108, 358] on icon "button" at bounding box center [1114, 358] width 13 height 13
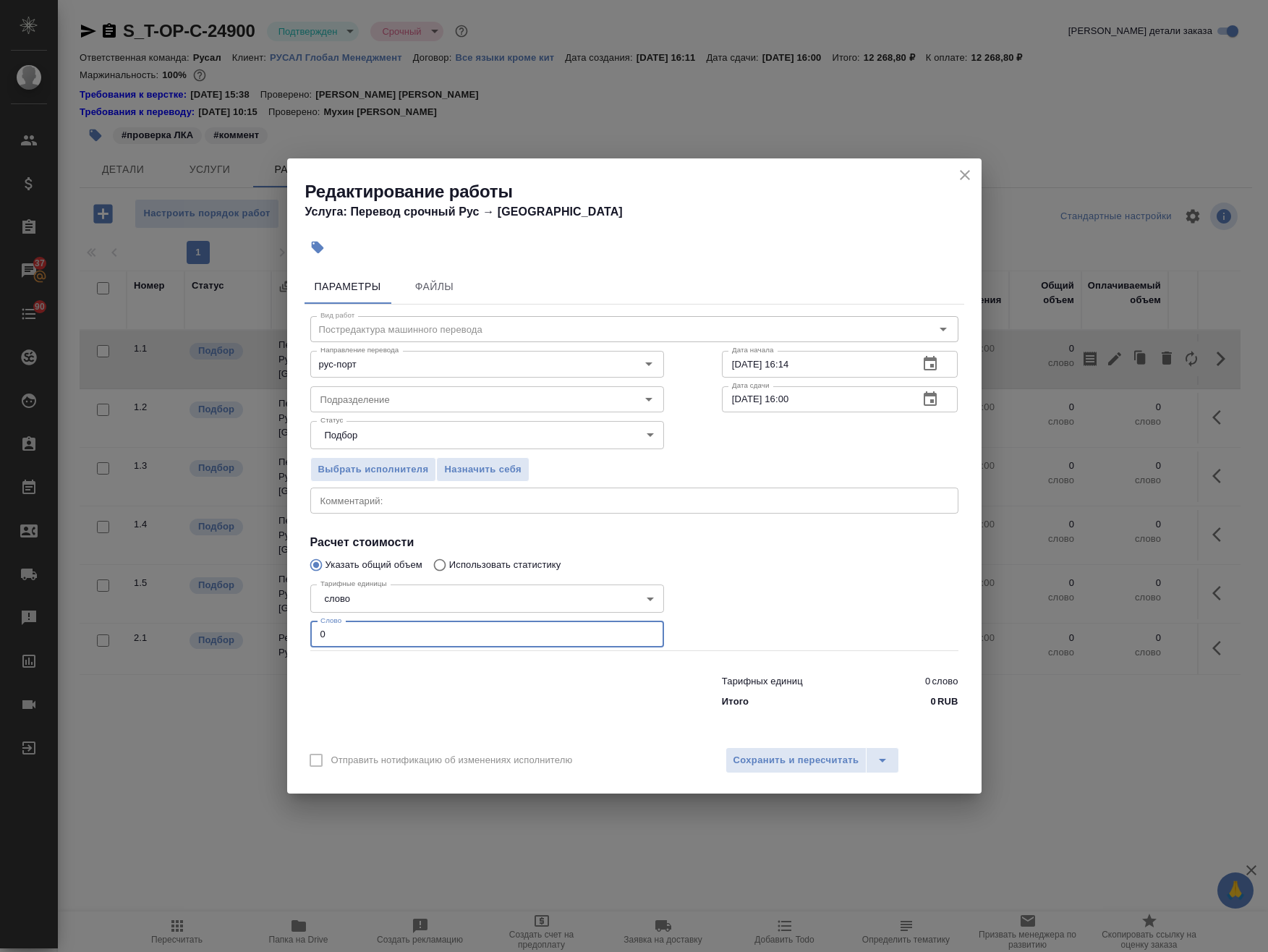
drag, startPoint x: 379, startPoint y: 636, endPoint x: 259, endPoint y: 628, distance: 120.3
click at [284, 633] on div "Редактирование работы Услуга: Перевод срочный Рус → Порт Параметры Файлы Вид ра…" at bounding box center [634, 476] width 1268 height 952
paste input "1765"
type input "1765"
click at [335, 503] on textarea at bounding box center [634, 500] width 628 height 11
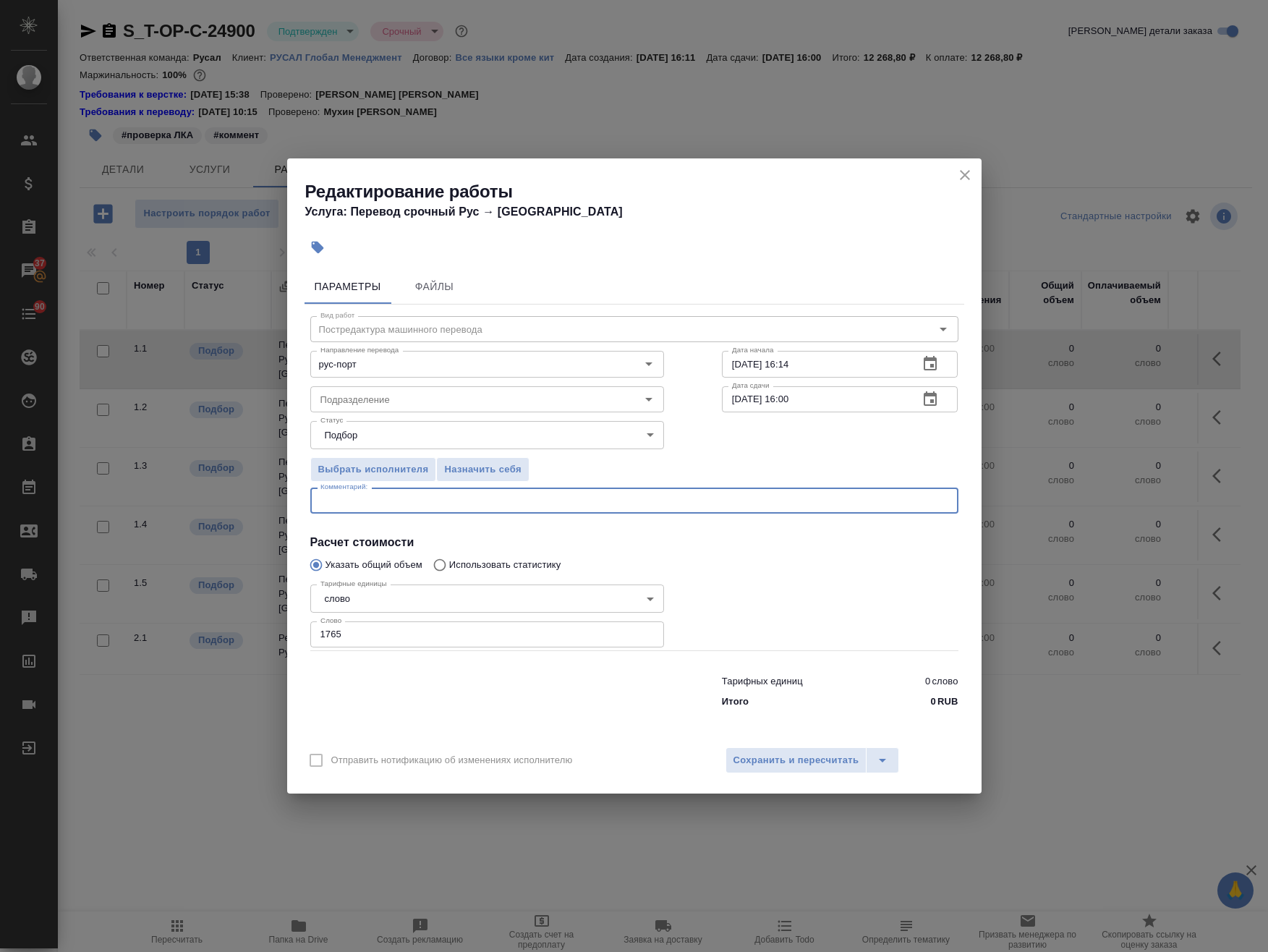
paste textarea "Требование к переводу: https://drive.awatera.com/s/ib5dGLEdndg5YS2"
type textarea "Требование к переводу: https://drive.awatera.com/s/ib5dGLEdndg5YS2"
click at [787, 401] on input "25.08.2025 16:00" at bounding box center [815, 399] width 186 height 26
type input "25.08.2025 14:00"
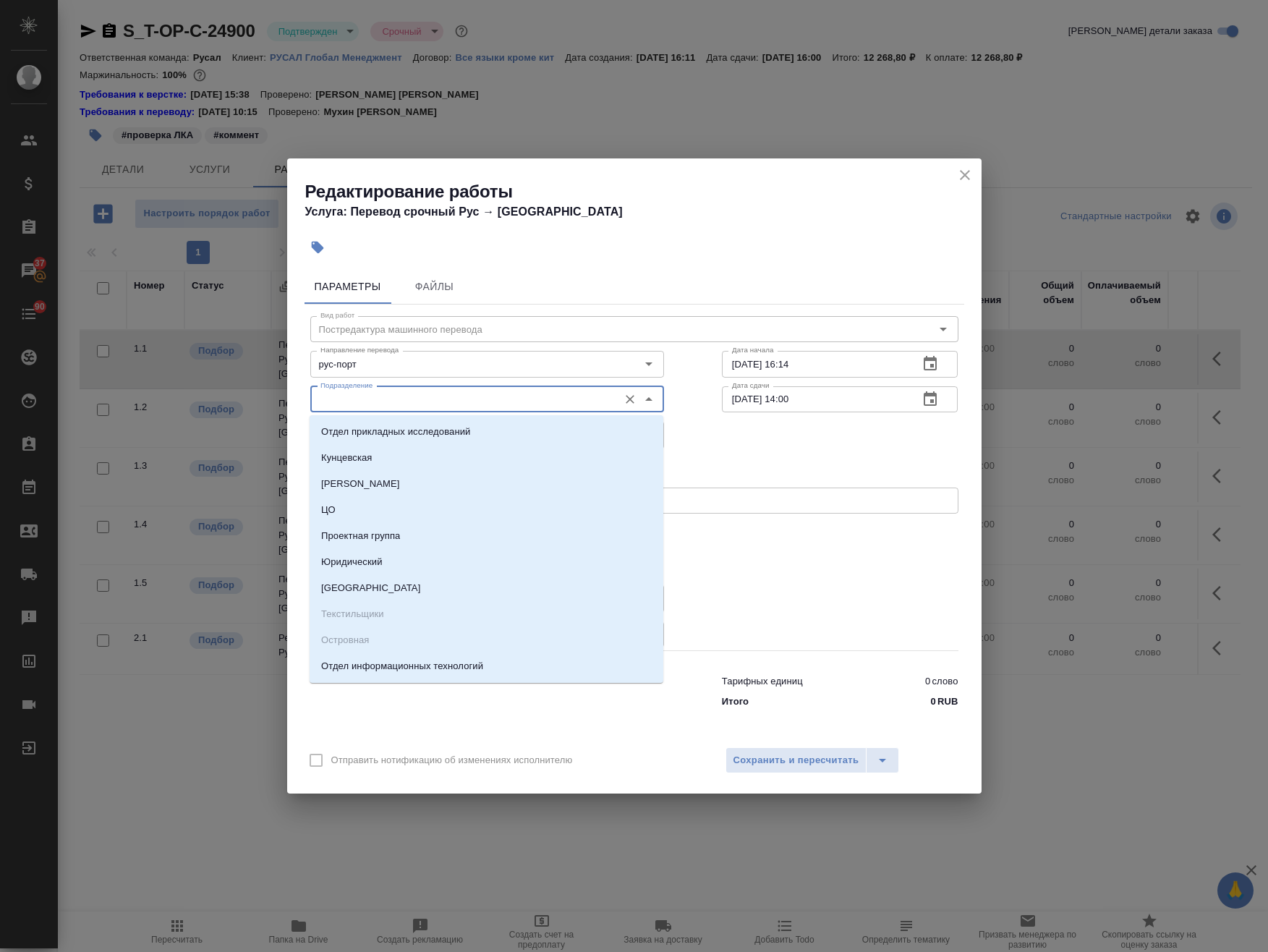
click at [373, 400] on input "Подразделение" at bounding box center [463, 399] width 297 height 17
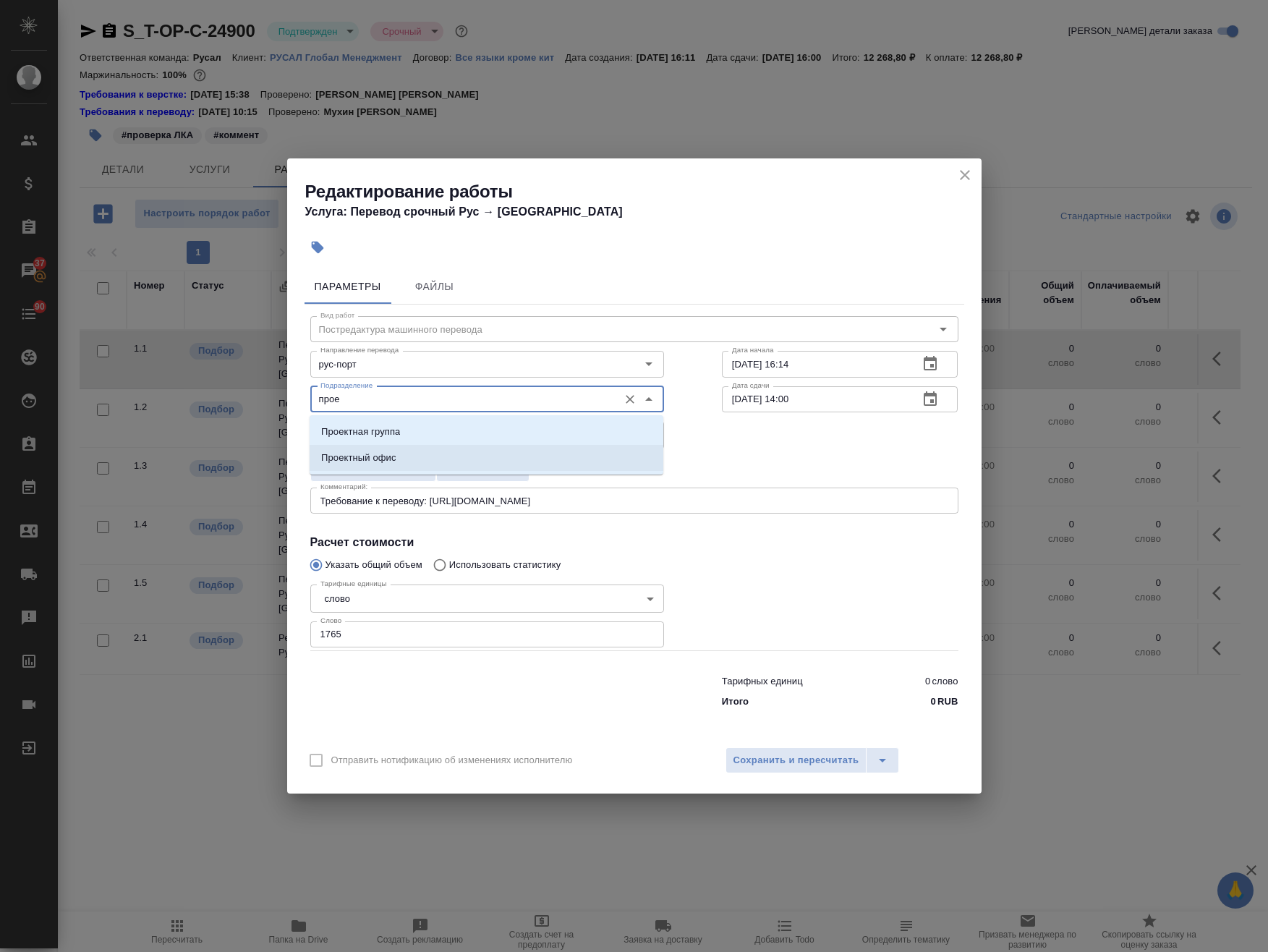
click at [405, 460] on li "Проектный офис" at bounding box center [486, 458] width 354 height 26
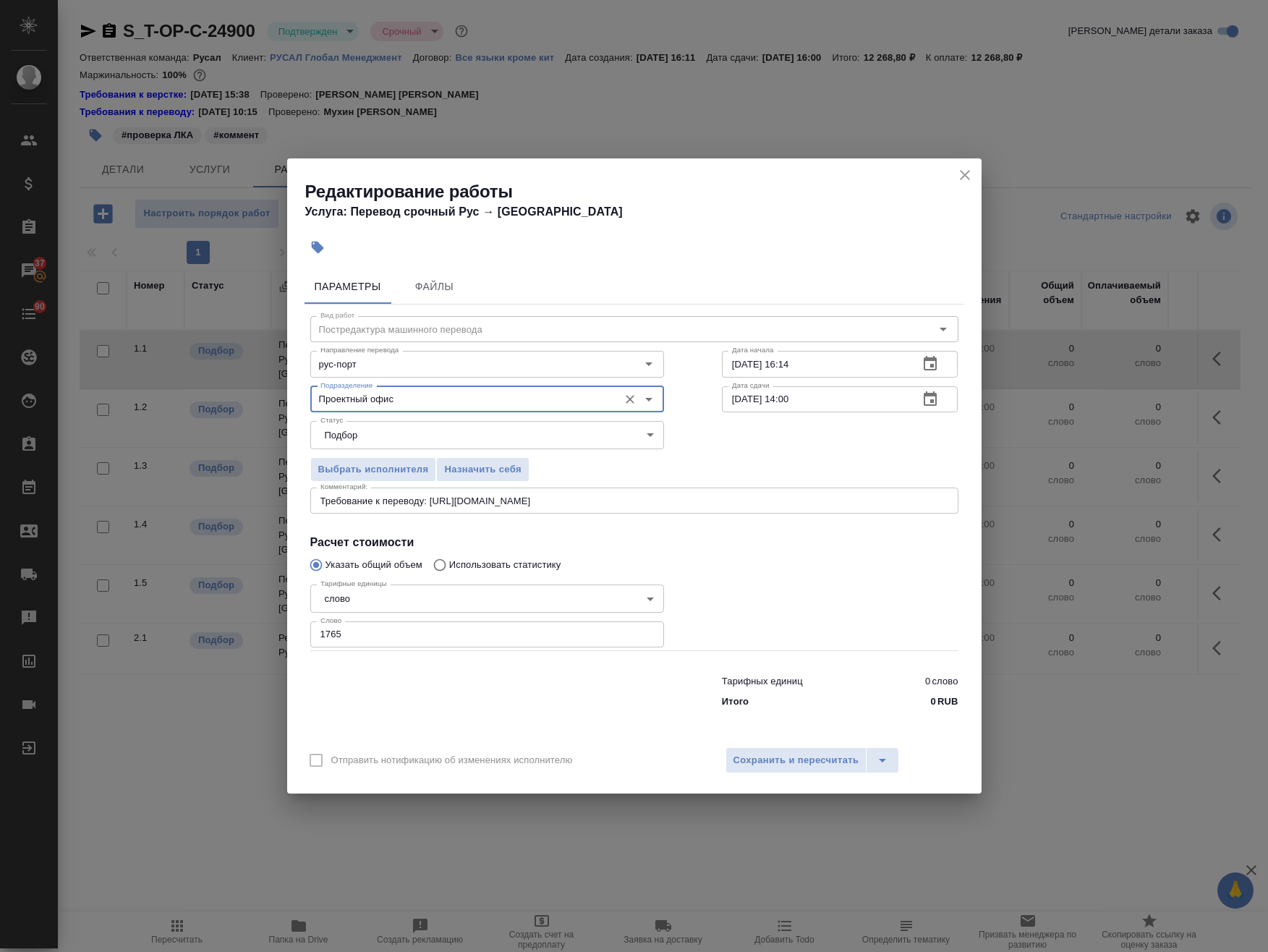
type input "Проектный офис"
click at [736, 364] on input "22.08.2025 16:14" at bounding box center [815, 363] width 186 height 26
drag, startPoint x: 819, startPoint y: 362, endPoint x: 787, endPoint y: 370, distance: 33.0
click at [787, 370] on input "24.08.2025 16:14" at bounding box center [815, 363] width 186 height 26
type input "24.08.2025 13:45"
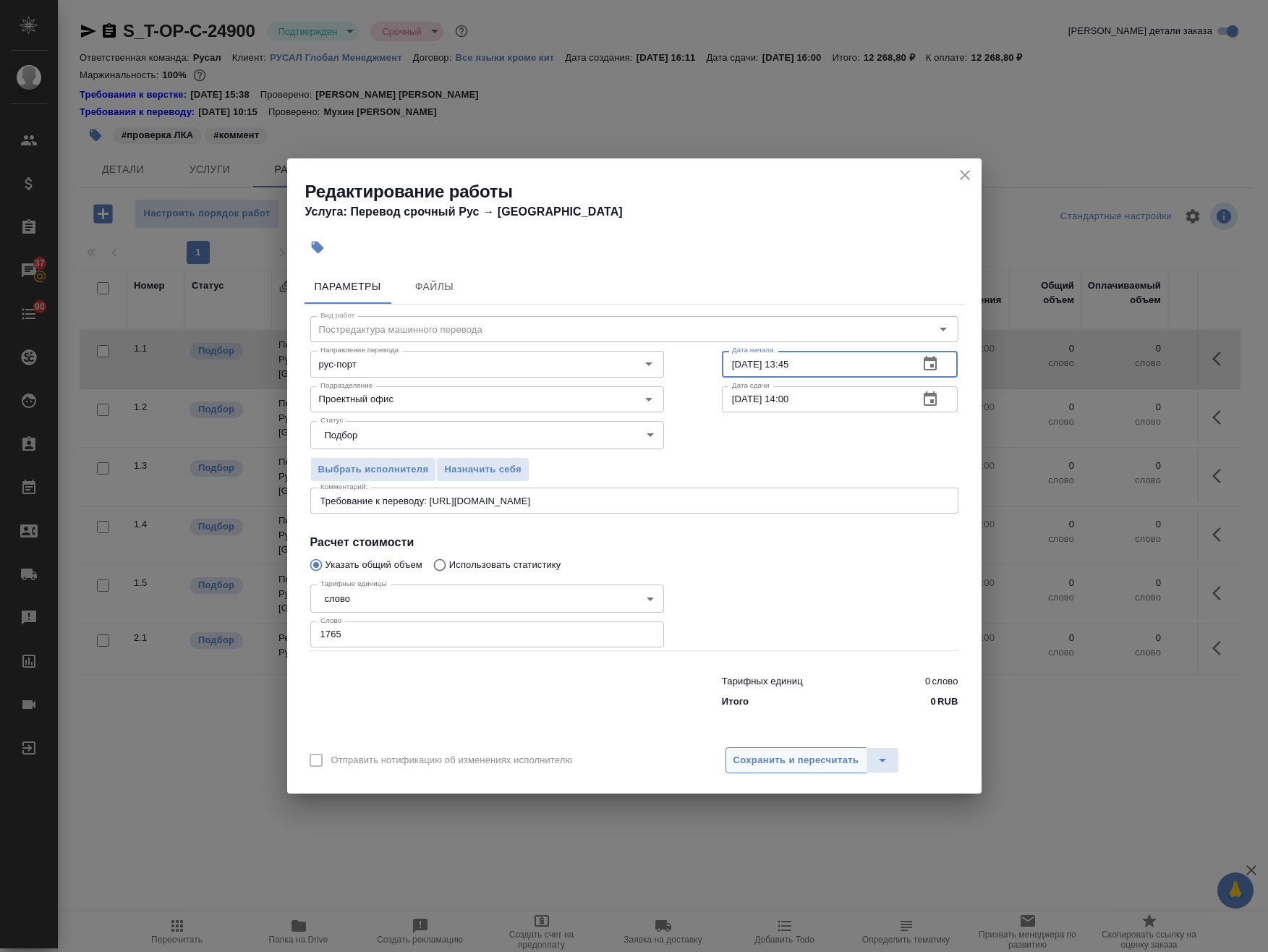
click at [774, 760] on span "Сохранить и пересчитать" at bounding box center [796, 760] width 126 height 17
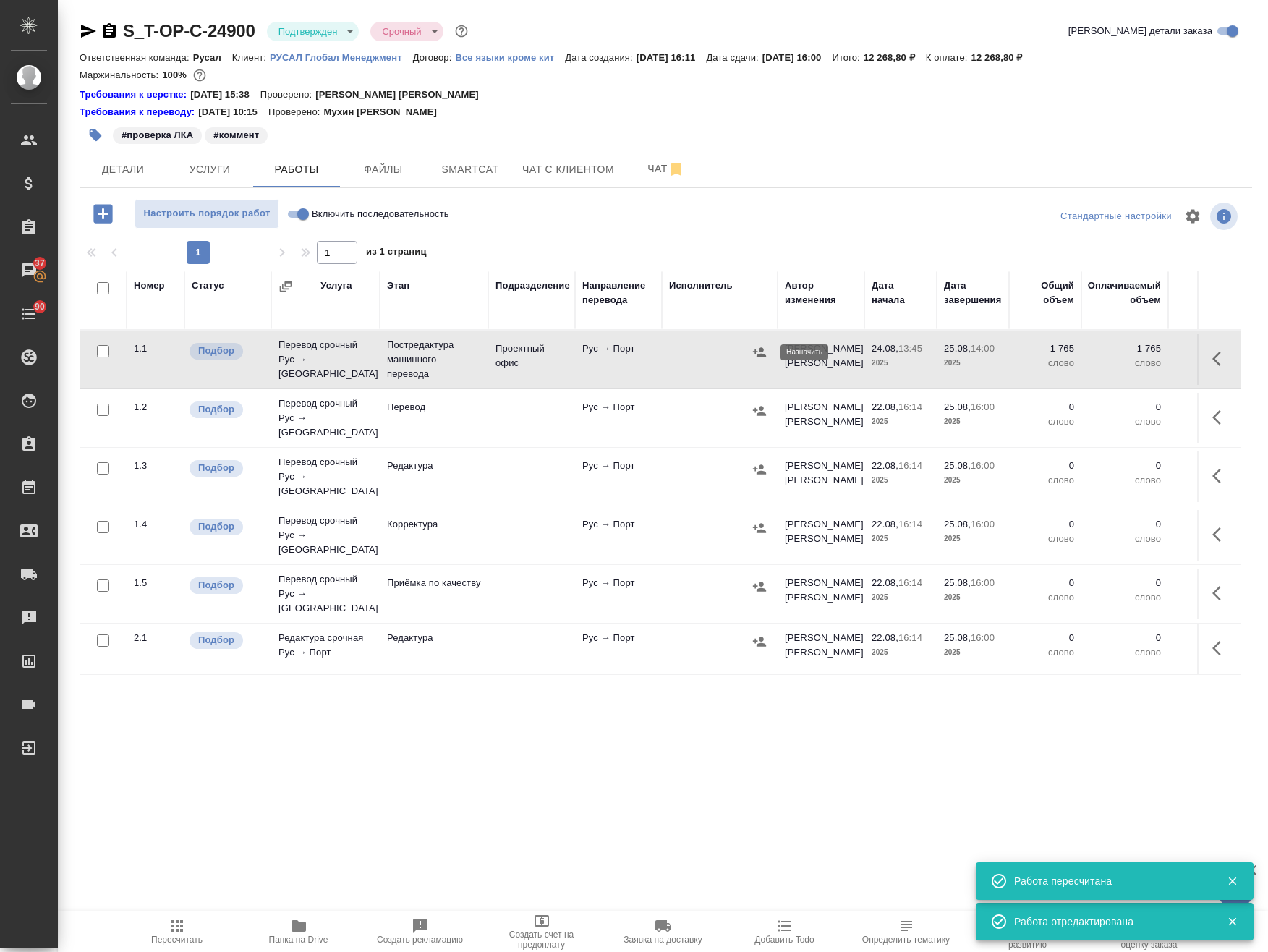
click at [758, 352] on icon "button" at bounding box center [759, 352] width 13 height 9
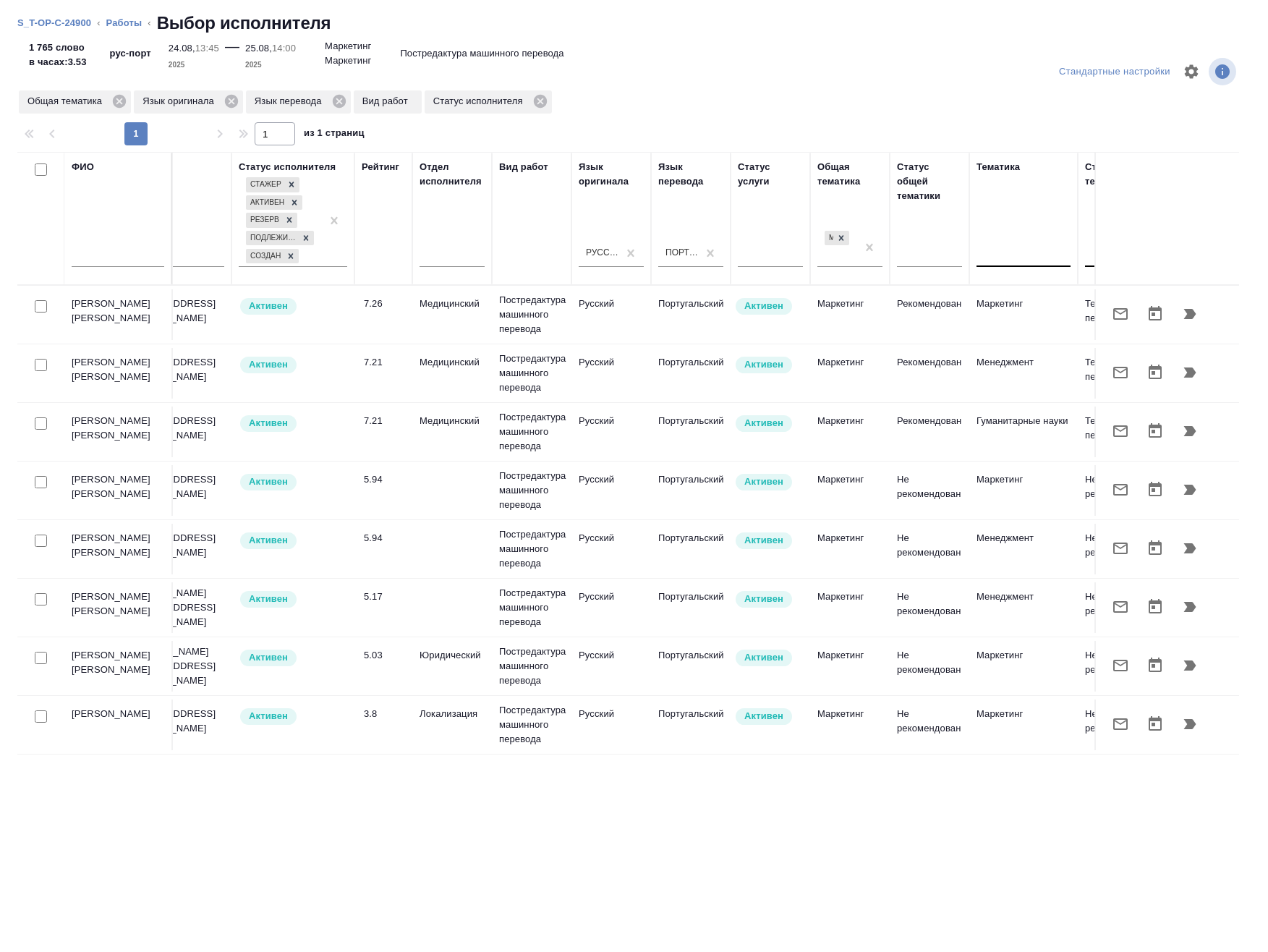
scroll to position [0, 332]
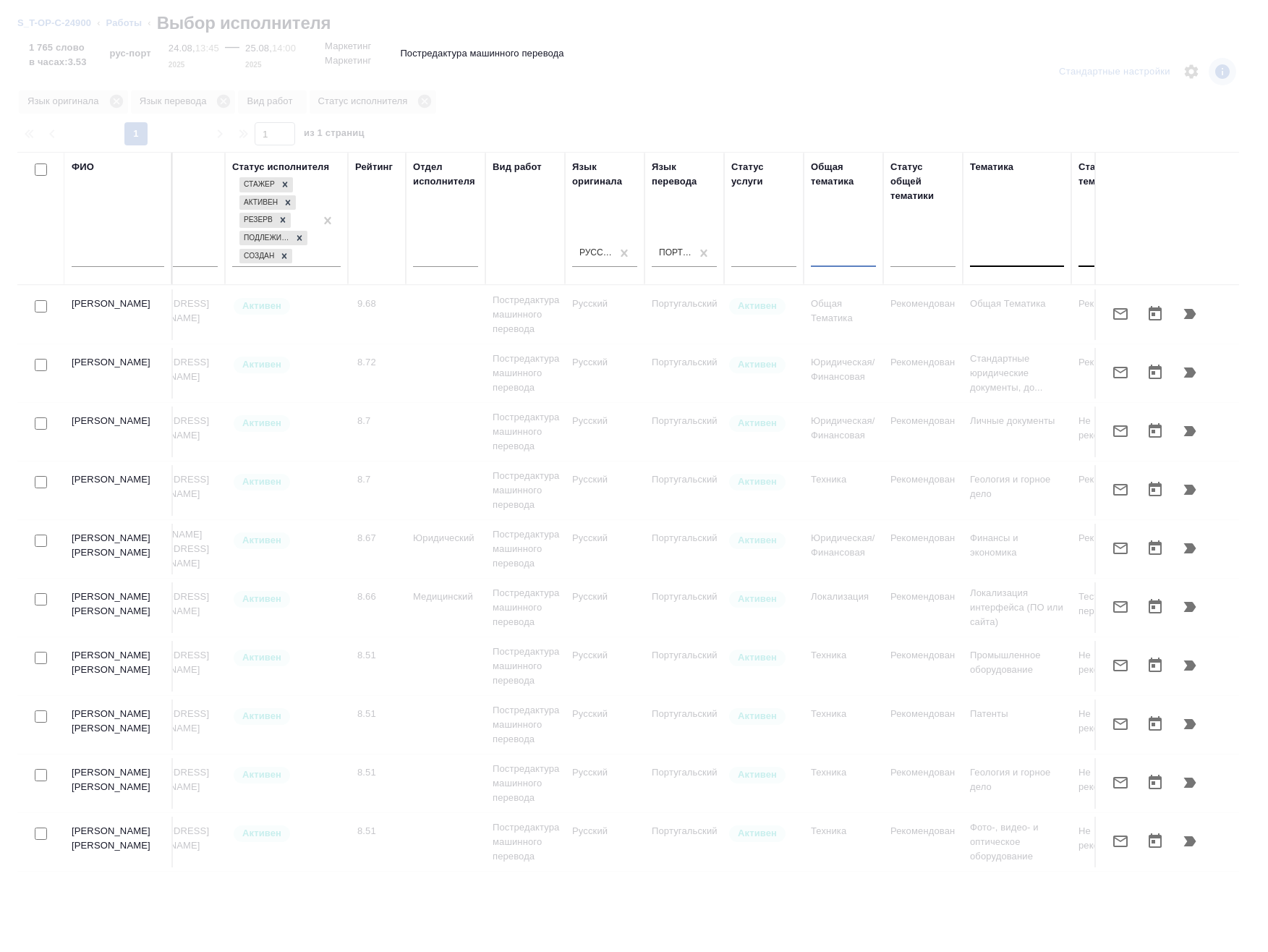
click at [116, 257] on input "text" at bounding box center [118, 258] width 93 height 18
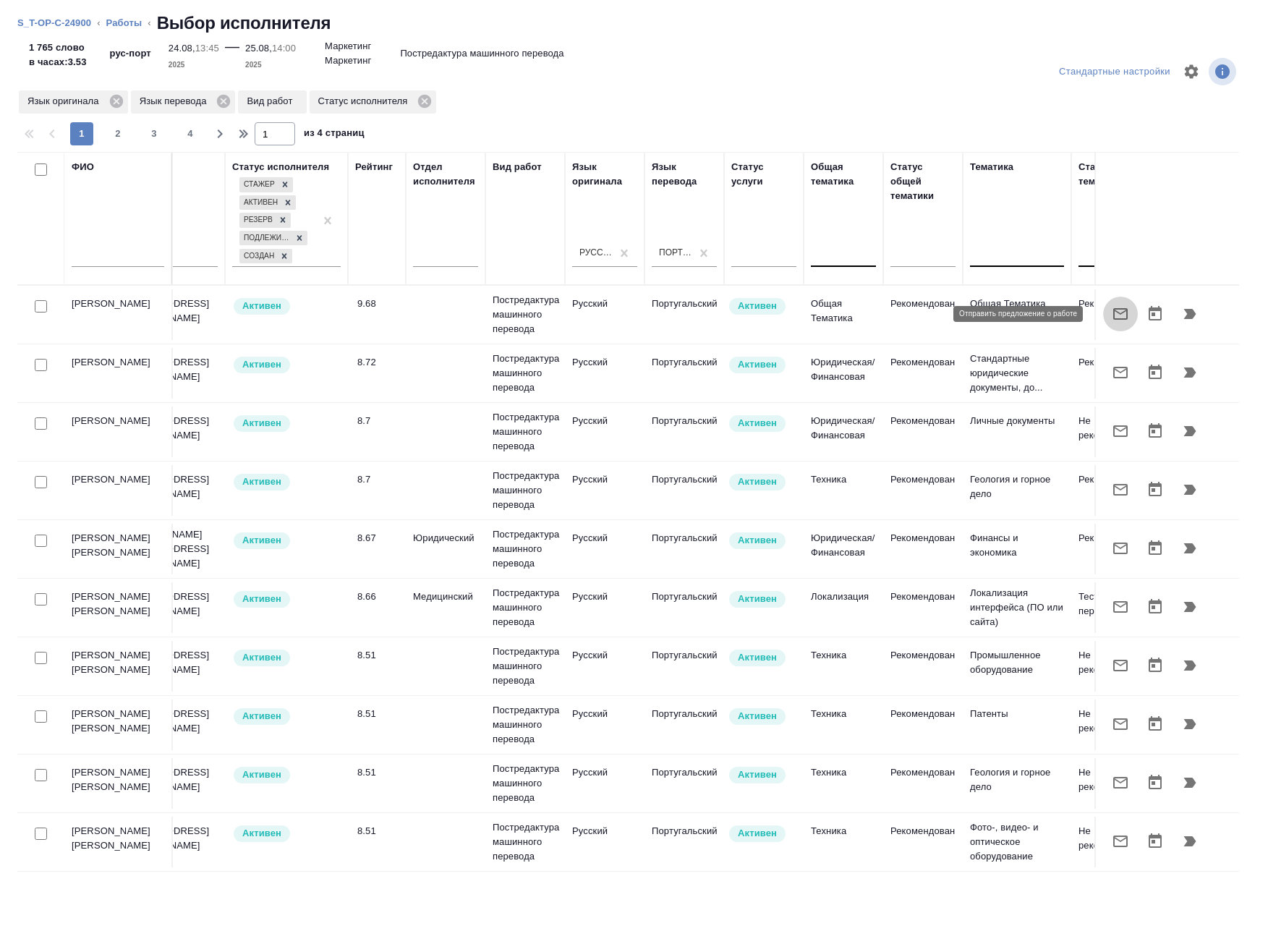
click at [1114, 314] on icon "button" at bounding box center [1120, 313] width 14 height 11
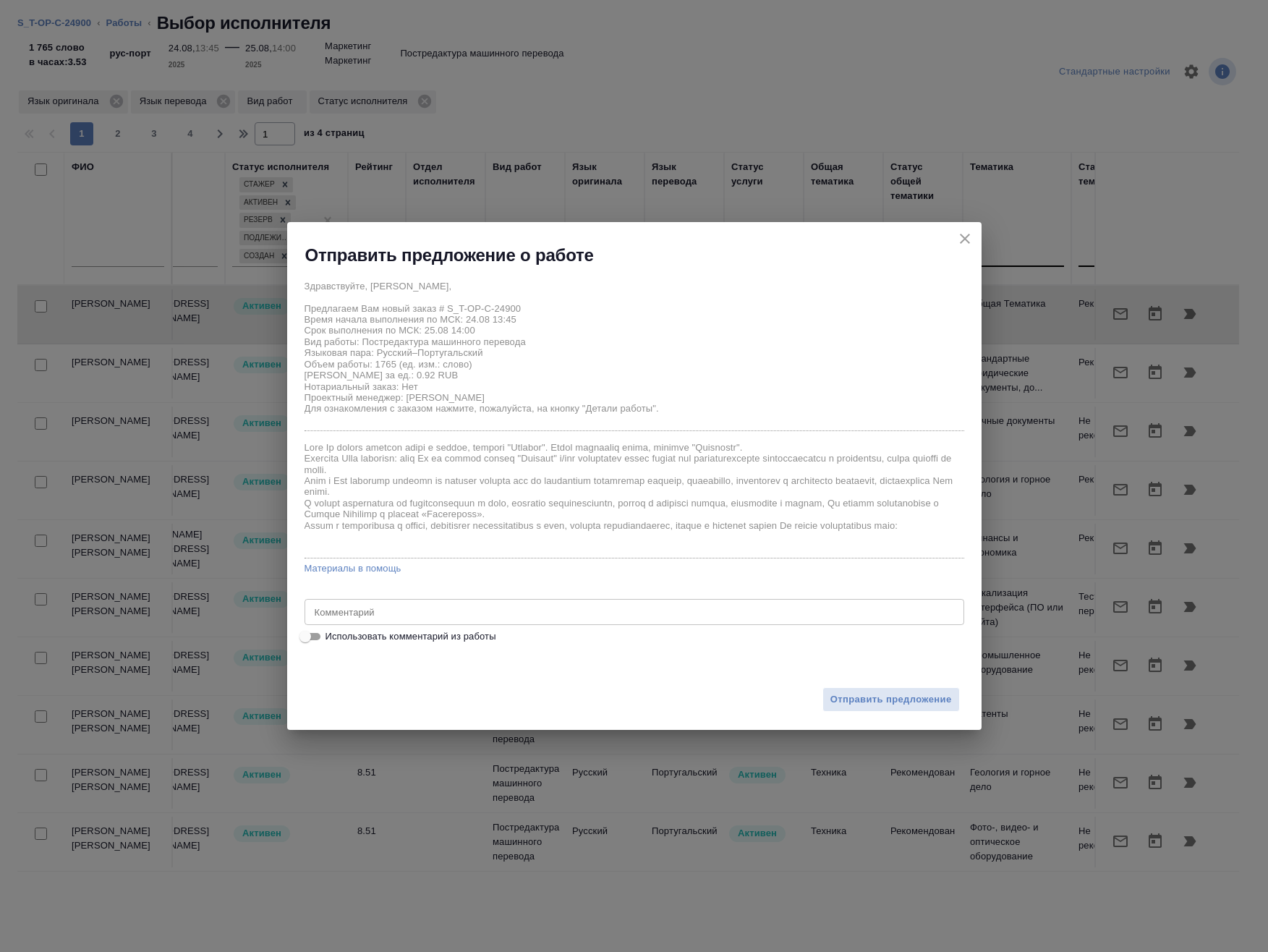
click at [395, 651] on div "Отправить предложение" at bounding box center [634, 690] width 694 height 80
click at [392, 639] on span "Использовать комментарий из работы" at bounding box center [411, 636] width 170 height 14
click at [332, 639] on input "Использовать комментарий из работы" at bounding box center [305, 636] width 52 height 17
checkbox input "true"
type textarea "Требование к переводу: https://drive.awatera.com/s/ib5dGLEdndg5YS2"
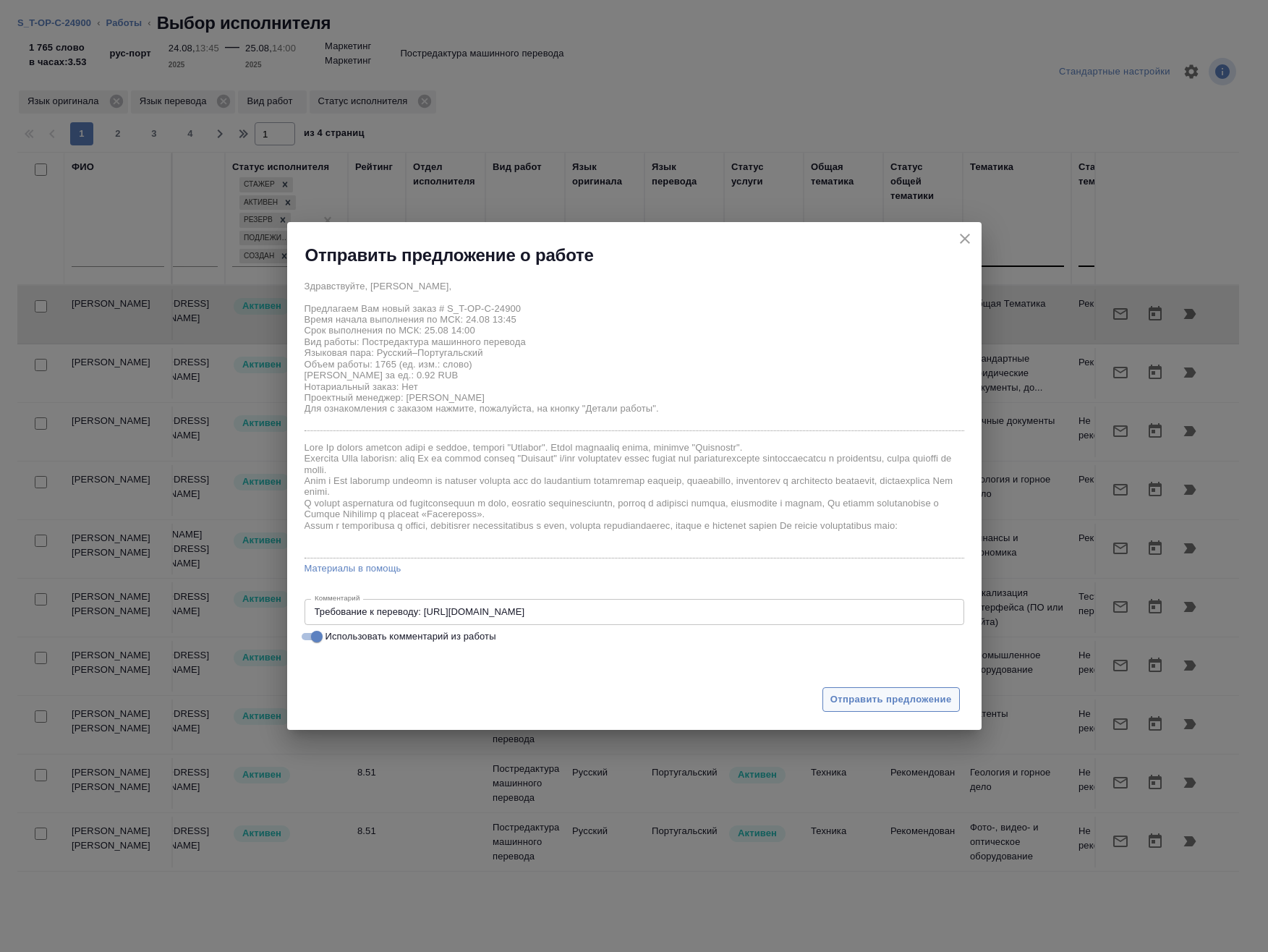
click at [913, 700] on span "Отправить предложение" at bounding box center [891, 700] width 122 height 17
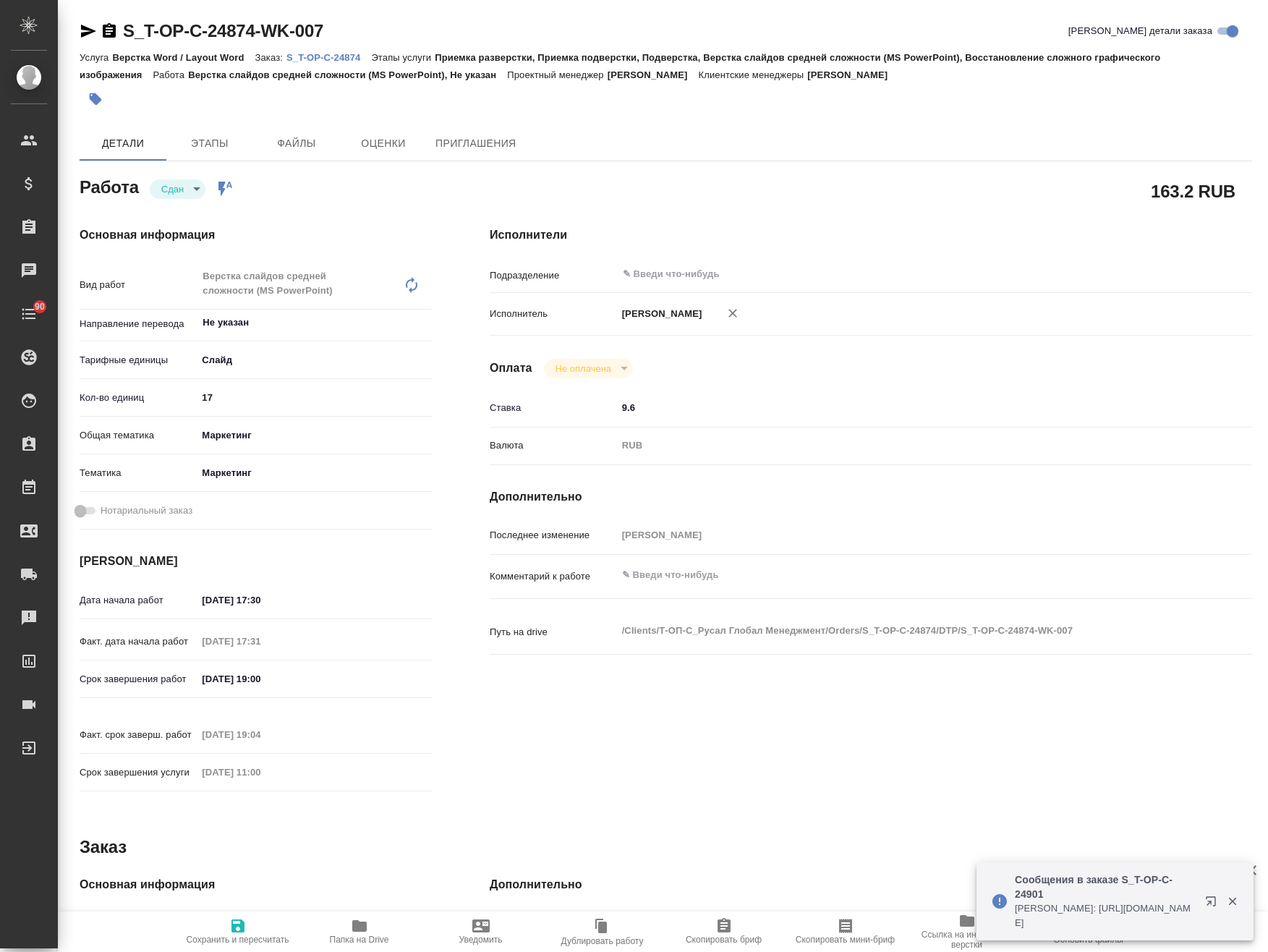
type textarea "x"
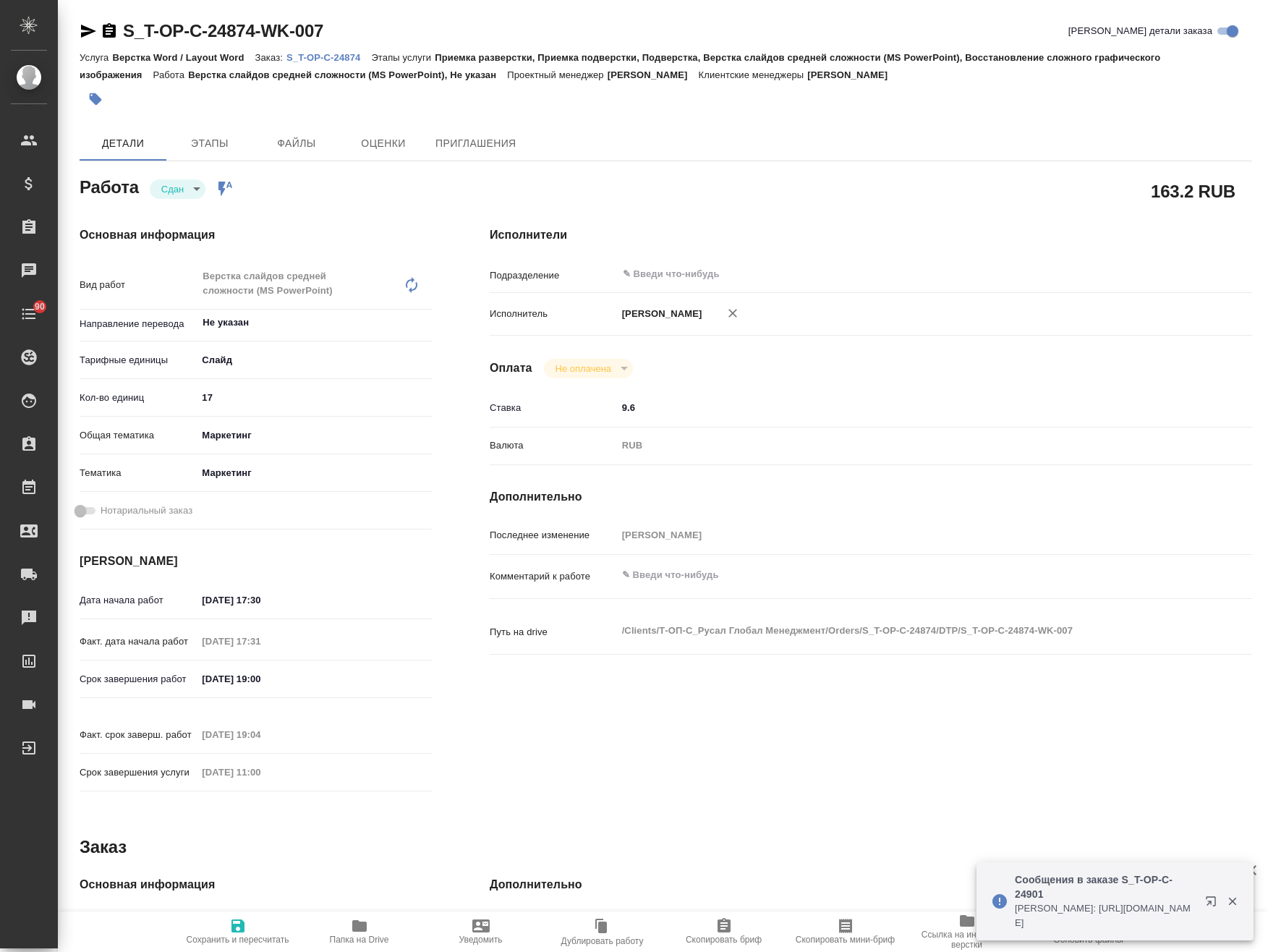
type textarea "x"
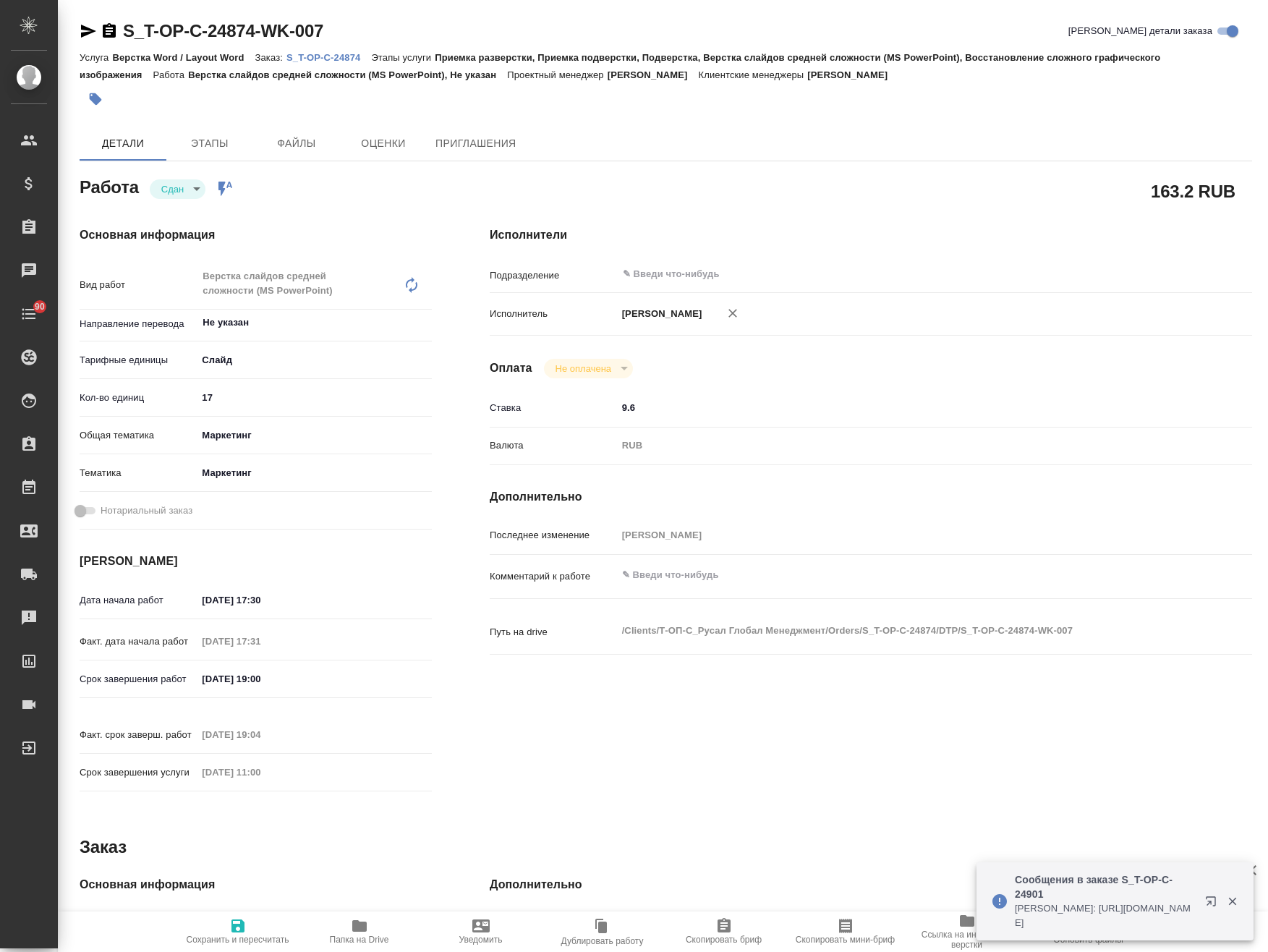
type textarea "x"
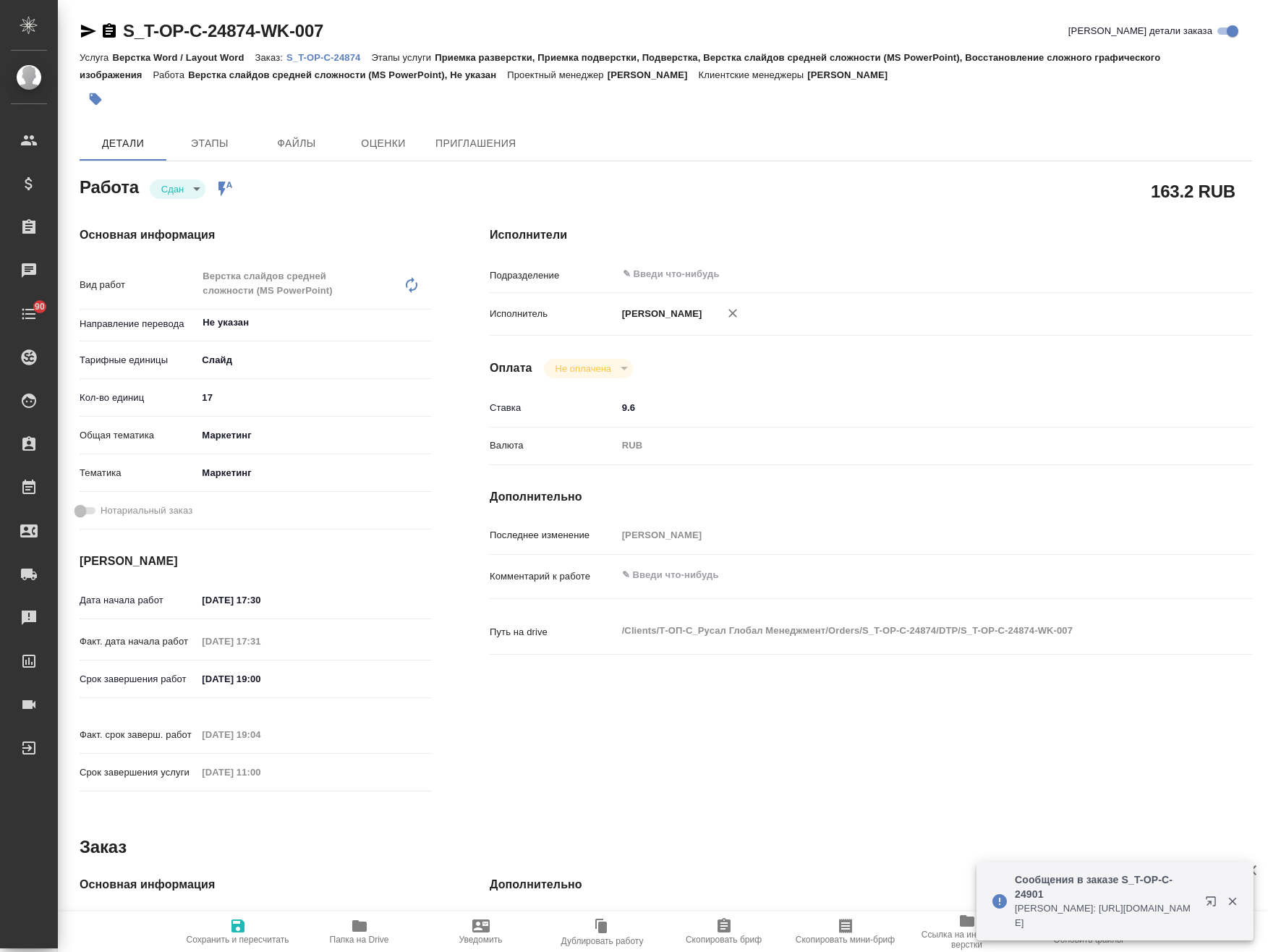
type textarea "x"
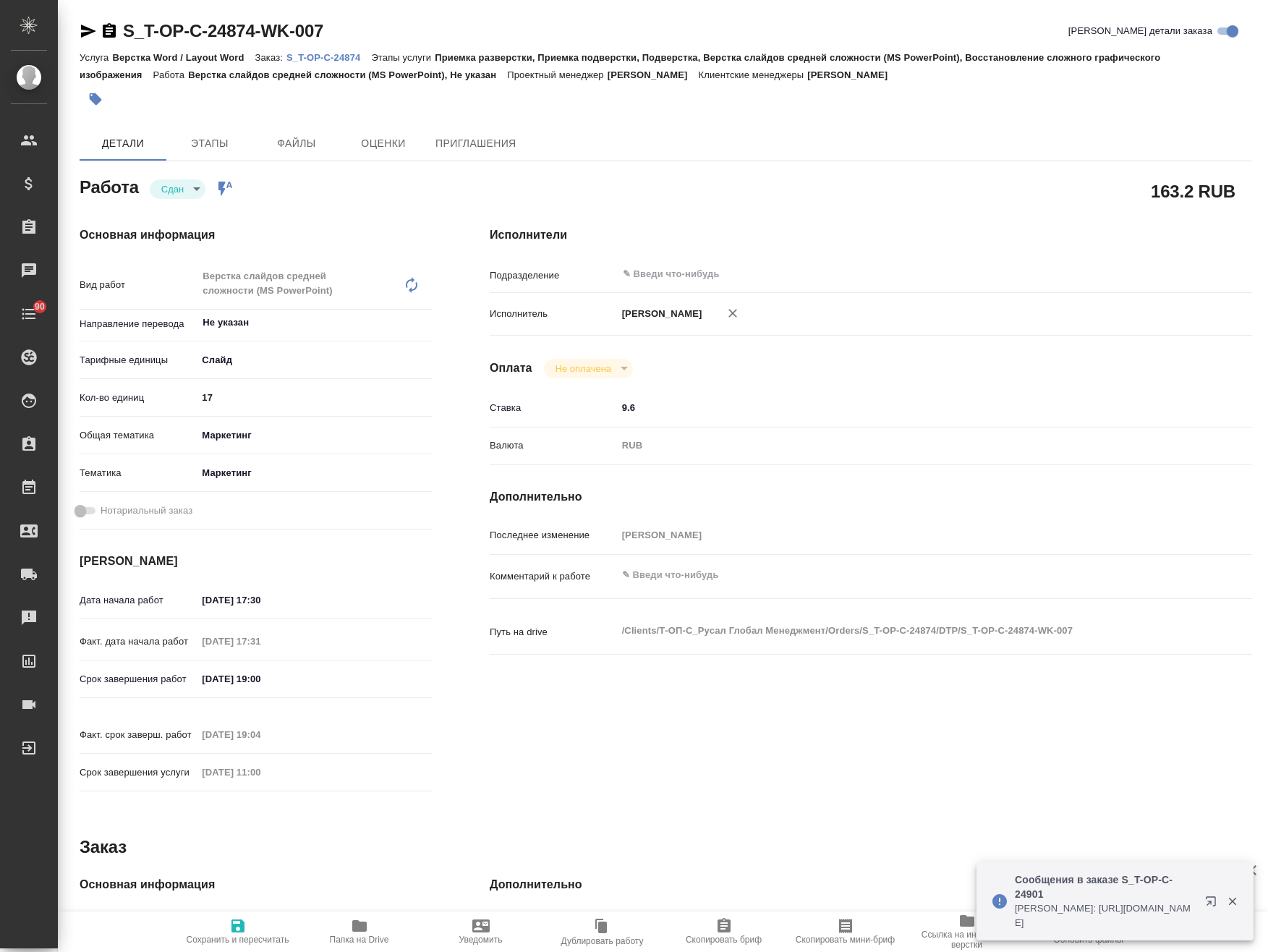
type textarea "x"
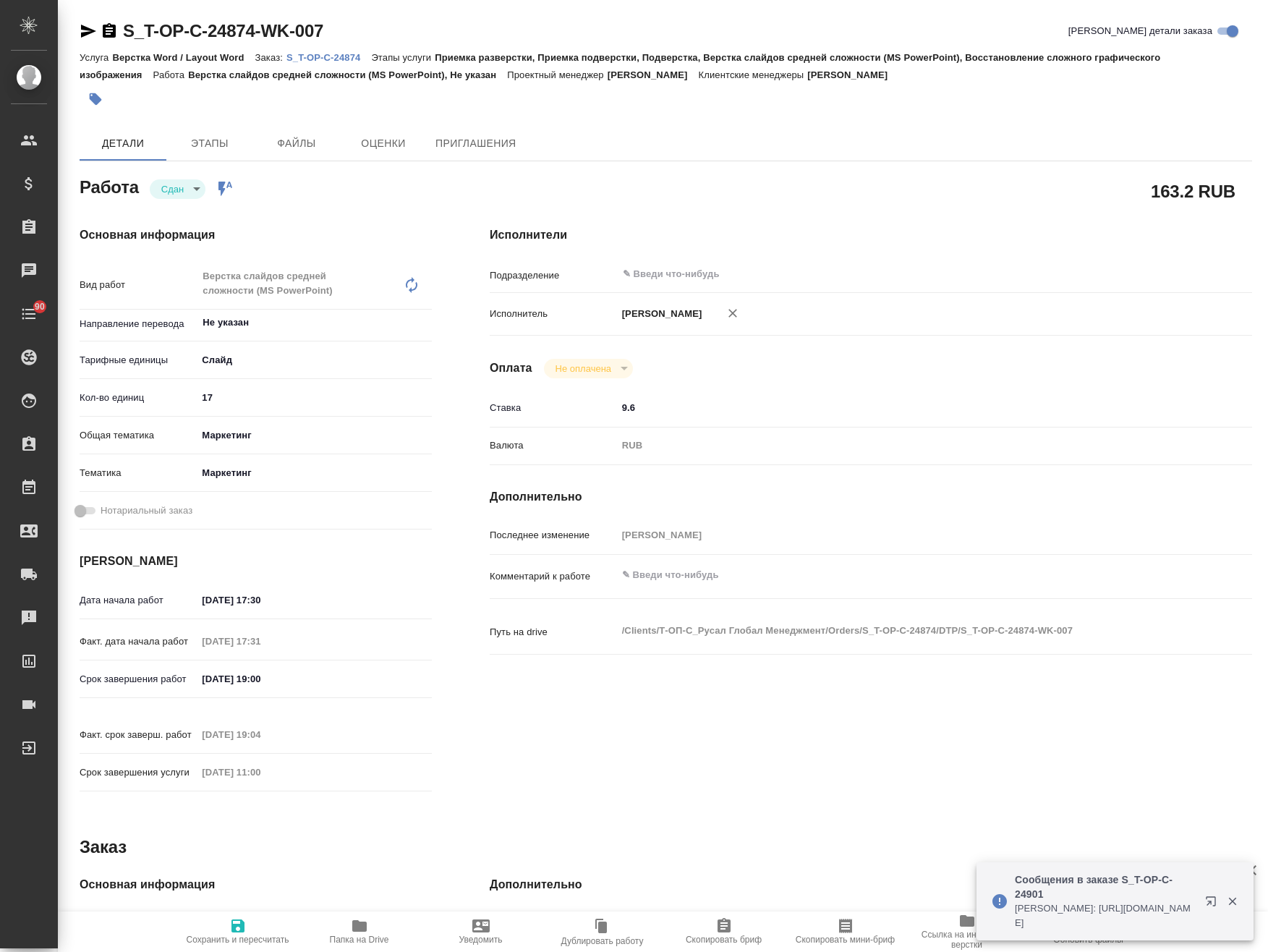
type textarea "x"
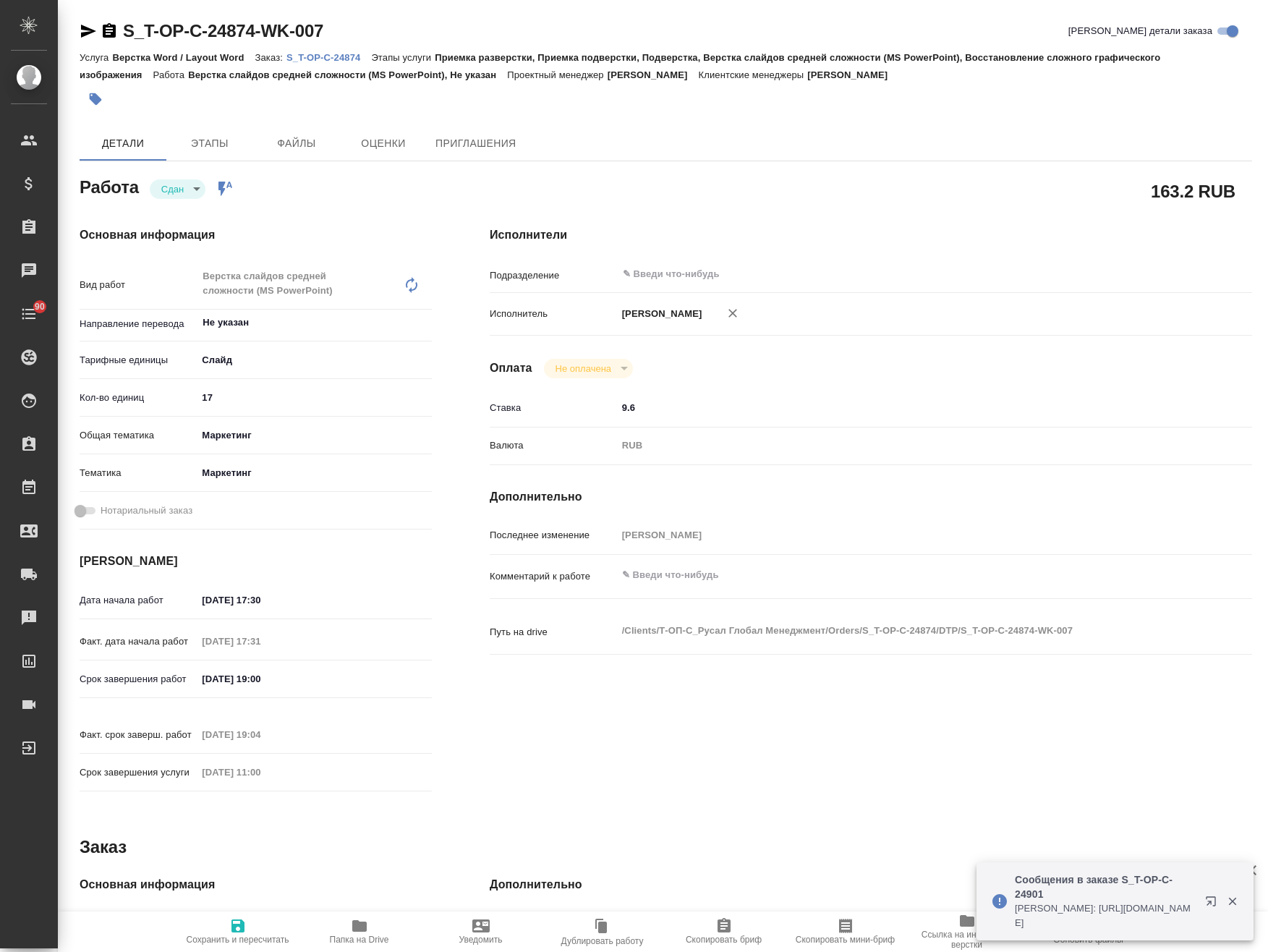
scroll to position [297, 0]
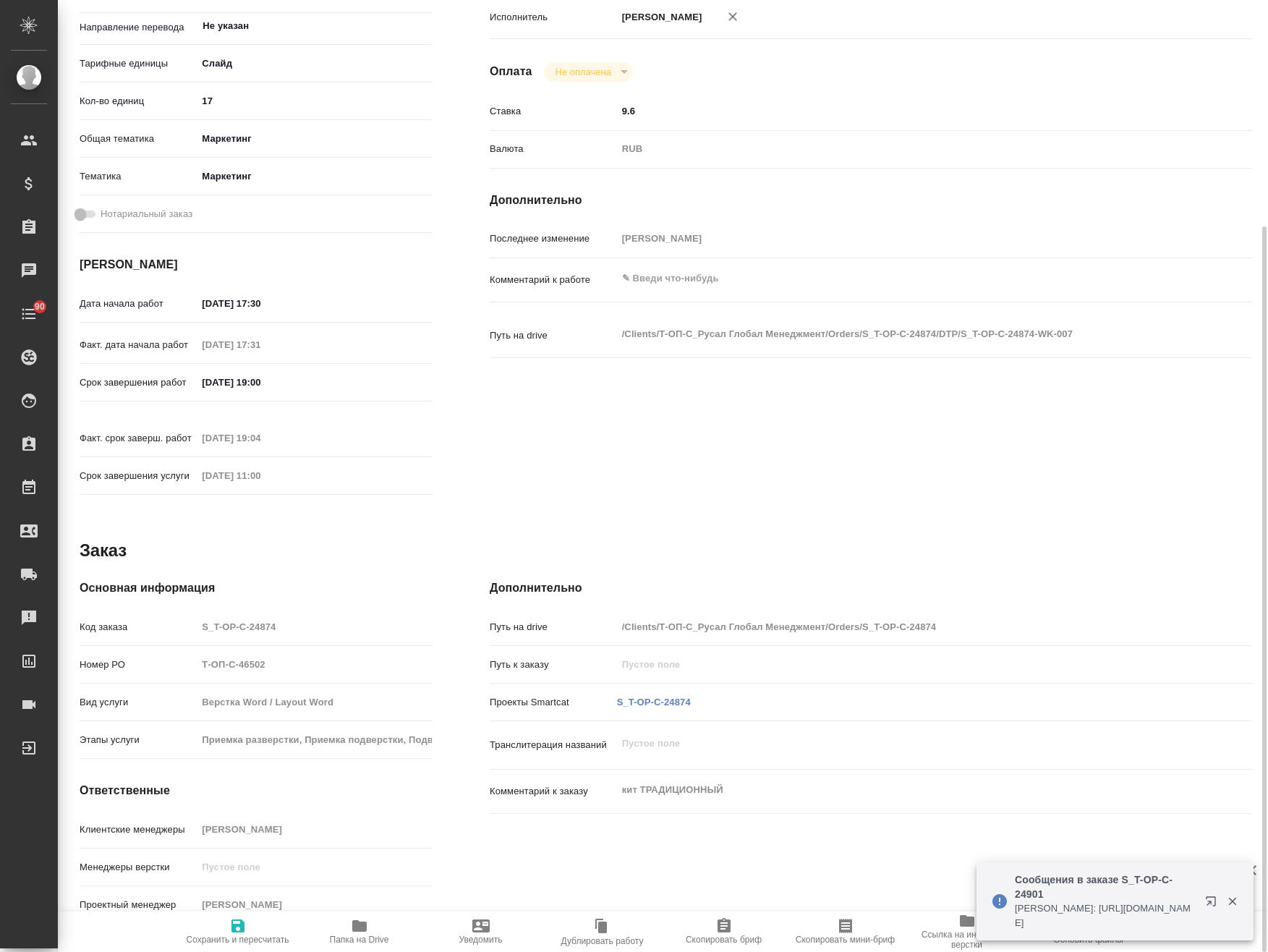
type textarea "x"
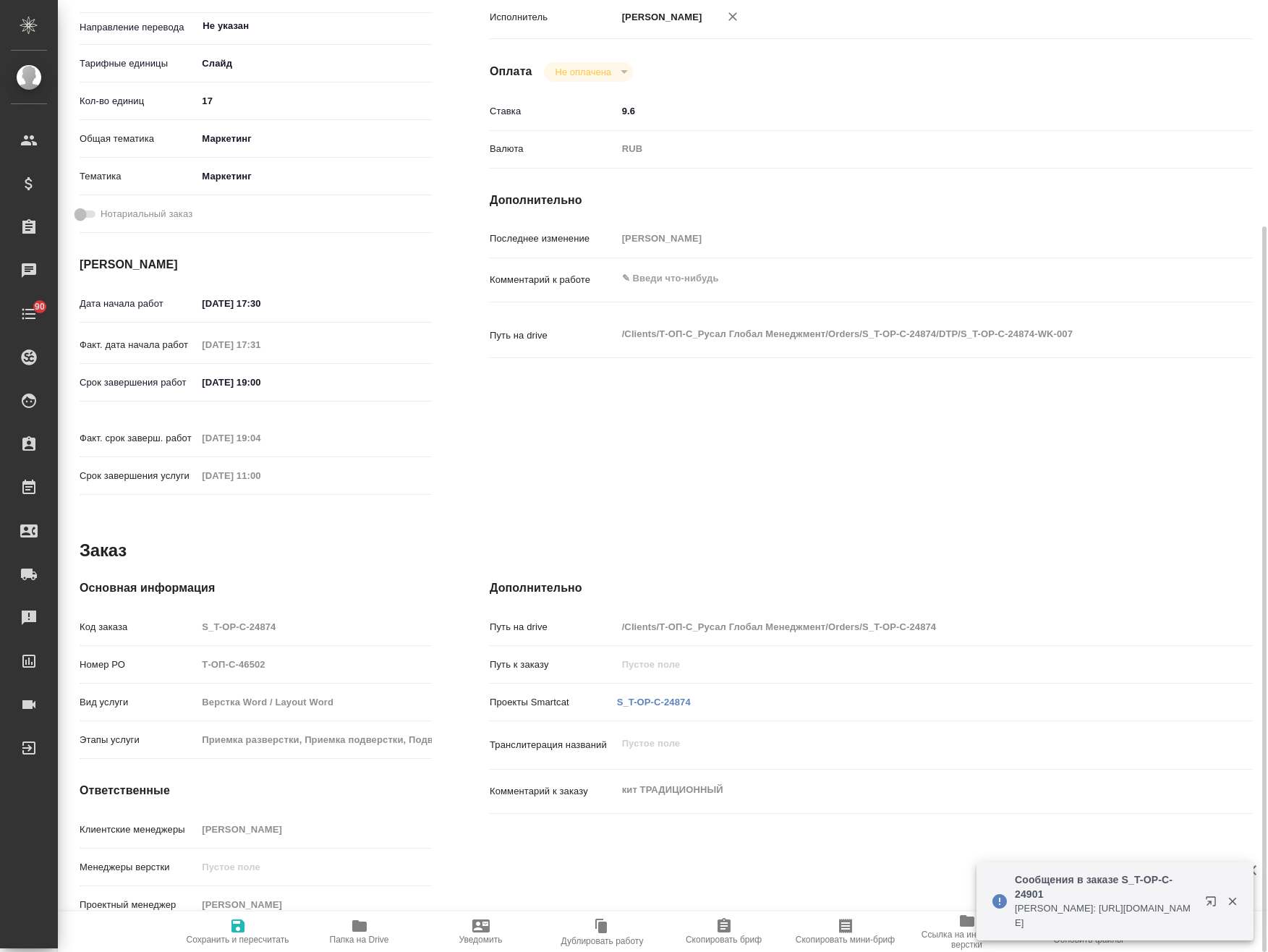
click at [357, 927] on icon "button" at bounding box center [359, 925] width 14 height 11
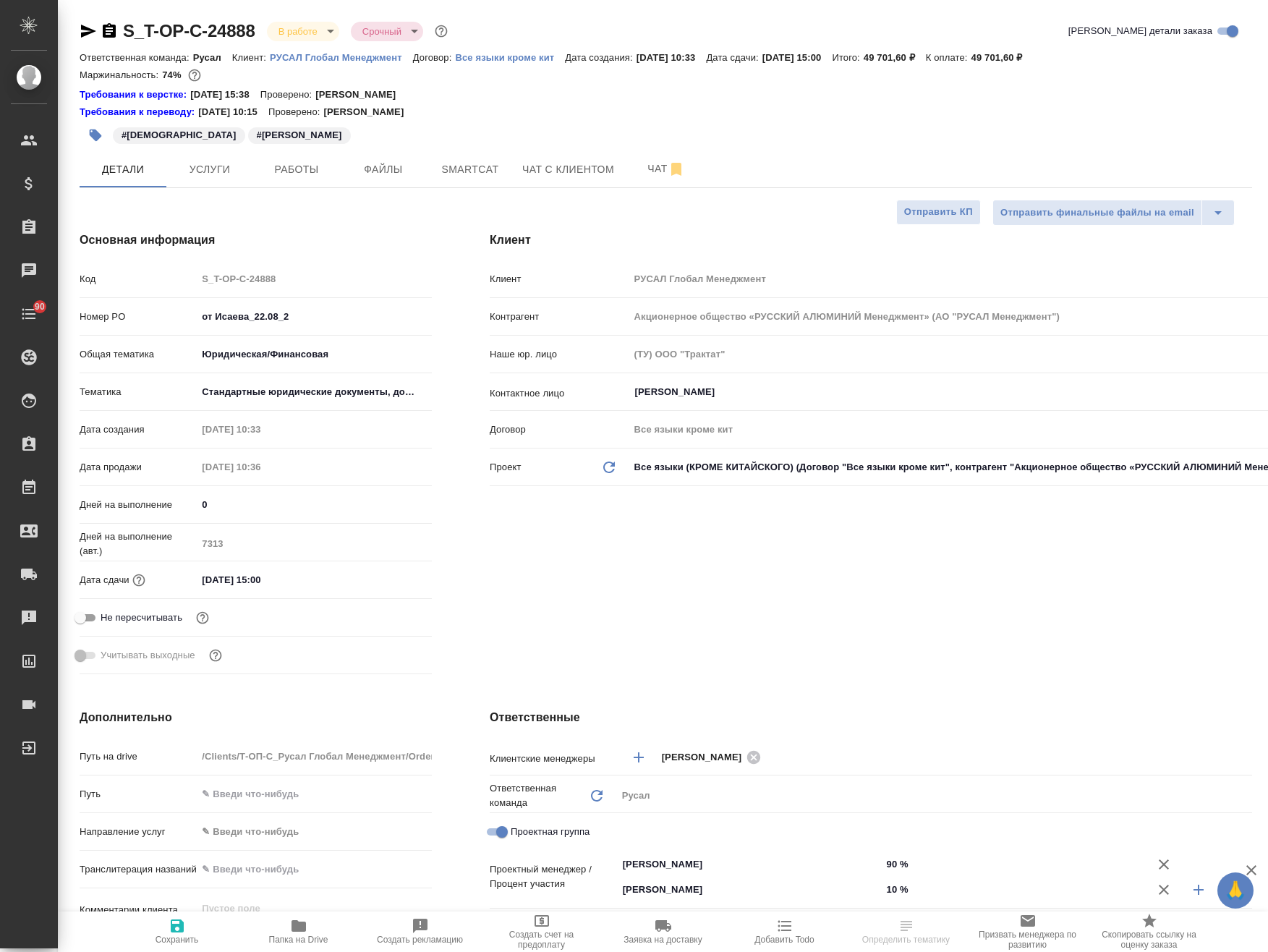
select select "RU"
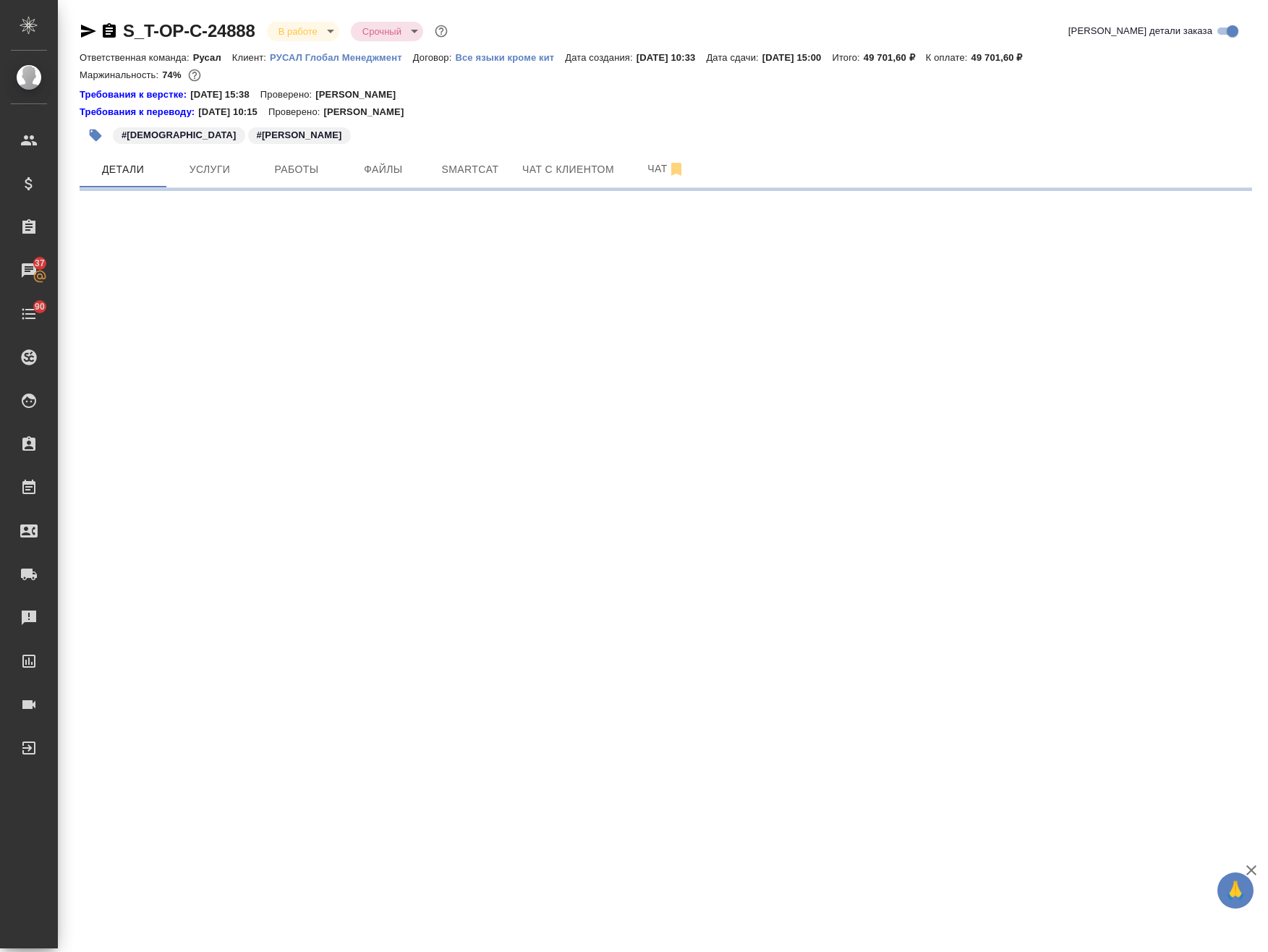
select select "RU"
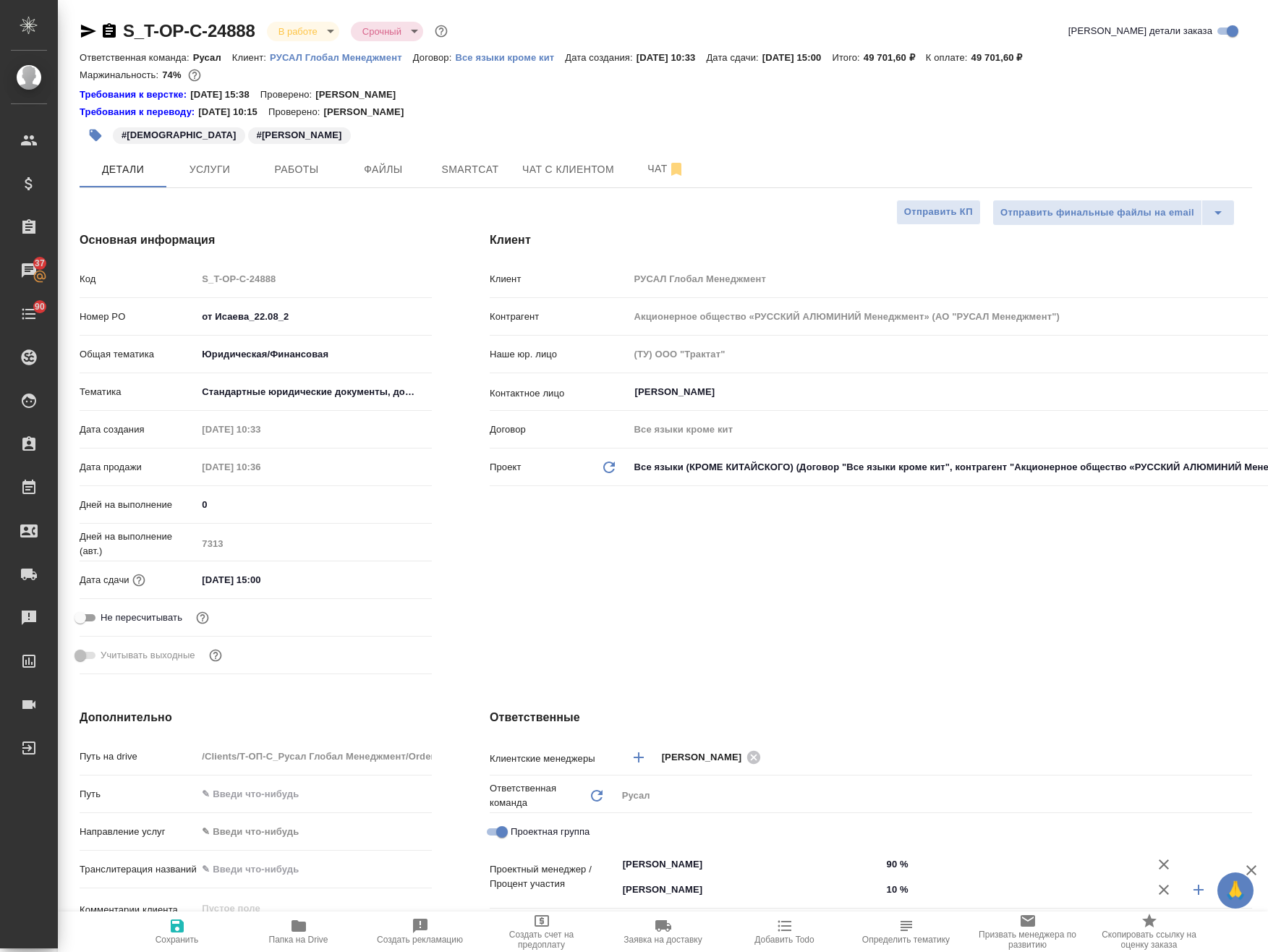
type textarea "x"
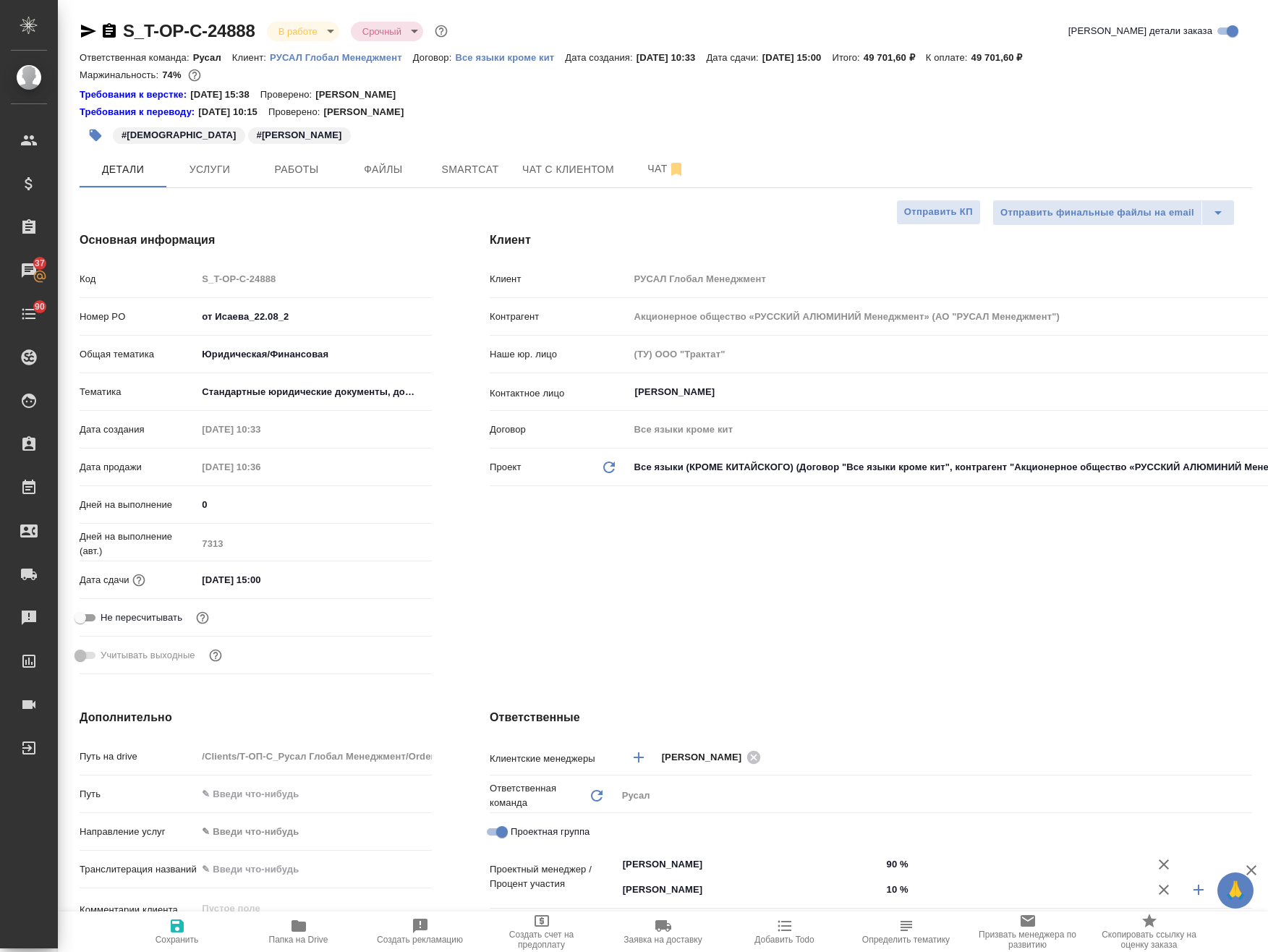
type textarea "x"
click at [317, 172] on span "Работы" at bounding box center [296, 170] width 69 height 18
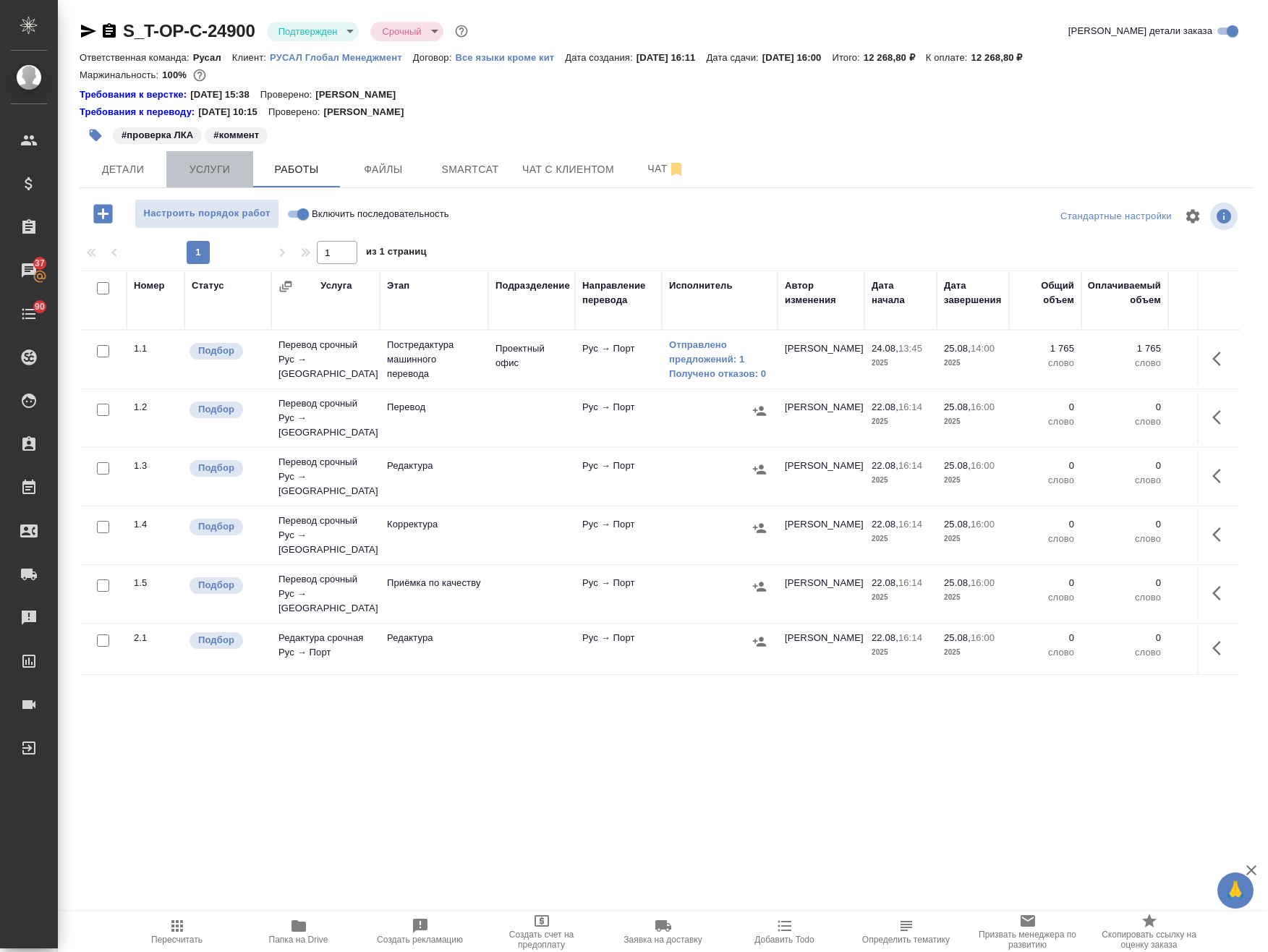
click at [239, 170] on span "Услуги" at bounding box center [209, 170] width 69 height 18
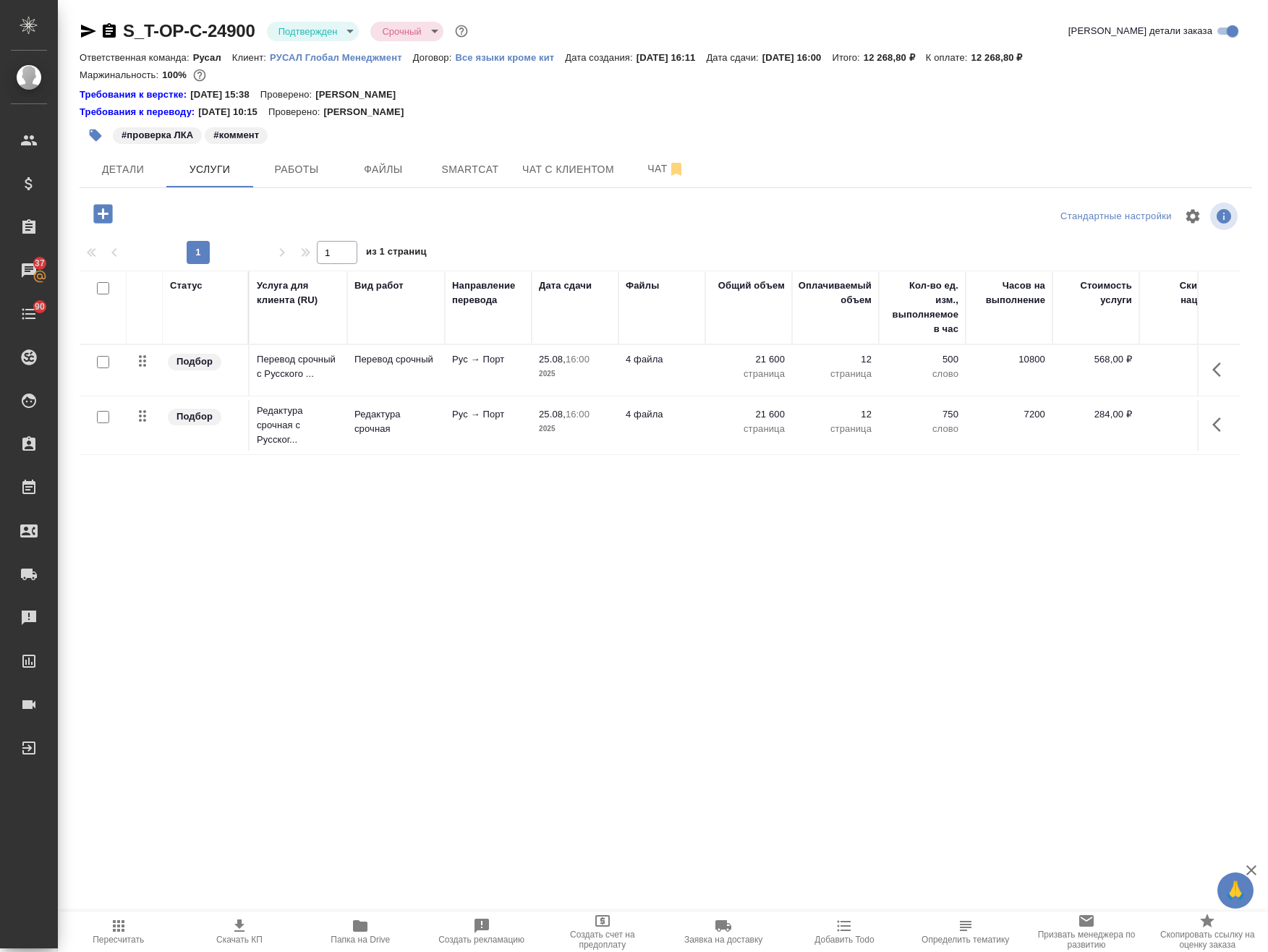
click at [1215, 368] on icon "button" at bounding box center [1216, 369] width 8 height 14
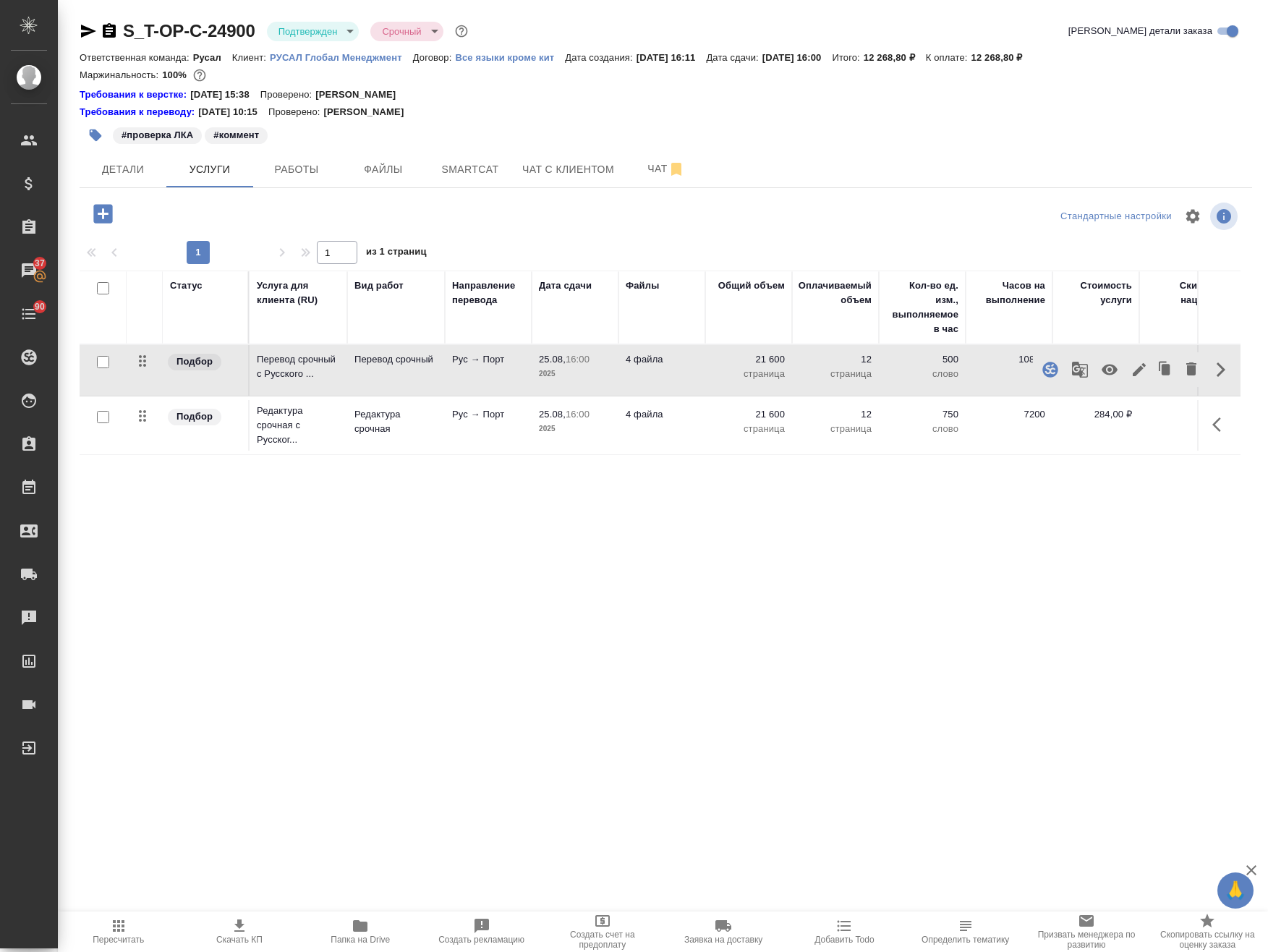
click at [1076, 362] on icon "button" at bounding box center [1079, 370] width 16 height 16
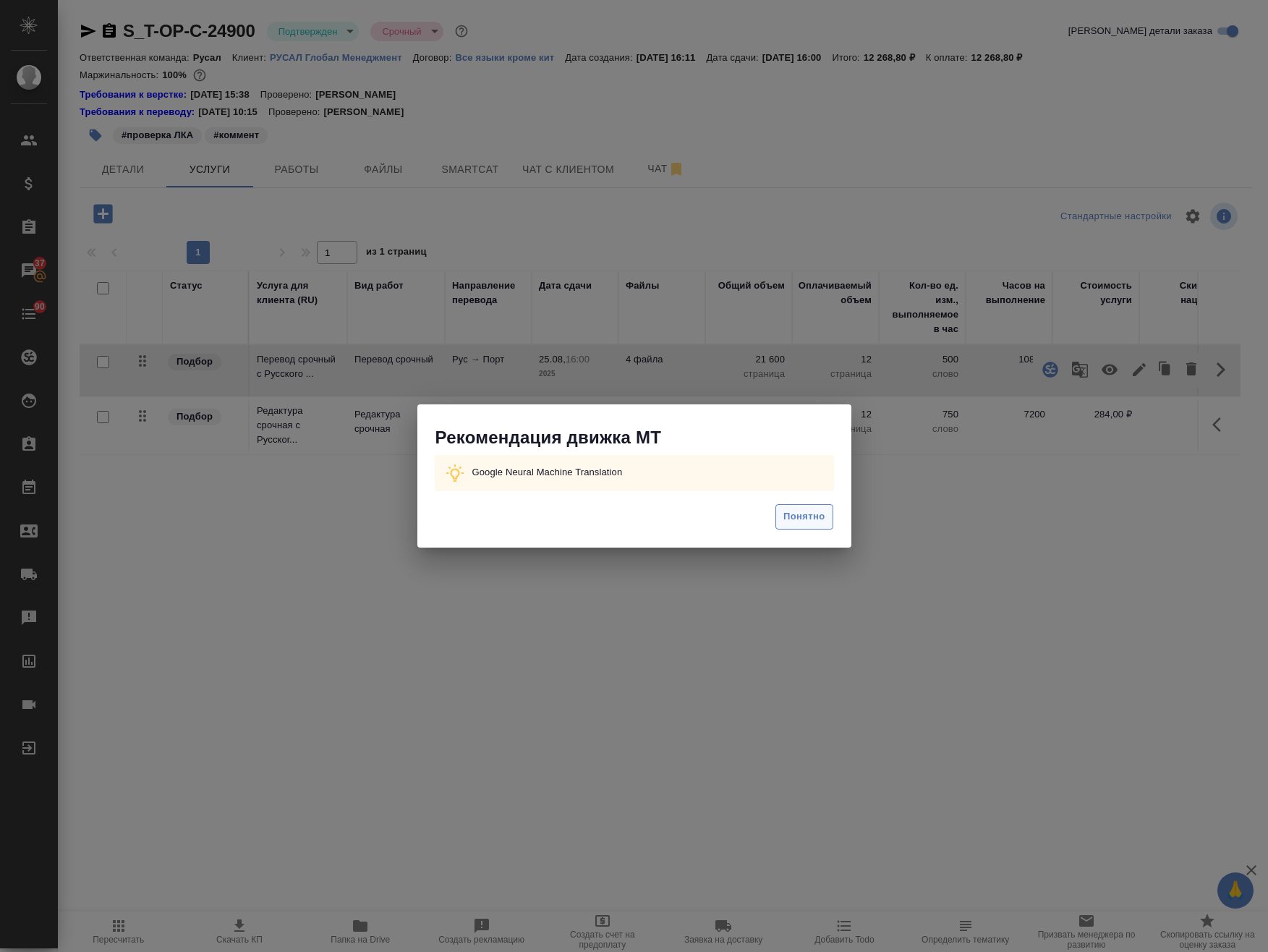
click at [817, 506] on button "Понятно" at bounding box center [804, 516] width 57 height 25
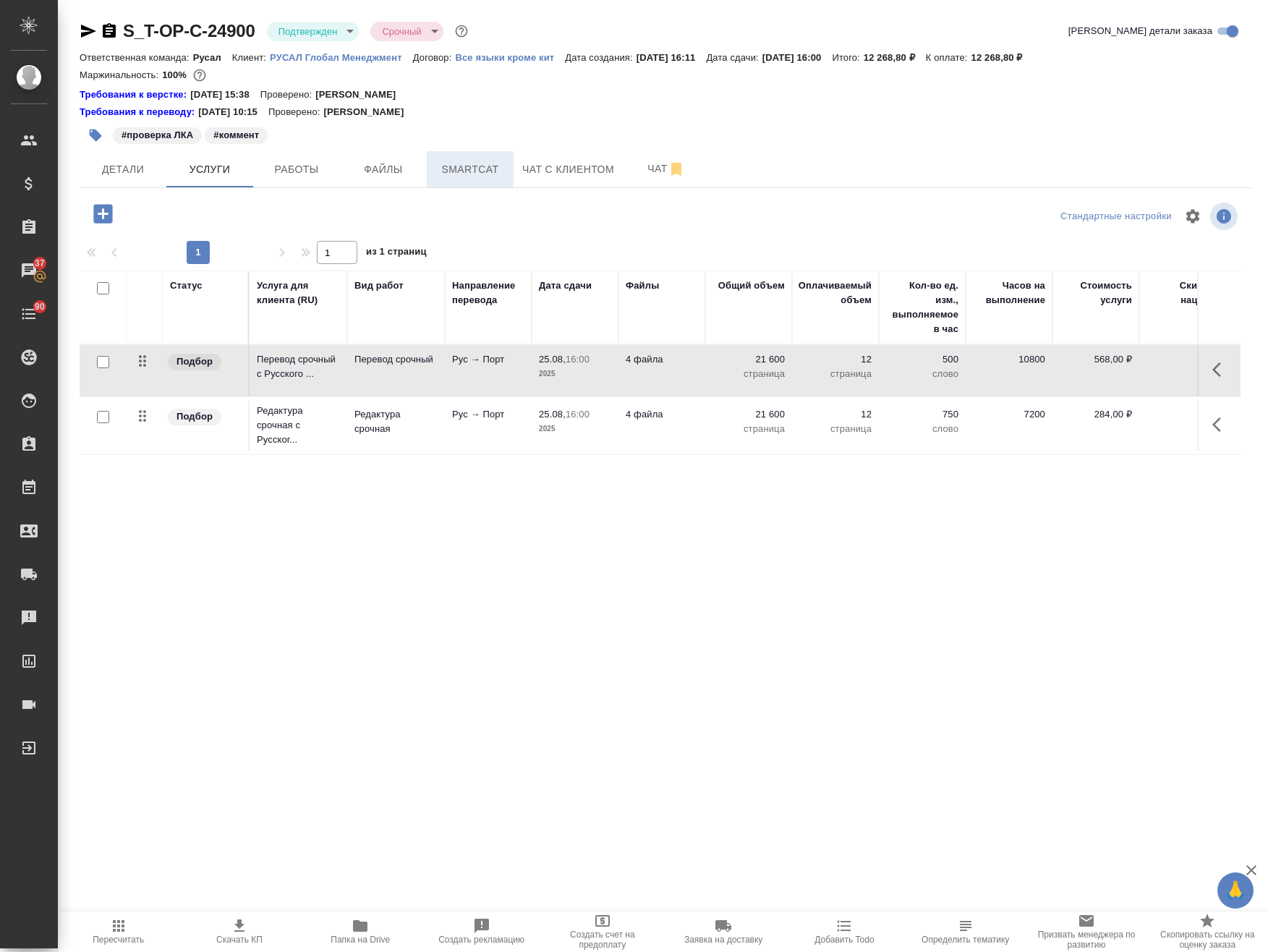
click at [481, 185] on button "Smartcat" at bounding box center [470, 170] width 87 height 36
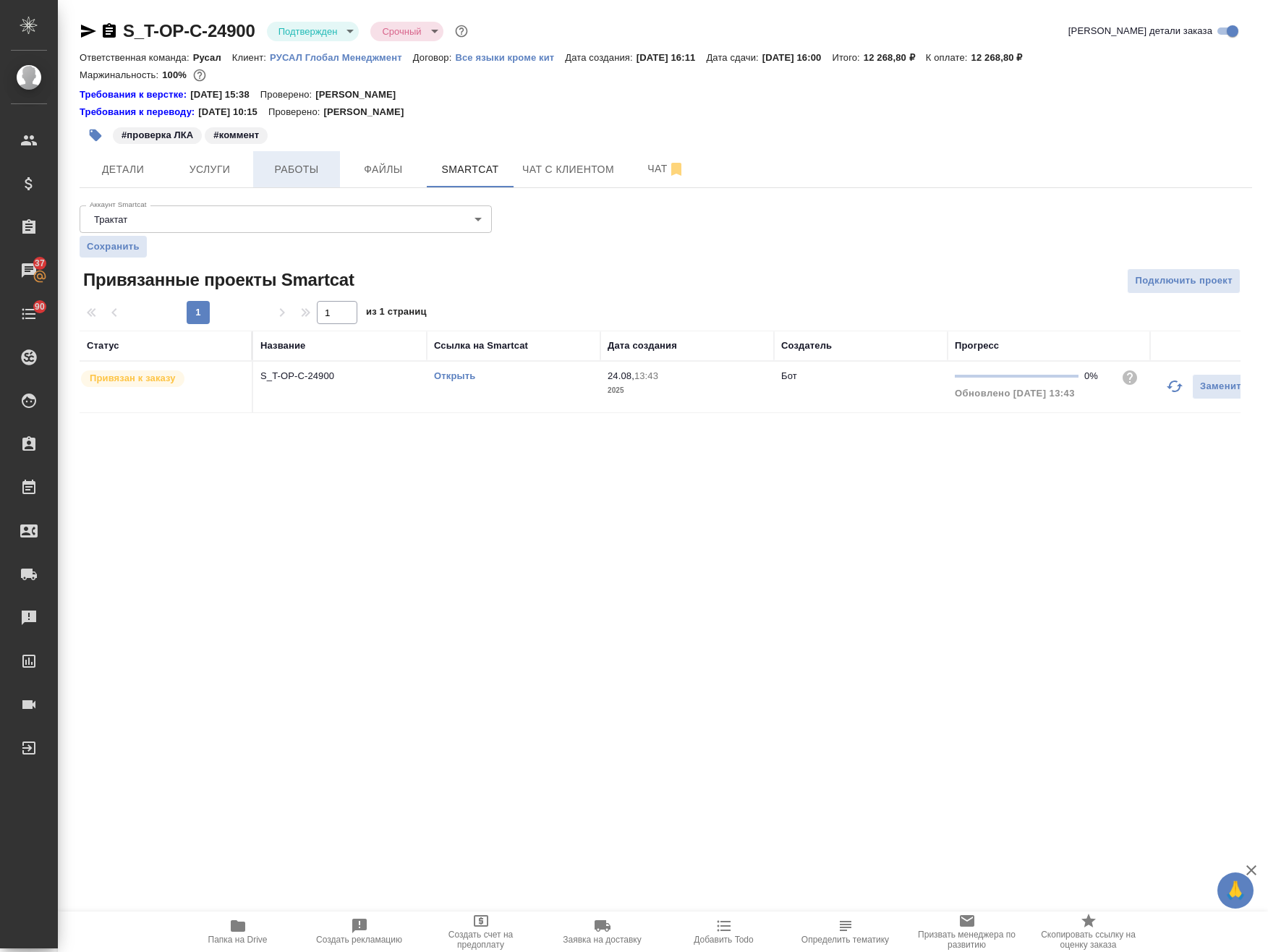
click at [310, 162] on span "Работы" at bounding box center [296, 170] width 69 height 18
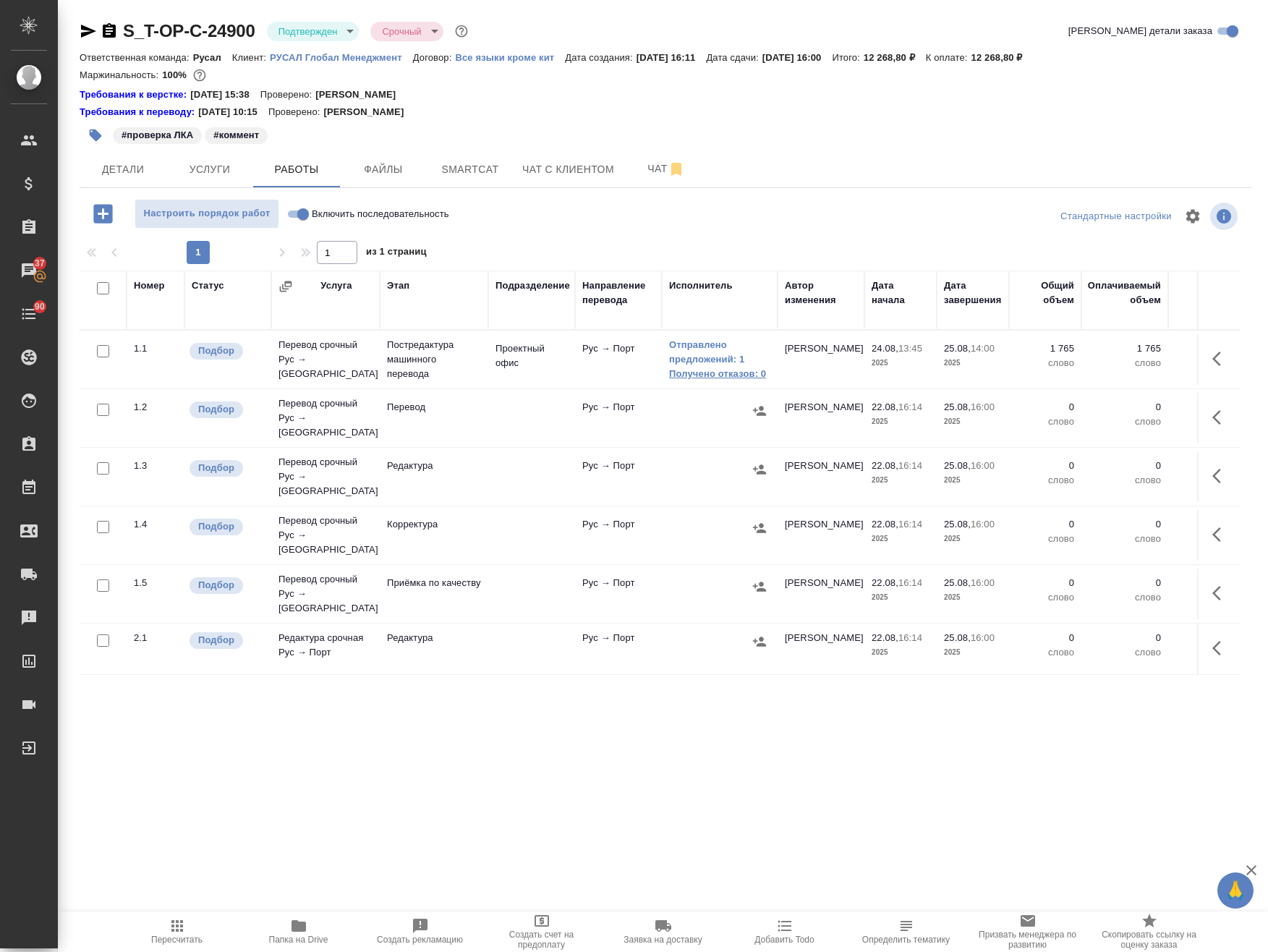
click at [729, 375] on link "Получено отказов: 0" at bounding box center [720, 373] width 101 height 14
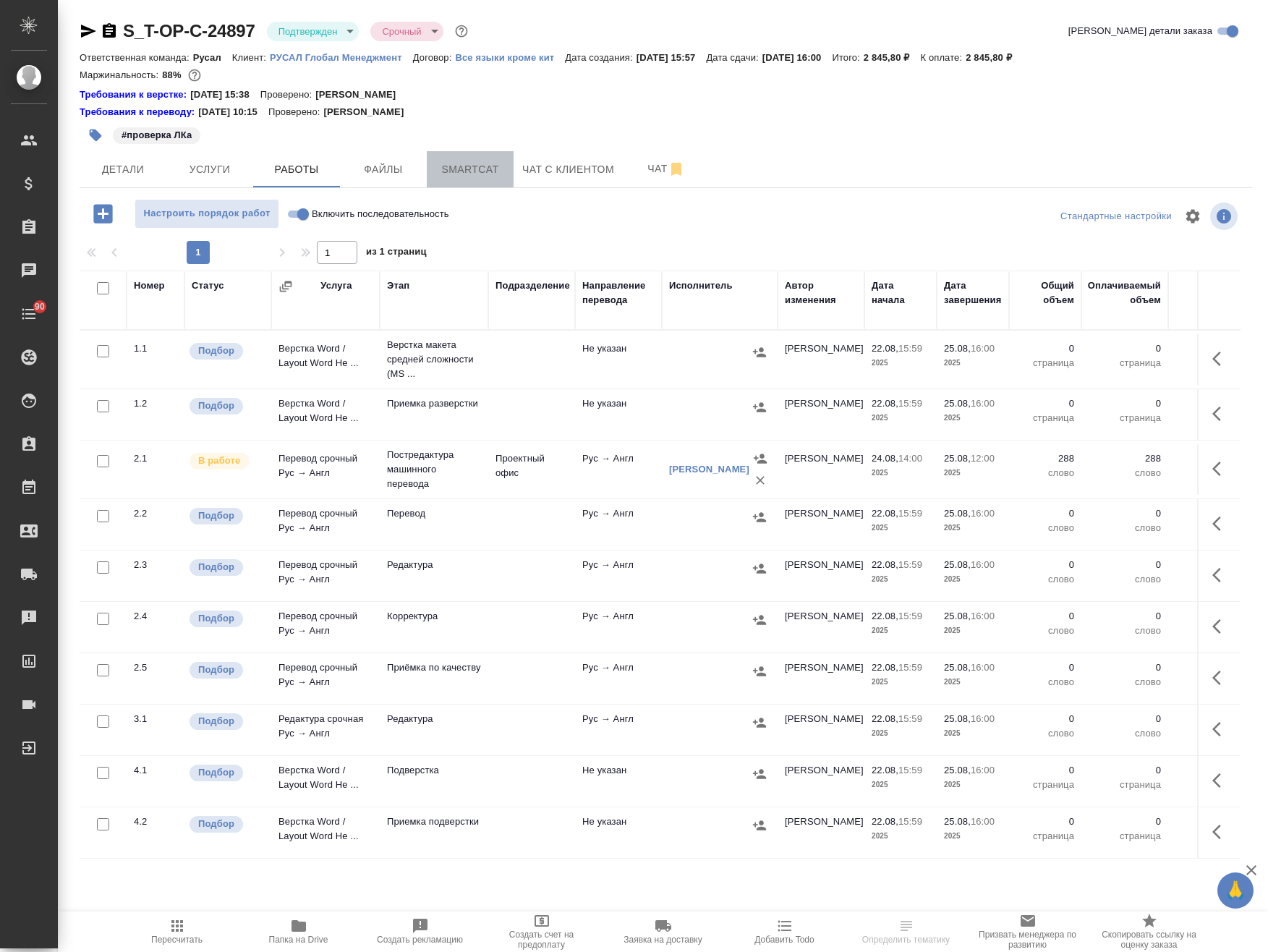
click at [481, 174] on span "Smartcat" at bounding box center [470, 170] width 69 height 18
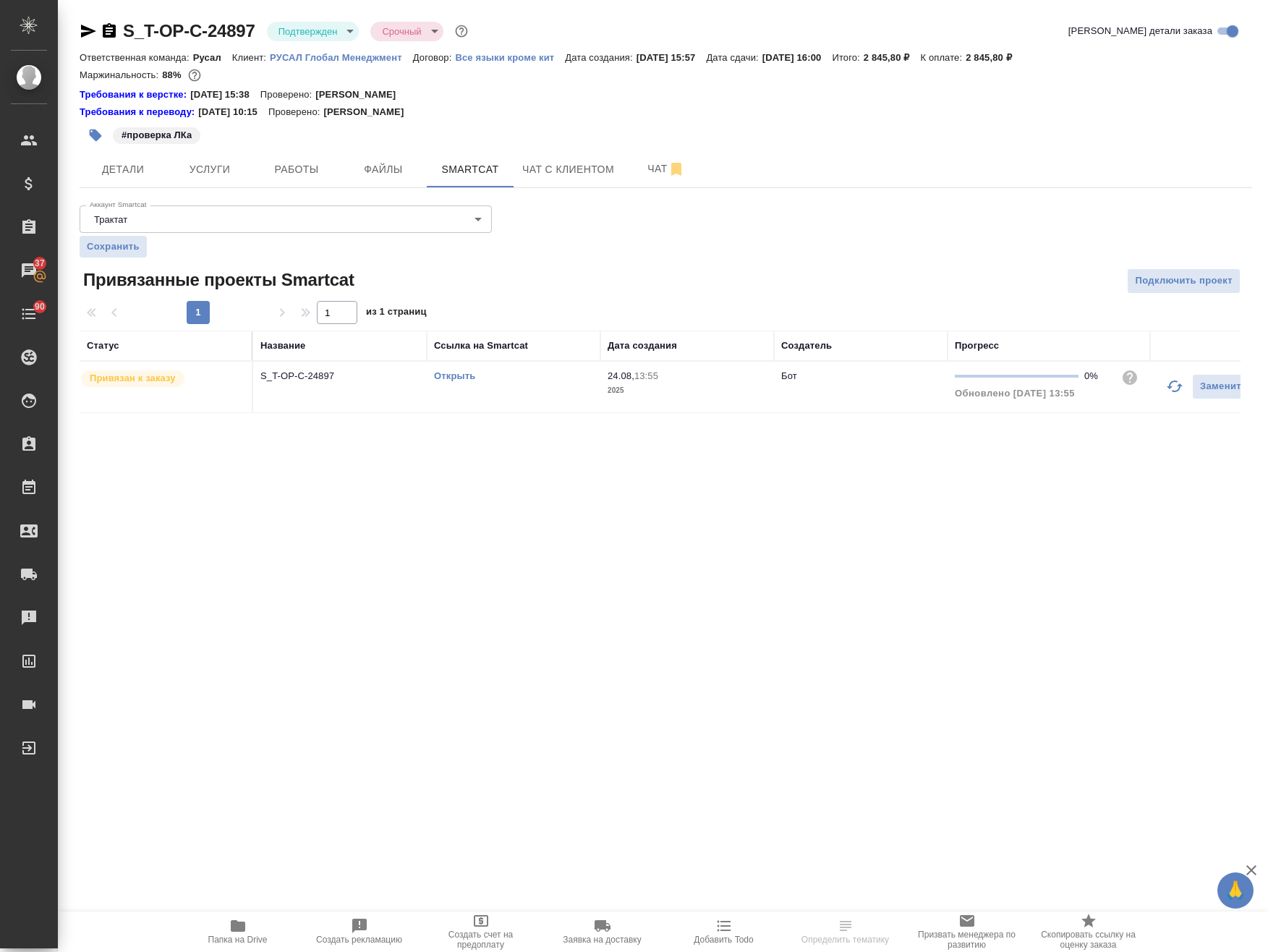
click at [448, 367] on td "Открыть" at bounding box center [513, 387] width 173 height 51
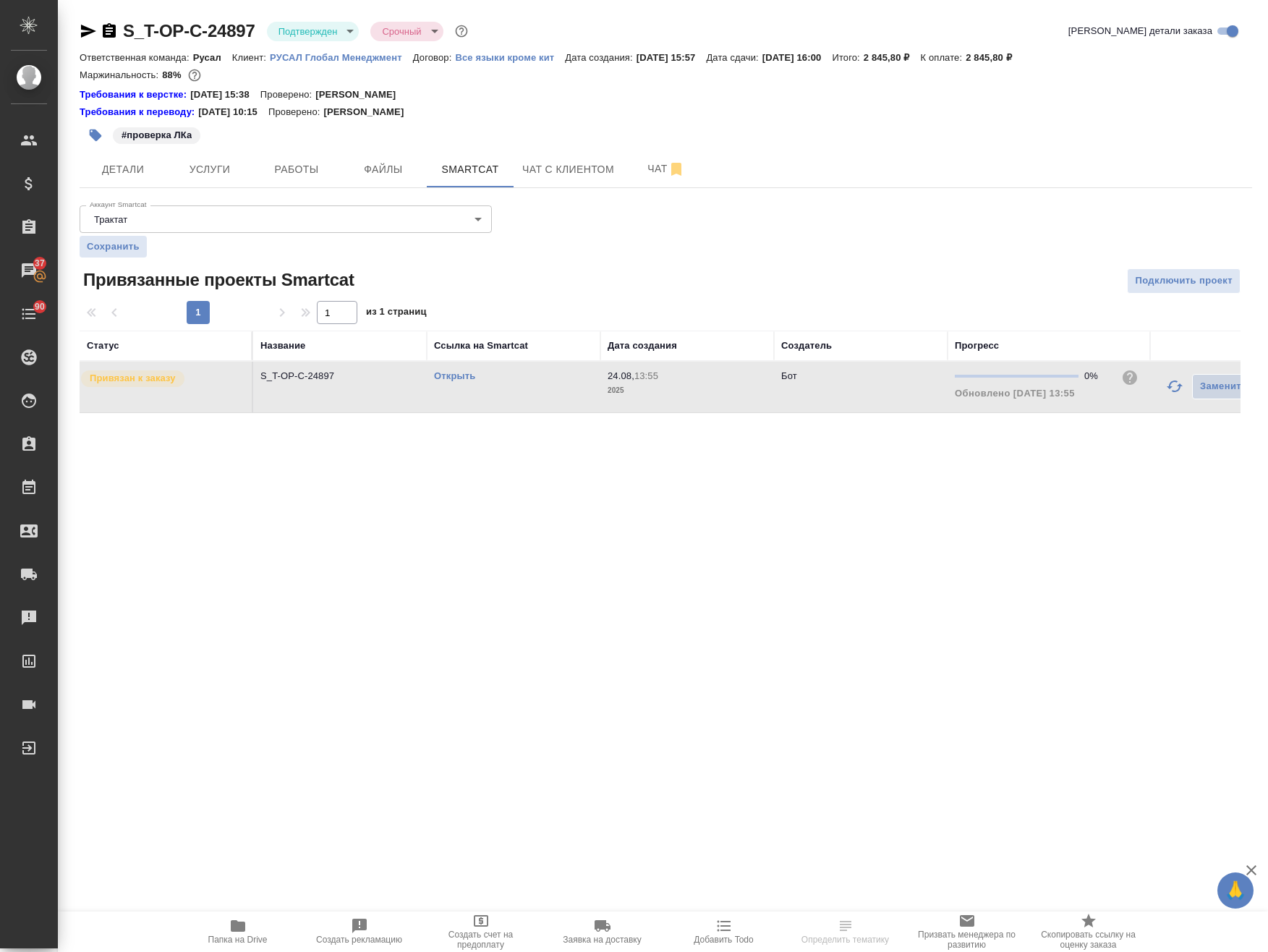
click at [449, 376] on link "Открыть" at bounding box center [455, 376] width 41 height 11
click at [296, 165] on span "Работы" at bounding box center [296, 170] width 69 height 18
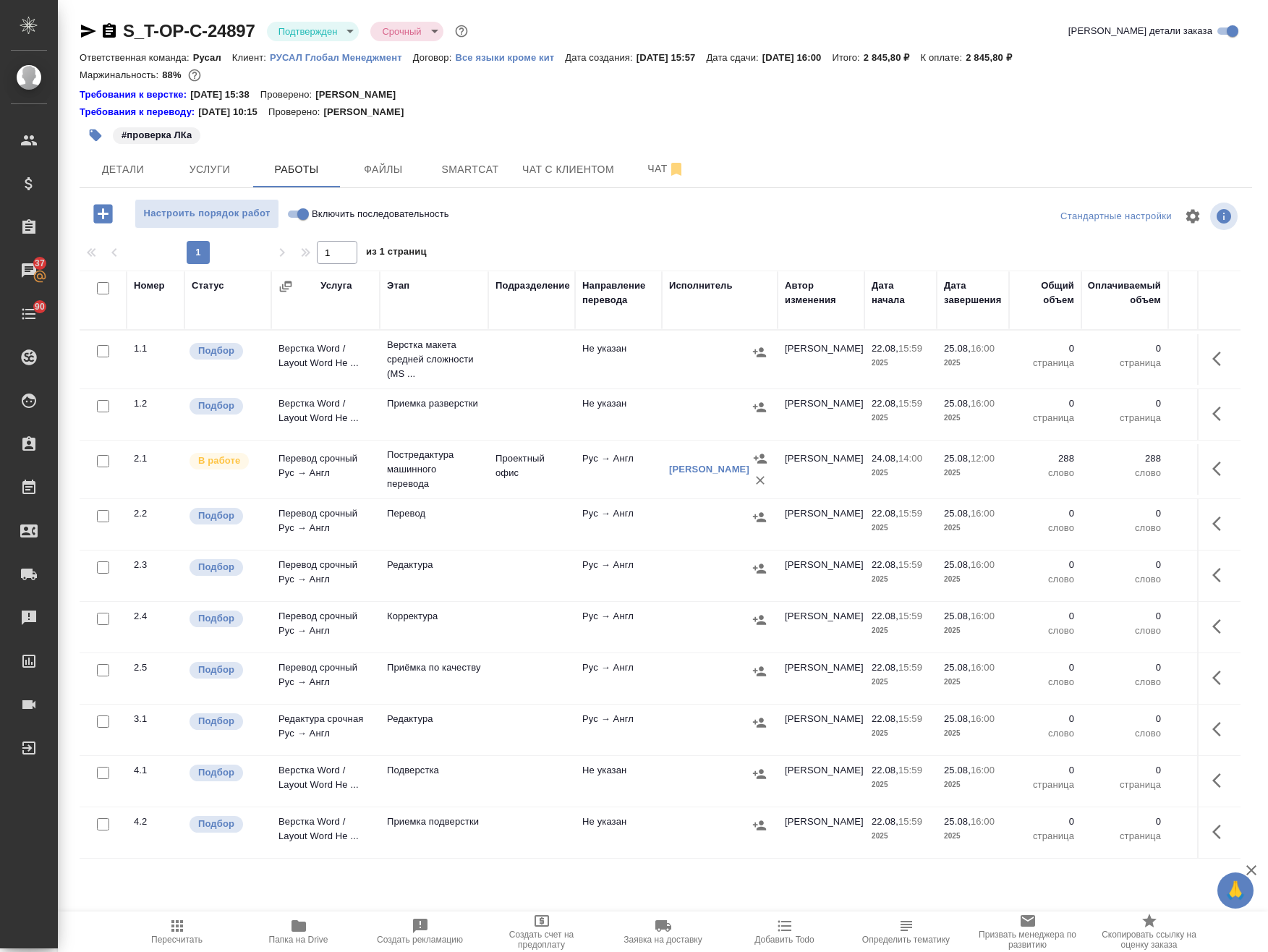
click at [103, 288] on input "checkbox" at bounding box center [103, 288] width 12 height 12
checkbox input "true"
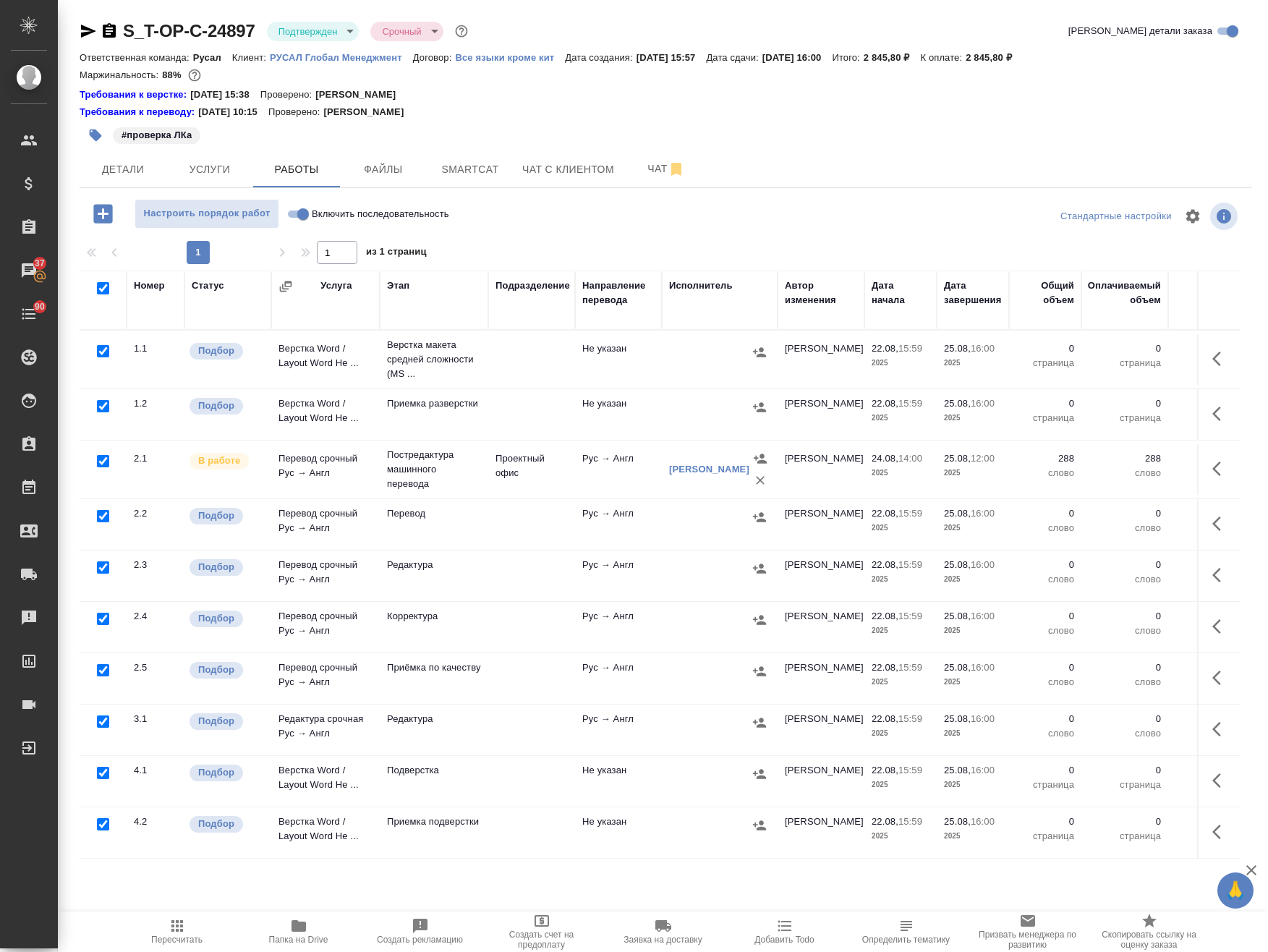
checkbox input "true"
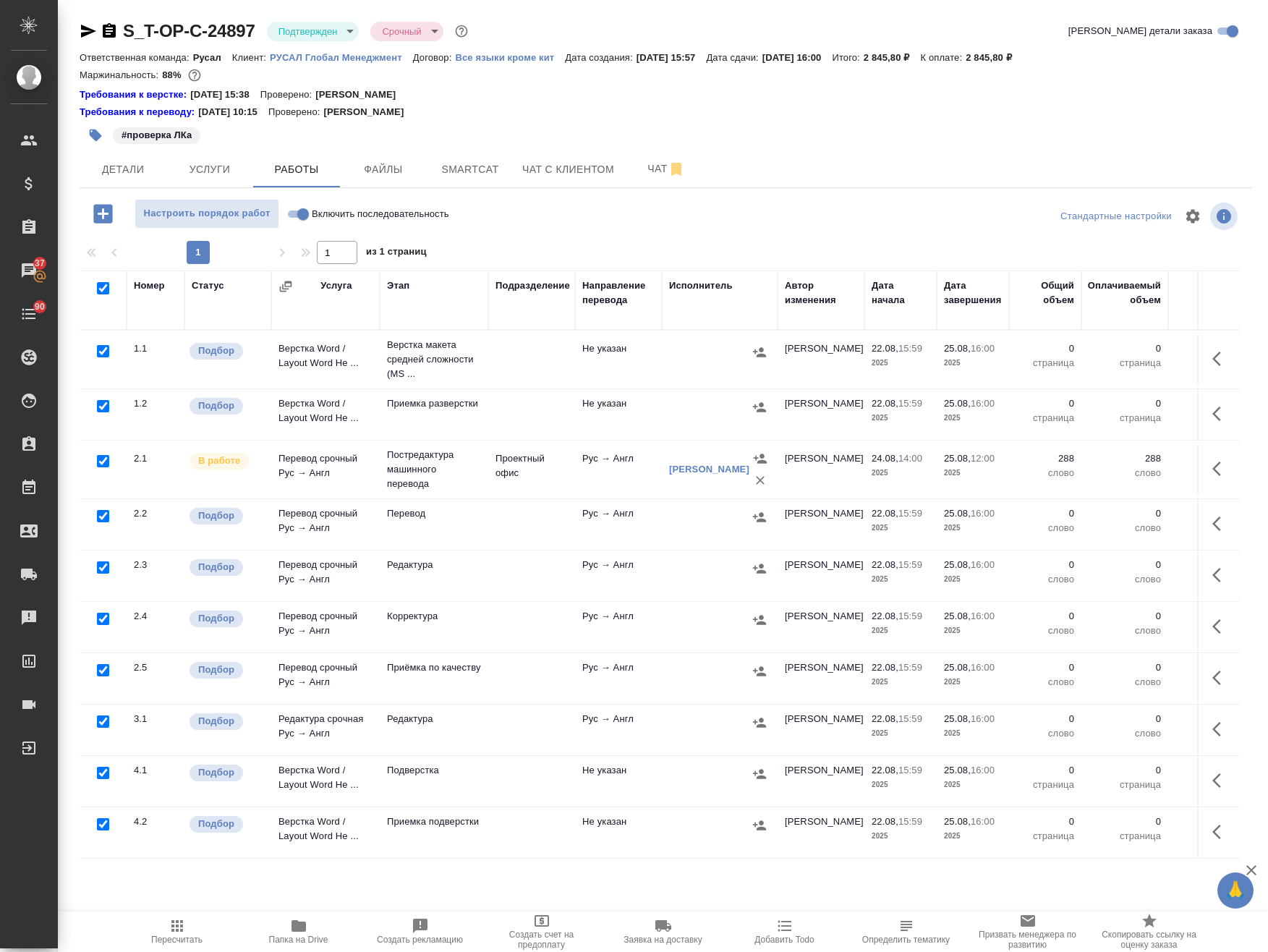
checkbox input "true"
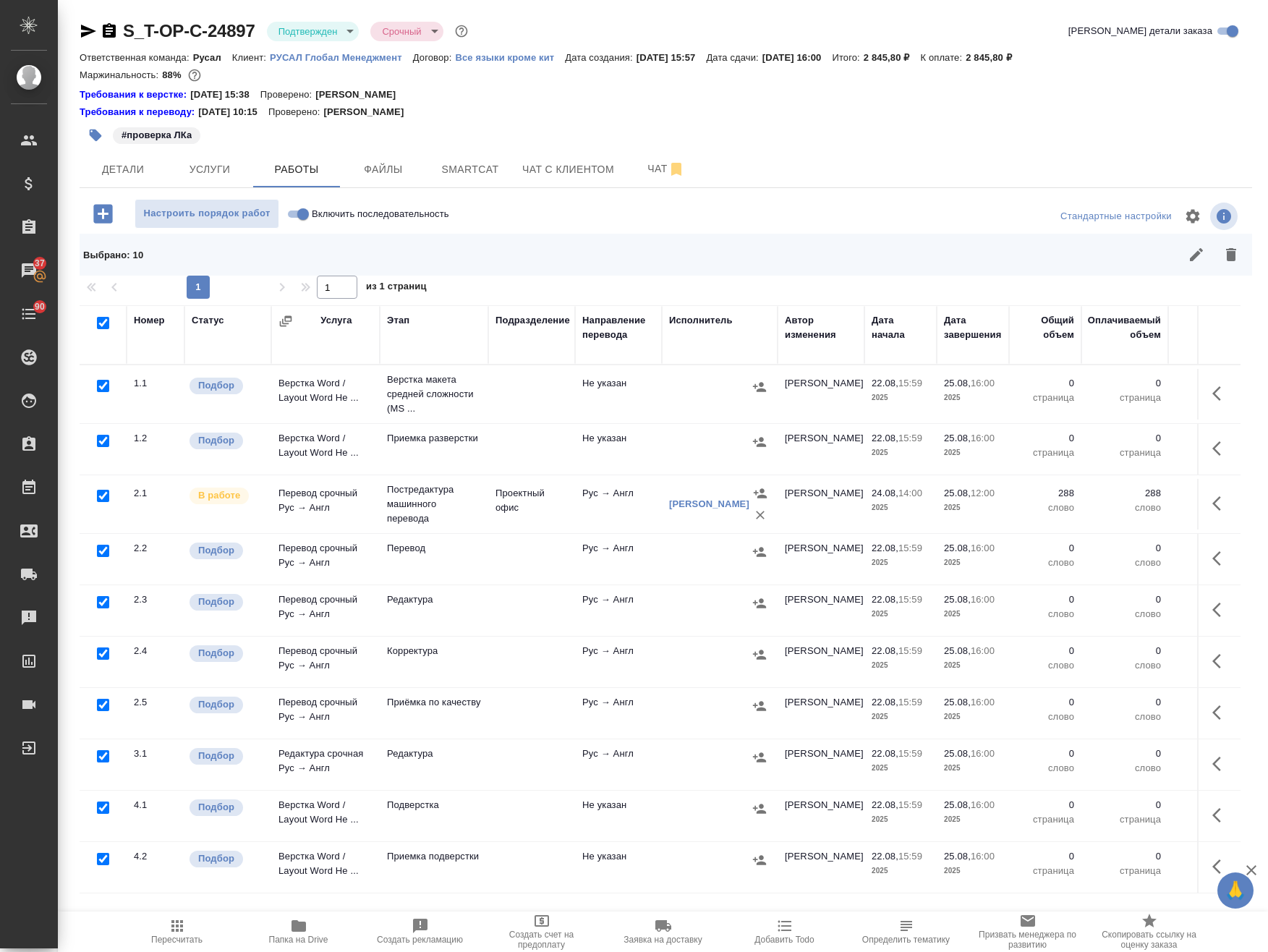
click at [105, 493] on input "checkbox" at bounding box center [103, 496] width 12 height 12
checkbox input "false"
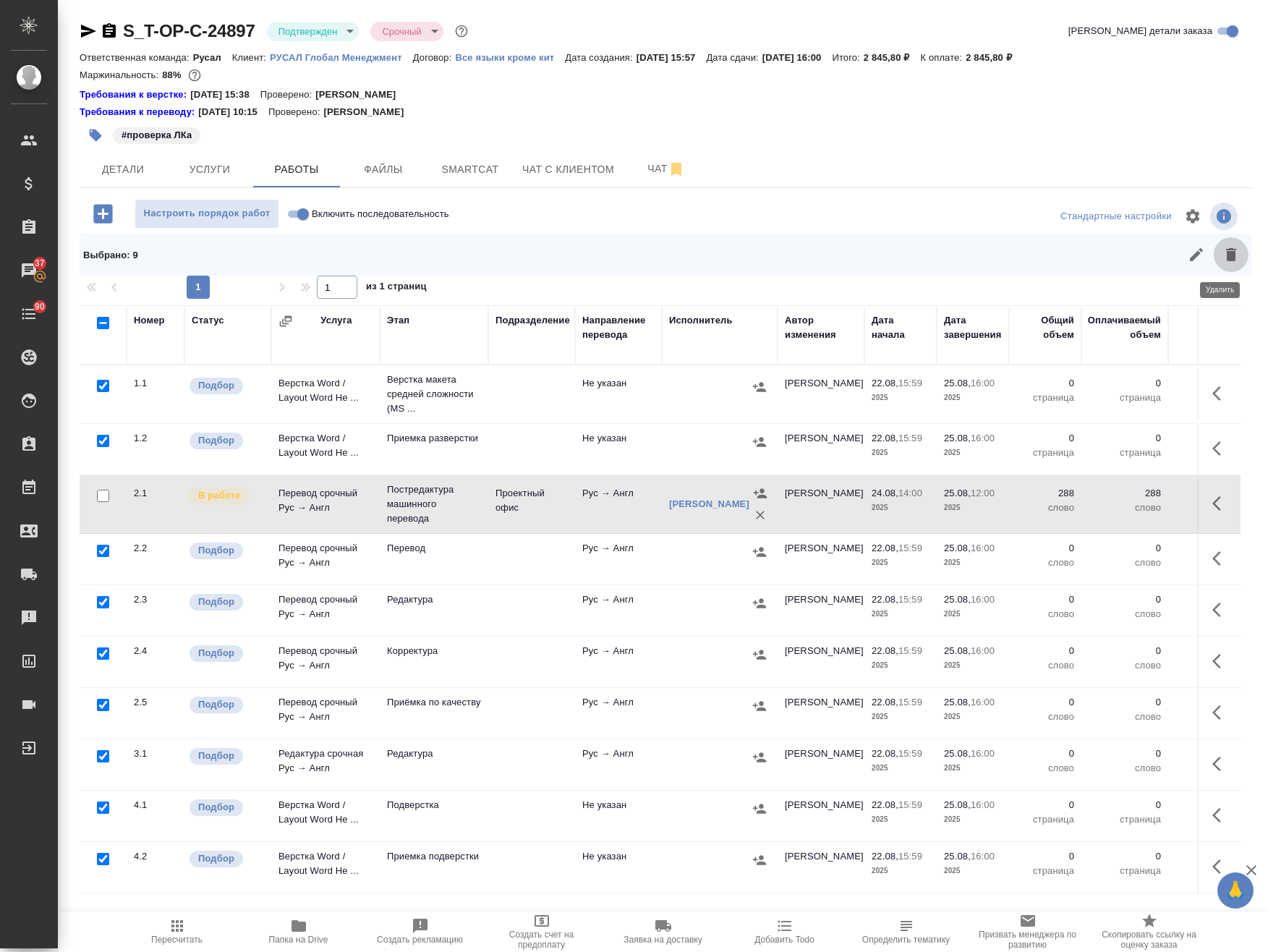
click at [1226, 252] on icon "button" at bounding box center [1231, 254] width 10 height 13
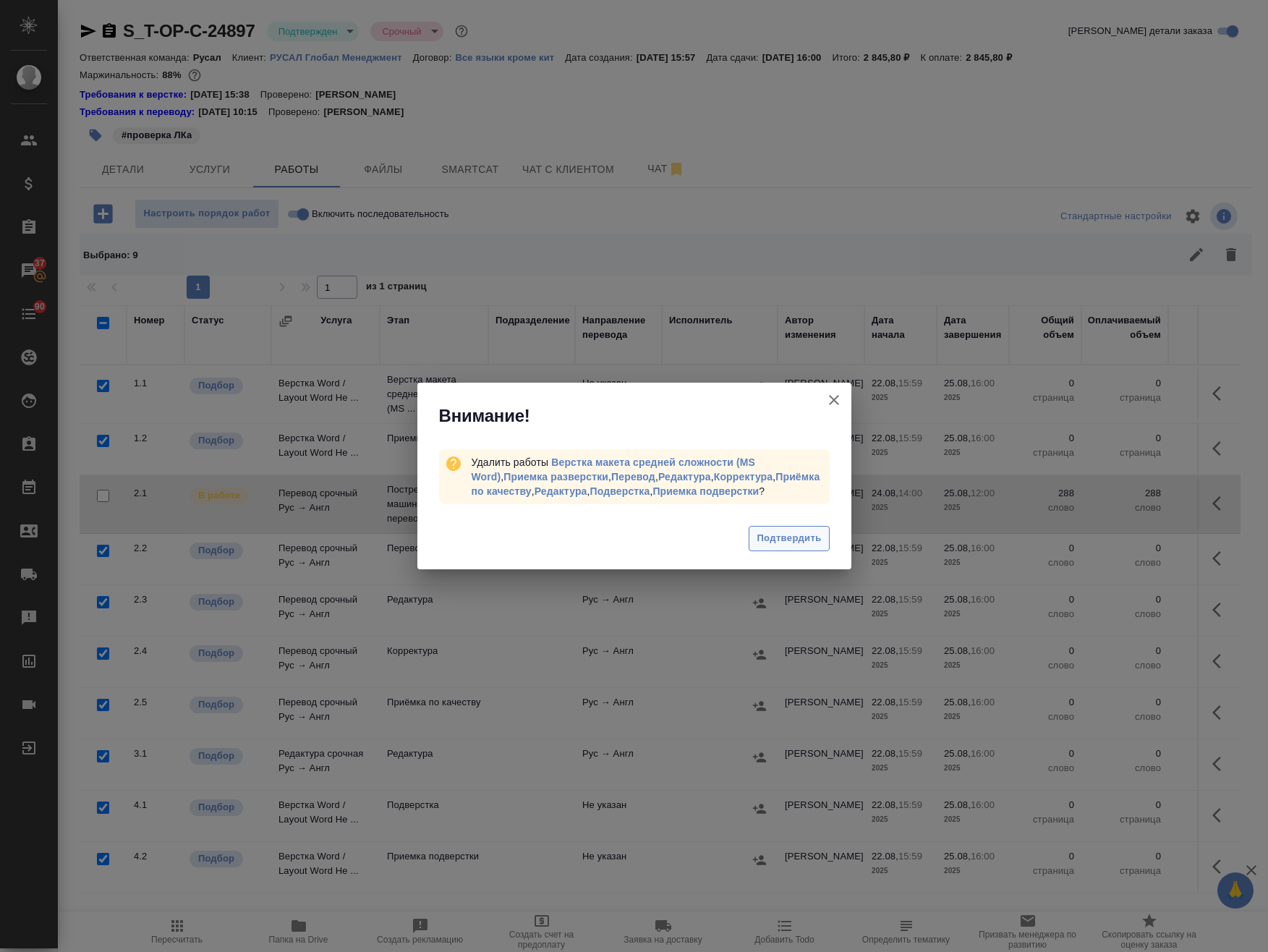
click at [818, 535] on span "Подтвердить" at bounding box center [789, 538] width 65 height 17
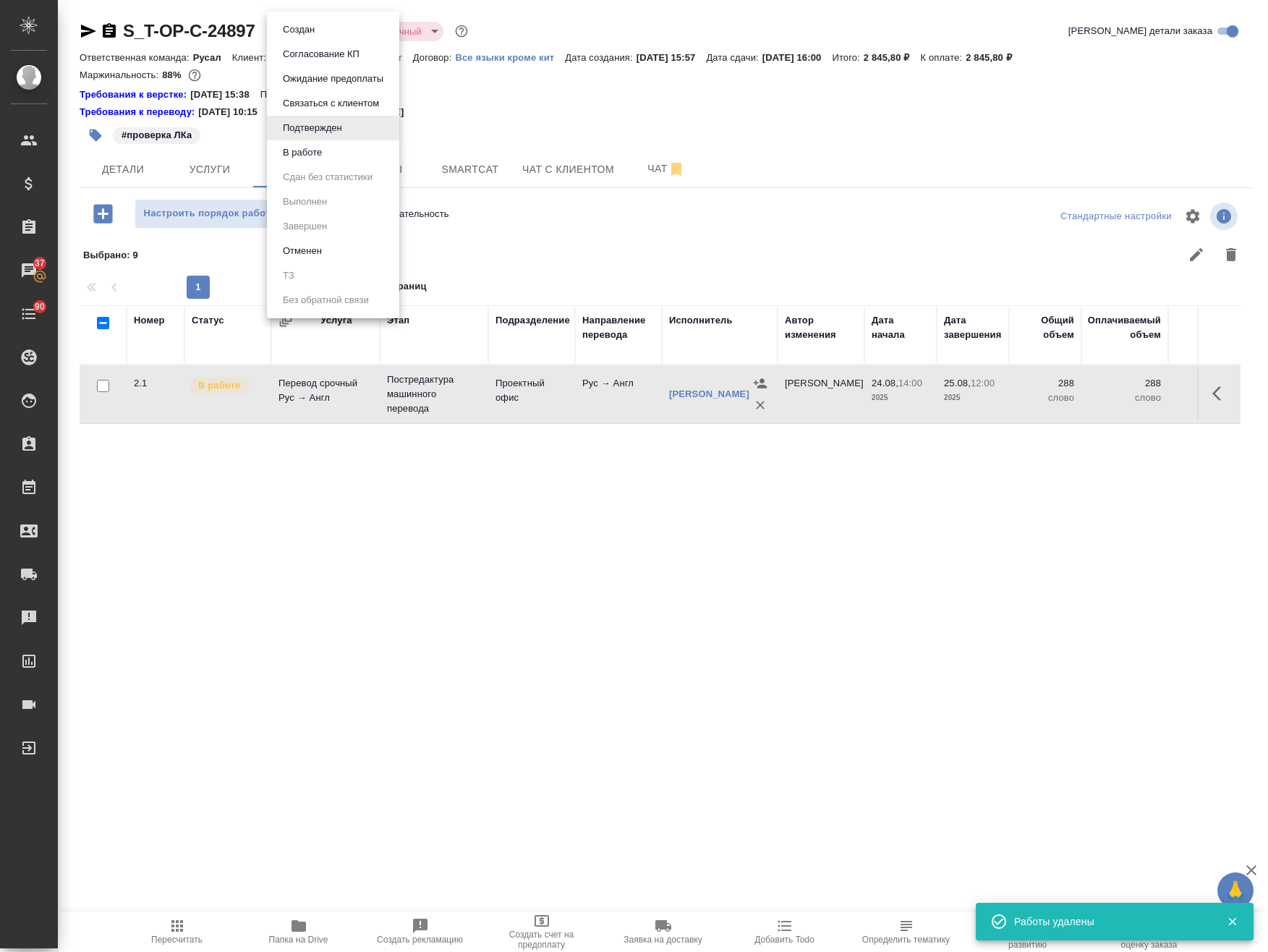
click at [289, 33] on body "🙏 .cls-1 fill:#fff; AWATERA Avdeenko Kirill Клиенты Спецификации Заказы 37 Чаты…" at bounding box center [634, 476] width 1268 height 952
click at [313, 151] on button "В работе" at bounding box center [302, 152] width 48 height 16
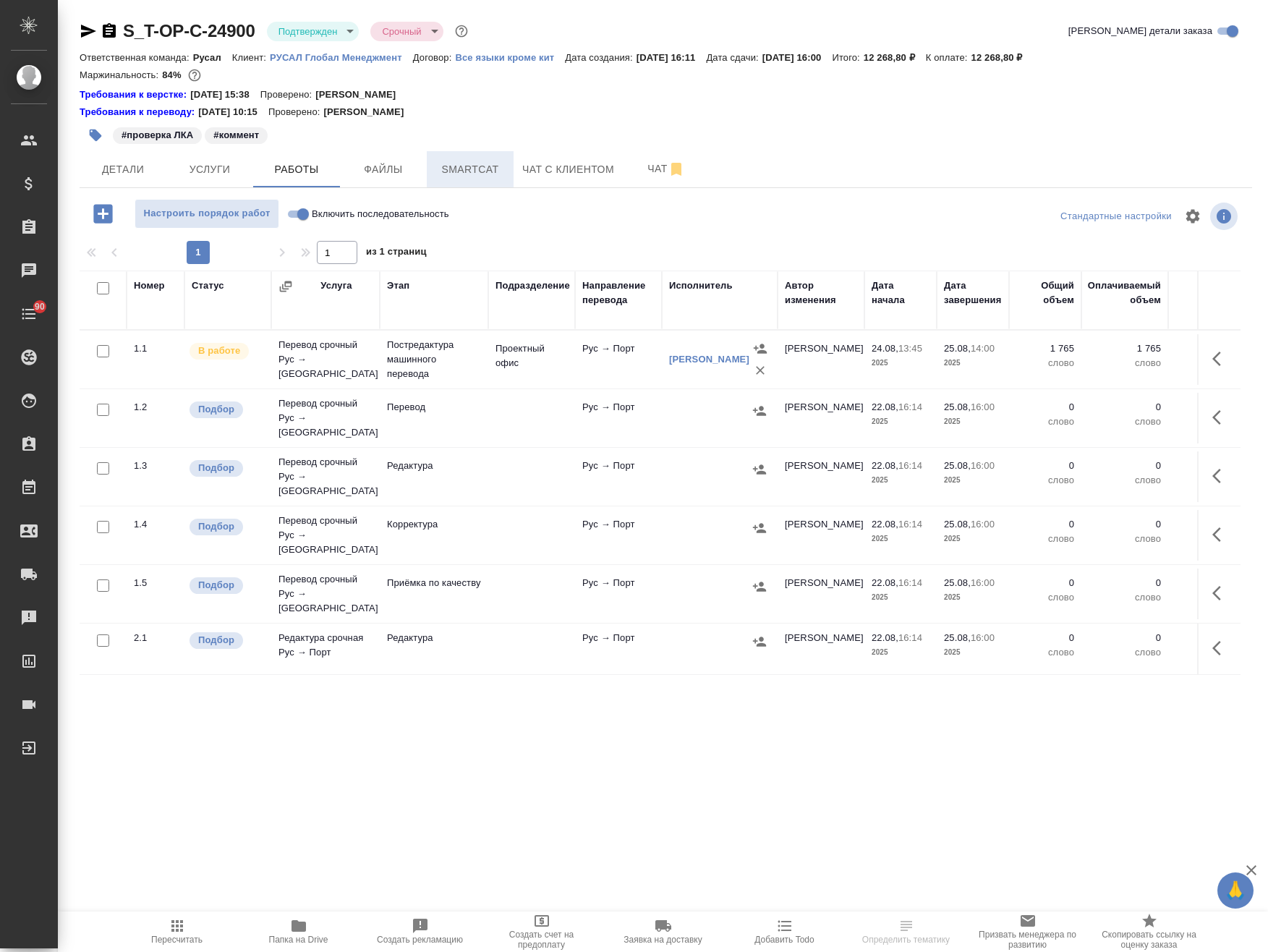
click at [472, 172] on span "Smartcat" at bounding box center [470, 170] width 69 height 18
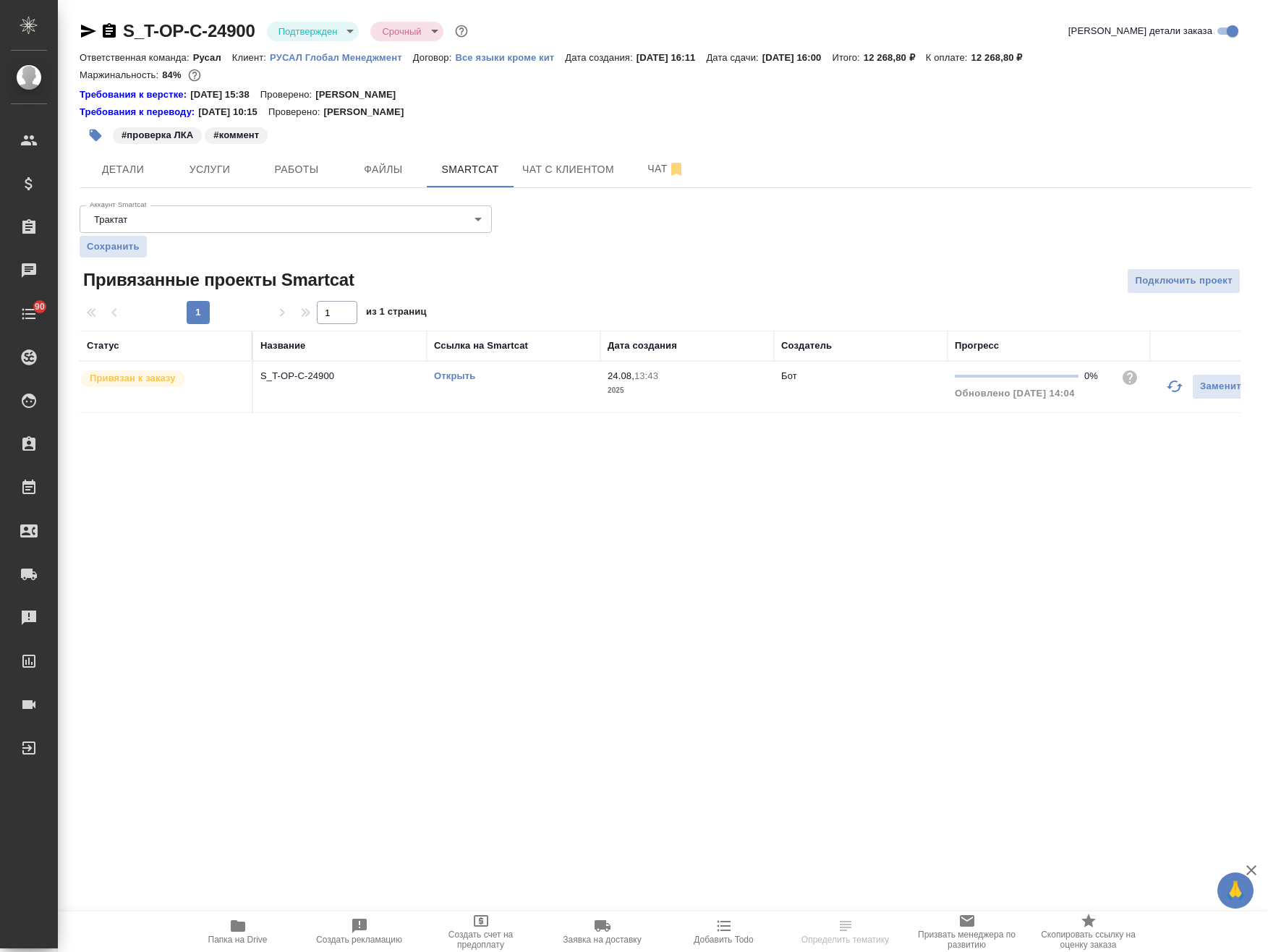
click at [449, 374] on link "Открыть" at bounding box center [455, 376] width 41 height 11
click at [281, 167] on span "Работы" at bounding box center [296, 170] width 69 height 18
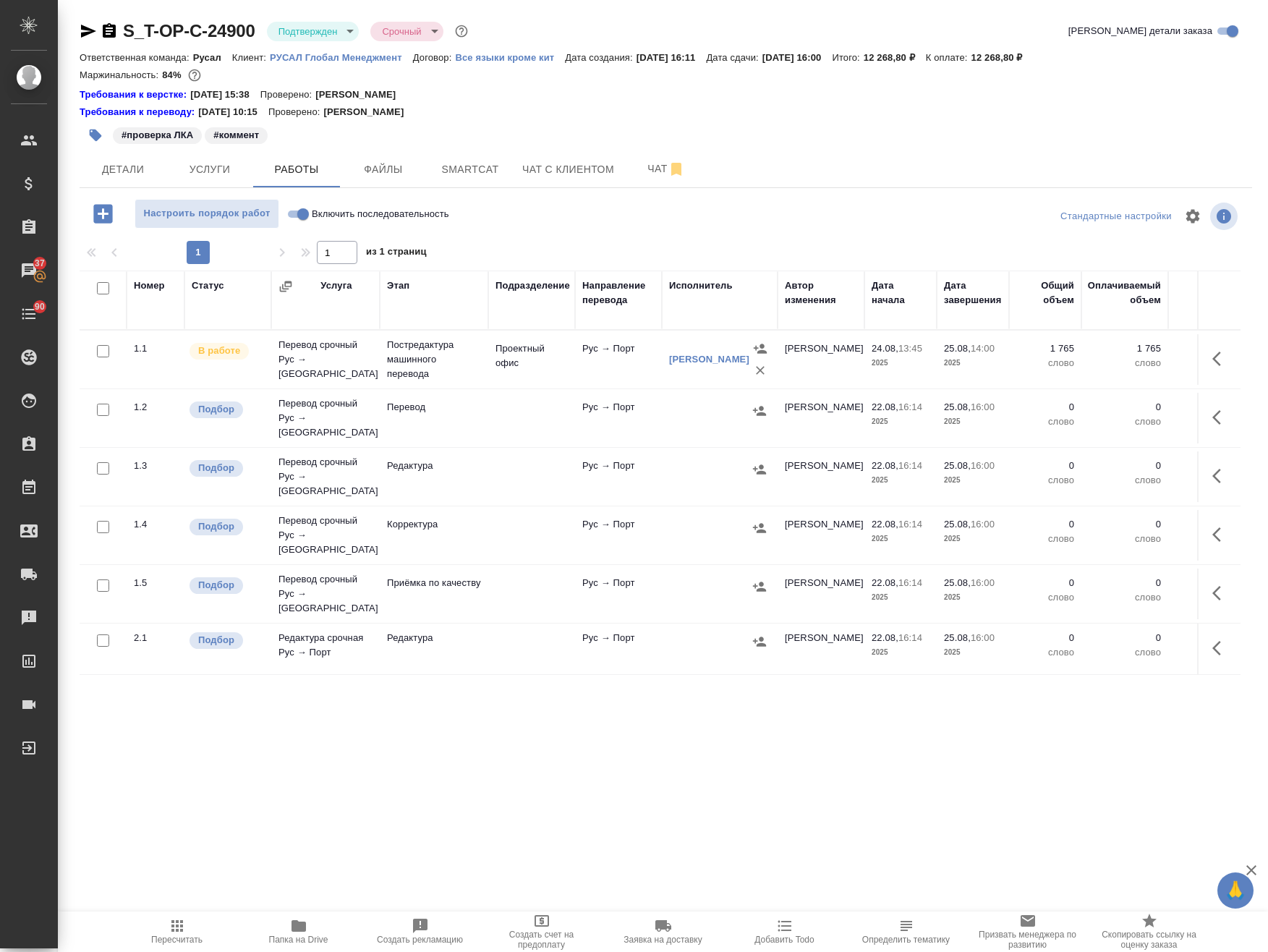
click at [104, 281] on div at bounding box center [99, 288] width 24 height 21
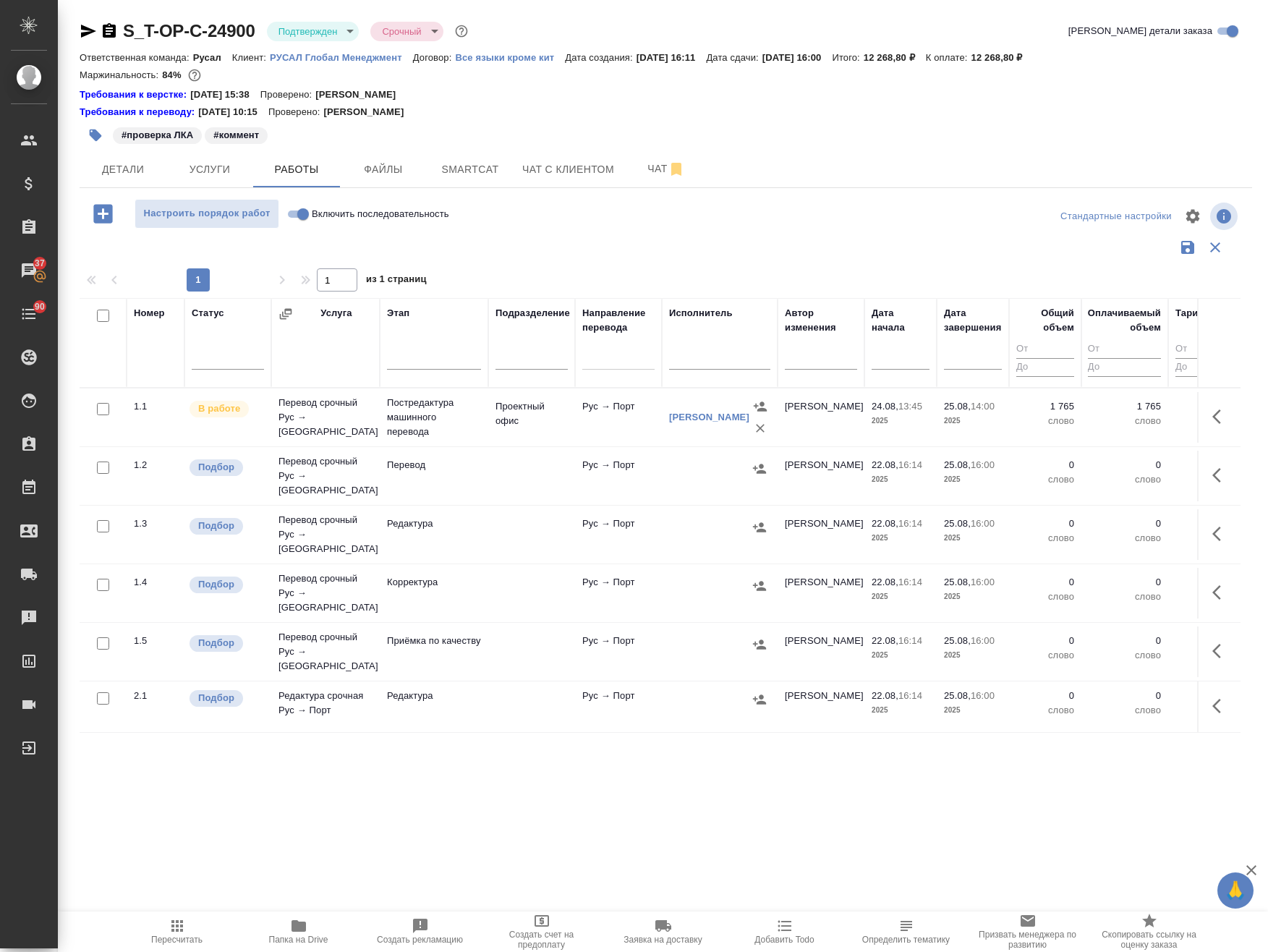
click at [103, 313] on input "checkbox" at bounding box center [103, 316] width 12 height 12
checkbox input "true"
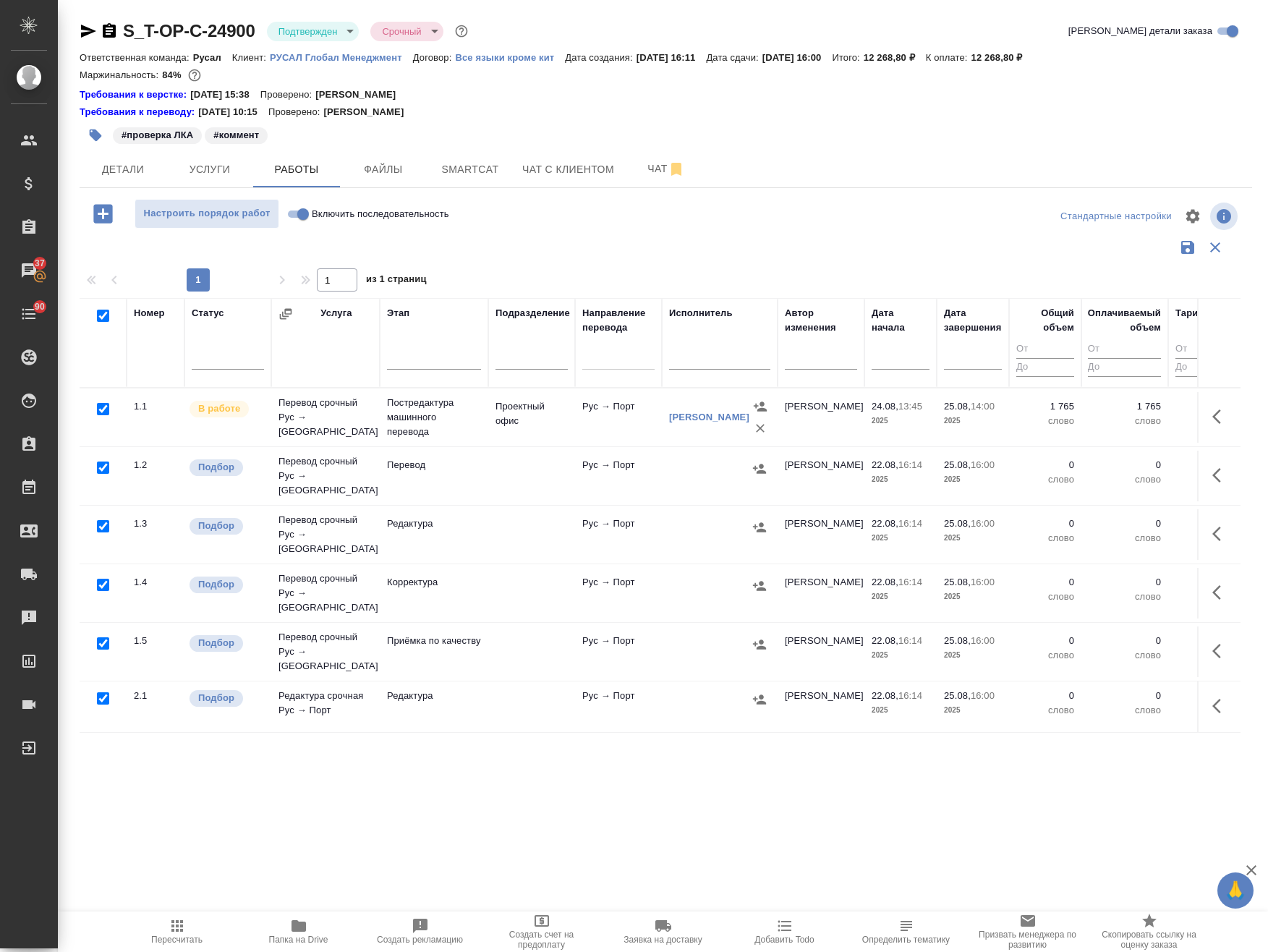
checkbox input "true"
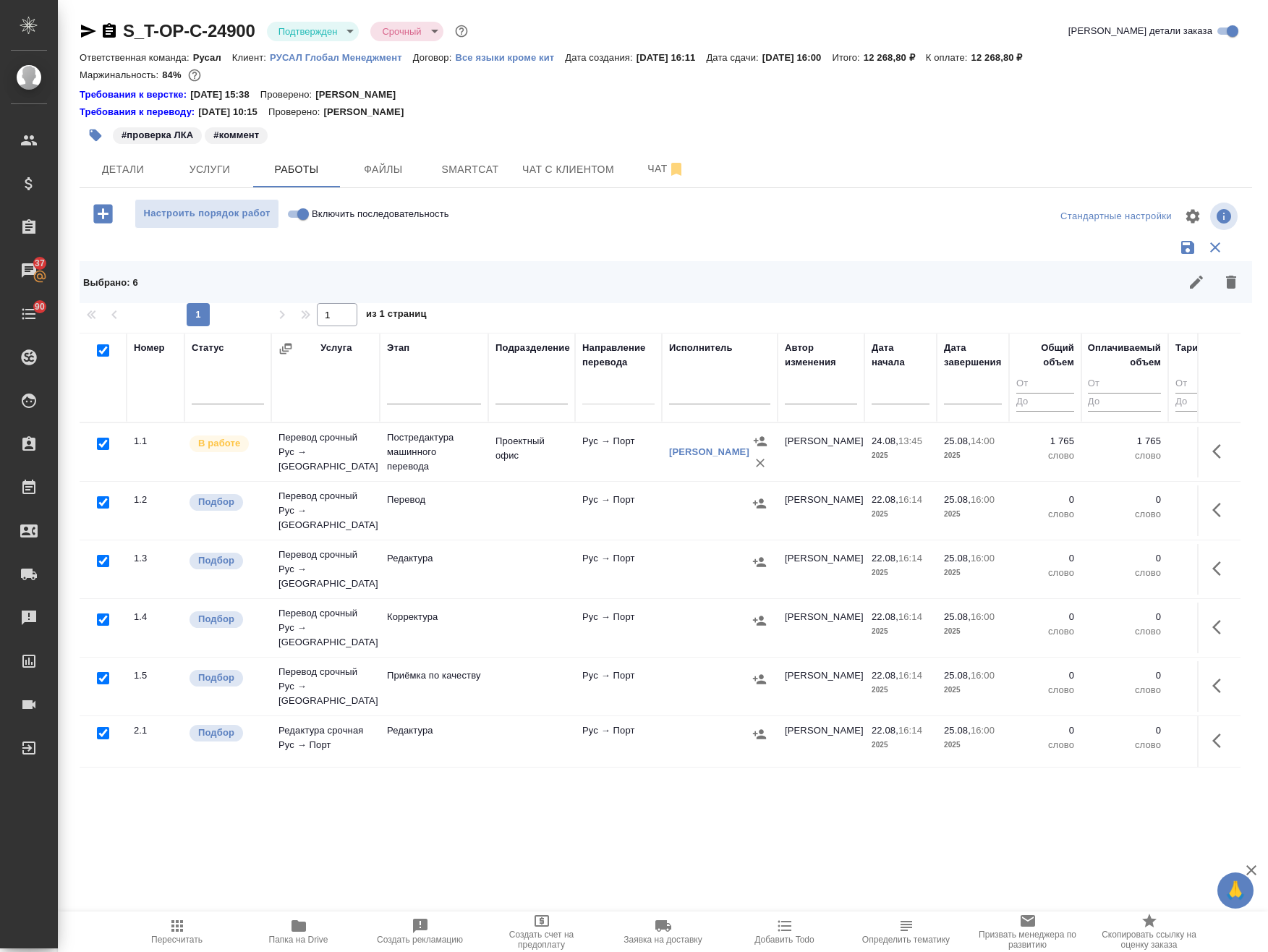
click at [106, 443] on input "checkbox" at bounding box center [103, 443] width 12 height 12
checkbox input "false"
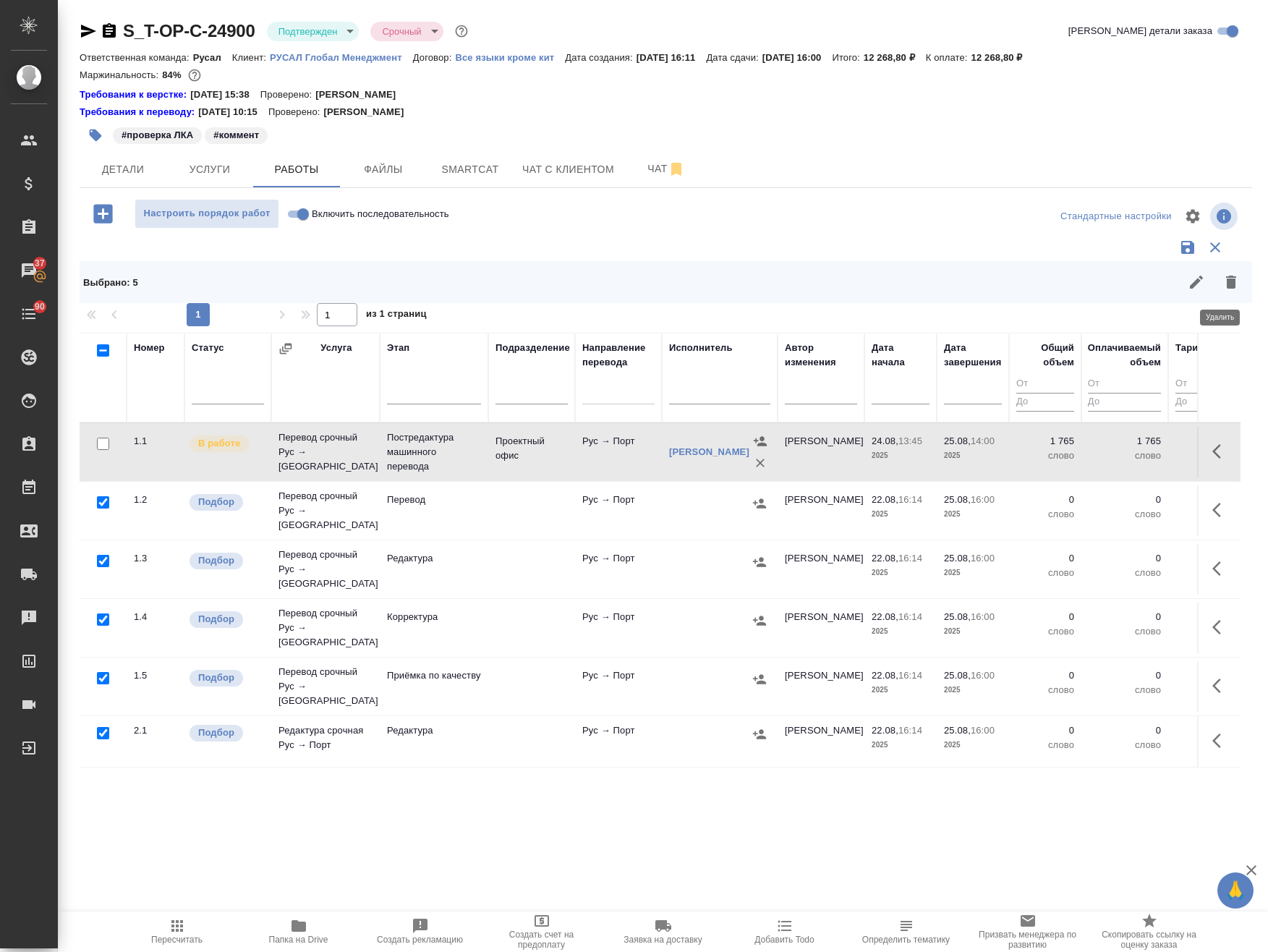
click at [1222, 281] on icon "button" at bounding box center [1231, 282] width 17 height 17
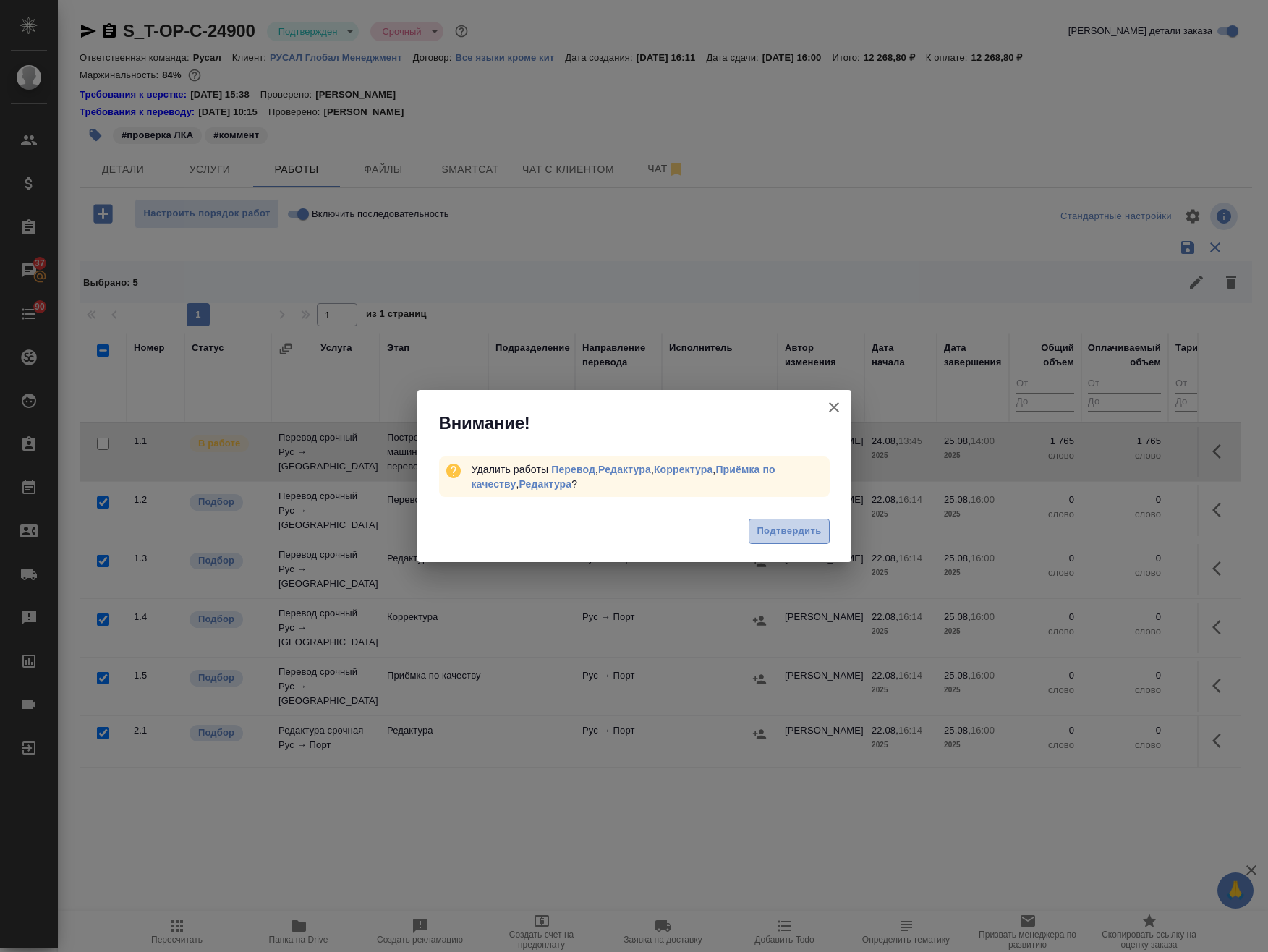
click at [792, 532] on span "Подтвердить" at bounding box center [789, 532] width 65 height 17
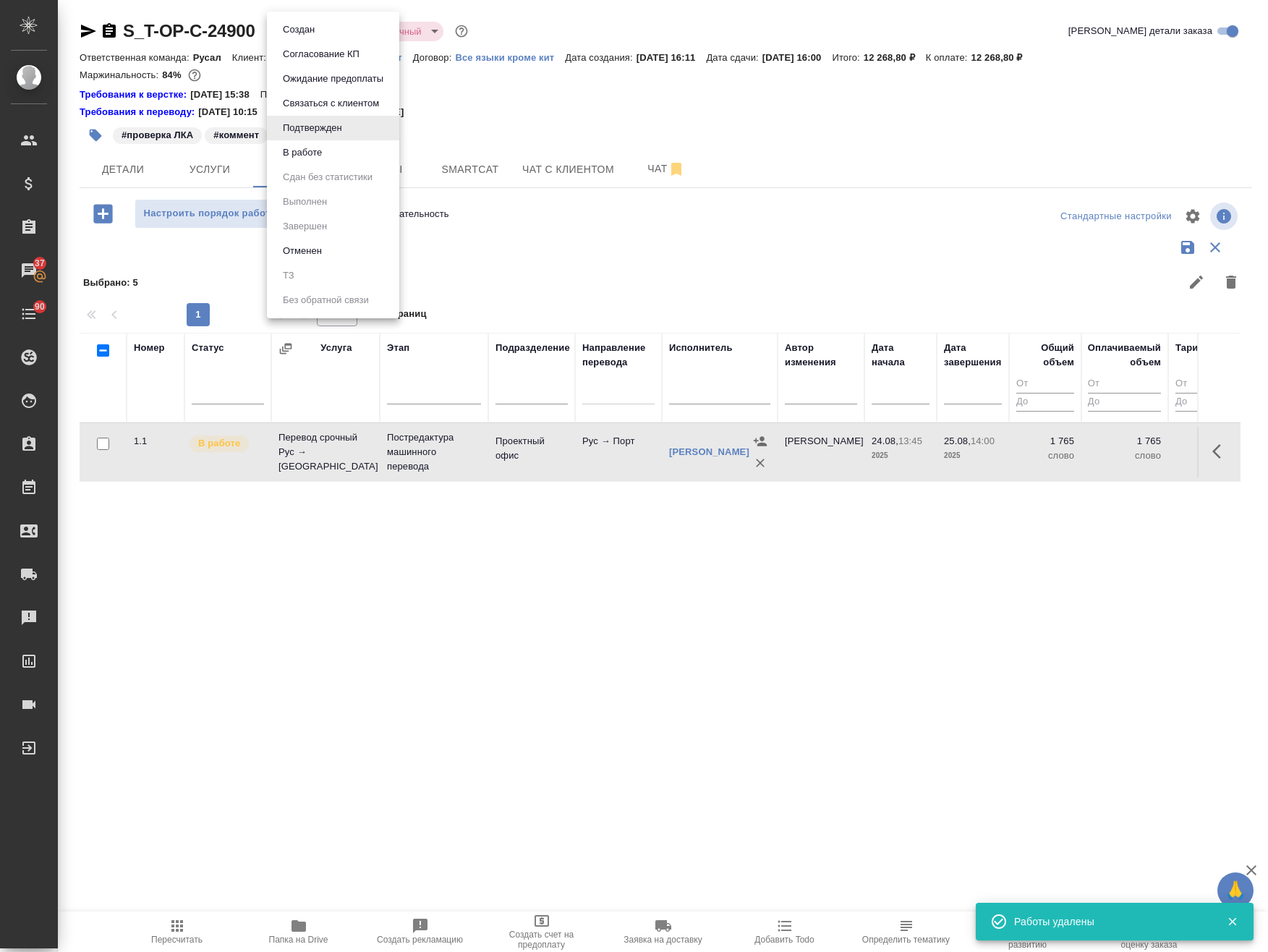
click at [318, 26] on body "🙏 .cls-1 fill:#fff; AWATERA Avdeenko Kirill Клиенты Спецификации Заказы 37 Чаты…" at bounding box center [634, 476] width 1268 height 952
click at [332, 155] on li "В работе" at bounding box center [333, 153] width 132 height 24
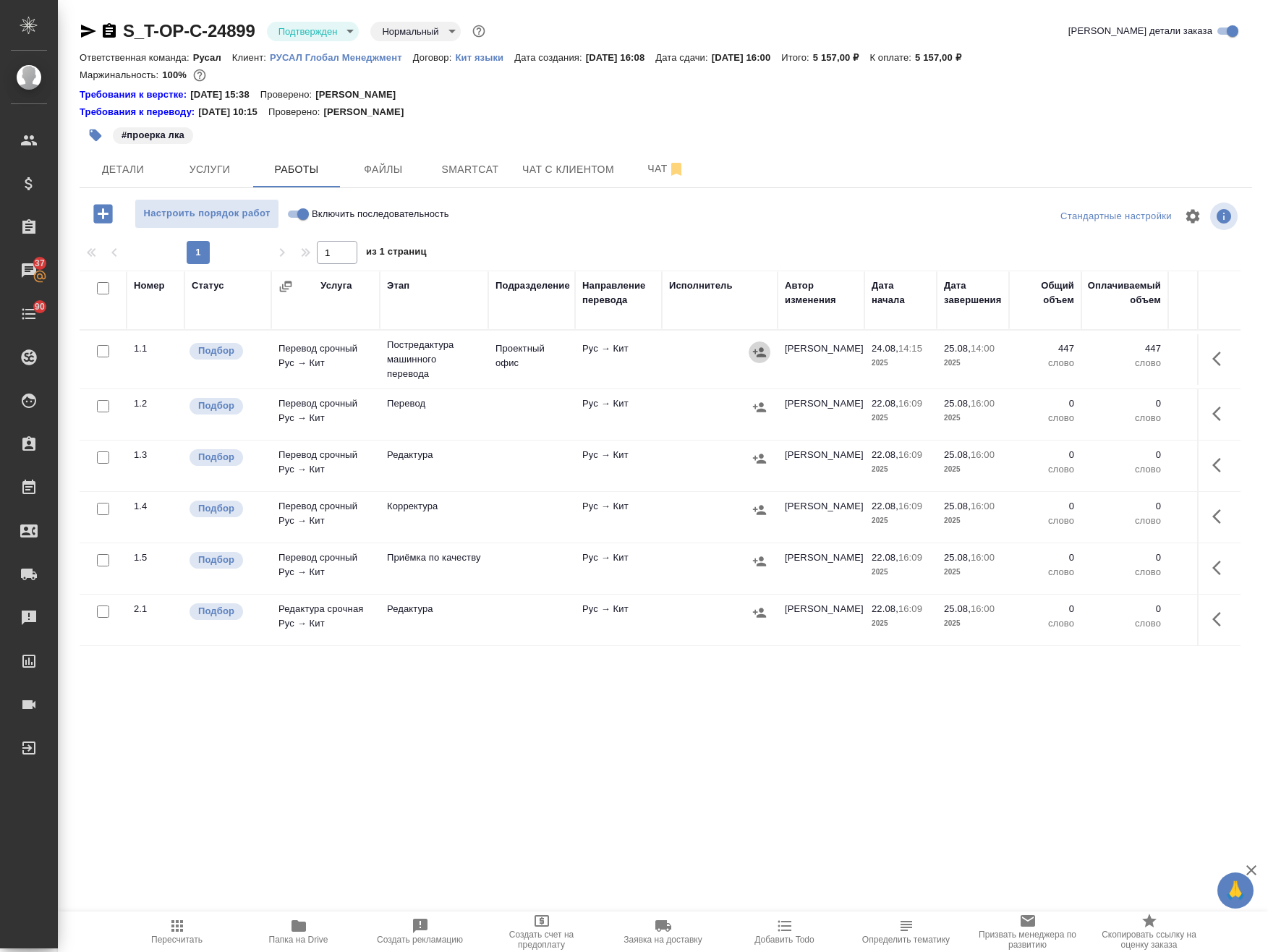
click at [764, 354] on icon "button" at bounding box center [759, 352] width 14 height 14
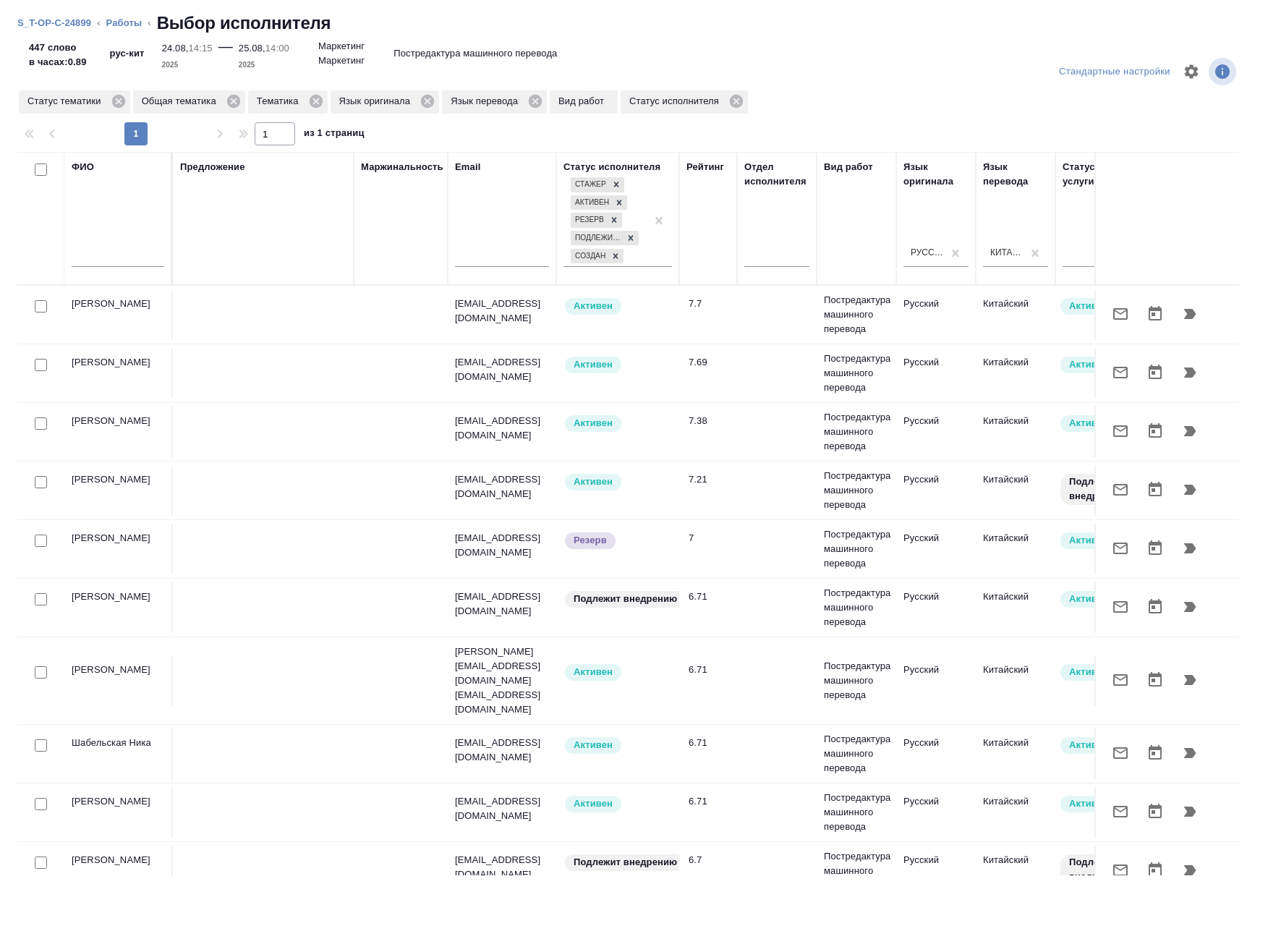
click at [99, 259] on input "text" at bounding box center [118, 258] width 93 height 18
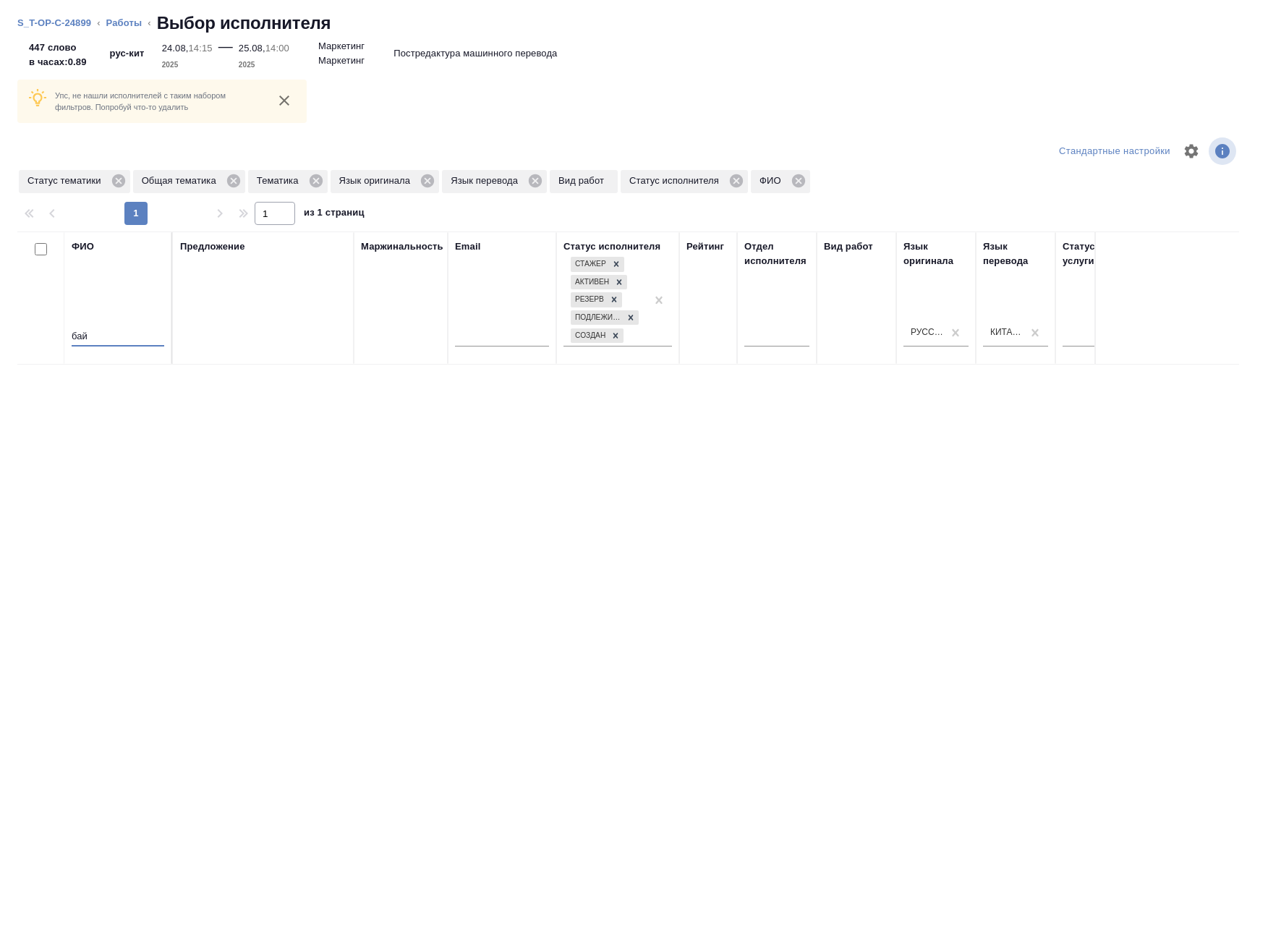
type input "бай"
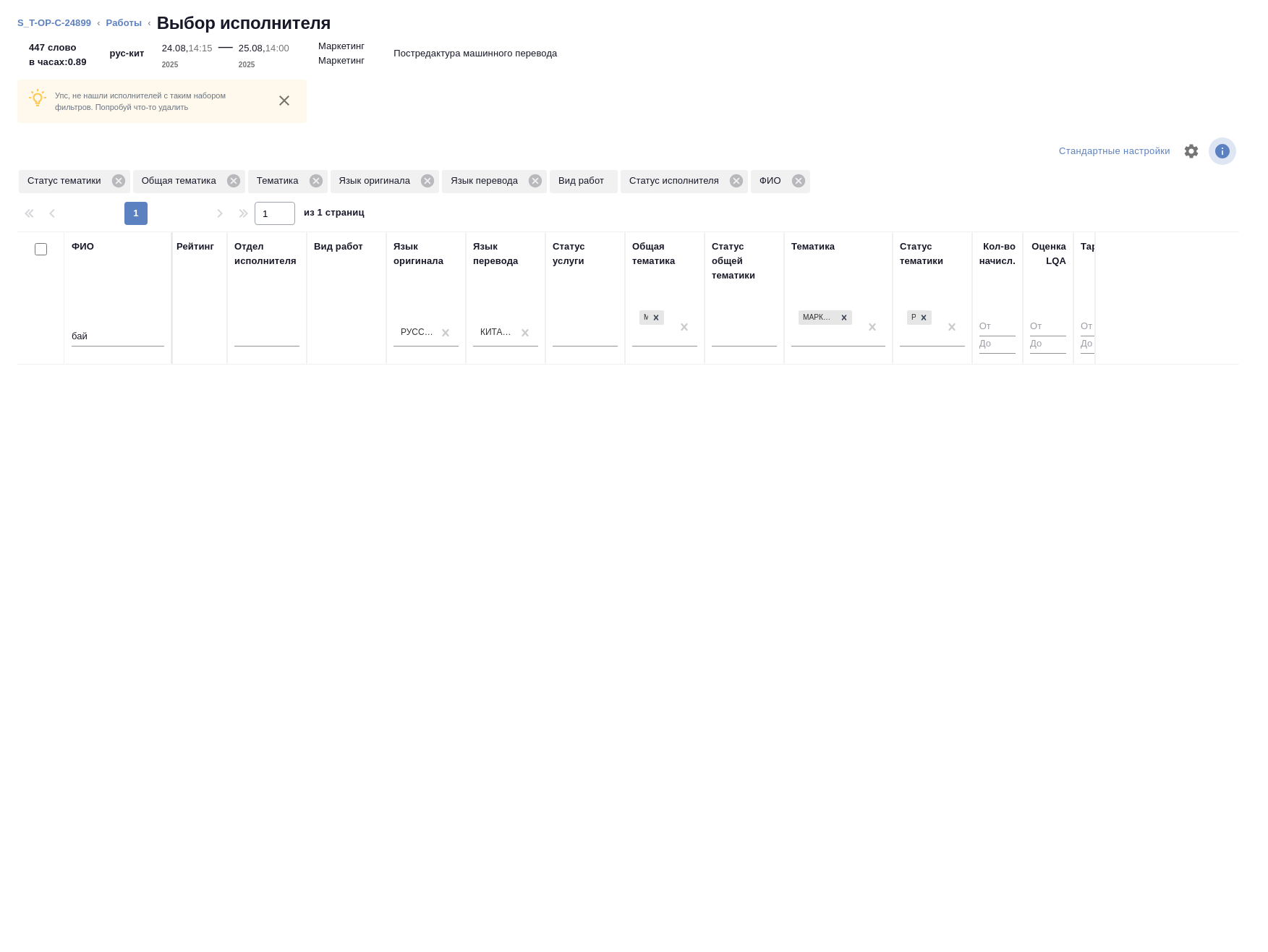
scroll to position [0, 696]
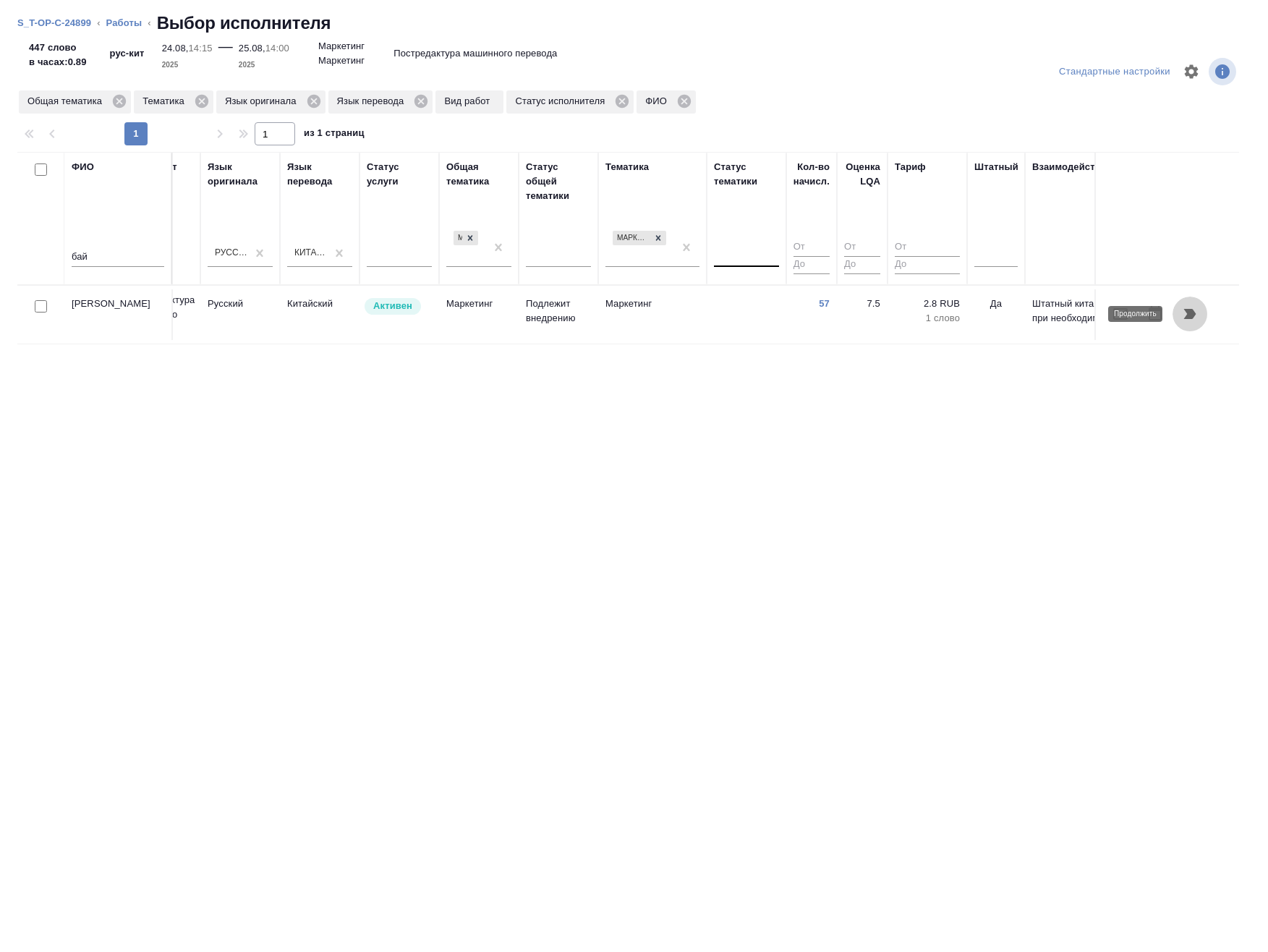
click at [1193, 317] on icon "button" at bounding box center [1190, 313] width 12 height 10
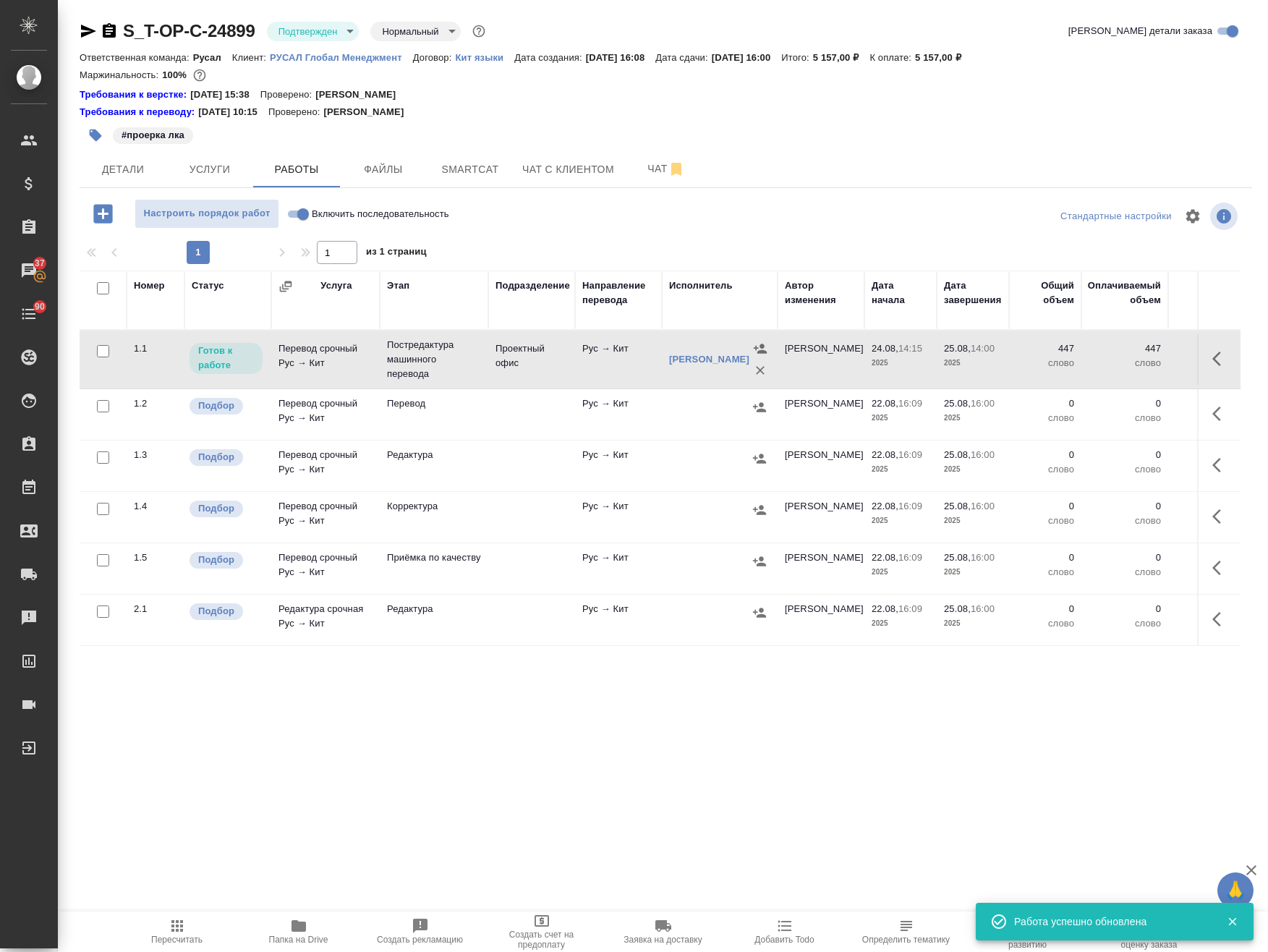
click at [336, 24] on body "🙏 .cls-1 fill:#fff; AWATERA Avdeenko Kirill Клиенты Спецификации Заказы 37 Чаты…" at bounding box center [634, 476] width 1268 height 952
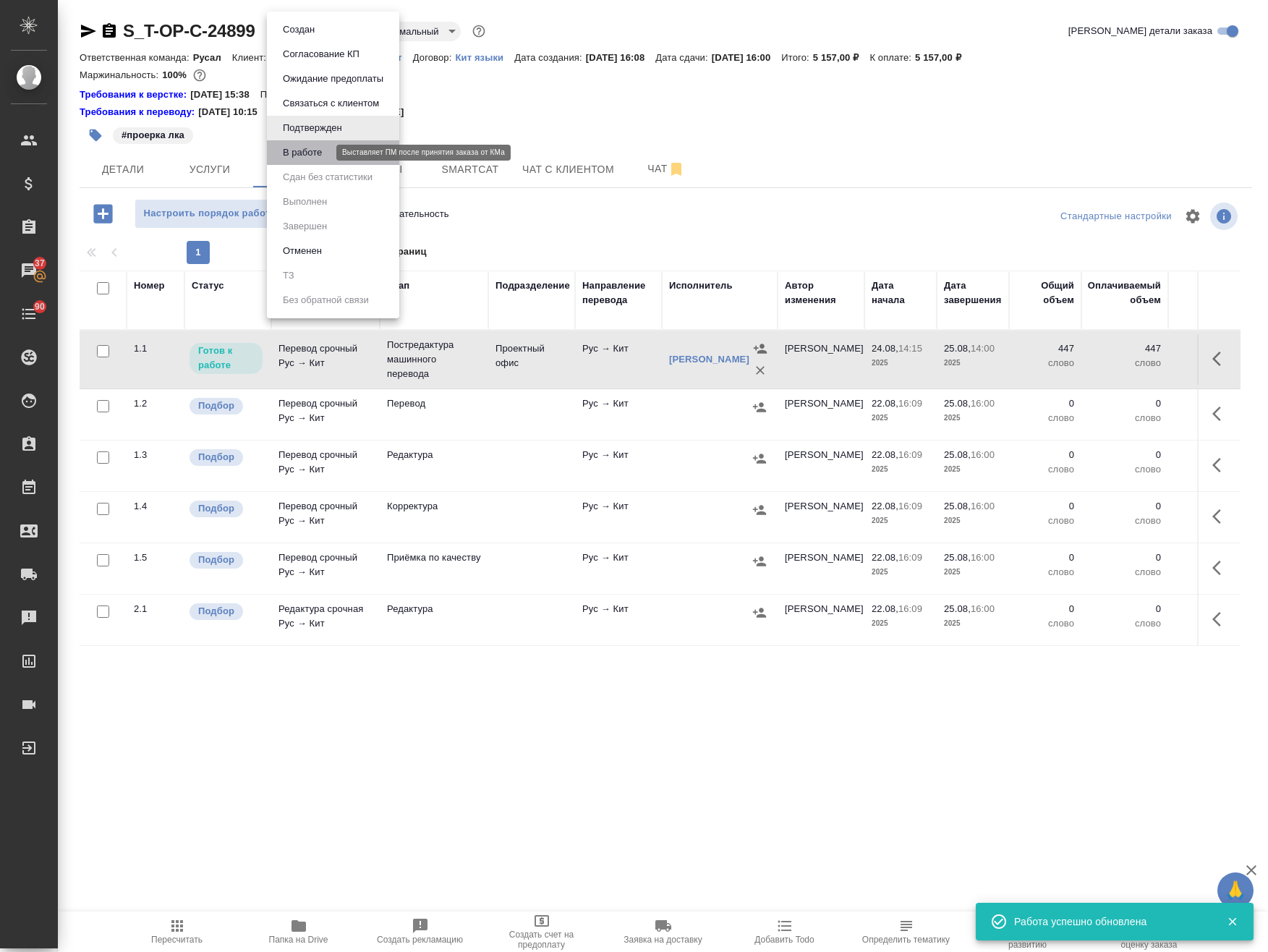
click at [313, 158] on button "В работе" at bounding box center [302, 152] width 48 height 16
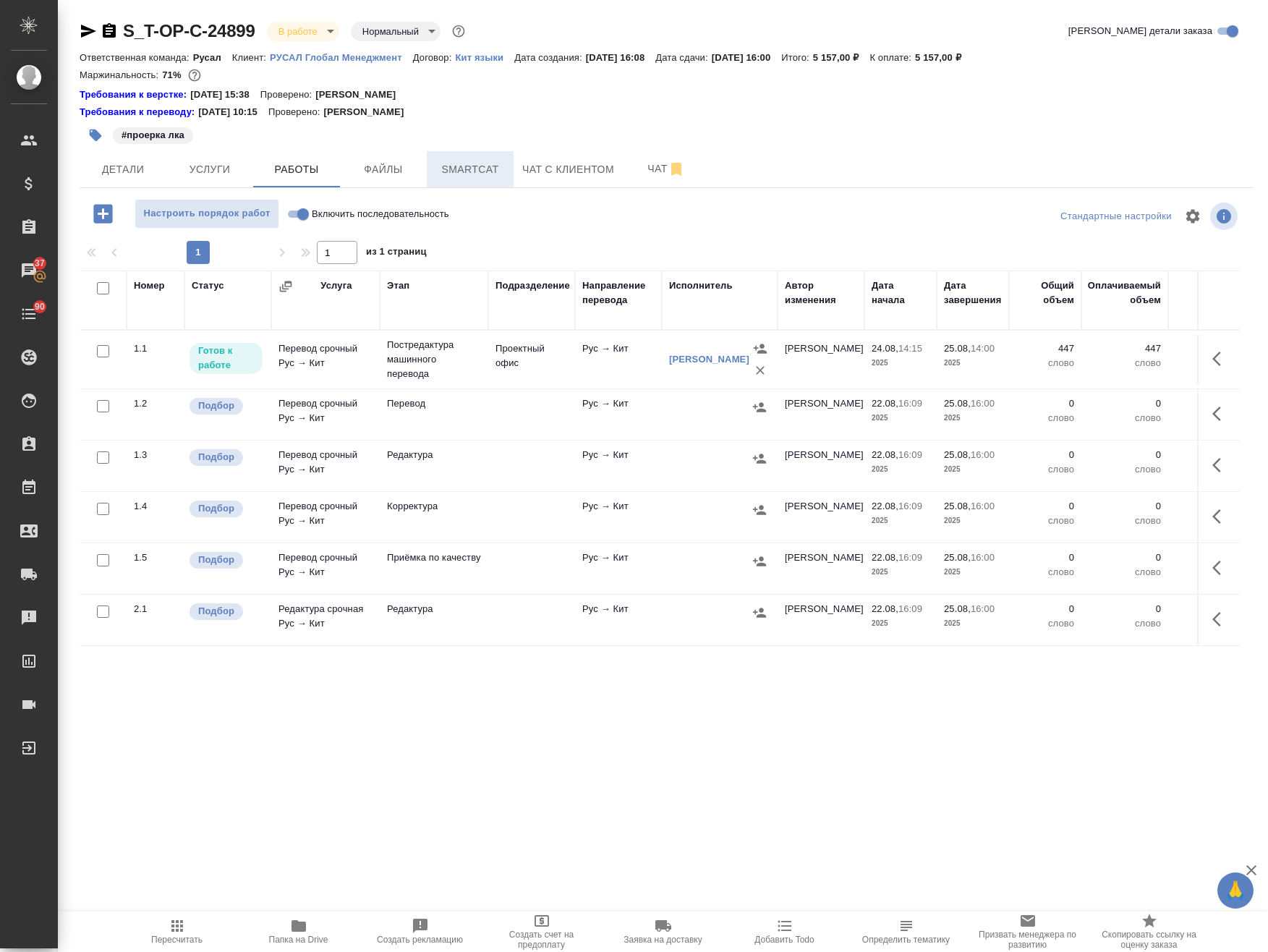
click at [455, 170] on span "Smartcat" at bounding box center [470, 170] width 69 height 18
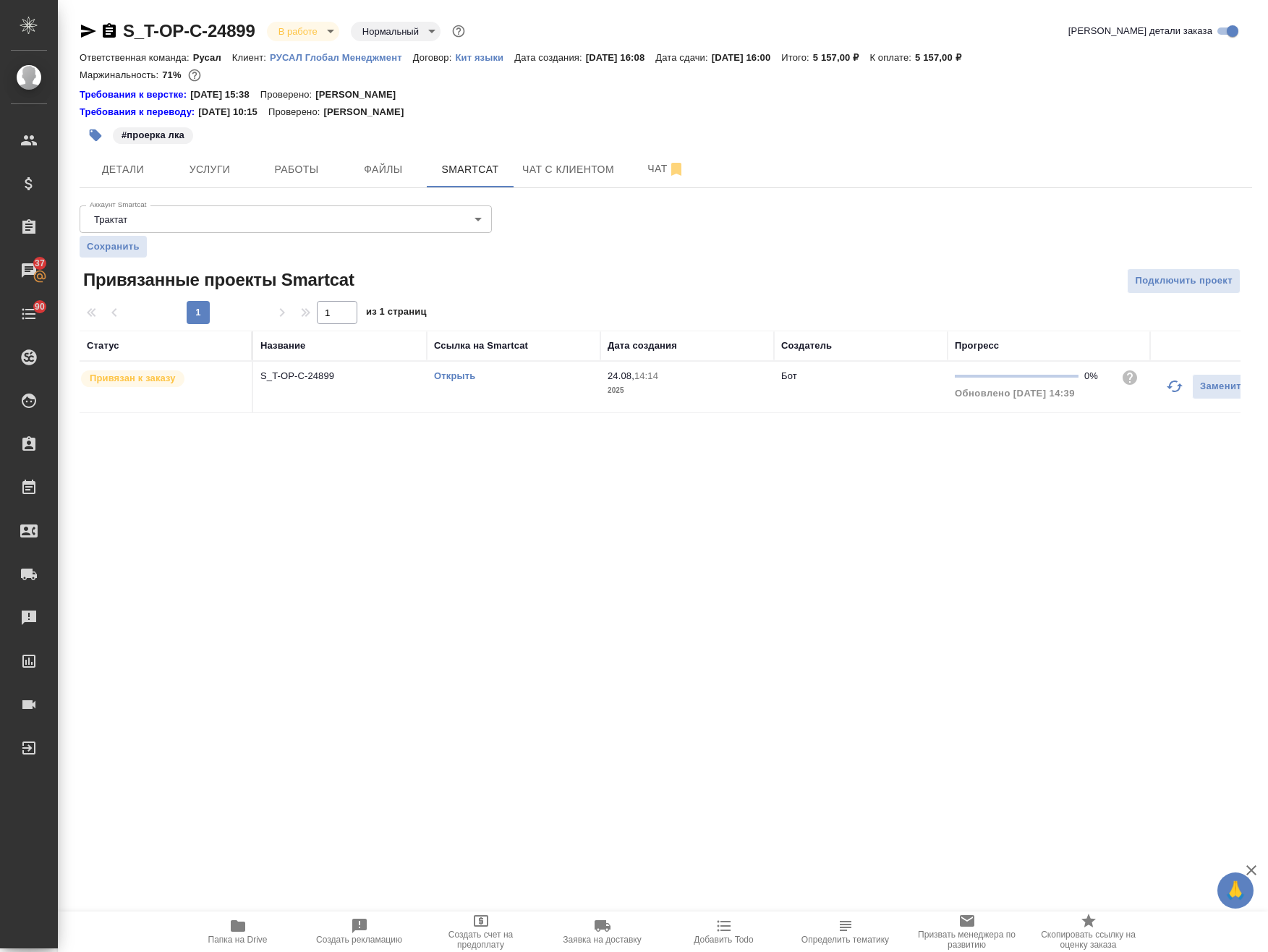
click at [455, 376] on link "Открыть" at bounding box center [455, 376] width 41 height 11
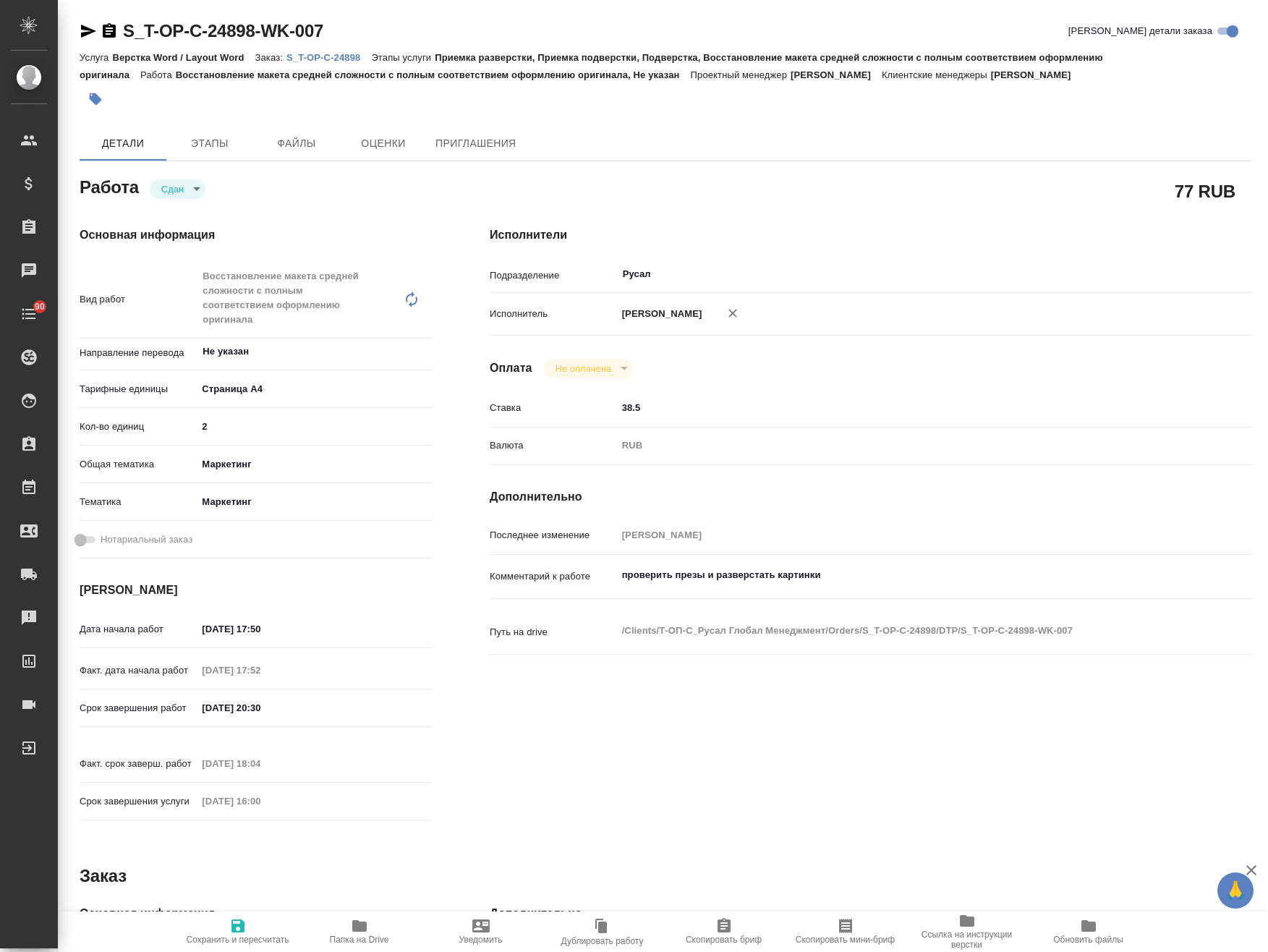
type textarea "x"
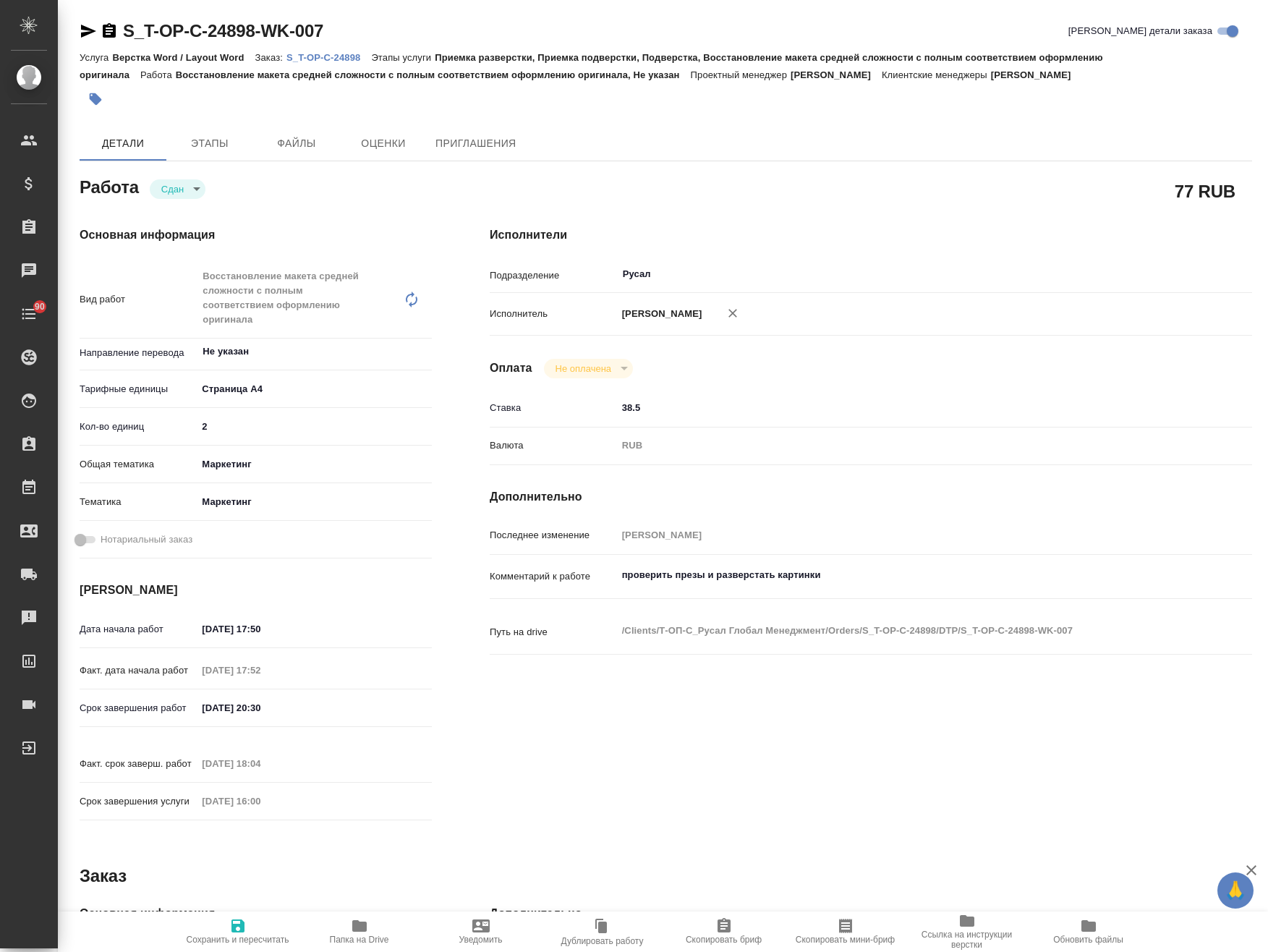
type textarea "x"
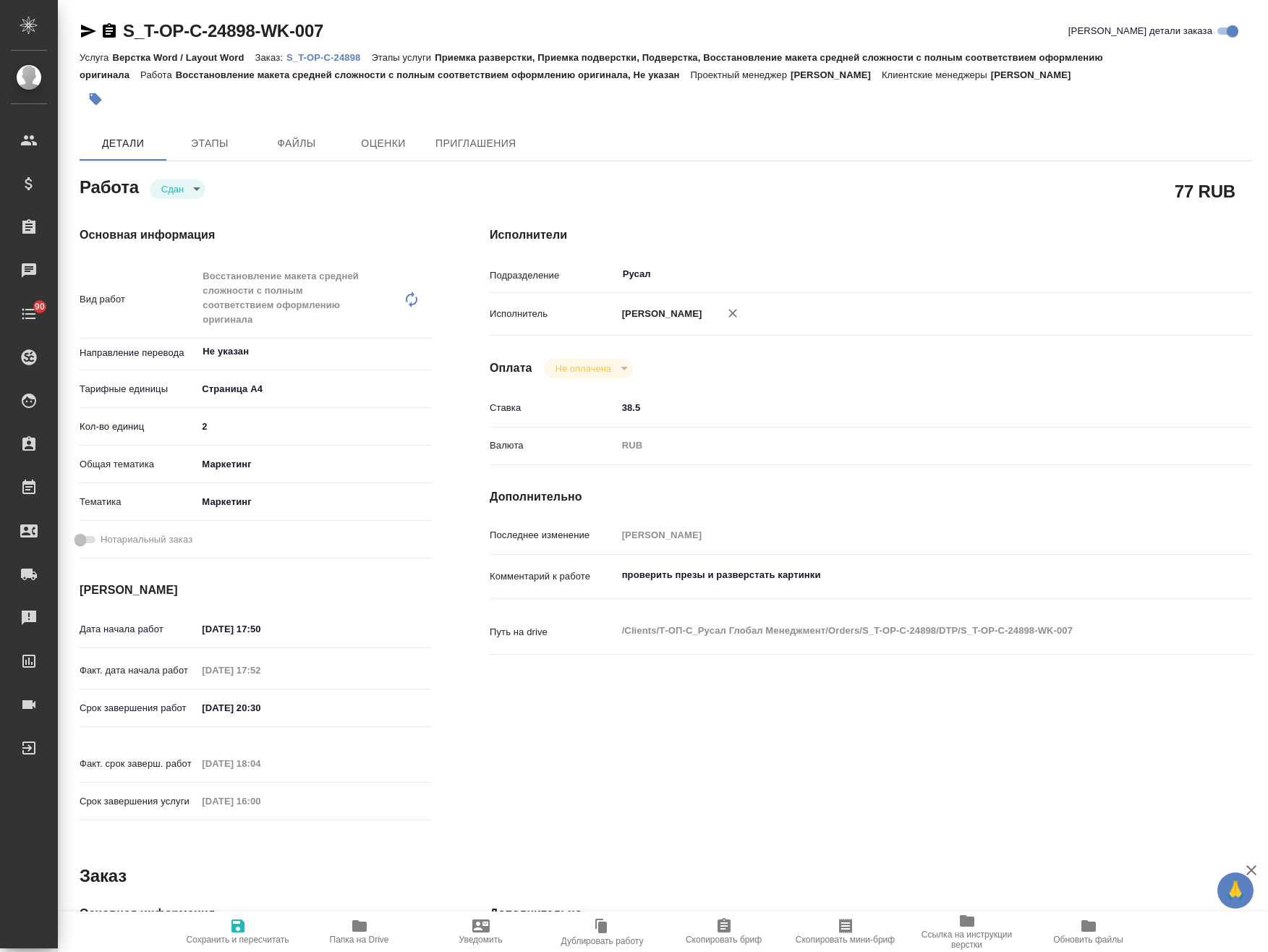
type textarea "x"
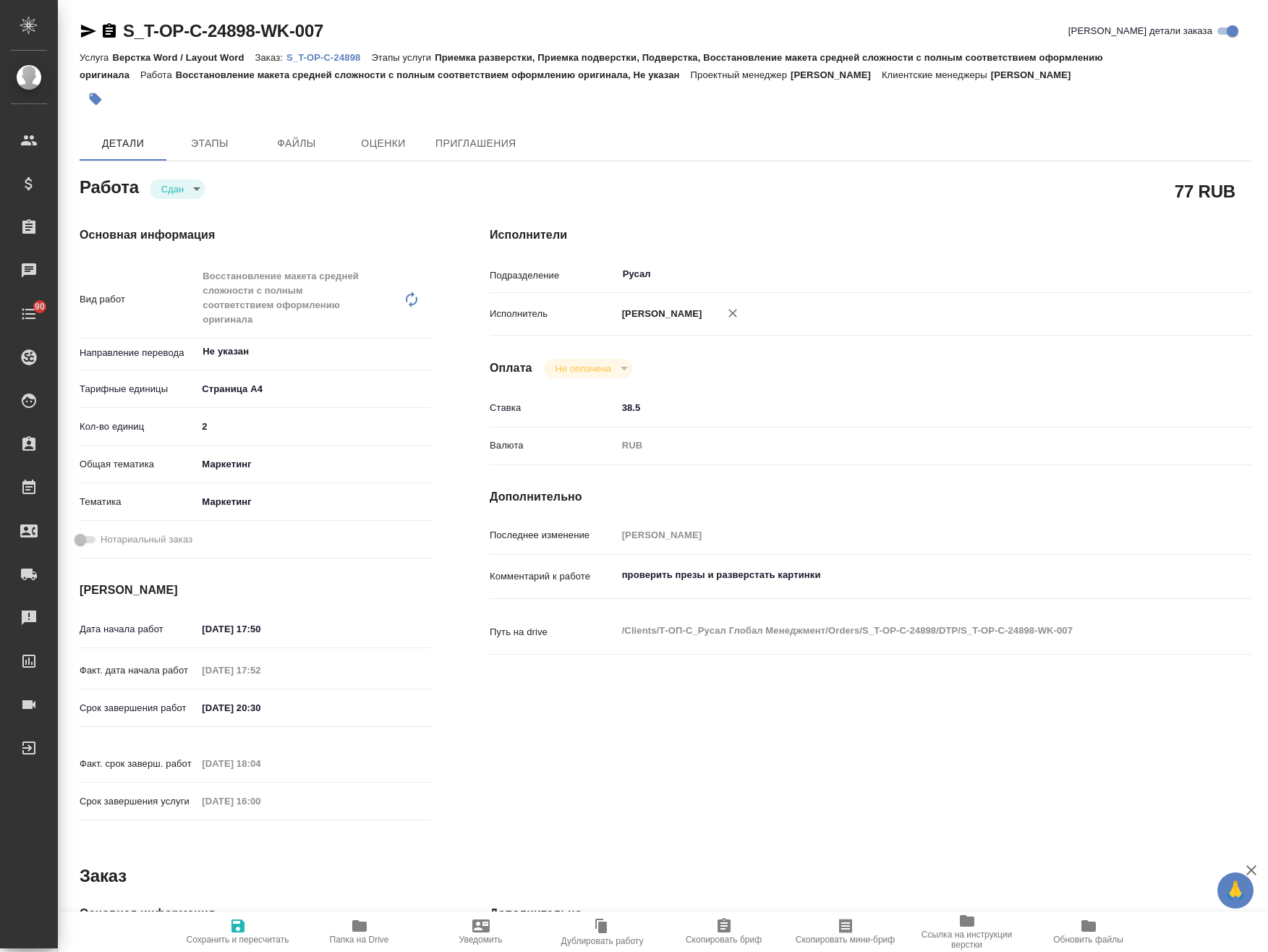
type textarea "x"
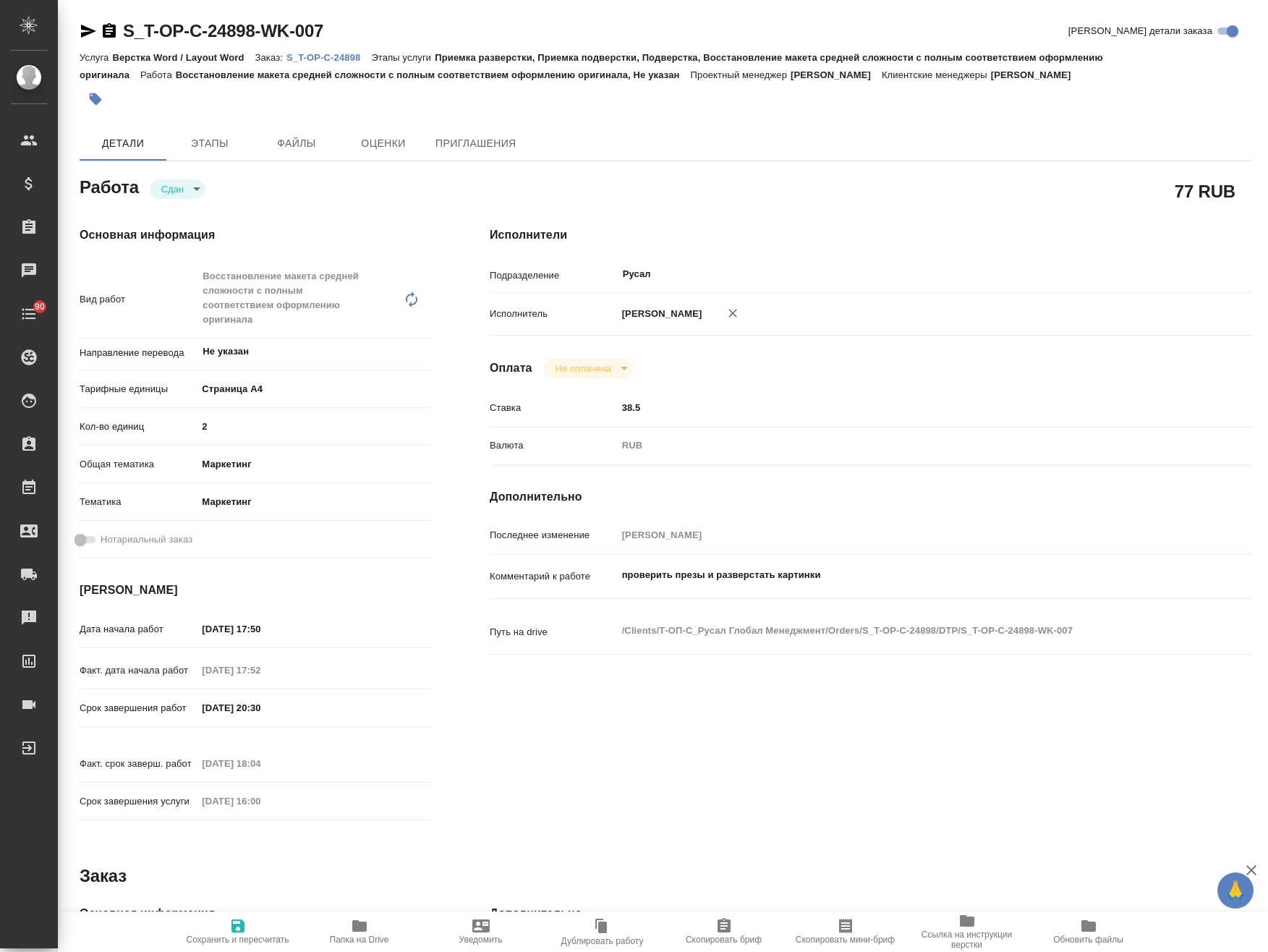
type textarea "x"
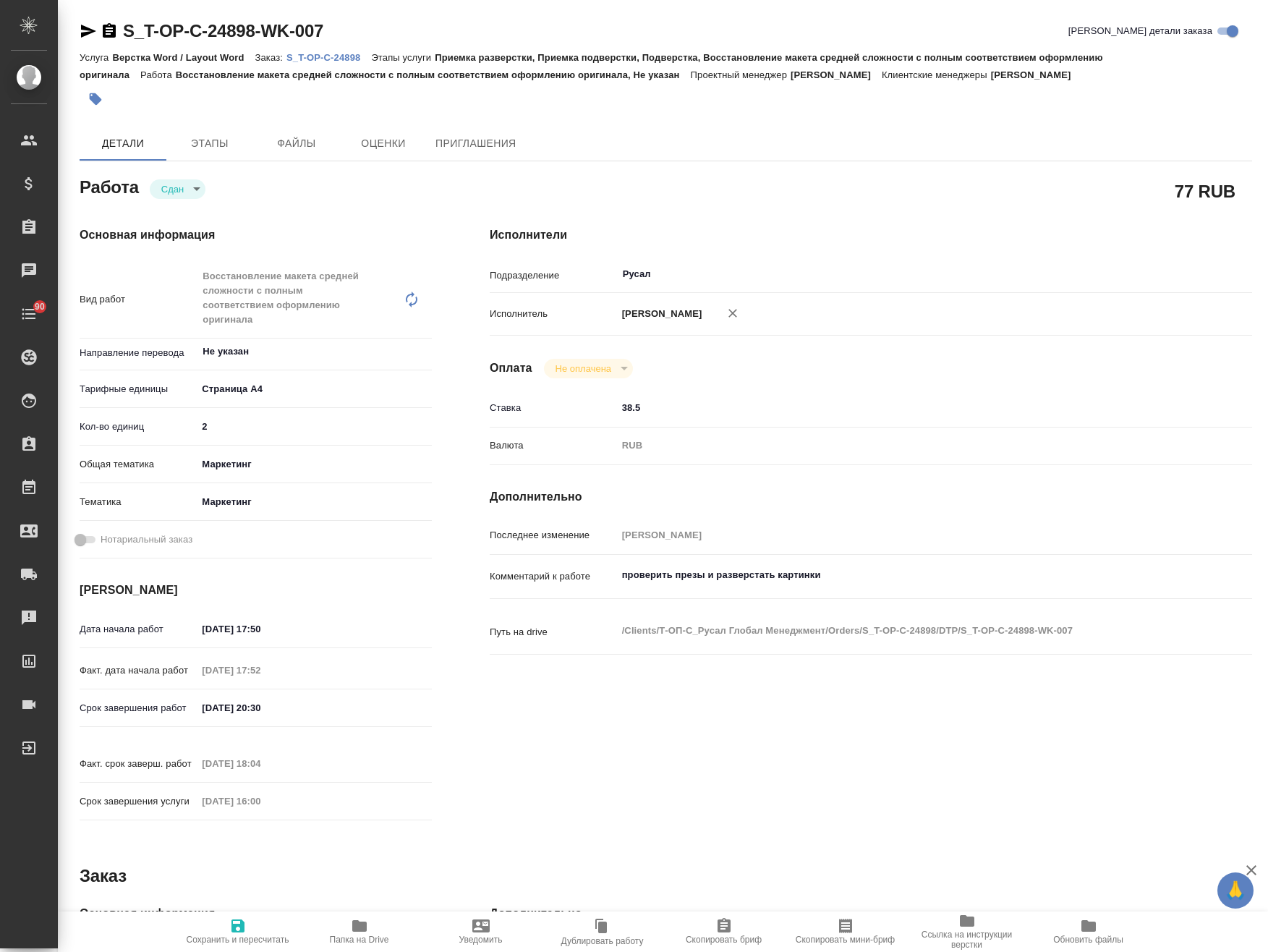
type textarea "x"
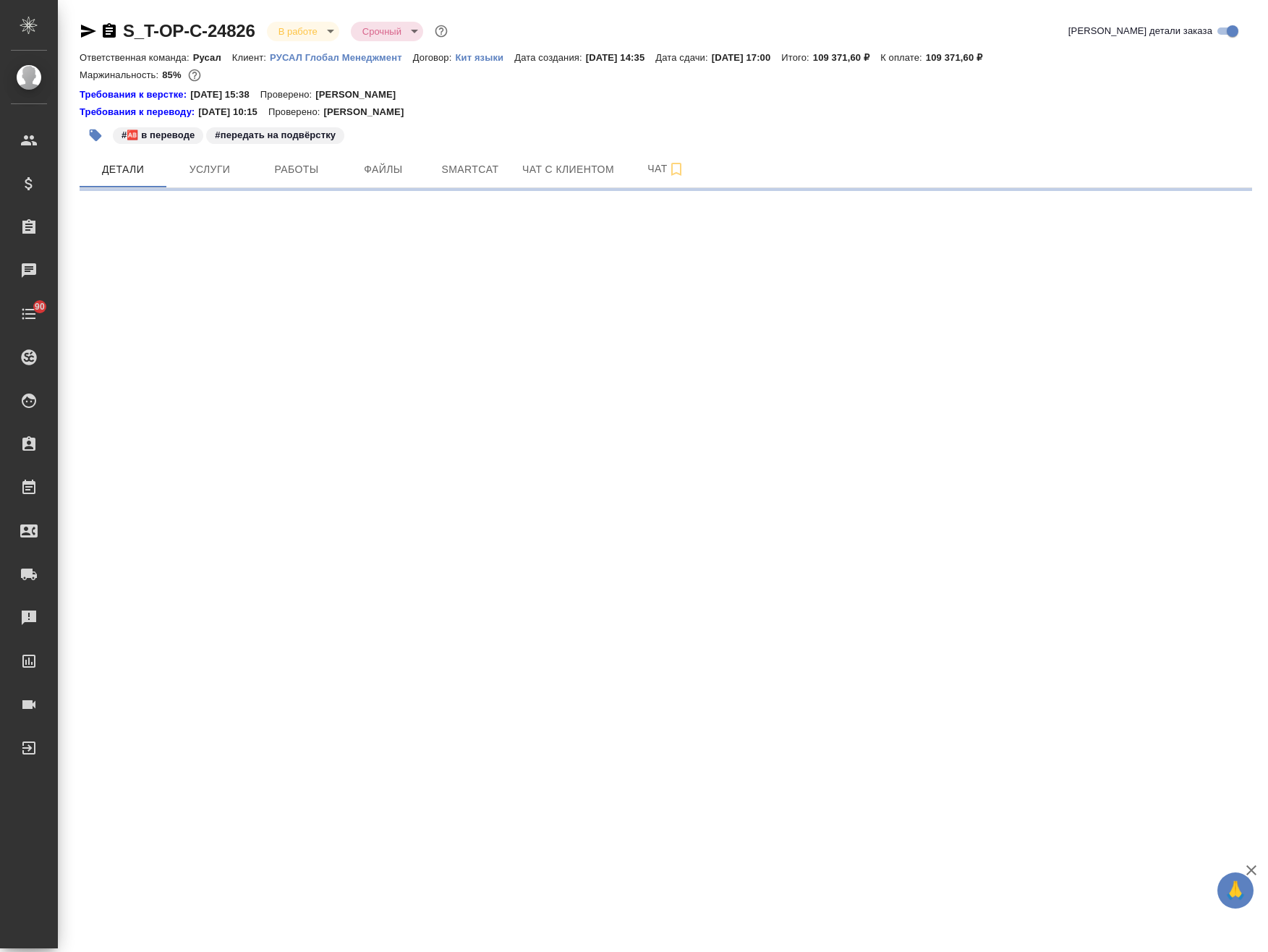
select select "RU"
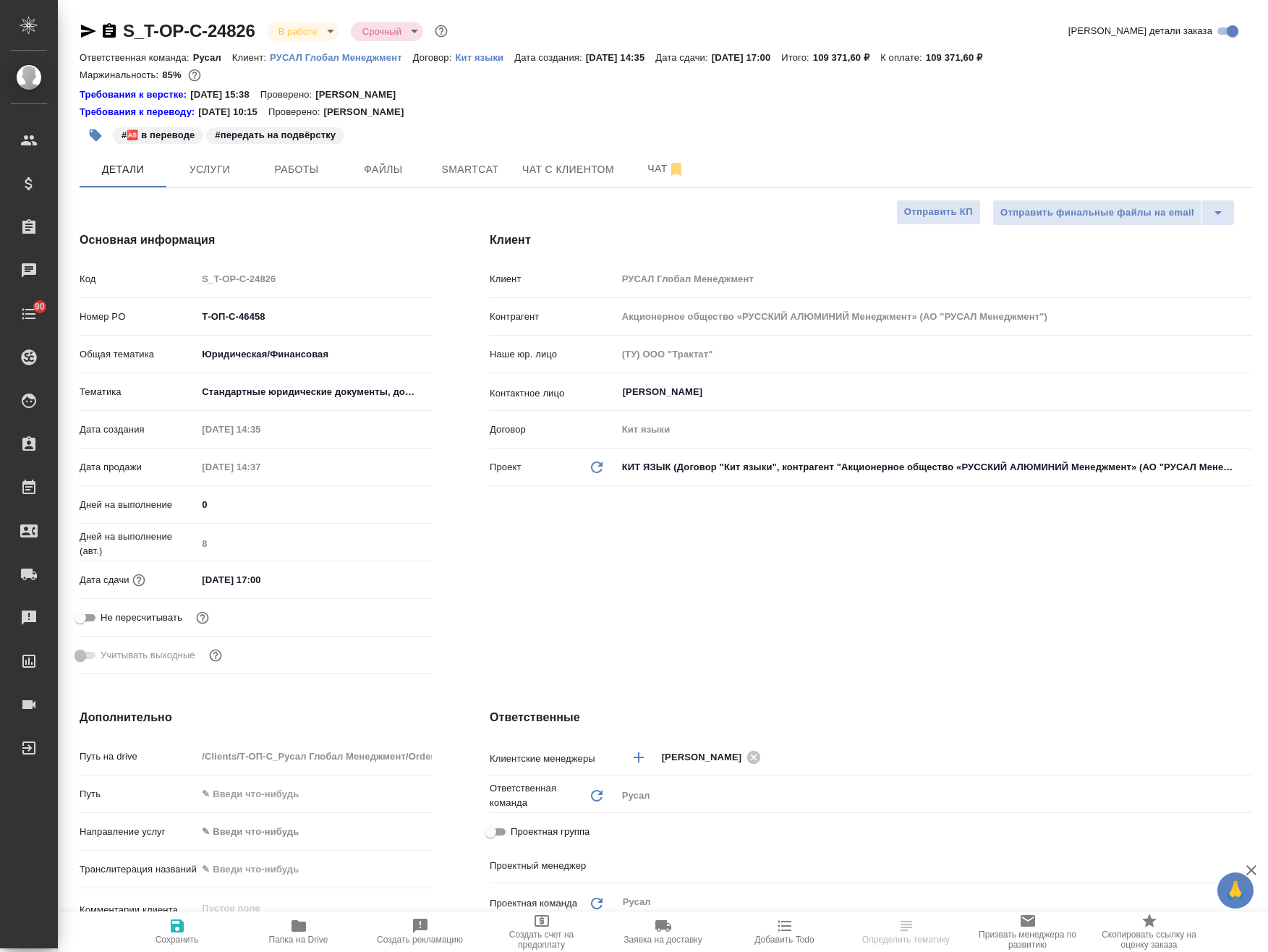
type textarea "x"
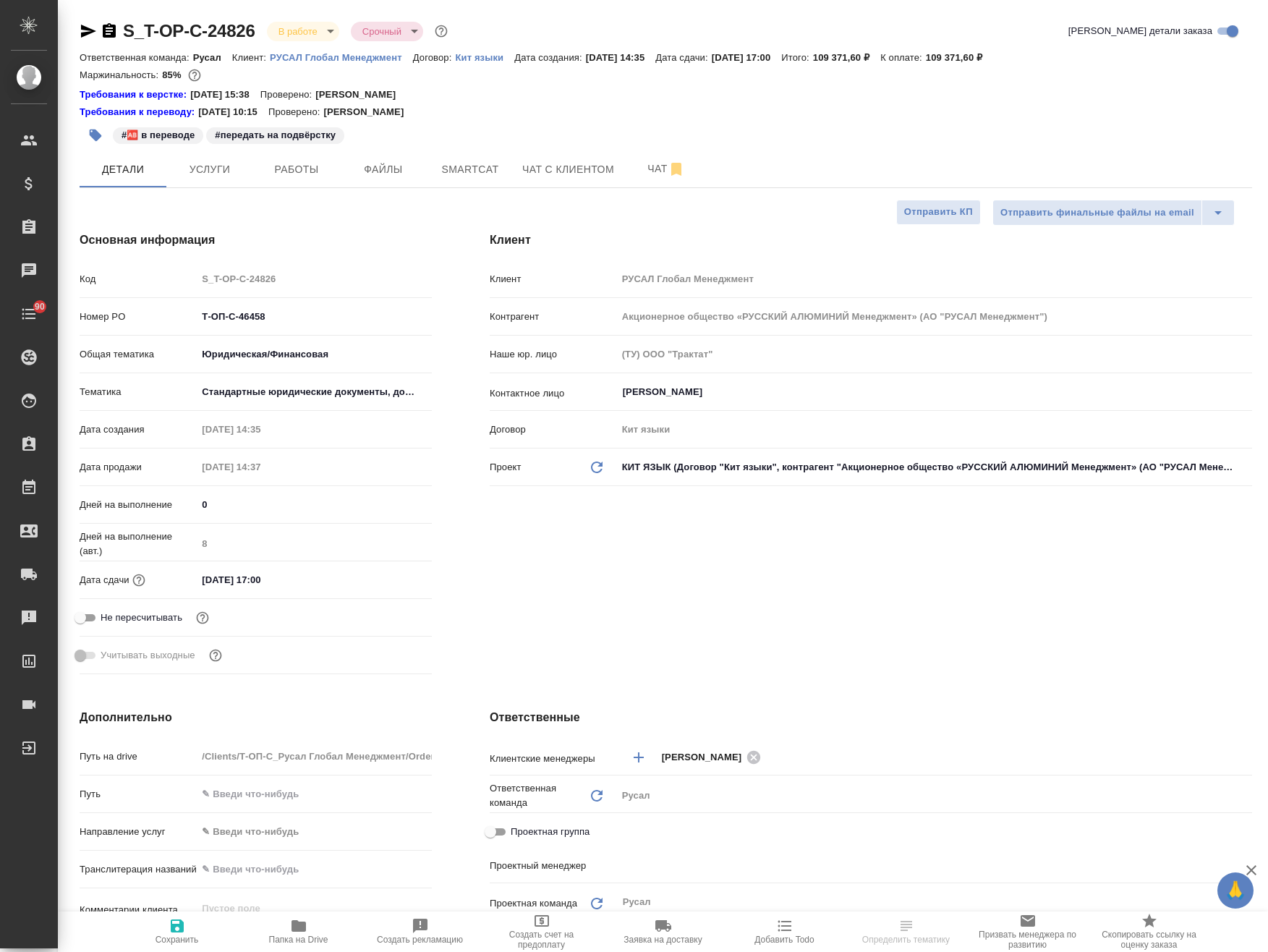
type textarea "x"
type input "[PERSON_NAME]"
type textarea "x"
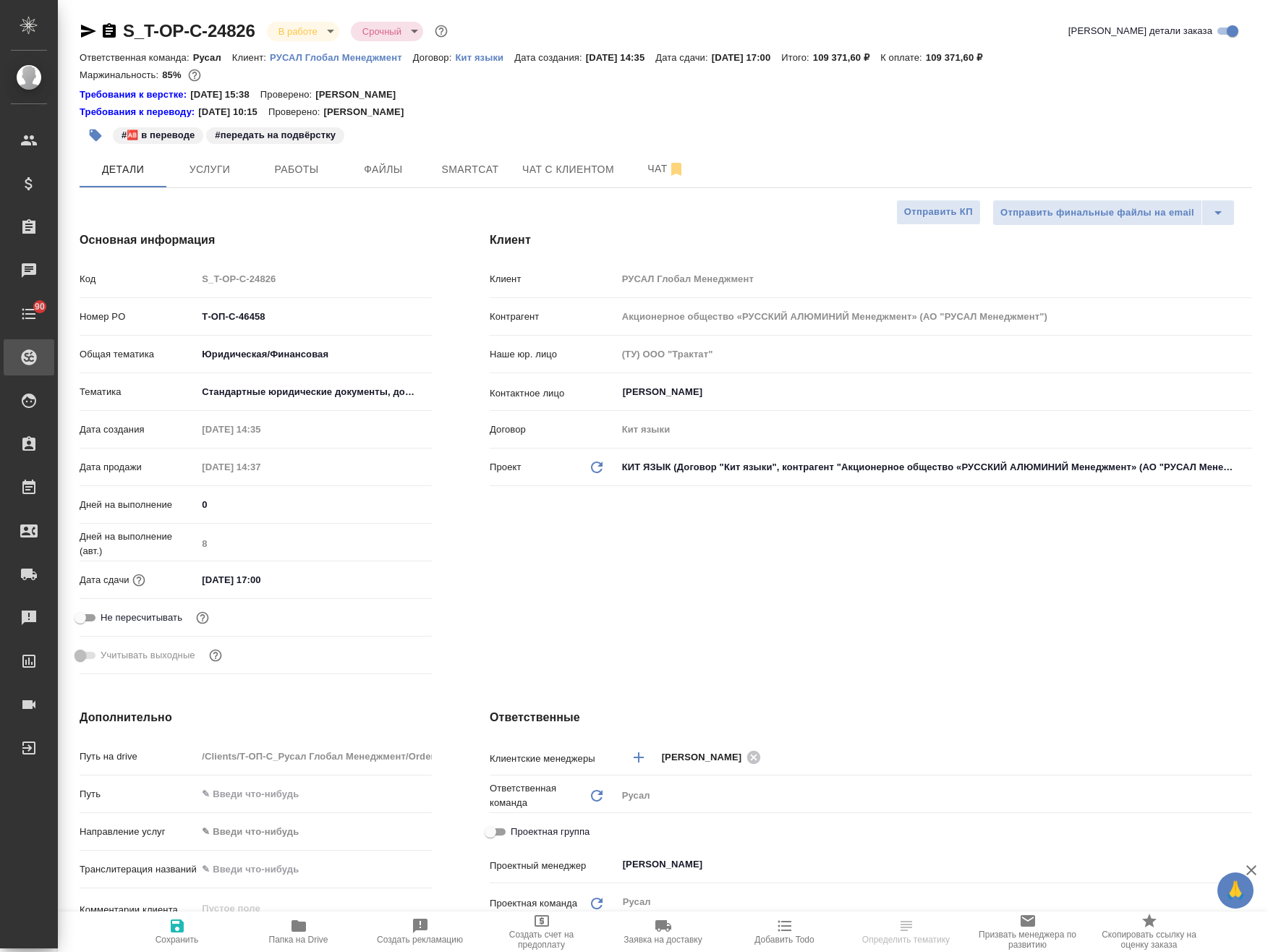
type textarea "x"
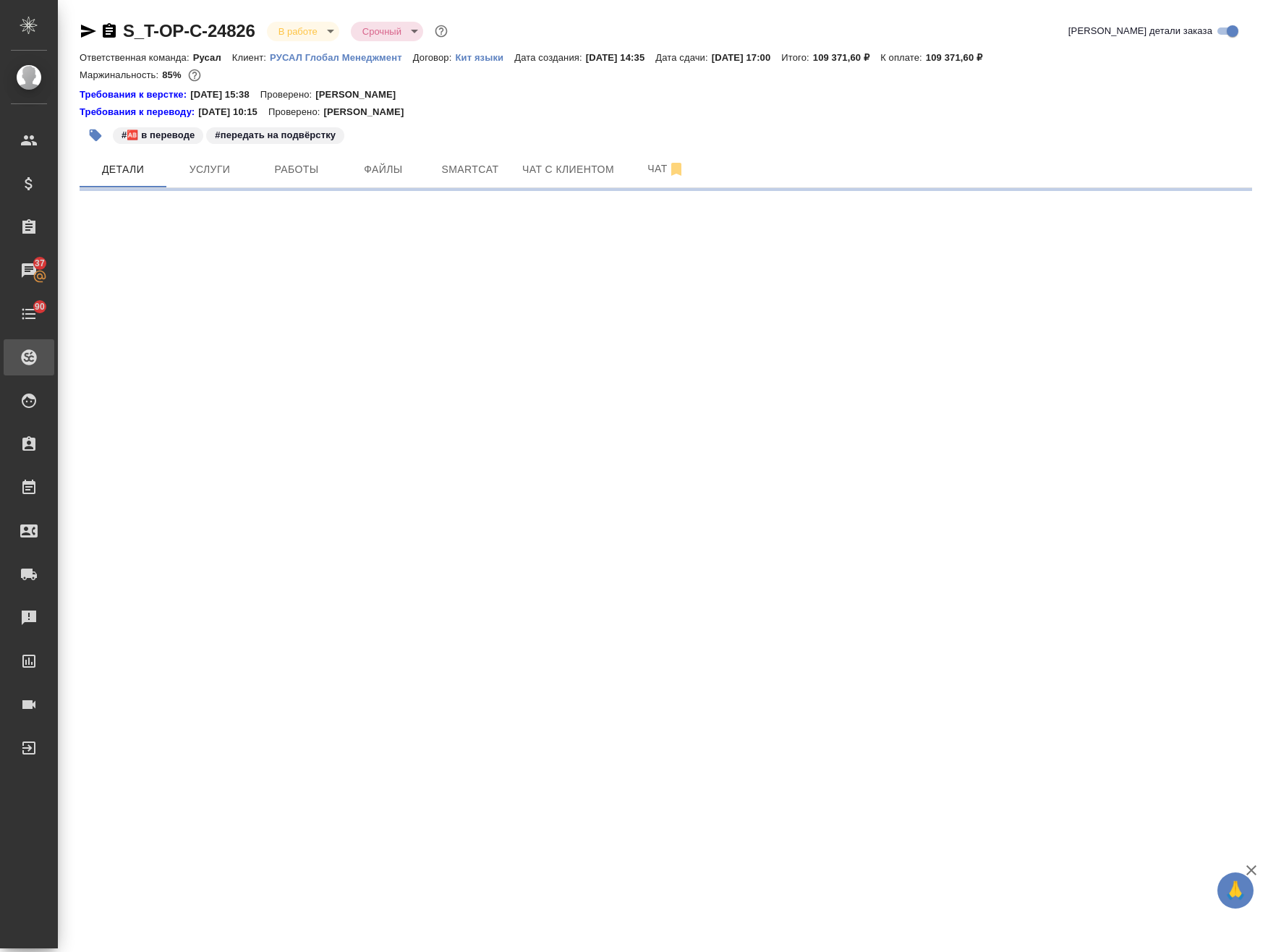
select select "RU"
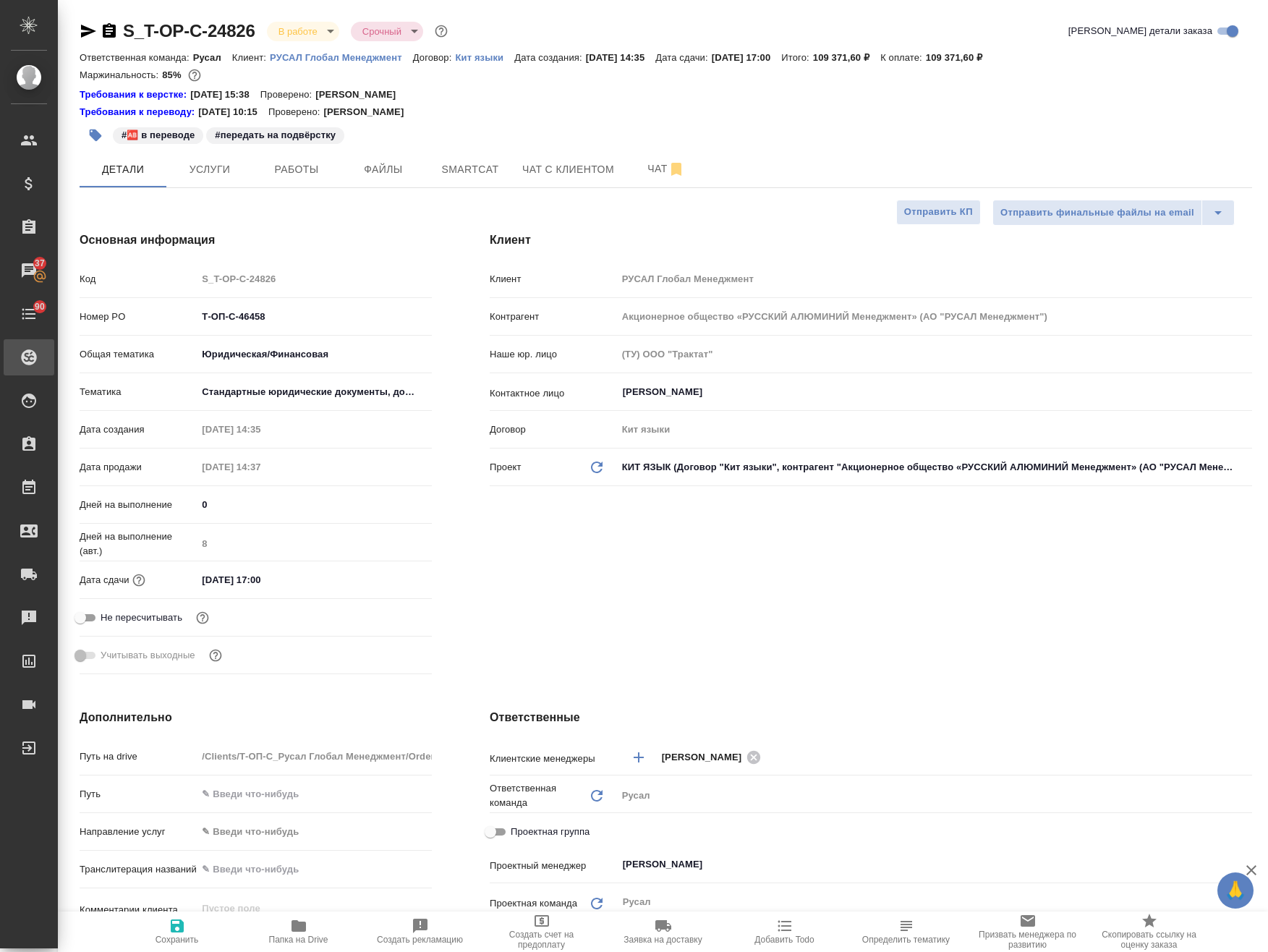
type textarea "x"
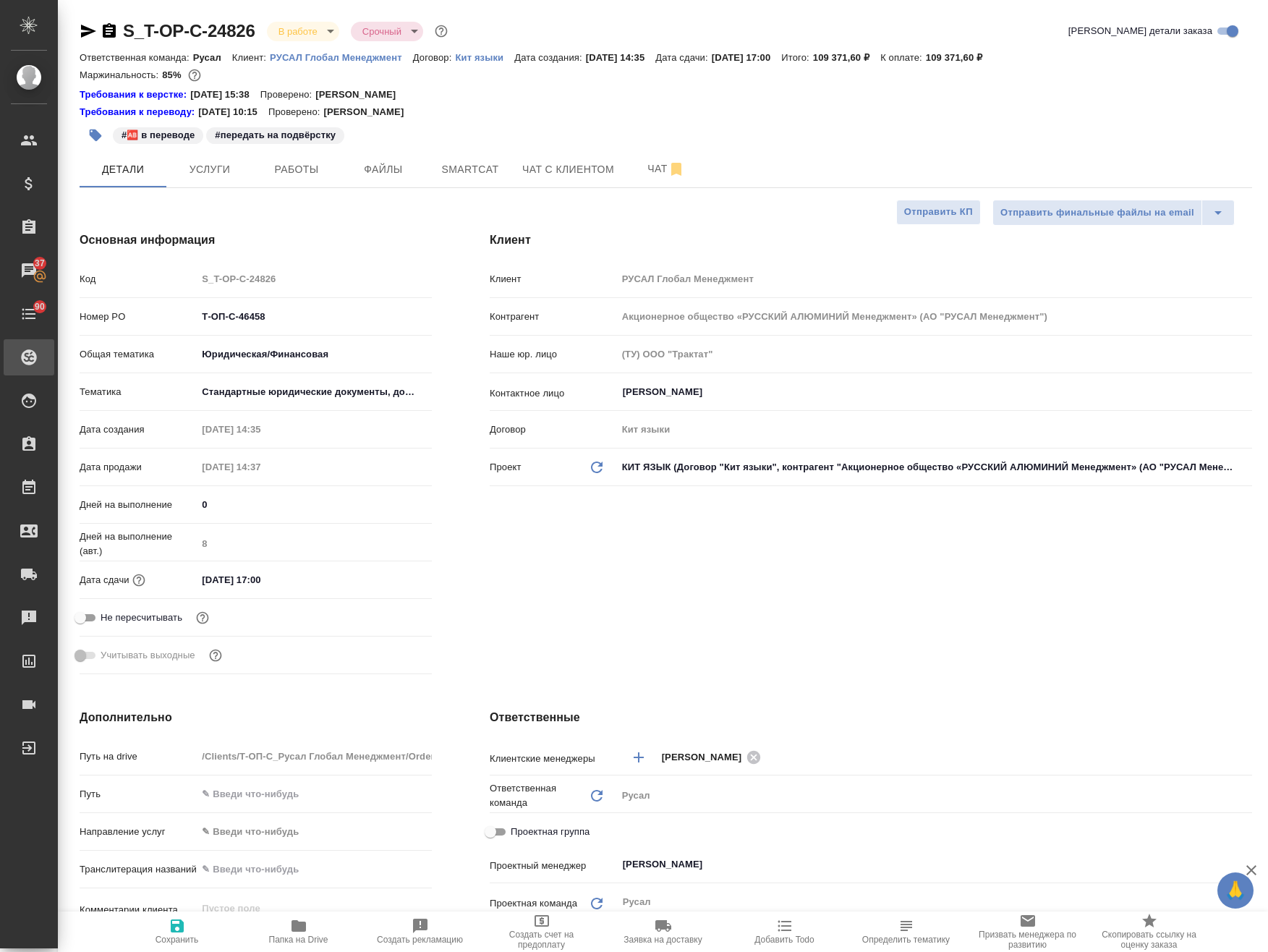
type textarea "x"
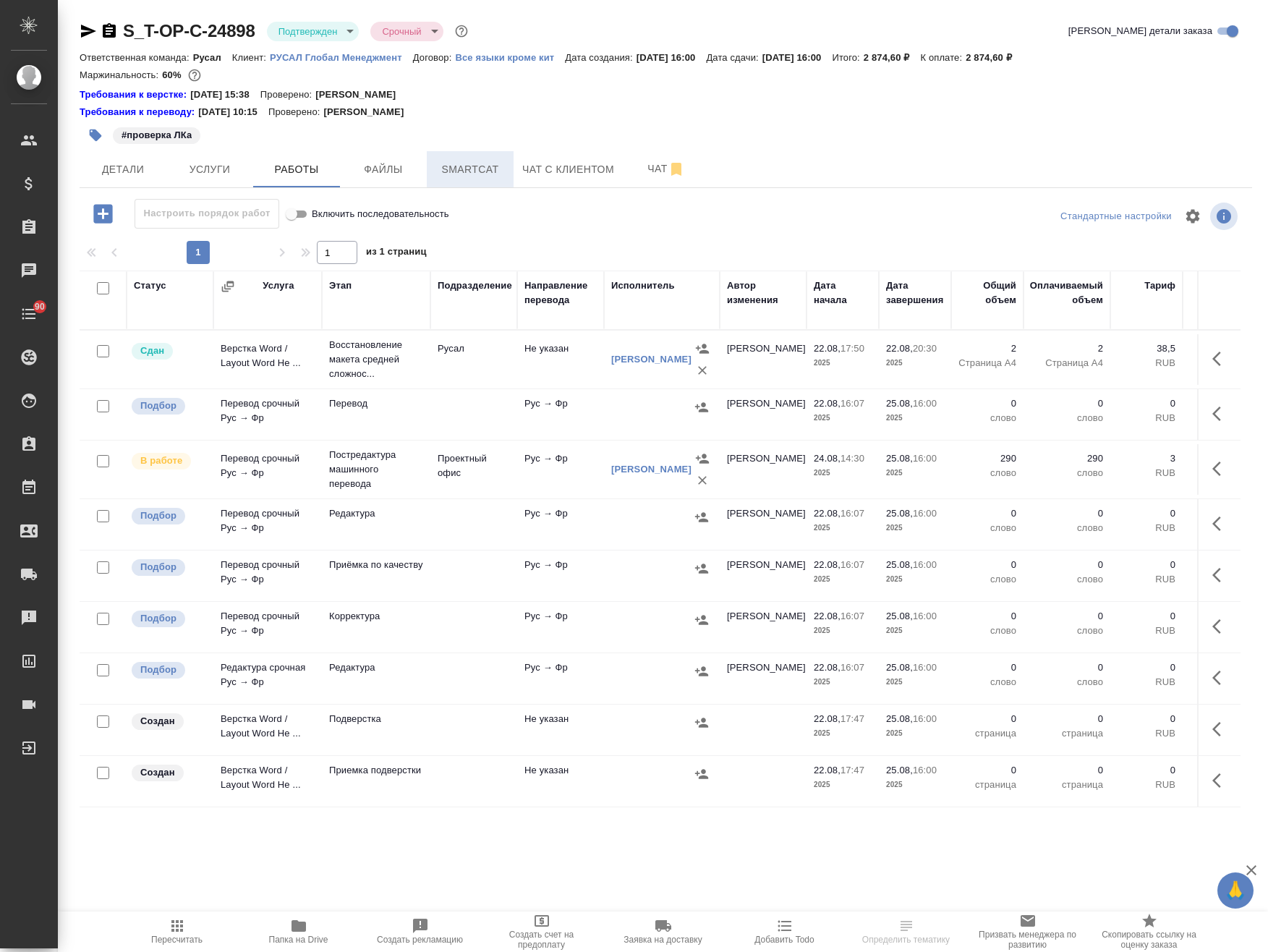
click at [484, 169] on span "Smartcat" at bounding box center [470, 170] width 69 height 18
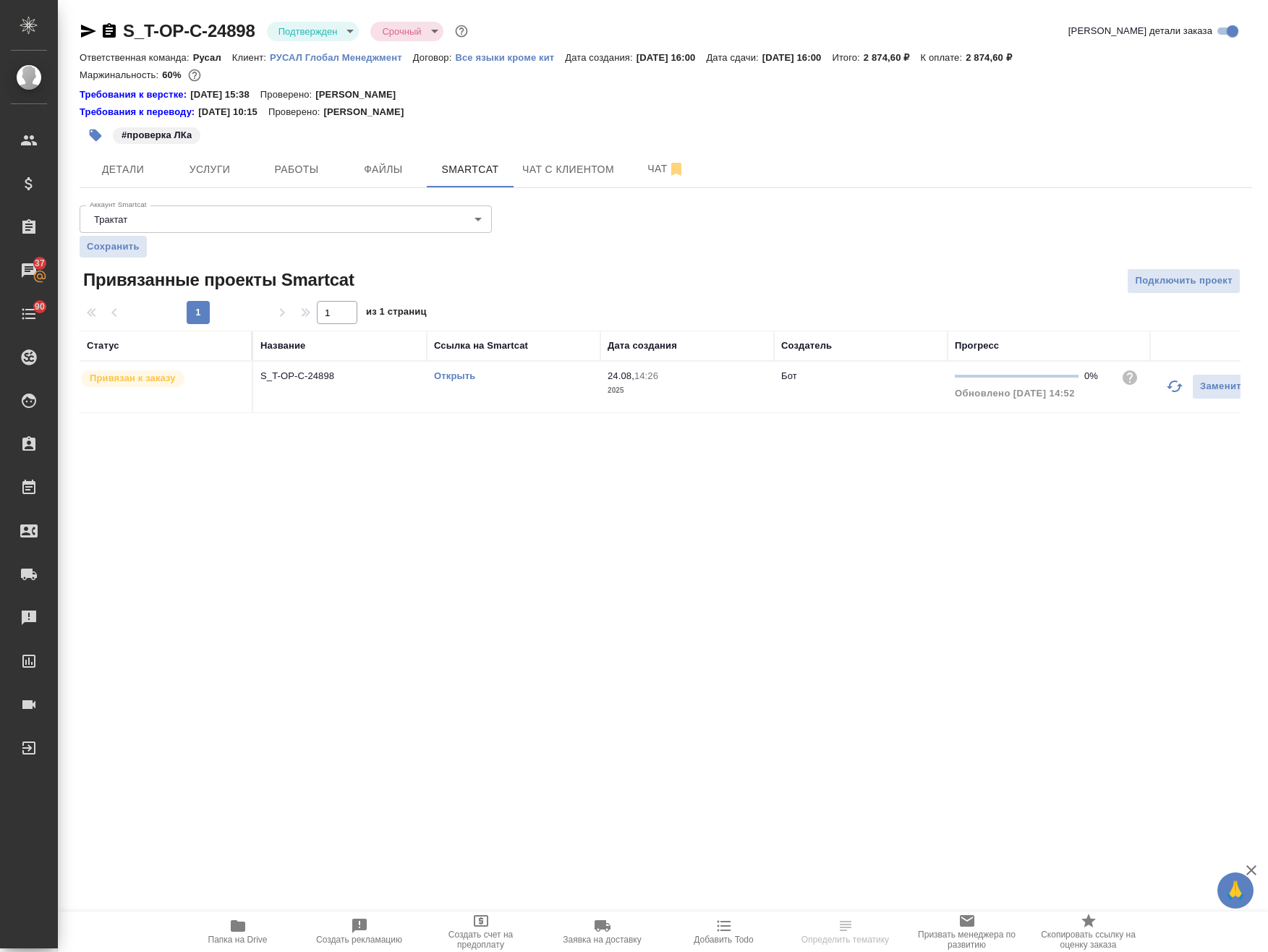
click at [451, 375] on link "Открыть" at bounding box center [455, 376] width 41 height 11
